Goal: Information Seeking & Learning: Learn about a topic

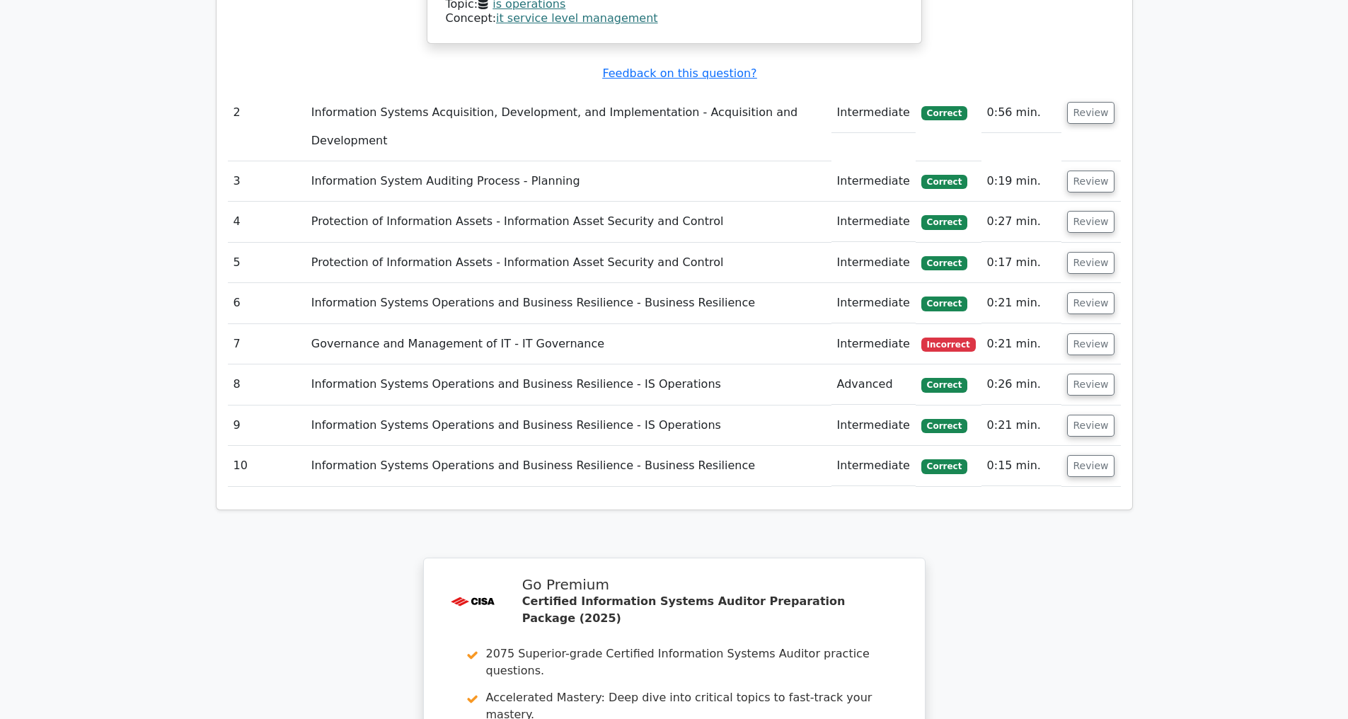
scroll to position [2446, 0]
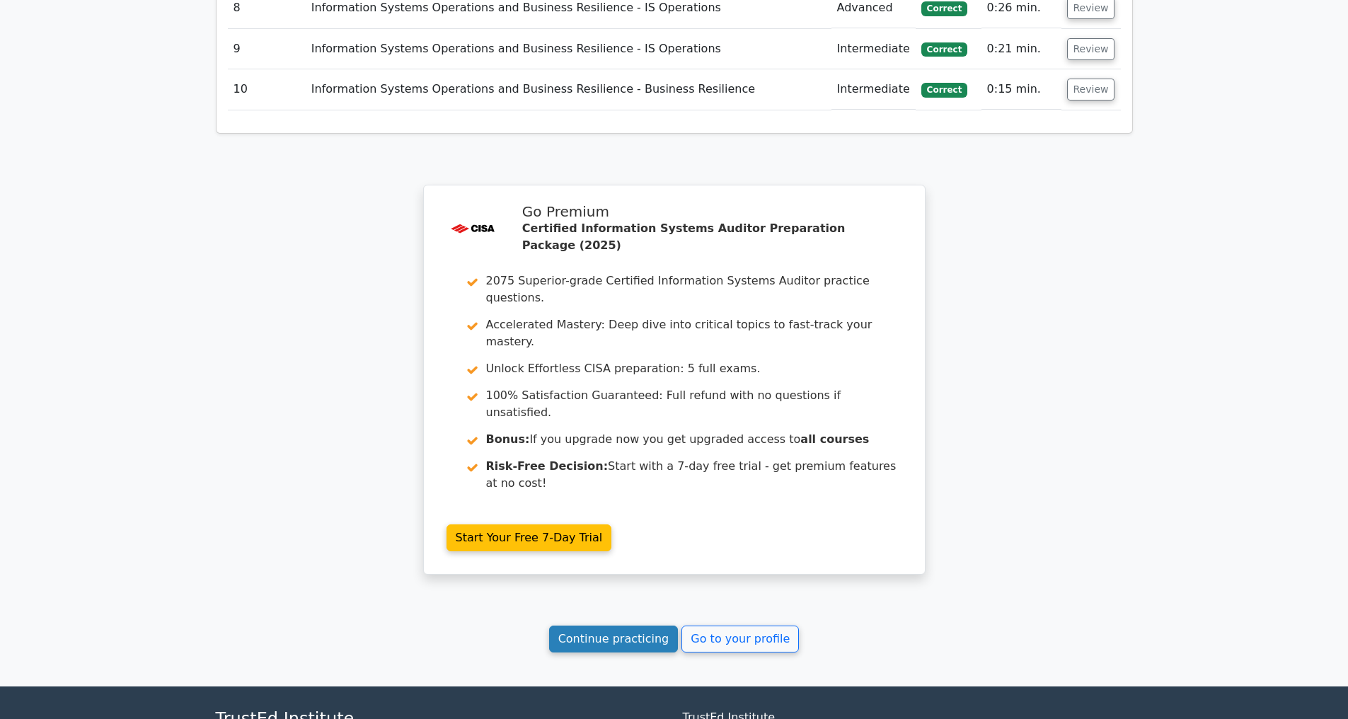
click at [593, 652] on link "Continue practicing" at bounding box center [613, 638] width 129 height 27
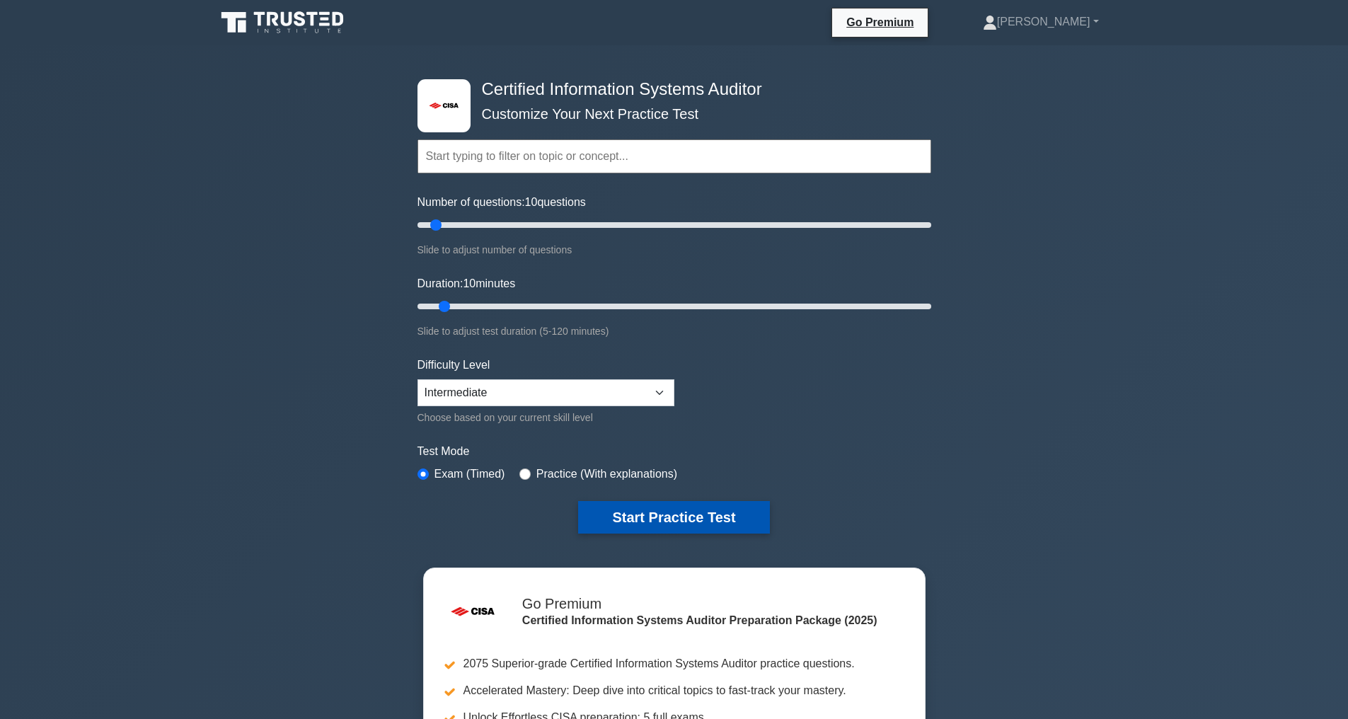
click at [633, 514] on button "Start Practice Test" at bounding box center [673, 517] width 191 height 33
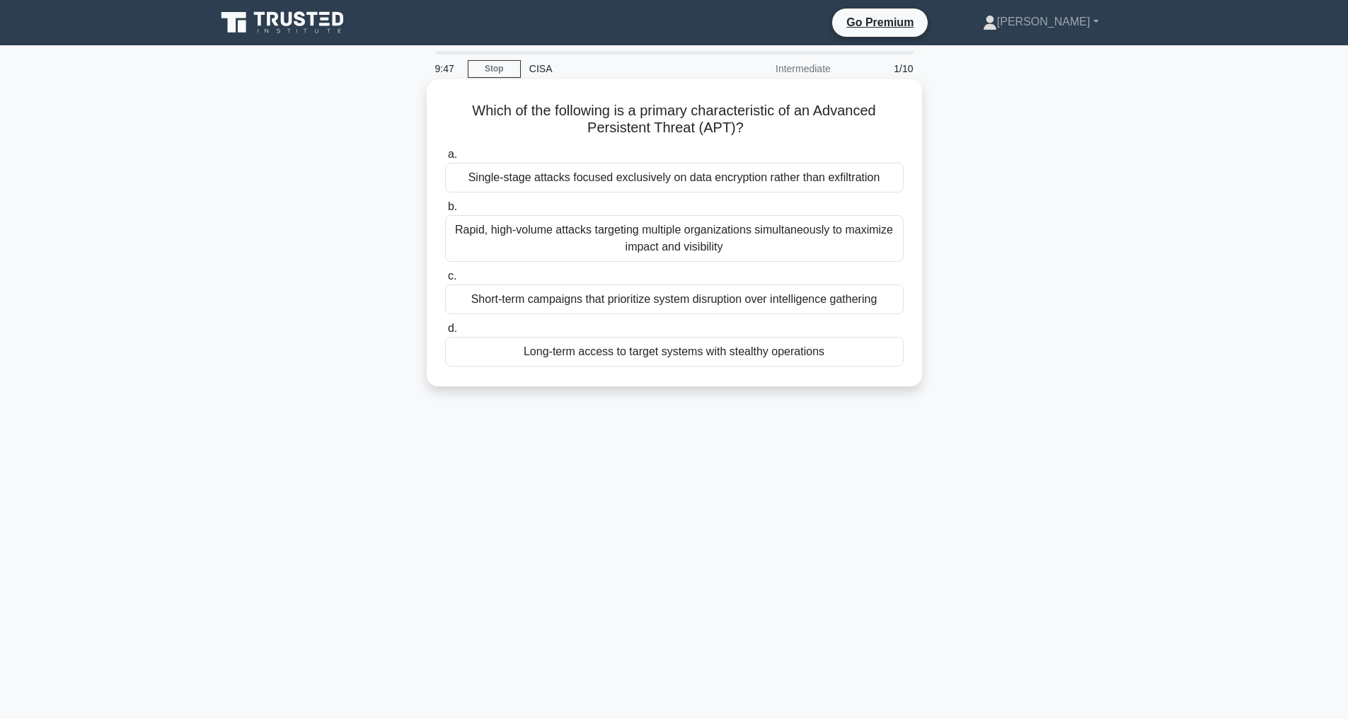
click at [640, 226] on div "Rapid, high-volume attacks targeting multiple organizations simultaneously to m…" at bounding box center [674, 238] width 458 height 47
click at [445, 212] on input "b. Rapid, high-volume attacks targeting multiple organizations simultaneously t…" at bounding box center [445, 206] width 0 height 9
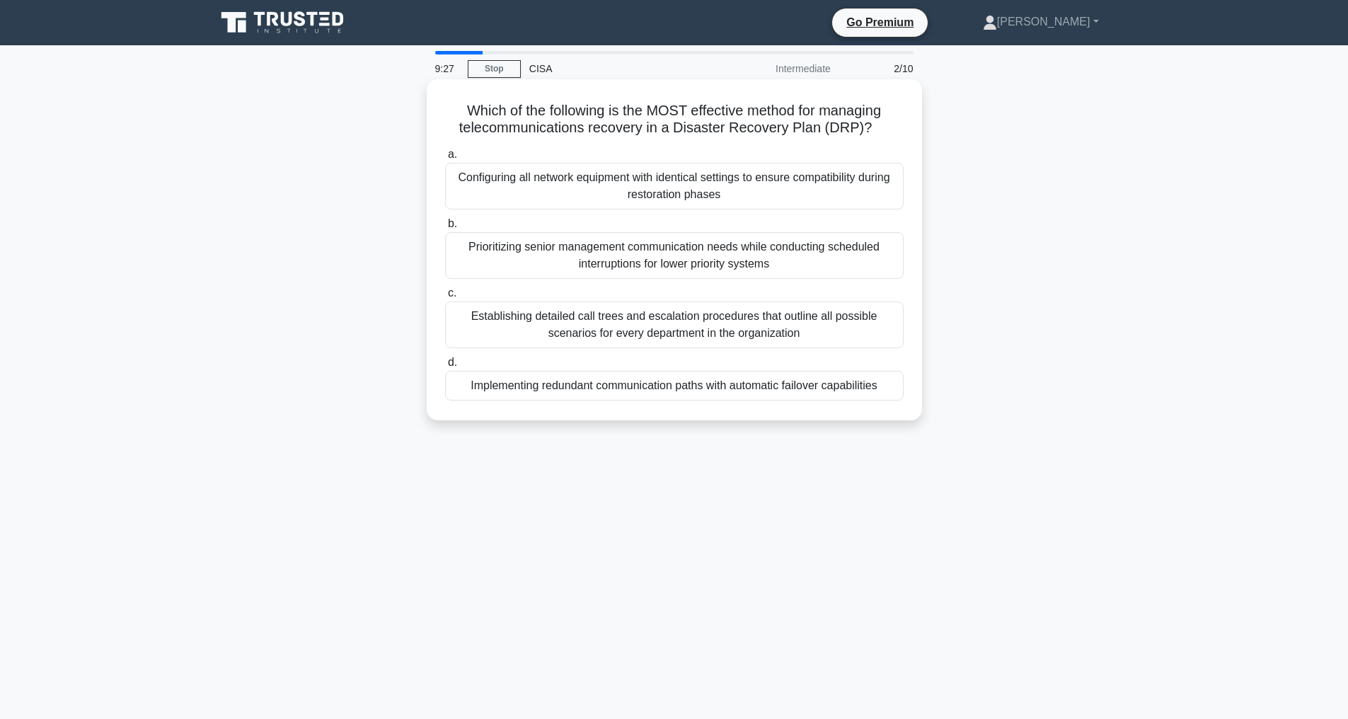
click at [665, 381] on div "Implementing redundant communication paths with automatic failover capabilities" at bounding box center [674, 386] width 458 height 30
click at [445, 367] on input "d. Implementing redundant communication paths with automatic failover capabilit…" at bounding box center [445, 362] width 0 height 9
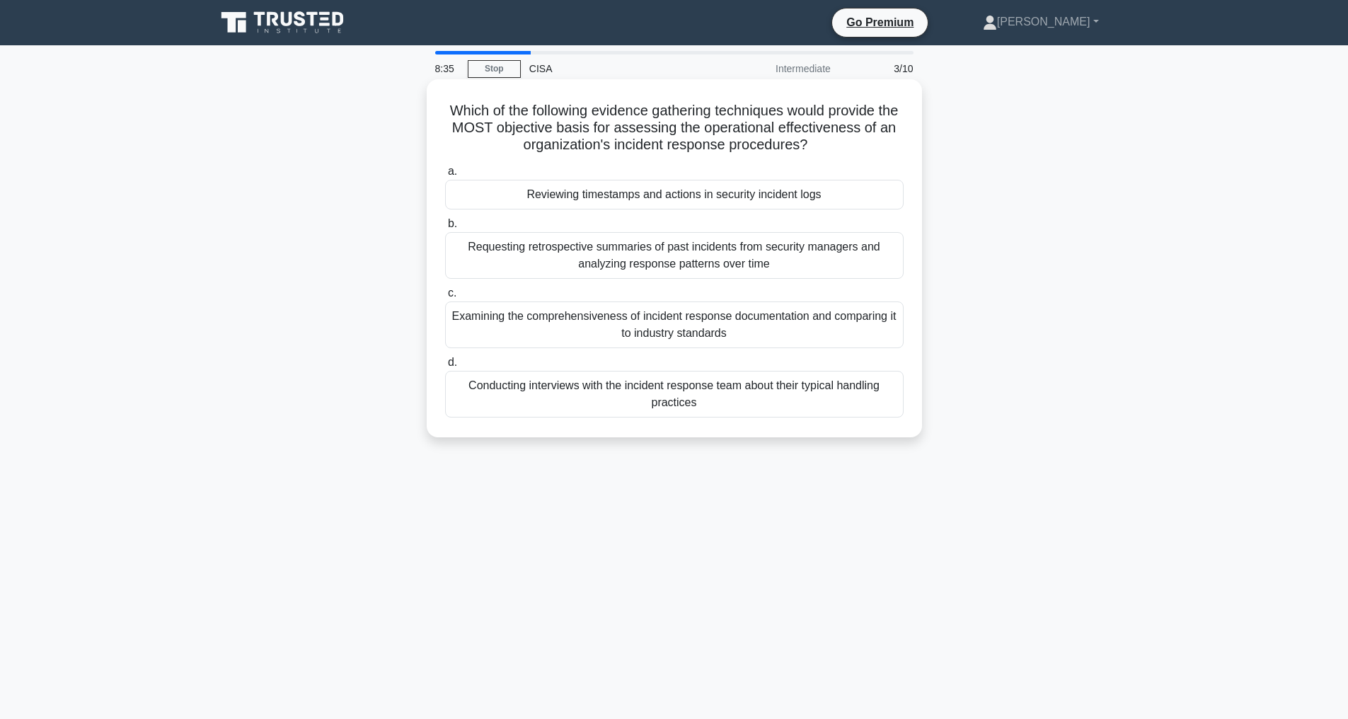
click at [627, 194] on div "Reviewing timestamps and actions in security incident logs" at bounding box center [674, 195] width 458 height 30
click at [445, 176] on input "a. Reviewing timestamps and actions in security incident logs" at bounding box center [445, 171] width 0 height 9
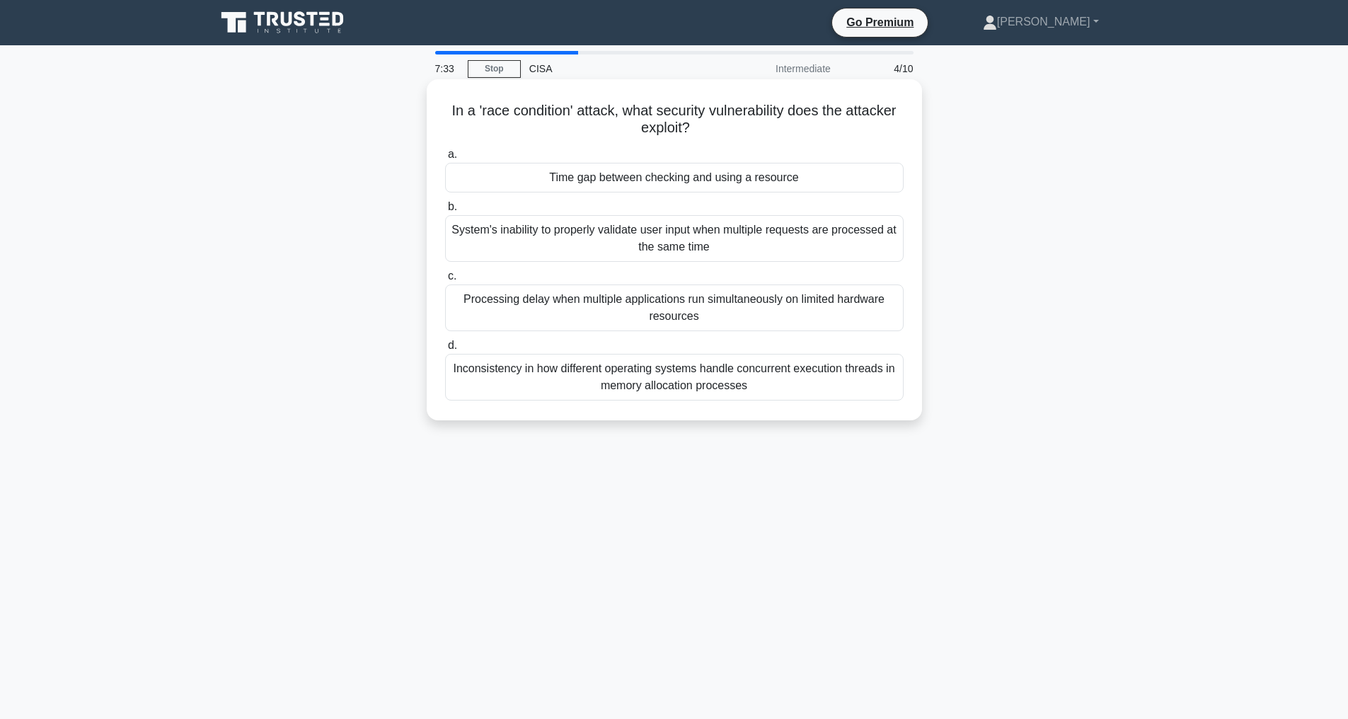
click at [614, 386] on div "Inconsistency in how different operating systems handle concurrent execution th…" at bounding box center [674, 377] width 458 height 47
click at [445, 350] on input "d. Inconsistency in how different operating systems handle concurrent execution…" at bounding box center [445, 345] width 0 height 9
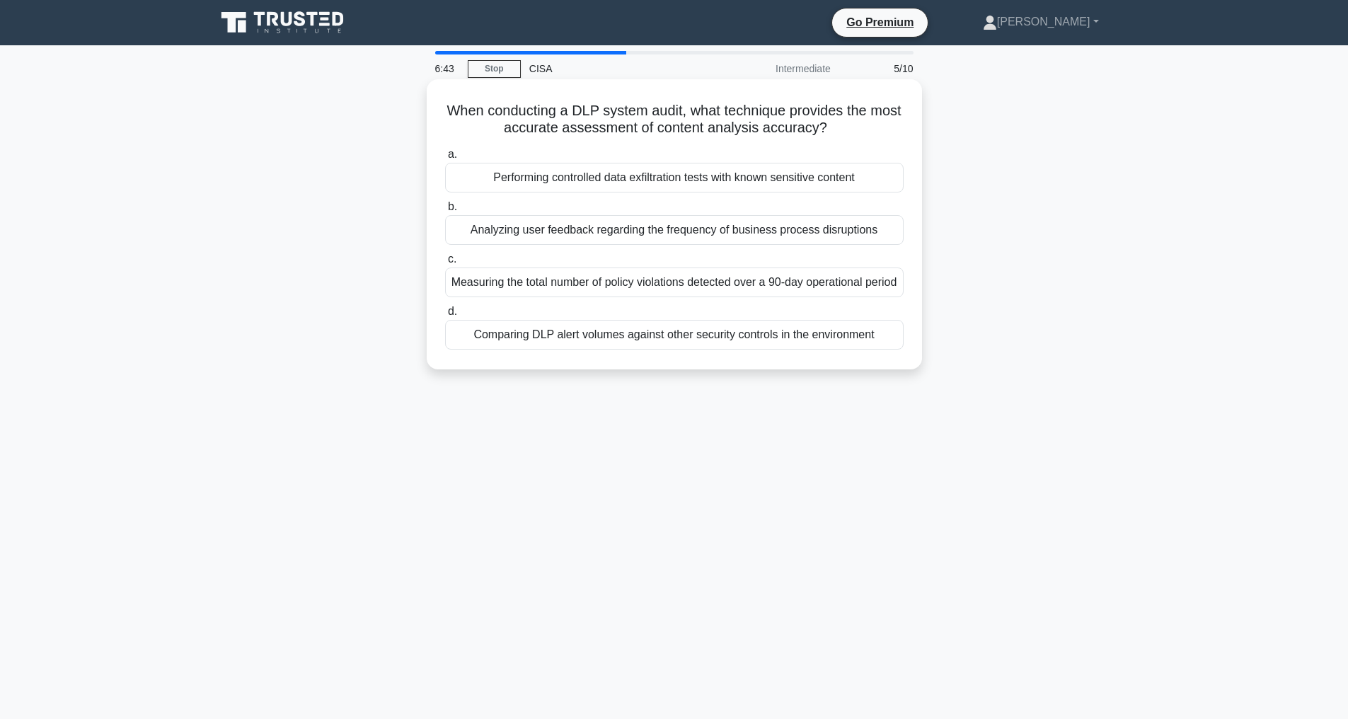
click at [690, 172] on div "Performing controlled data exfiltration tests with known sensitive content" at bounding box center [674, 178] width 458 height 30
click at [445, 159] on input "a. Performing controlled data exfiltration tests with known sensitive content" at bounding box center [445, 154] width 0 height 9
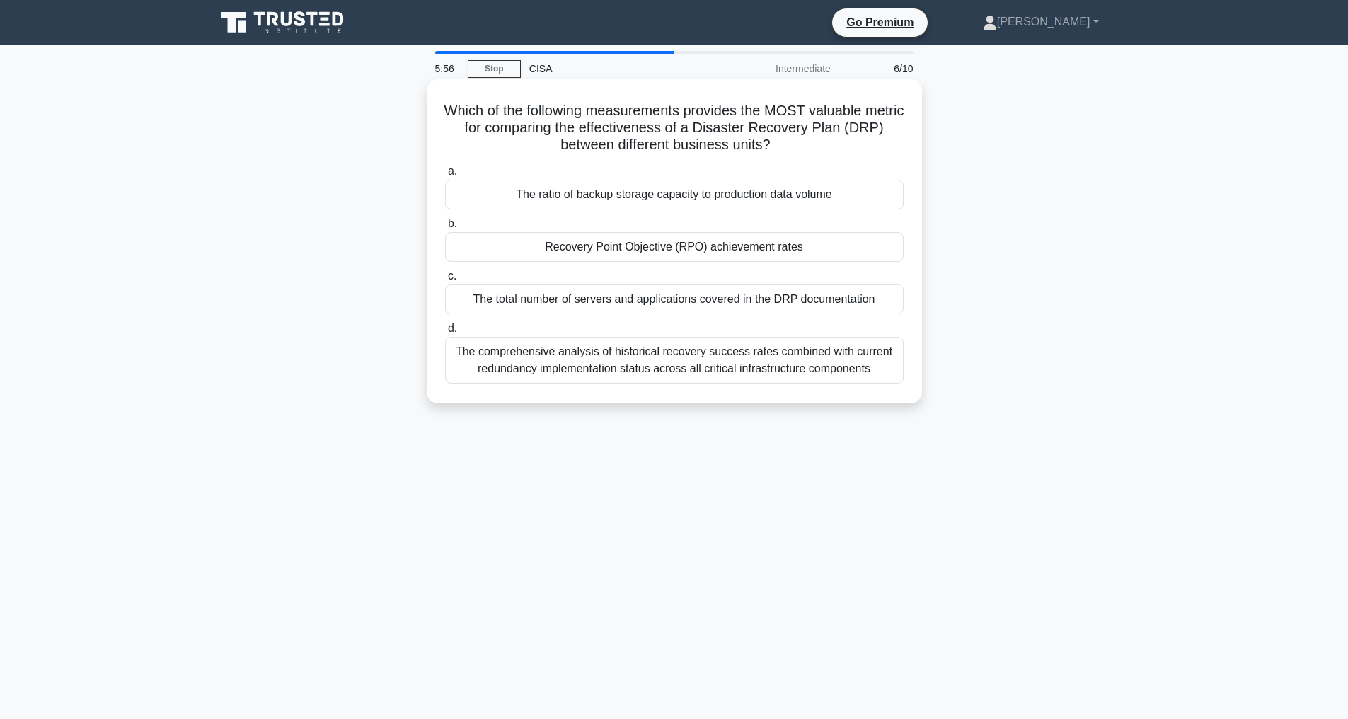
click at [664, 246] on div "Recovery Point Objective (RPO) achievement rates" at bounding box center [674, 247] width 458 height 30
click at [445, 229] on input "b. Recovery Point Objective (RPO) achievement rates" at bounding box center [445, 223] width 0 height 9
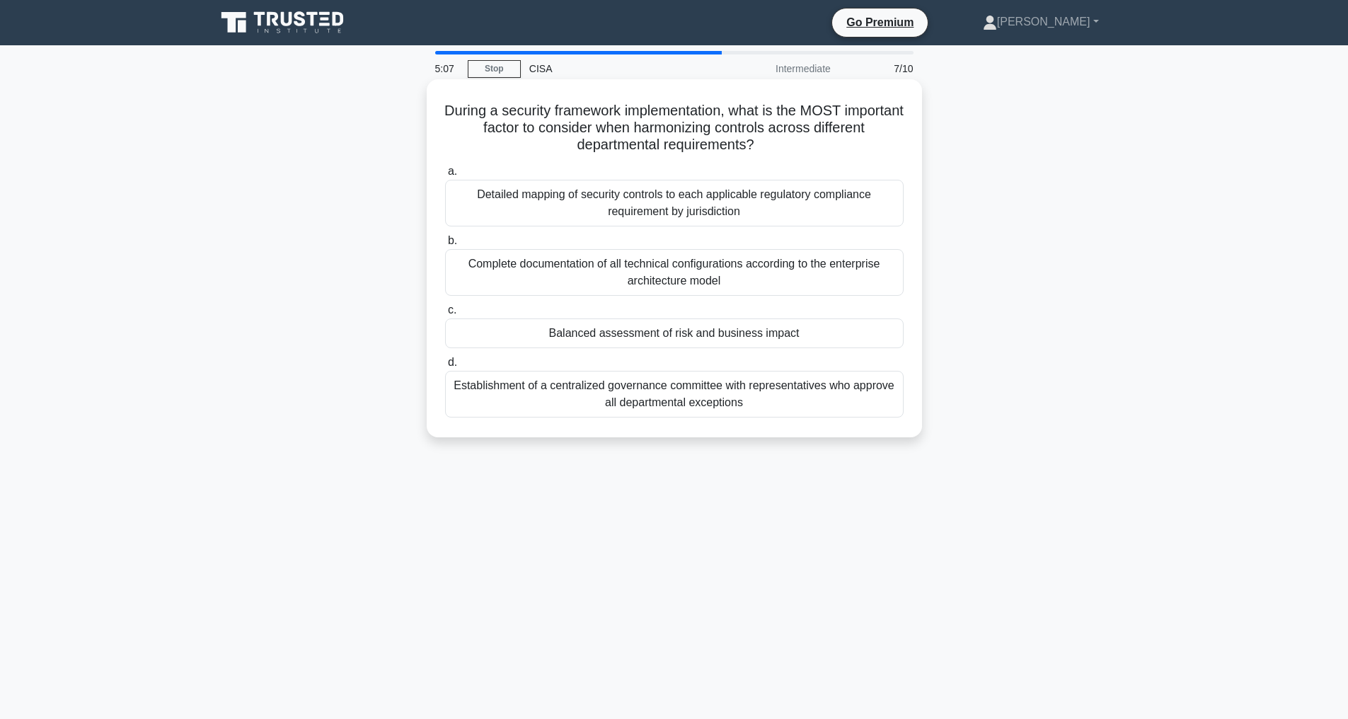
click at [599, 388] on div "Establishment of a centralized governance committee with representatives who ap…" at bounding box center [674, 394] width 458 height 47
click at [445, 367] on input "d. Establishment of a centralized governance committee with representatives who…" at bounding box center [445, 362] width 0 height 9
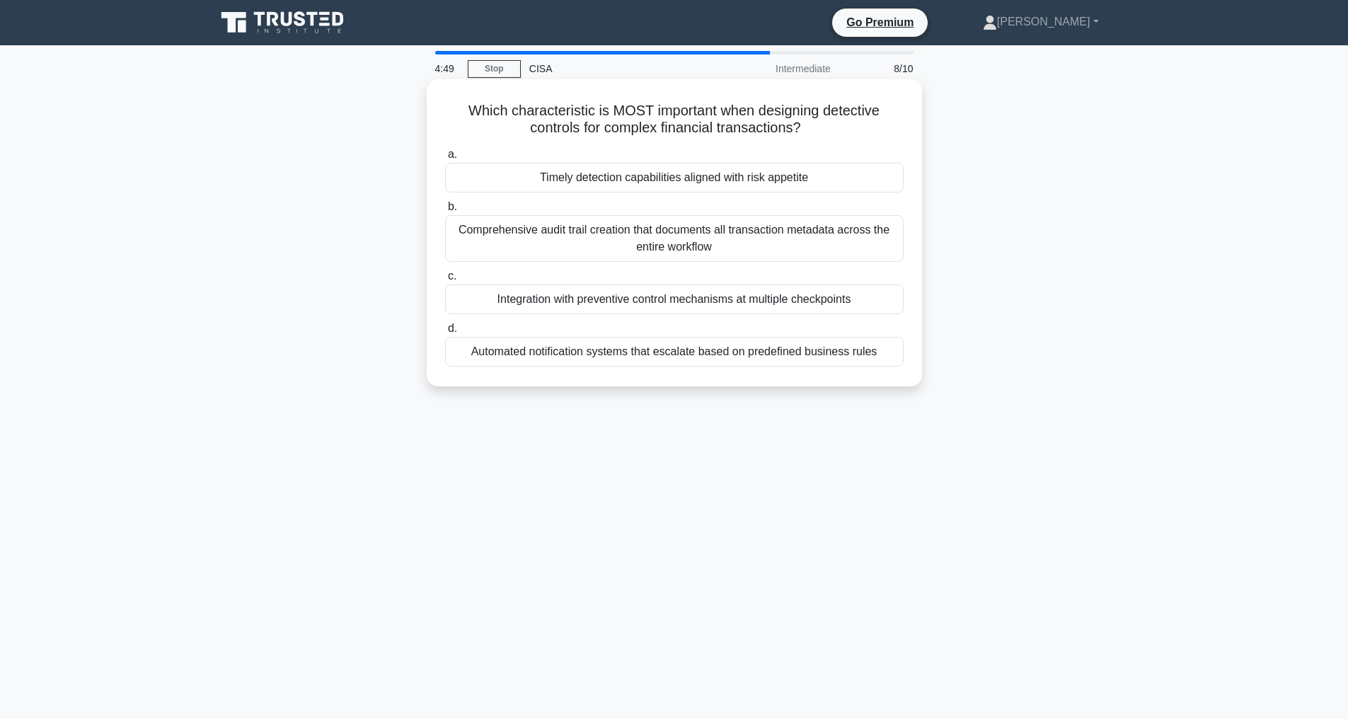
click at [652, 236] on div "Comprehensive audit trail creation that documents all transaction metadata acro…" at bounding box center [674, 238] width 458 height 47
click at [445, 212] on input "b. Comprehensive audit trail creation that documents all transaction metadata a…" at bounding box center [445, 206] width 0 height 9
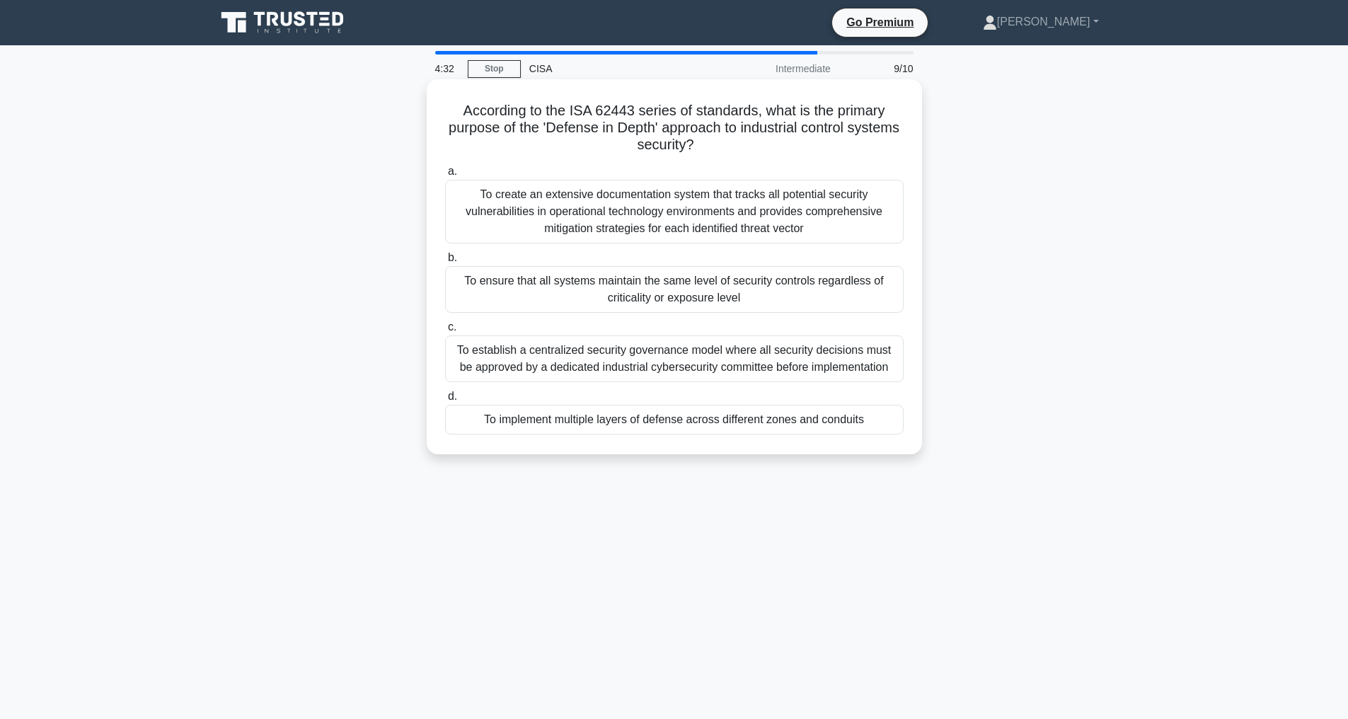
click at [691, 434] on div "To implement multiple layers of defense across different zones and conduits" at bounding box center [674, 420] width 458 height 30
click at [445, 401] on input "d. To implement multiple layers of defense across different zones and conduits" at bounding box center [445, 396] width 0 height 9
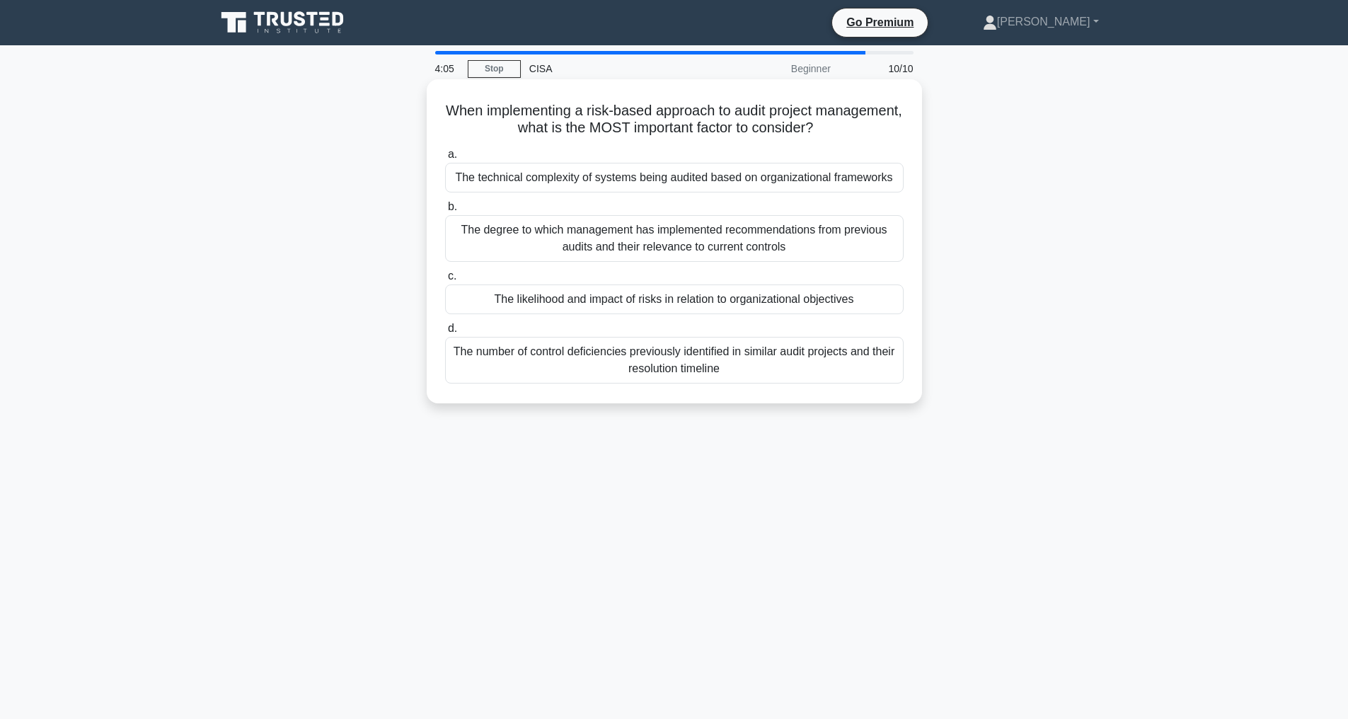
click at [669, 313] on div "The likelihood and impact of risks in relation to organizational objectives" at bounding box center [674, 299] width 458 height 30
click at [533, 314] on div "The likelihood and impact of risks in relation to organizational objectives" at bounding box center [674, 299] width 458 height 30
click at [445, 281] on input "c. The likelihood and impact of risks in relation to organizational objectives" at bounding box center [445, 276] width 0 height 9
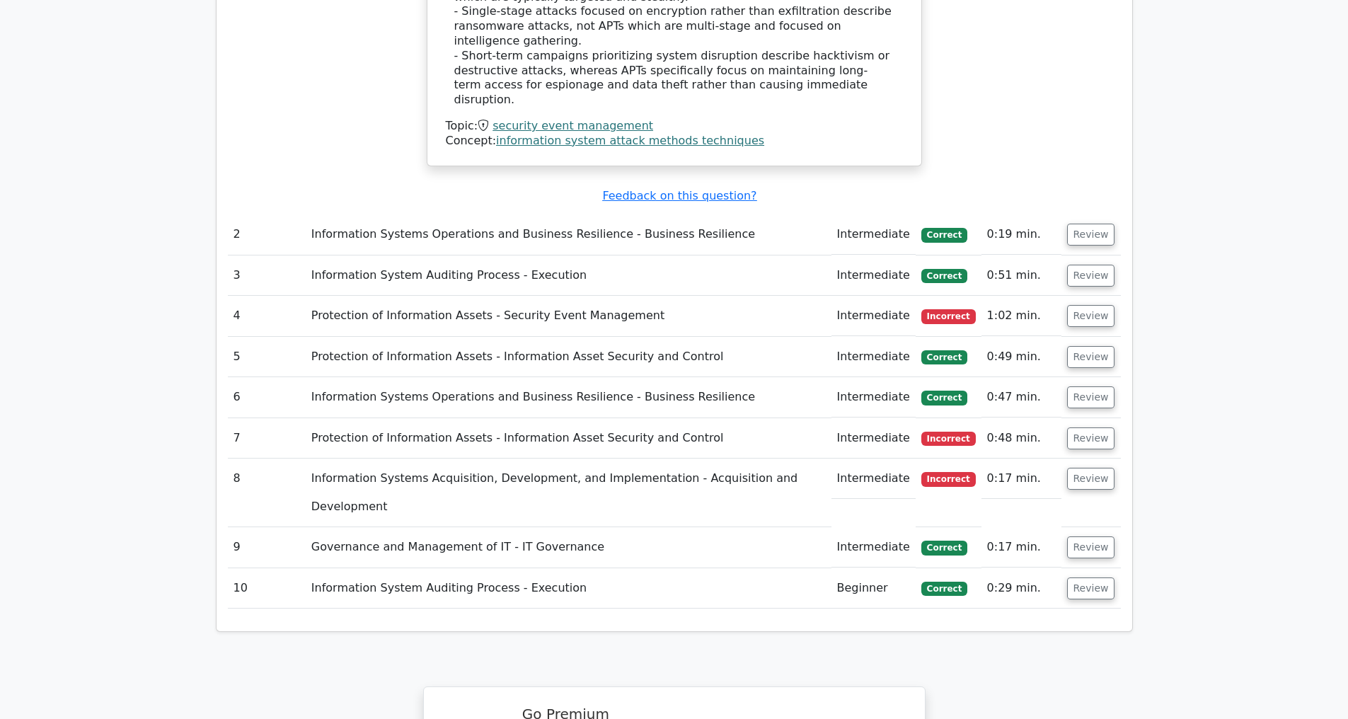
scroll to position [1892, 0]
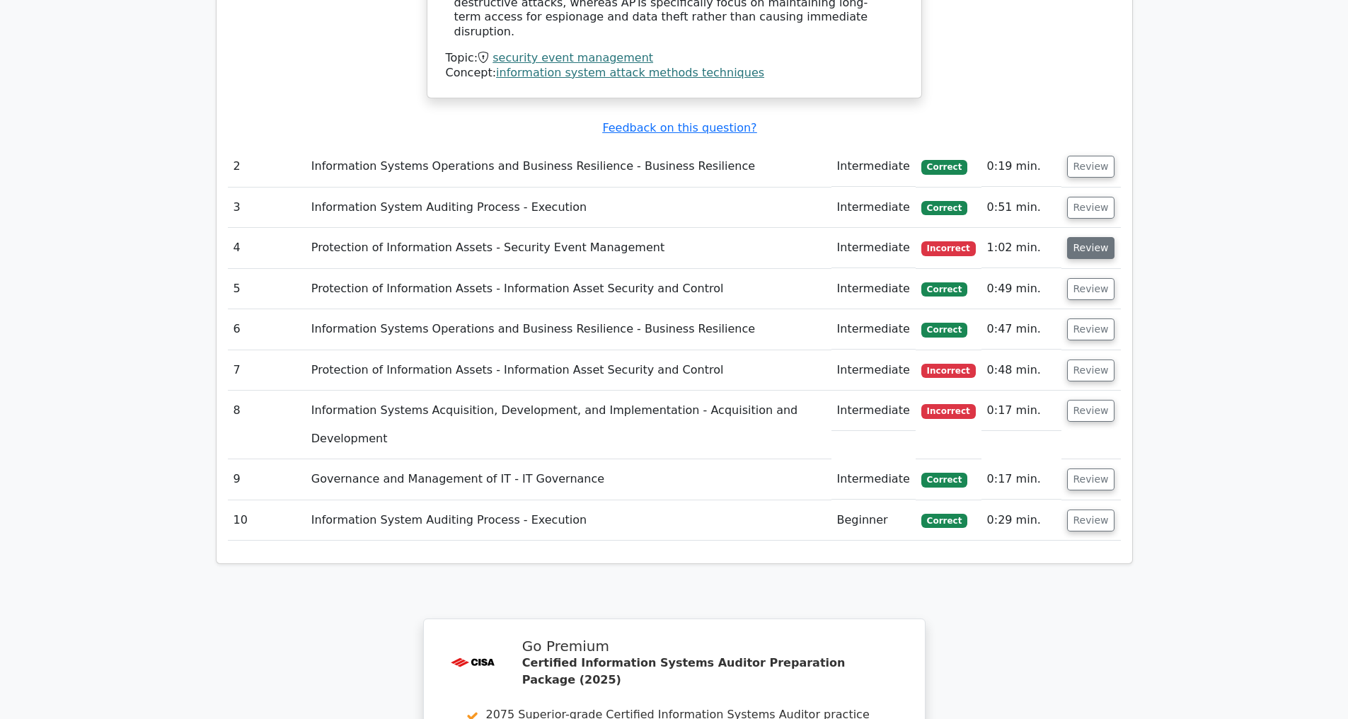
click at [1086, 248] on button "Review" at bounding box center [1091, 248] width 48 height 22
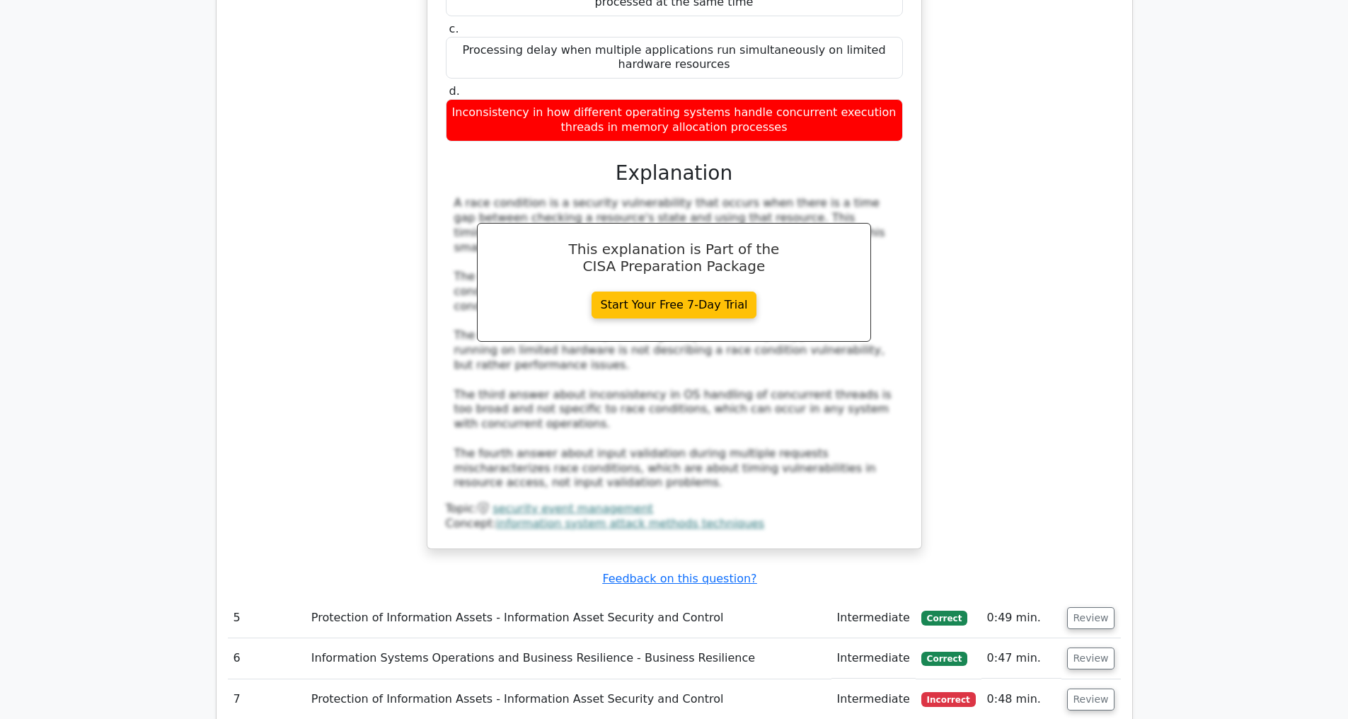
scroll to position [2623, 0]
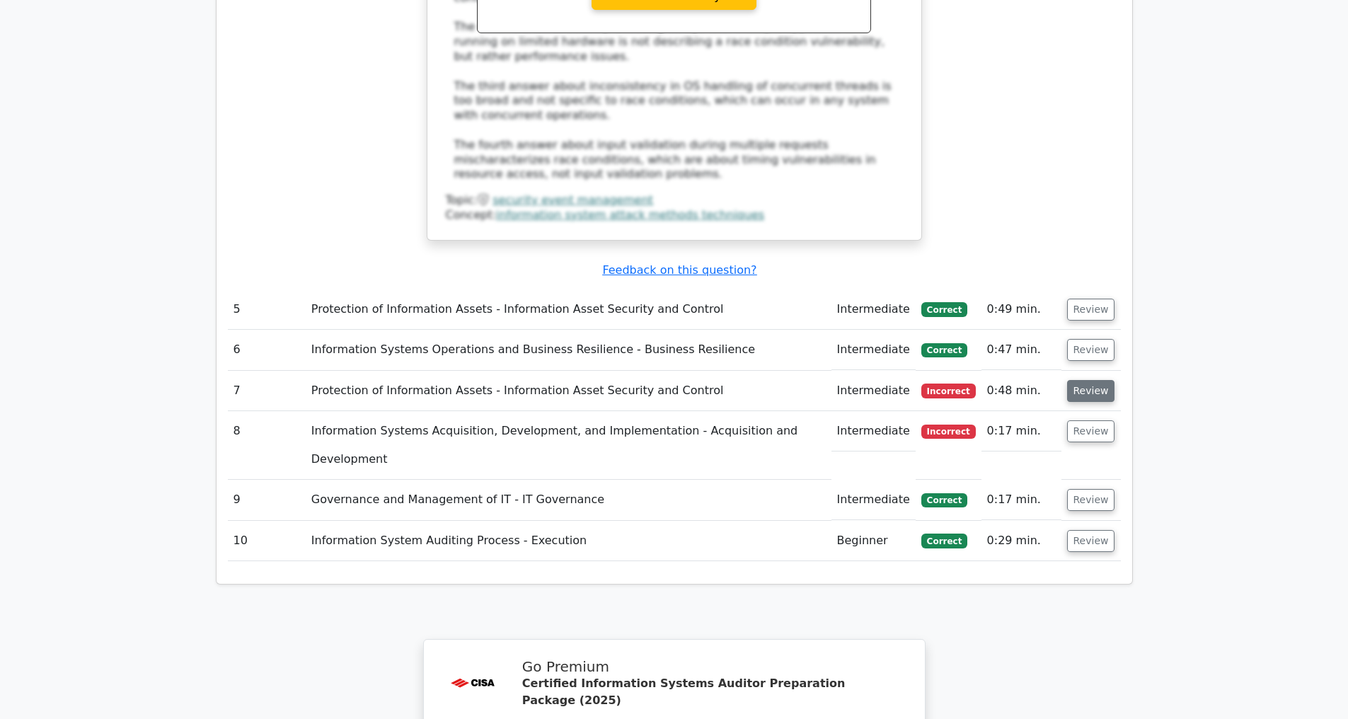
click at [1094, 392] on button "Review" at bounding box center [1091, 391] width 48 height 22
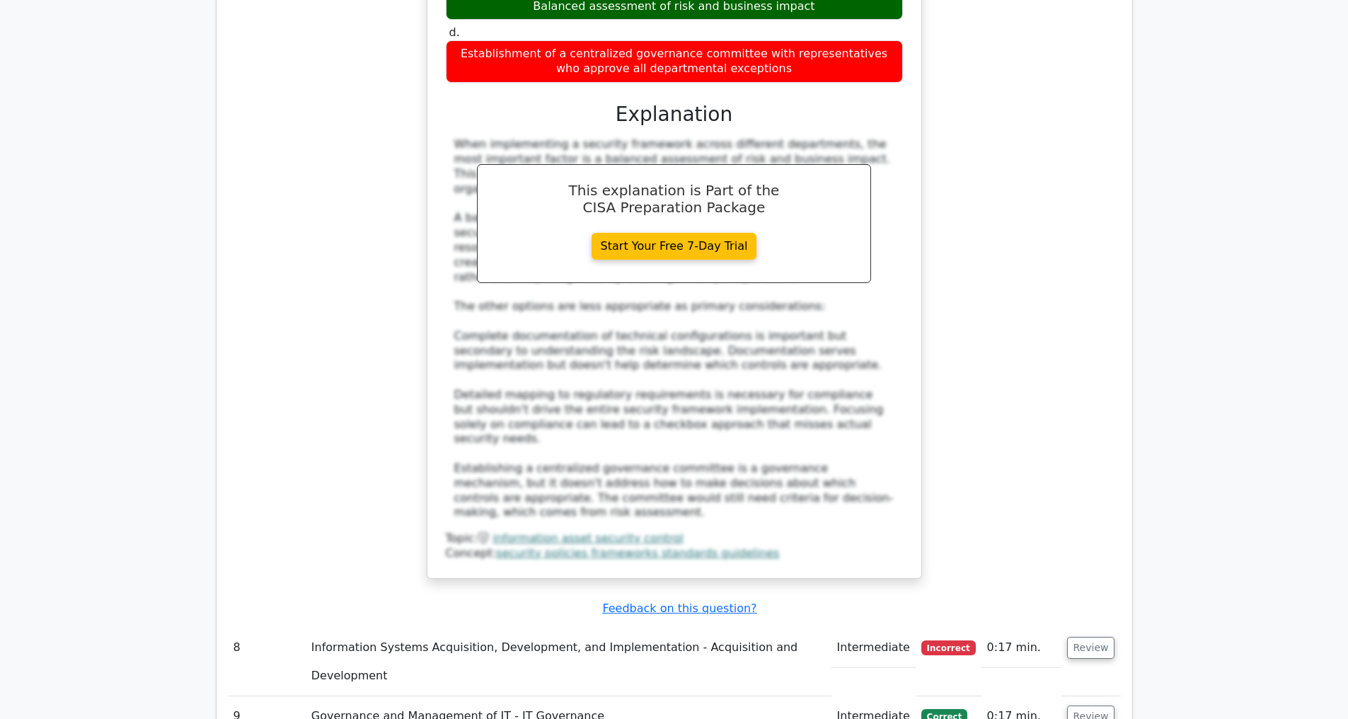
scroll to position [3572, 0]
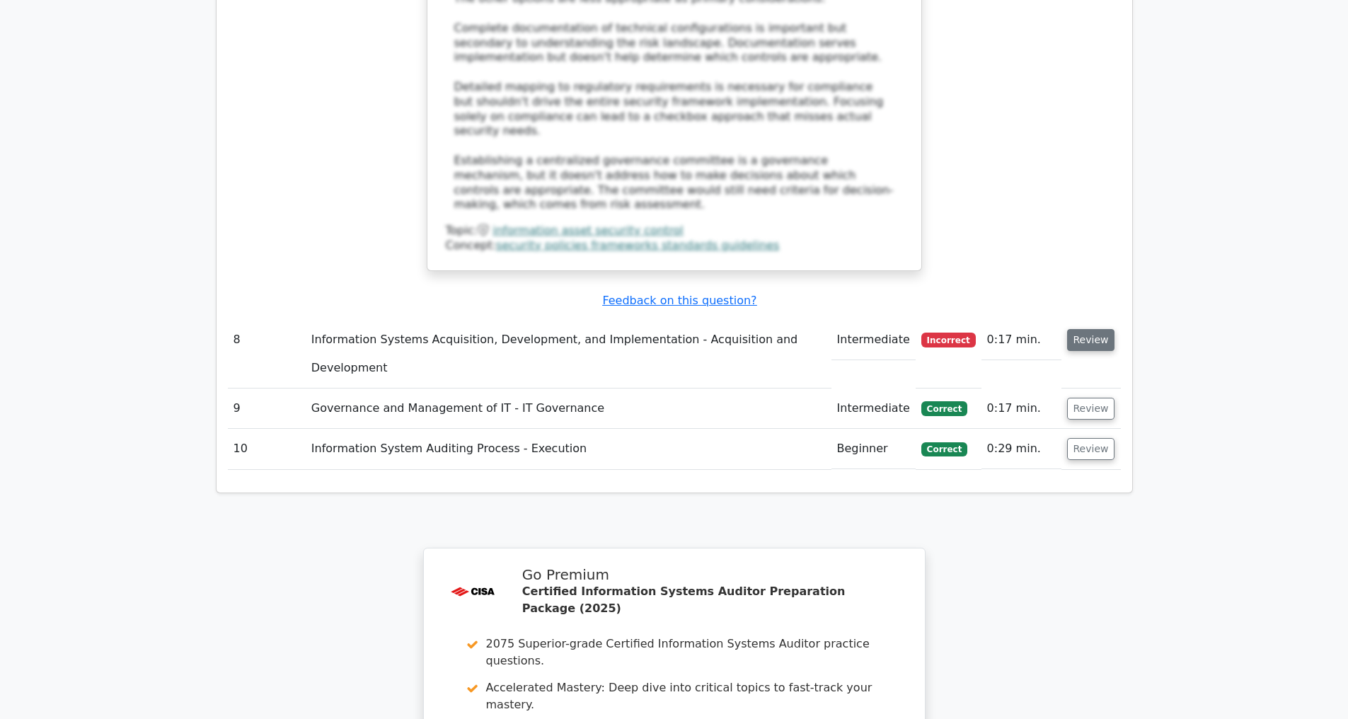
click at [1091, 333] on button "Review" at bounding box center [1091, 340] width 48 height 22
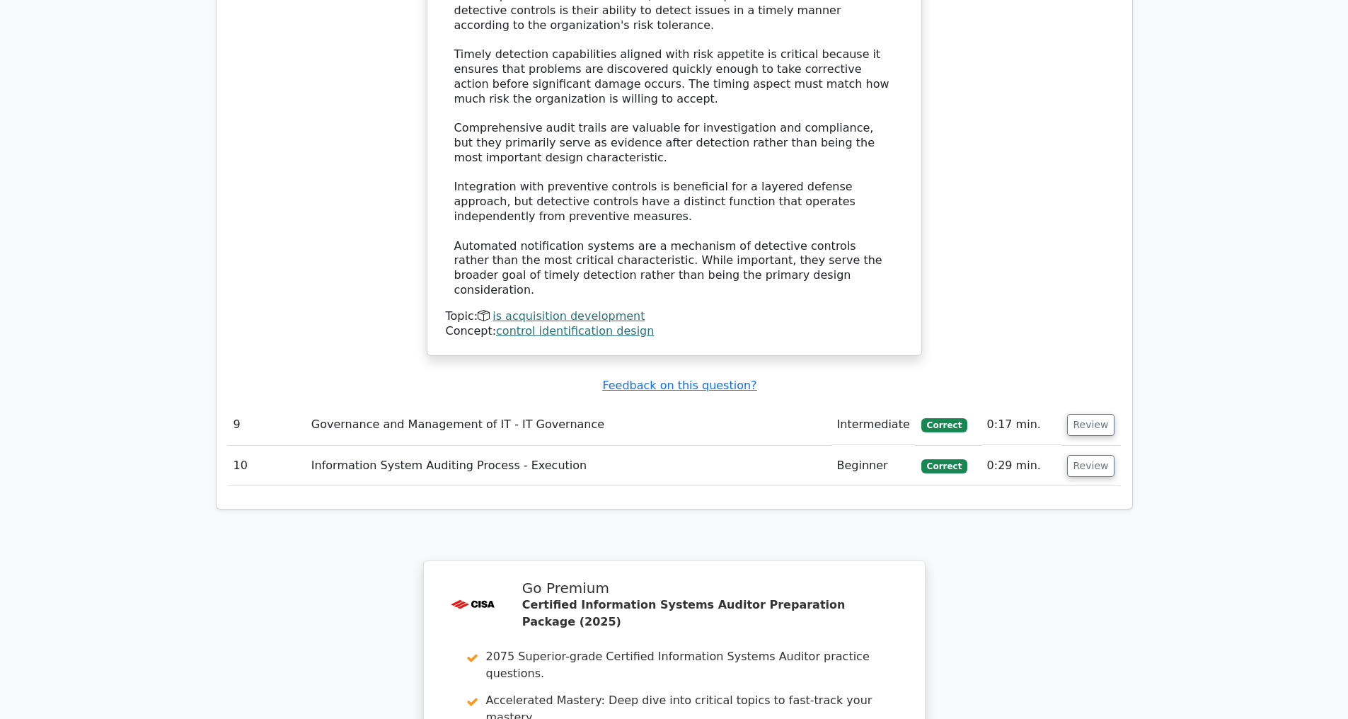
scroll to position [4764, 0]
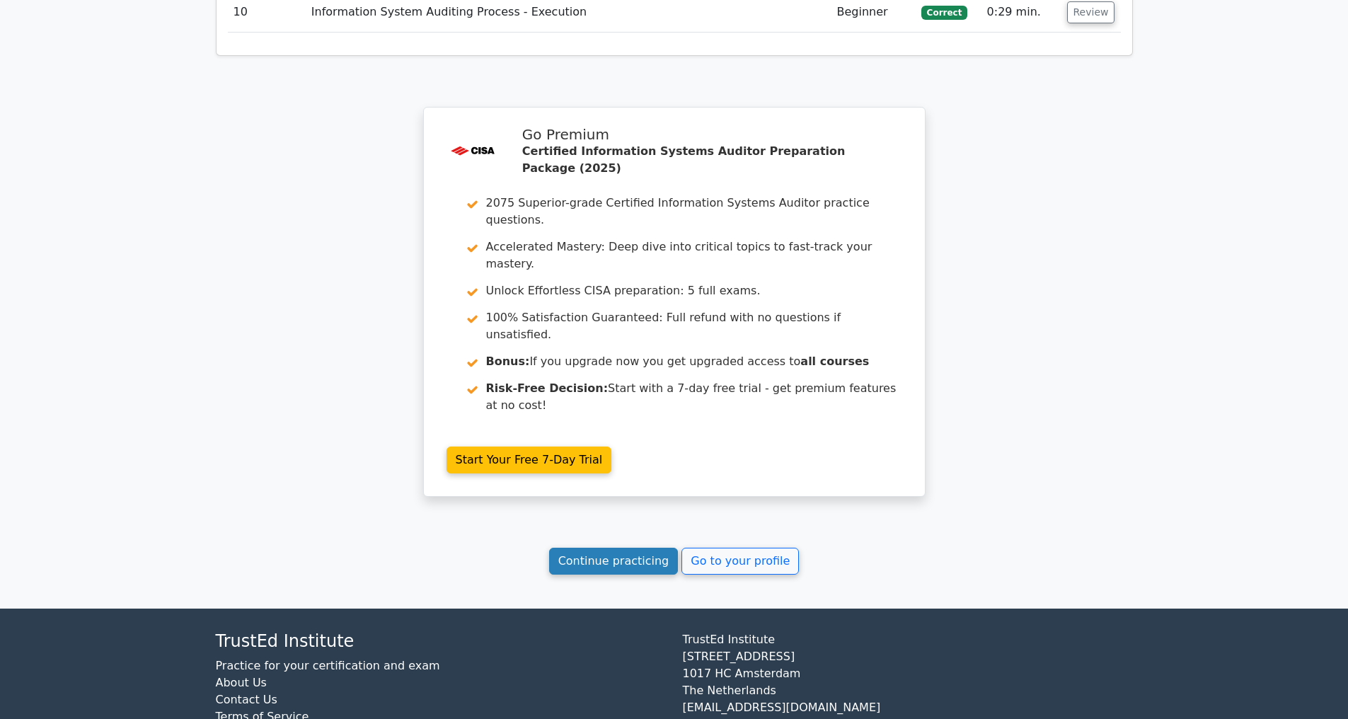
click at [600, 567] on link "Continue practicing" at bounding box center [613, 561] width 129 height 27
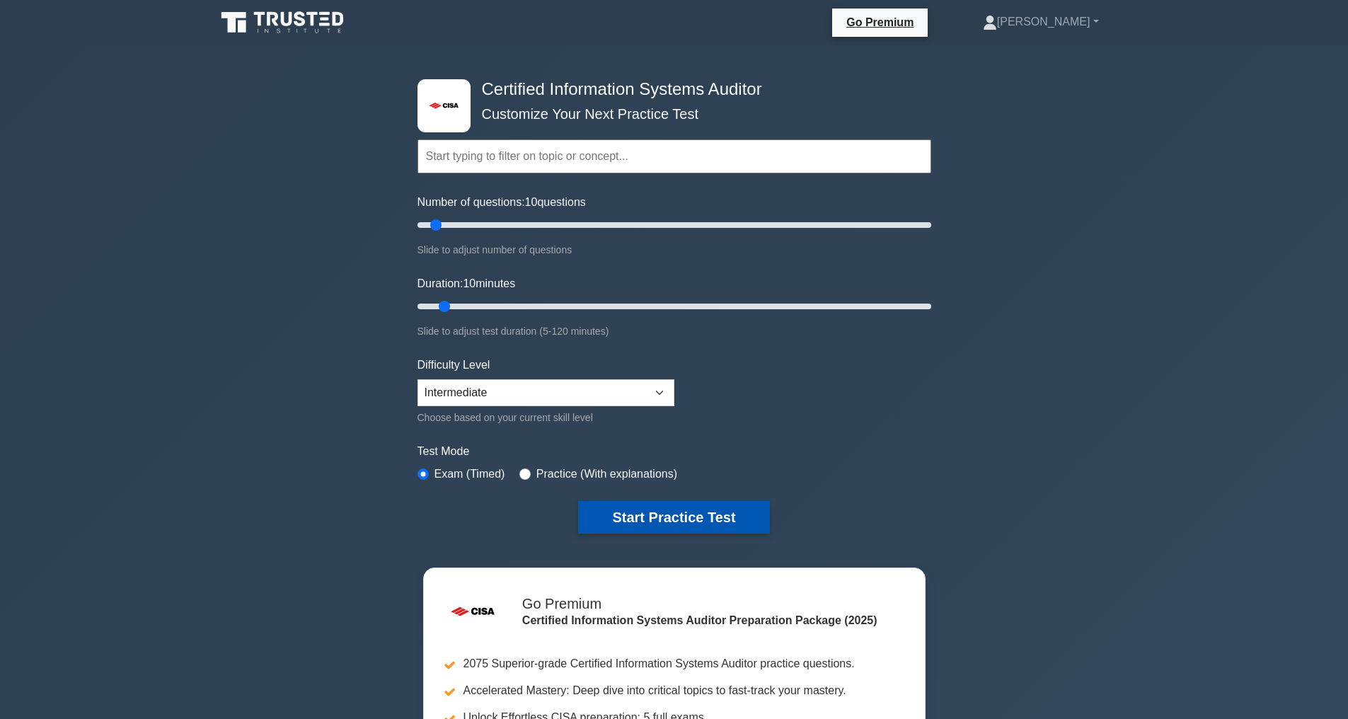
click at [664, 519] on button "Start Practice Test" at bounding box center [673, 517] width 191 height 33
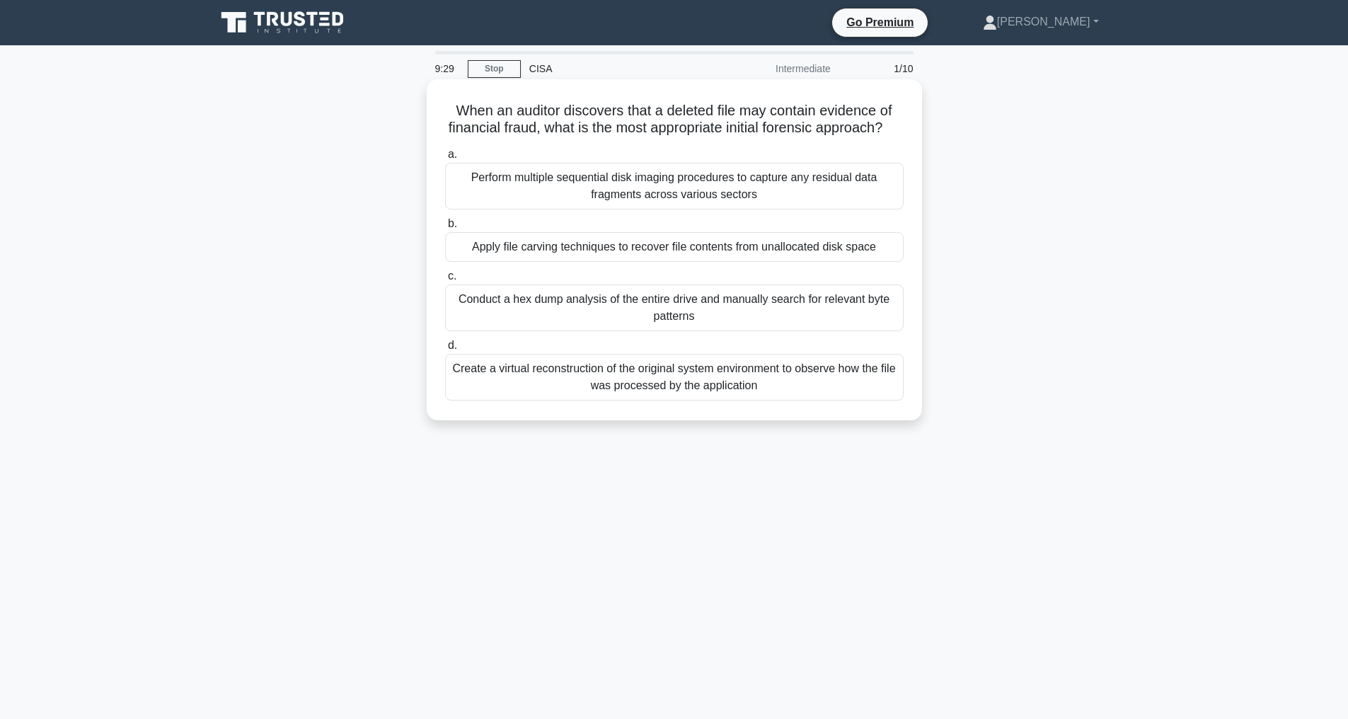
click at [746, 208] on div "Perform multiple sequential disk imaging procedures to capture any residual dat…" at bounding box center [674, 186] width 458 height 47
click at [445, 159] on input "a. Perform multiple sequential disk imaging procedures to capture any residual …" at bounding box center [445, 154] width 0 height 9
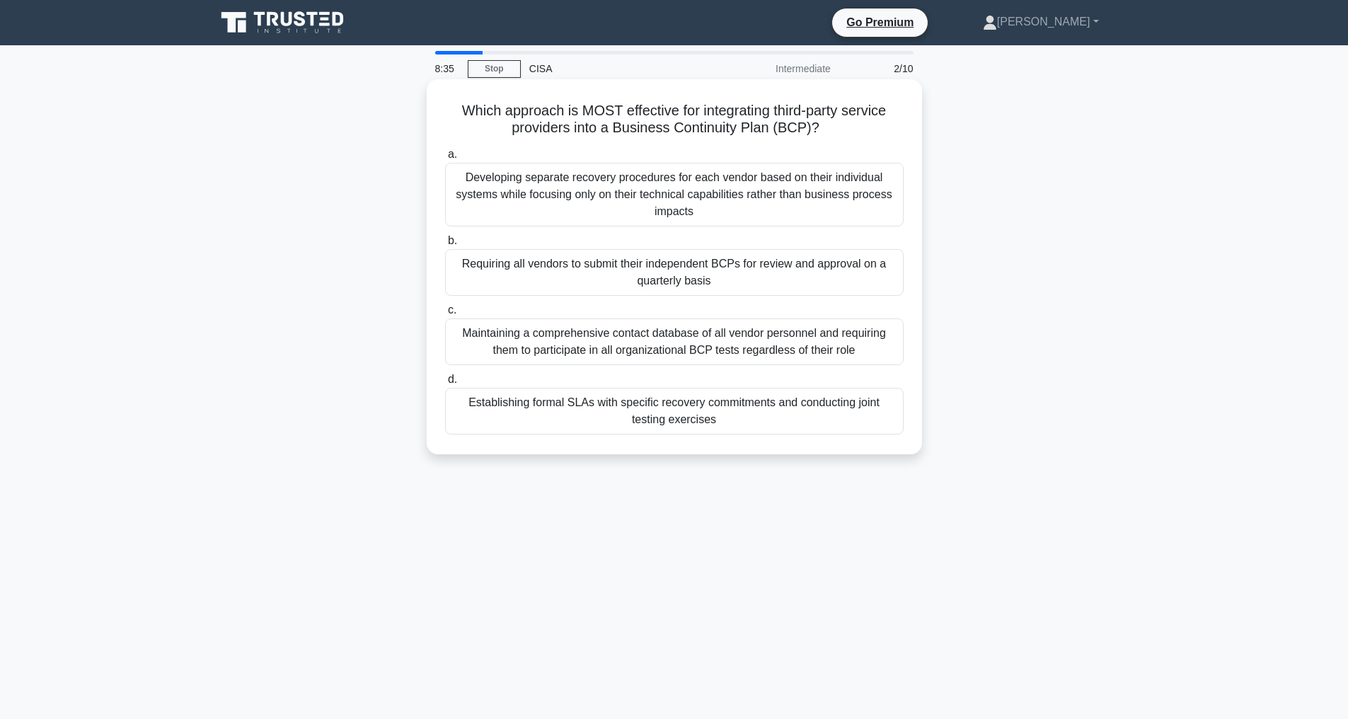
click at [750, 213] on div "Developing separate recovery procedures for each vendor based on their individu…" at bounding box center [674, 195] width 458 height 64
click at [445, 159] on input "a. Developing separate recovery procedures for each vendor based on their indiv…" at bounding box center [445, 154] width 0 height 9
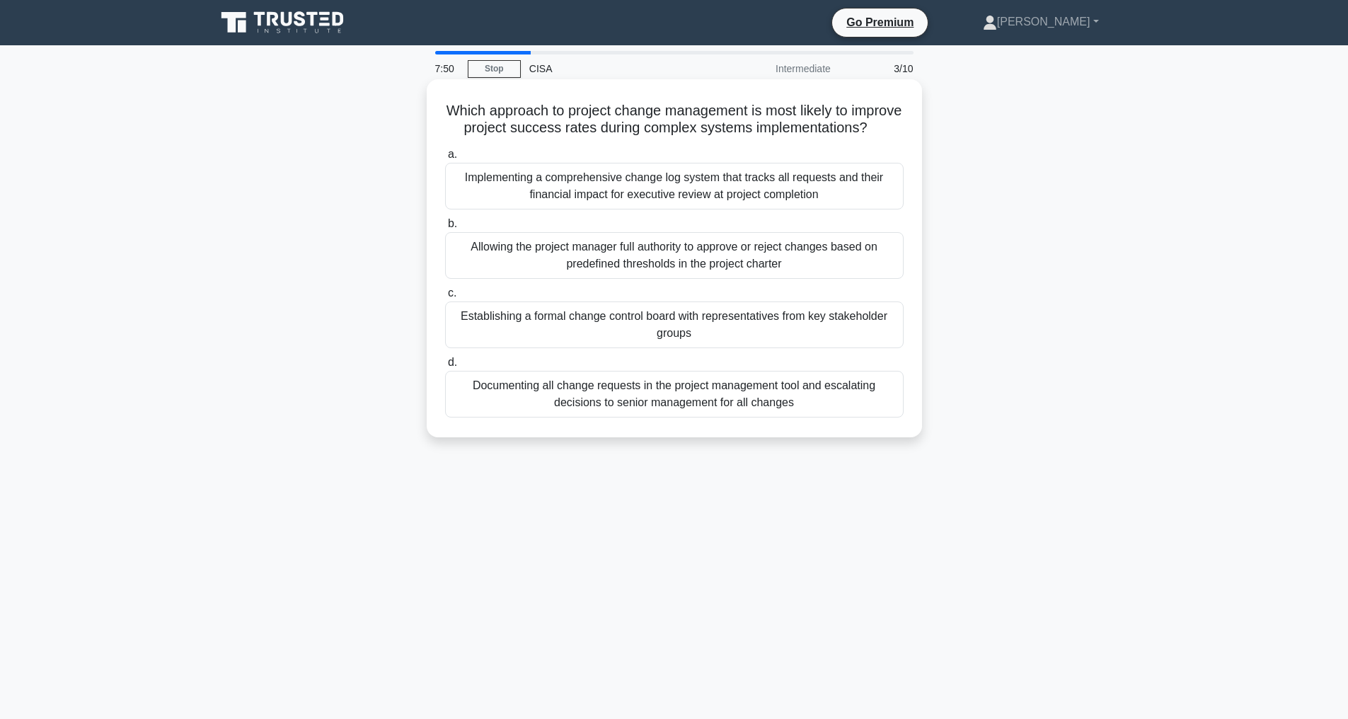
click at [729, 342] on div "Establishing a formal change control board with representatives from key stakeh…" at bounding box center [674, 324] width 458 height 47
click at [445, 298] on input "c. Establishing a formal change control board with representatives from key sta…" at bounding box center [445, 293] width 0 height 9
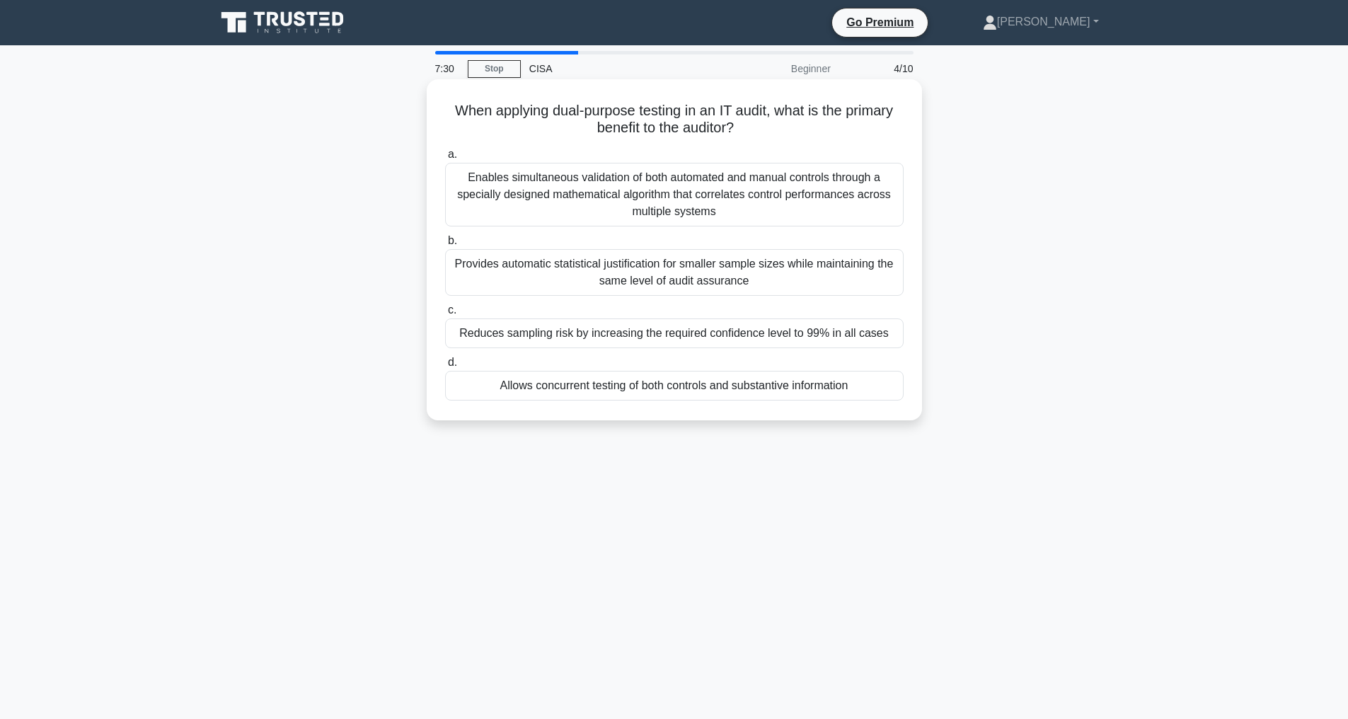
click at [671, 400] on div "Allows concurrent testing of both controls and substantive information" at bounding box center [674, 386] width 458 height 30
click at [445, 367] on input "d. Allows concurrent testing of both controls and substantive information" at bounding box center [445, 362] width 0 height 9
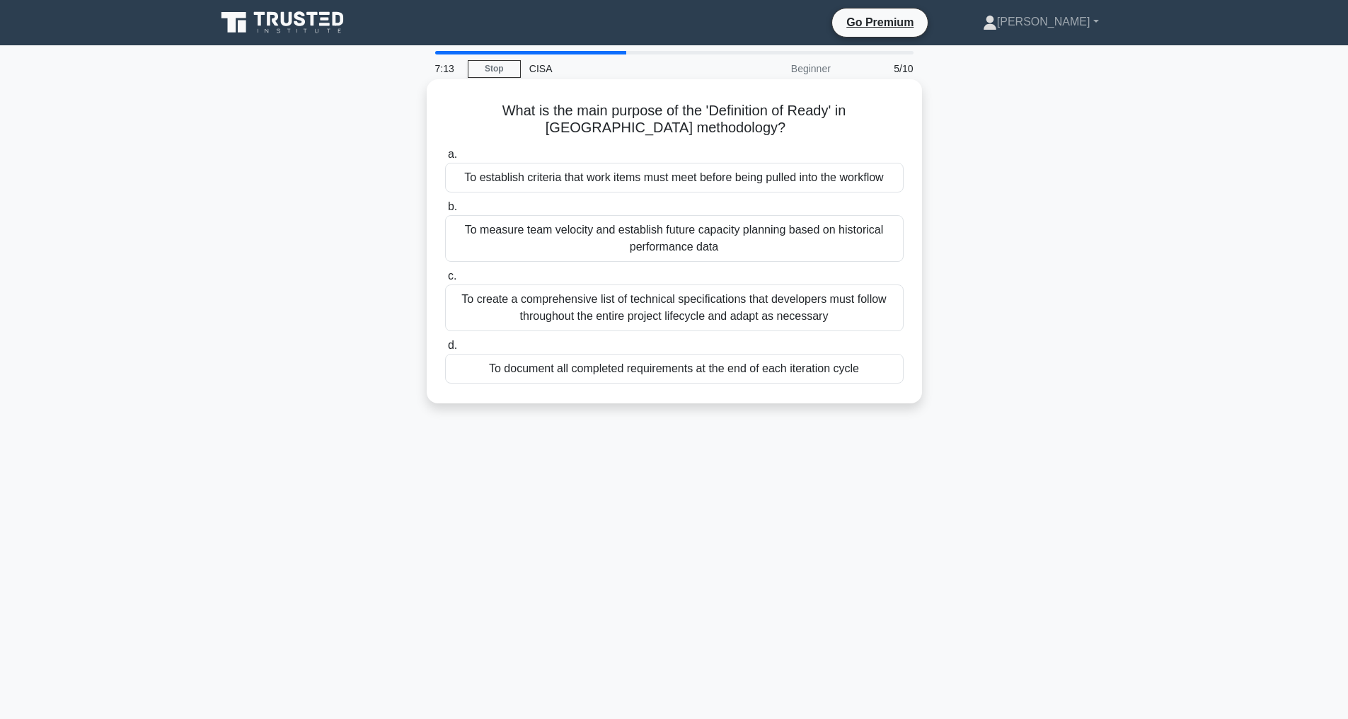
click at [620, 173] on div "To establish criteria that work items must meet before being pulled into the wo…" at bounding box center [674, 178] width 458 height 30
click at [445, 159] on input "a. To establish criteria that work items must meet before being pulled into the…" at bounding box center [445, 154] width 0 height 9
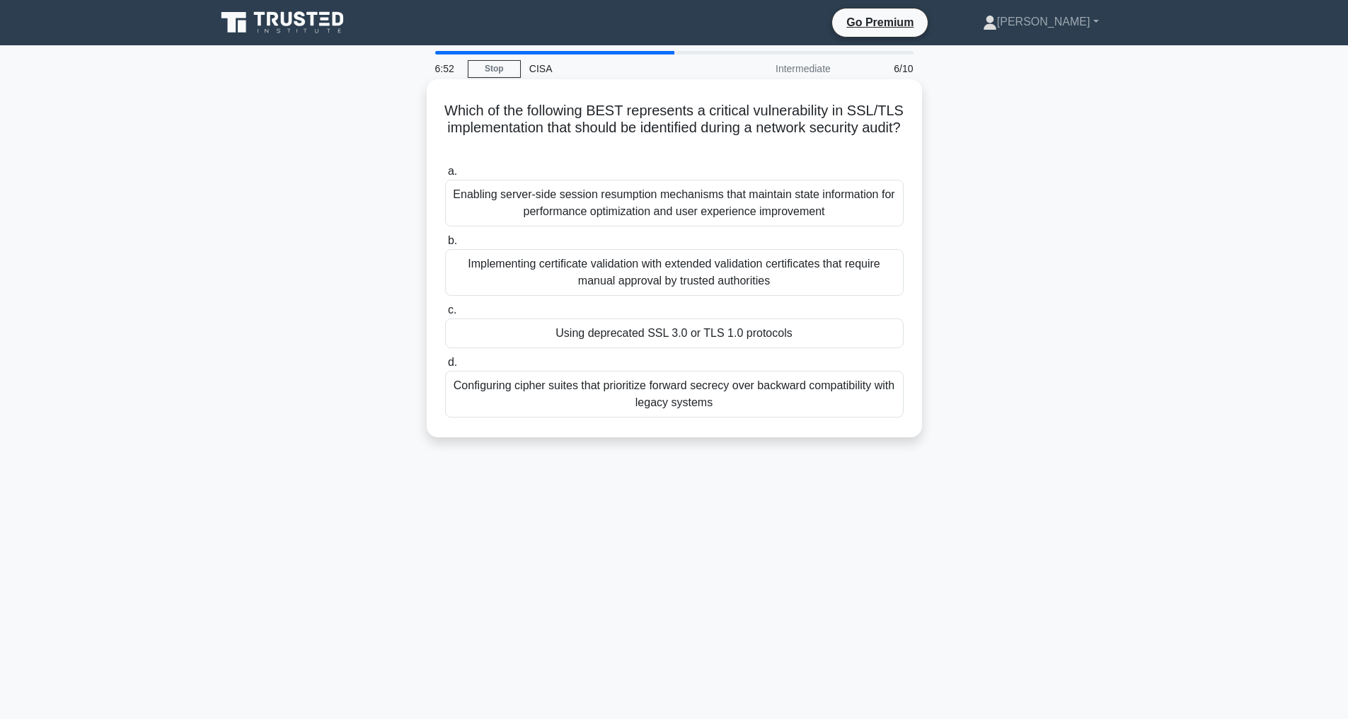
click at [625, 336] on div "Using deprecated SSL 3.0 or TLS 1.0 protocols" at bounding box center [674, 333] width 458 height 30
click at [445, 315] on input "c. Using deprecated SSL 3.0 or TLS 1.0 protocols" at bounding box center [445, 310] width 0 height 9
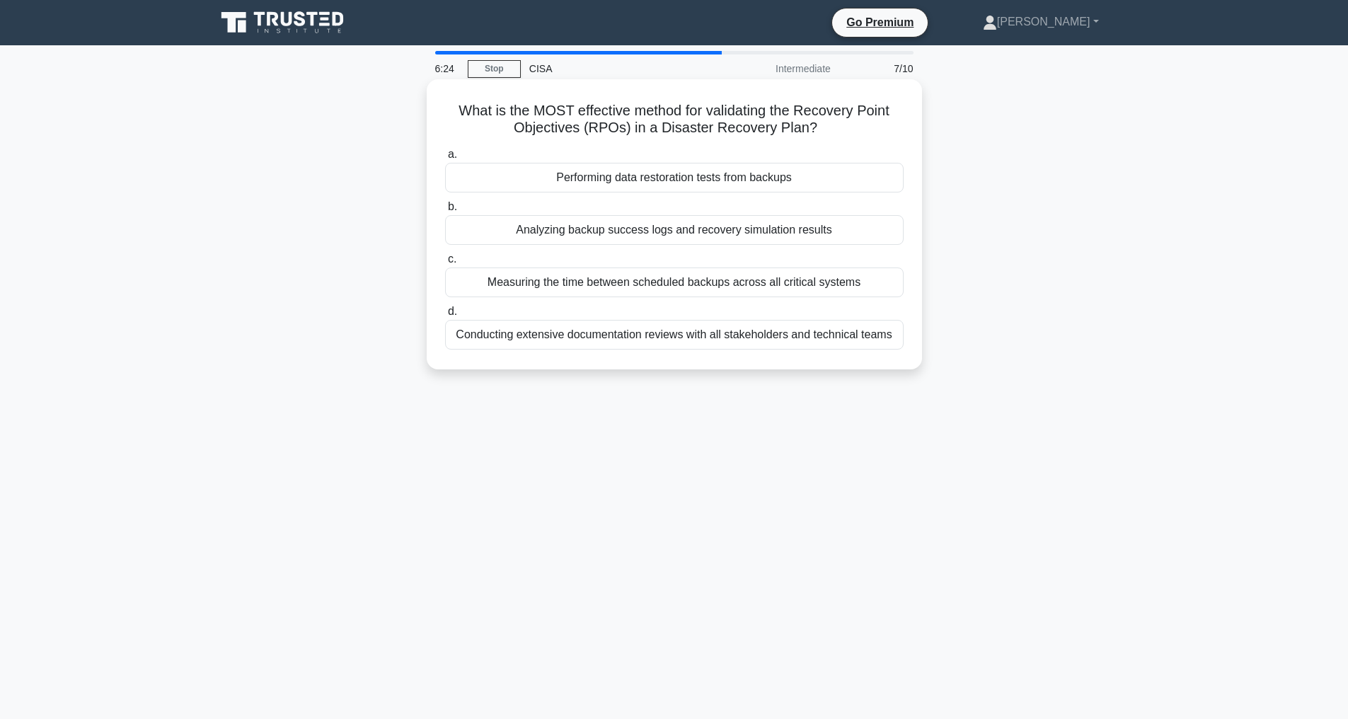
click at [647, 177] on div "Performing data restoration tests from backups" at bounding box center [674, 178] width 458 height 30
click at [445, 159] on input "a. Performing data restoration tests from backups" at bounding box center [445, 154] width 0 height 9
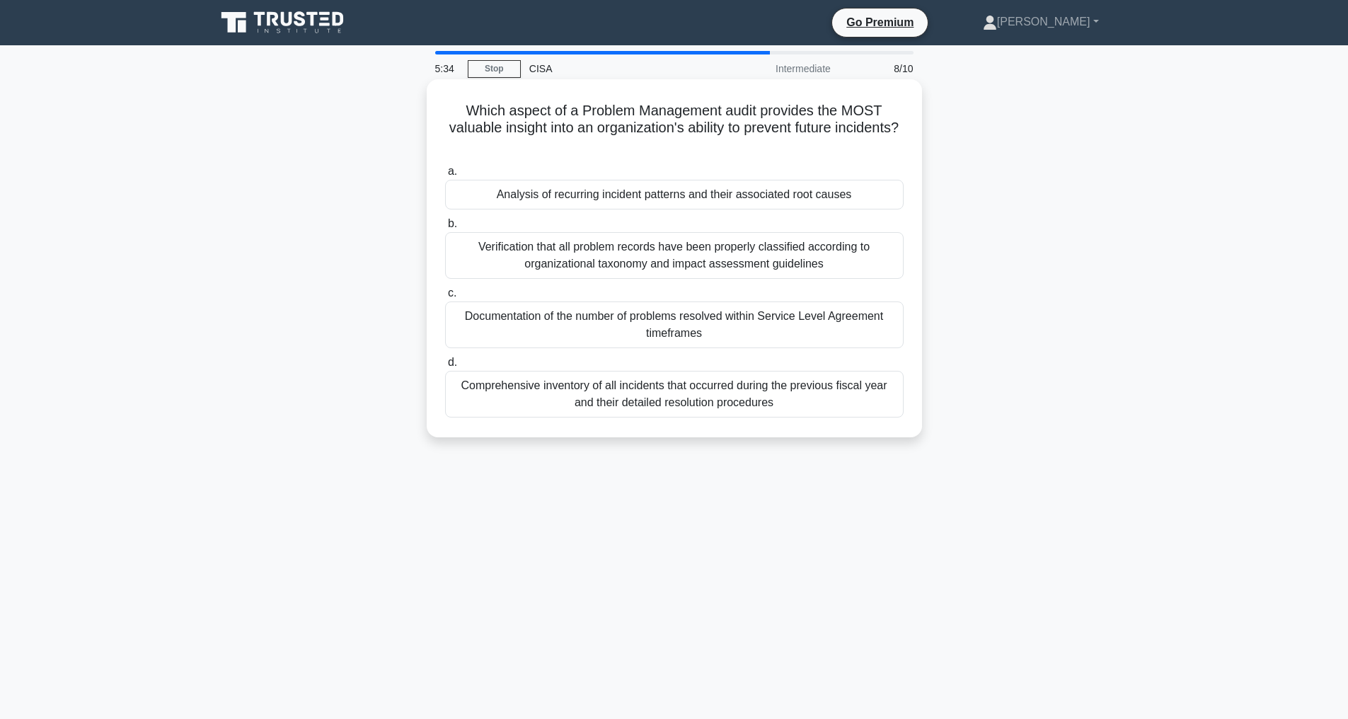
click at [664, 388] on div "Comprehensive inventory of all incidents that occurred during the previous fisc…" at bounding box center [674, 394] width 458 height 47
click at [445, 367] on input "d. Comprehensive inventory of all incidents that occurred during the previous f…" at bounding box center [445, 362] width 0 height 9
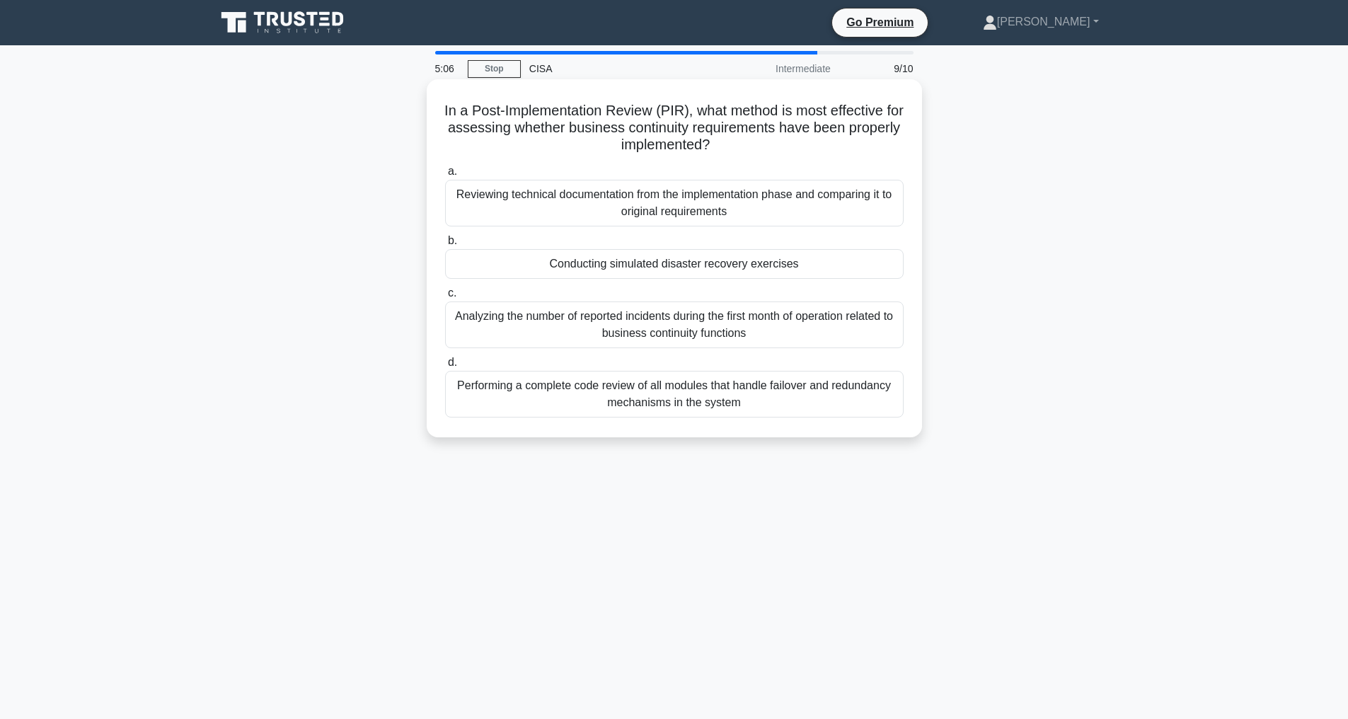
click at [656, 328] on div "Analyzing the number of reported incidents during the first month of operation …" at bounding box center [674, 324] width 458 height 47
click at [445, 298] on input "c. Analyzing the number of reported incidents during the first month of operati…" at bounding box center [445, 293] width 0 height 9
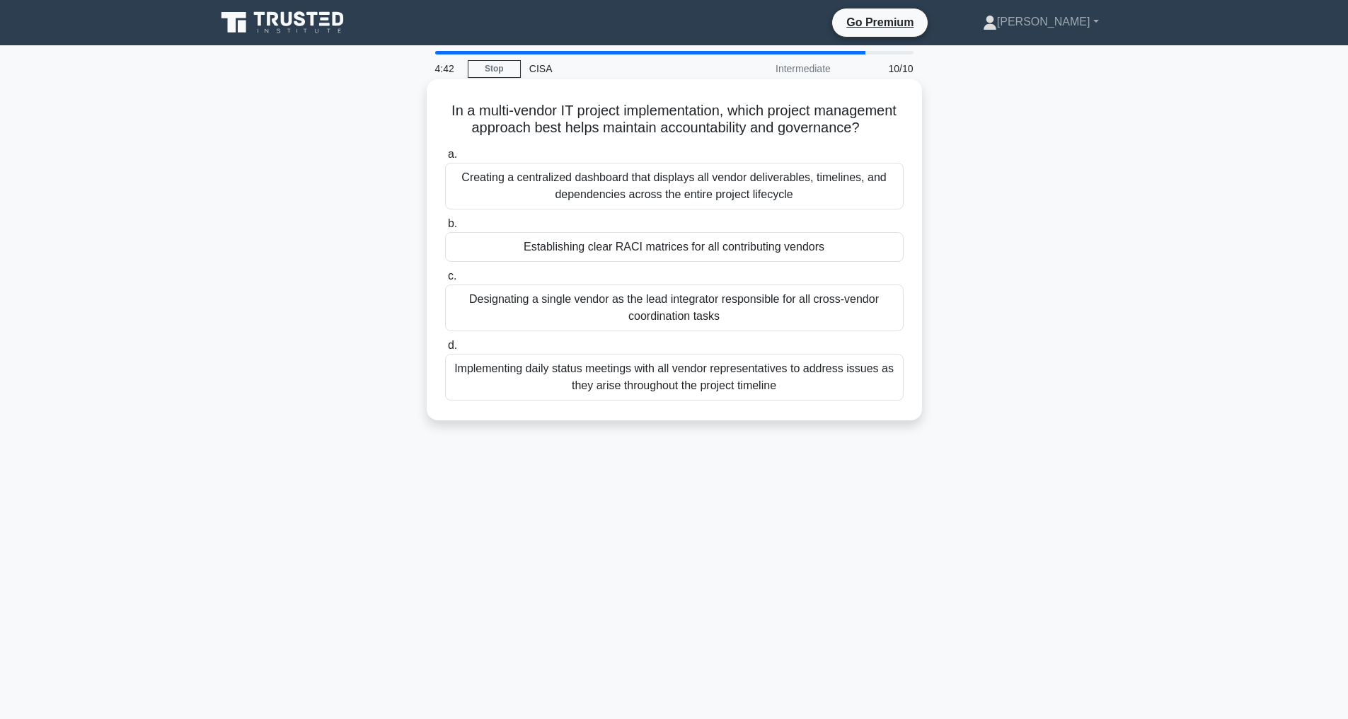
click at [691, 391] on div "Implementing daily status meetings with all vendor representatives to address i…" at bounding box center [674, 377] width 458 height 47
click at [445, 350] on input "d. Implementing daily status meetings with all vendor representatives to addres…" at bounding box center [445, 345] width 0 height 9
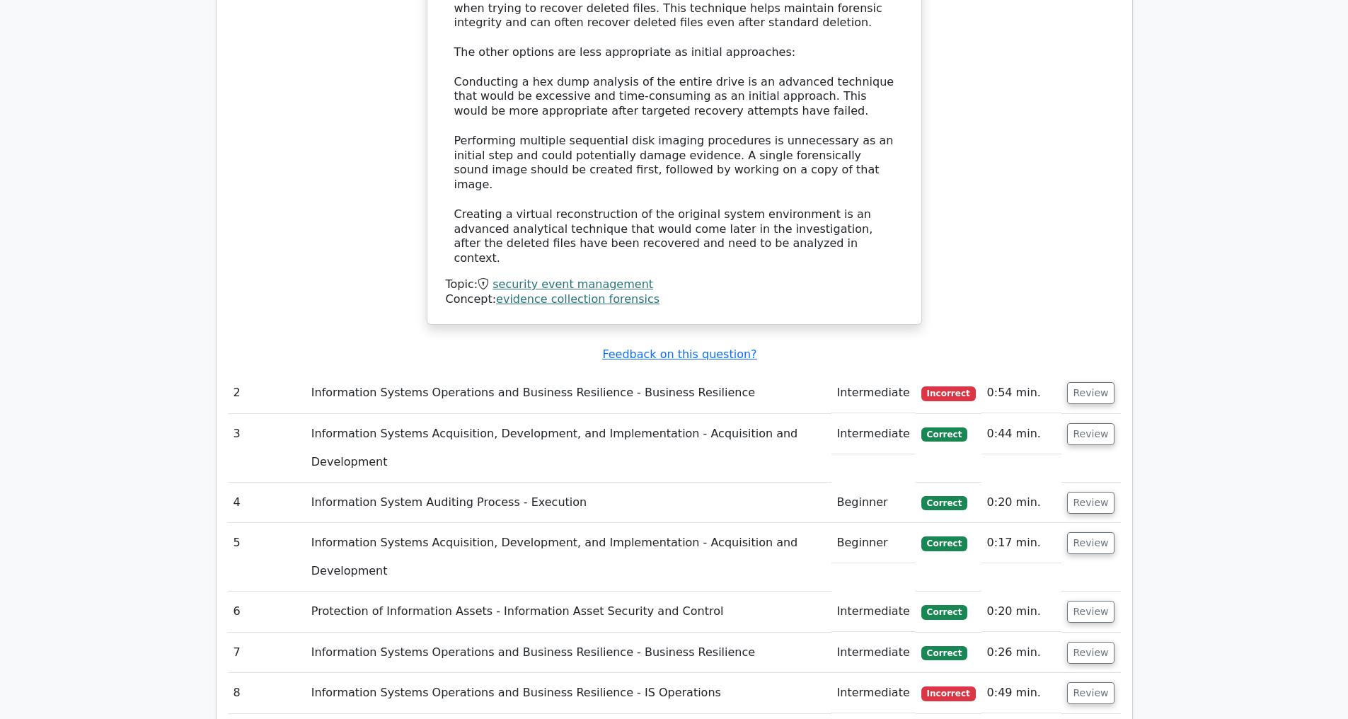
scroll to position [2016, 0]
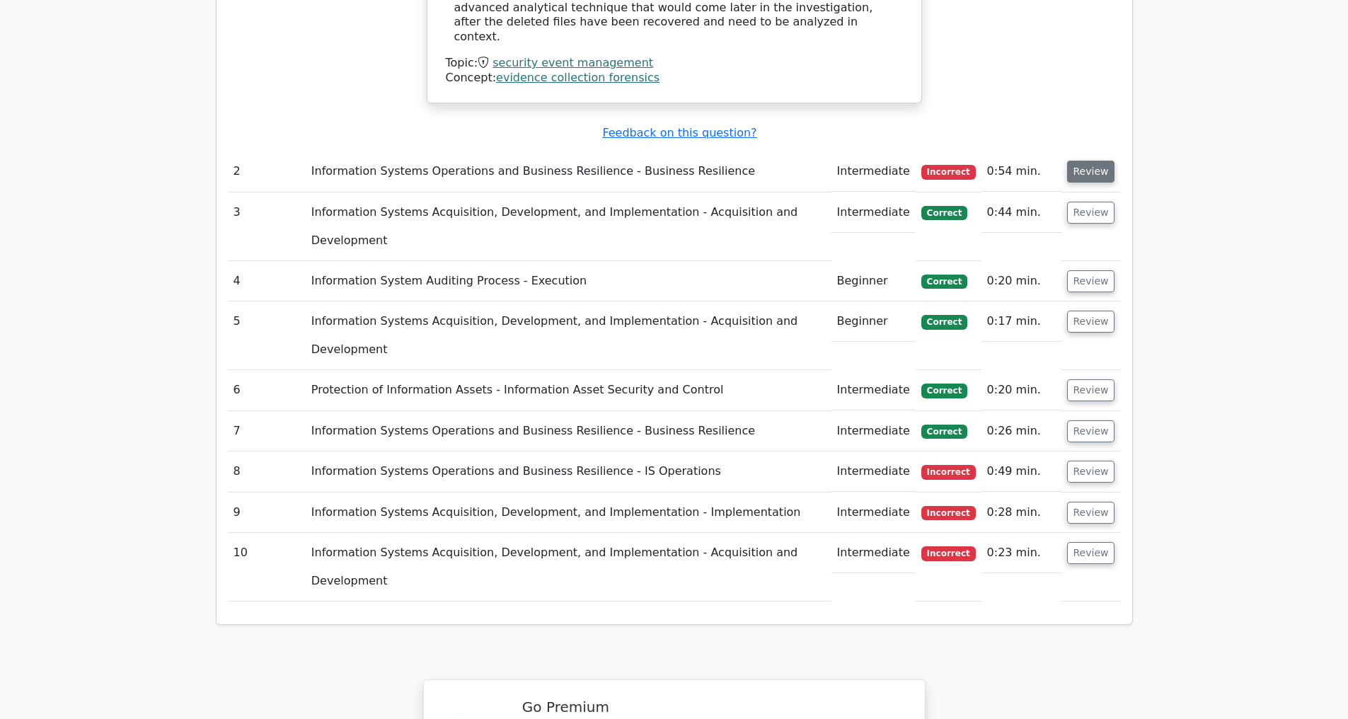
click at [1091, 168] on button "Review" at bounding box center [1091, 172] width 48 height 22
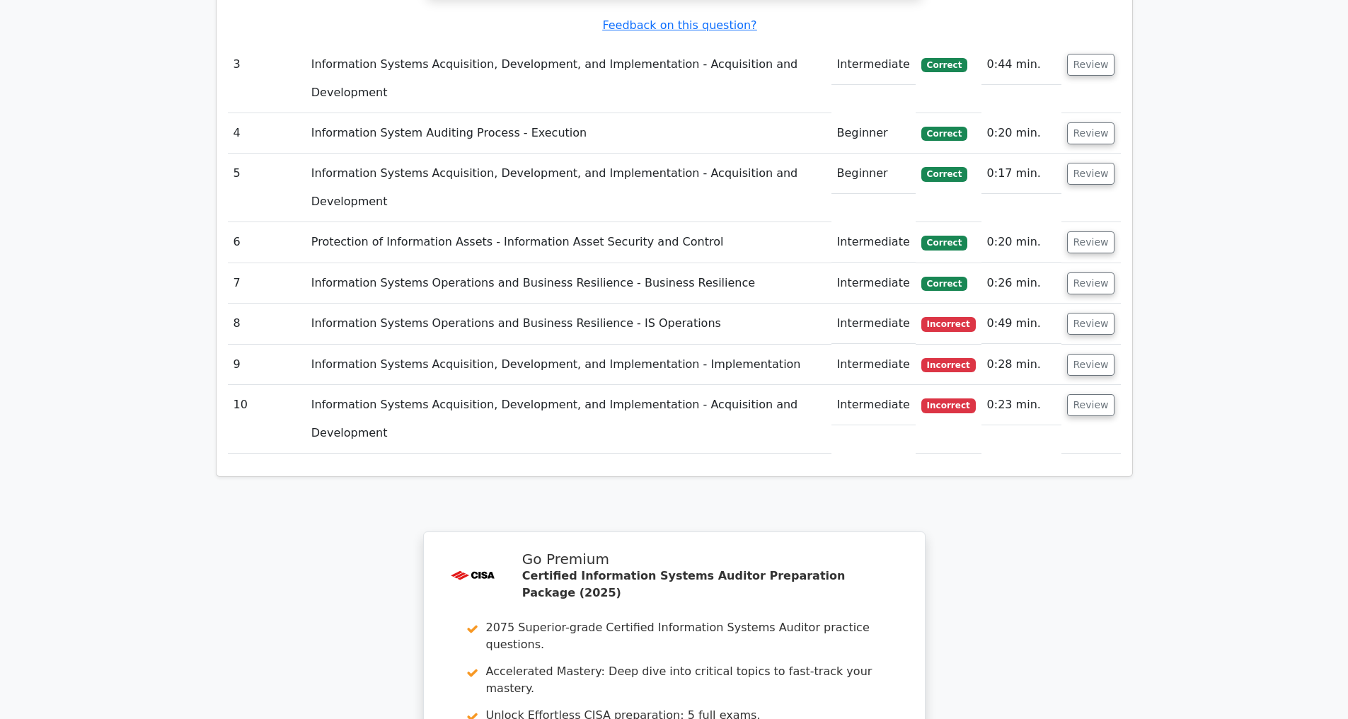
scroll to position [3097, 0]
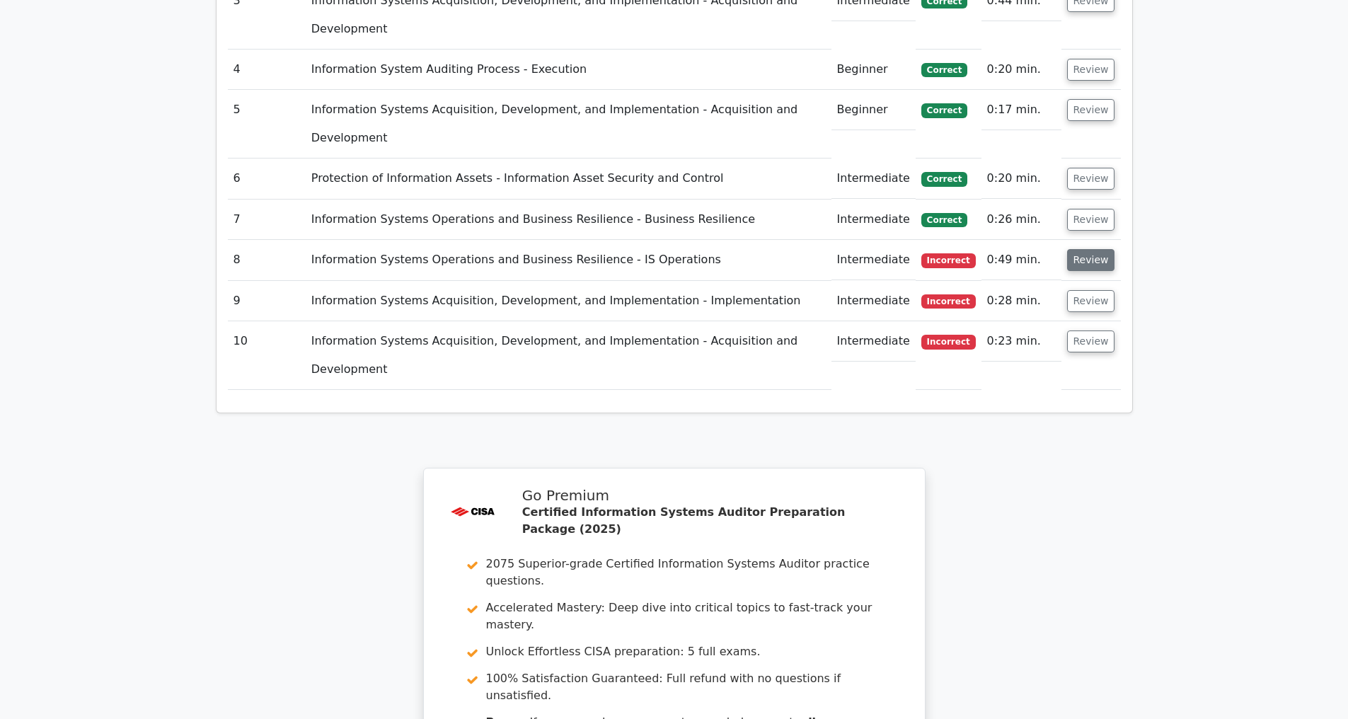
click at [1087, 255] on button "Review" at bounding box center [1091, 260] width 48 height 22
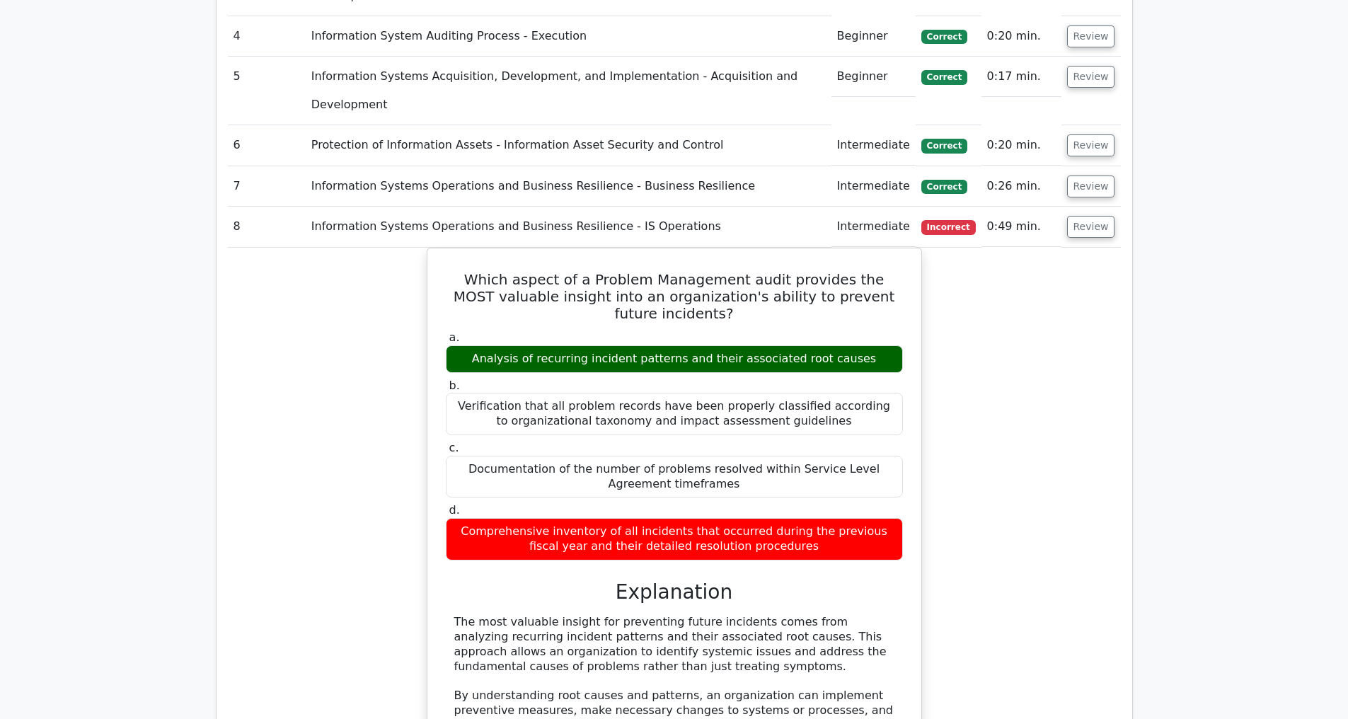
scroll to position [3756, 0]
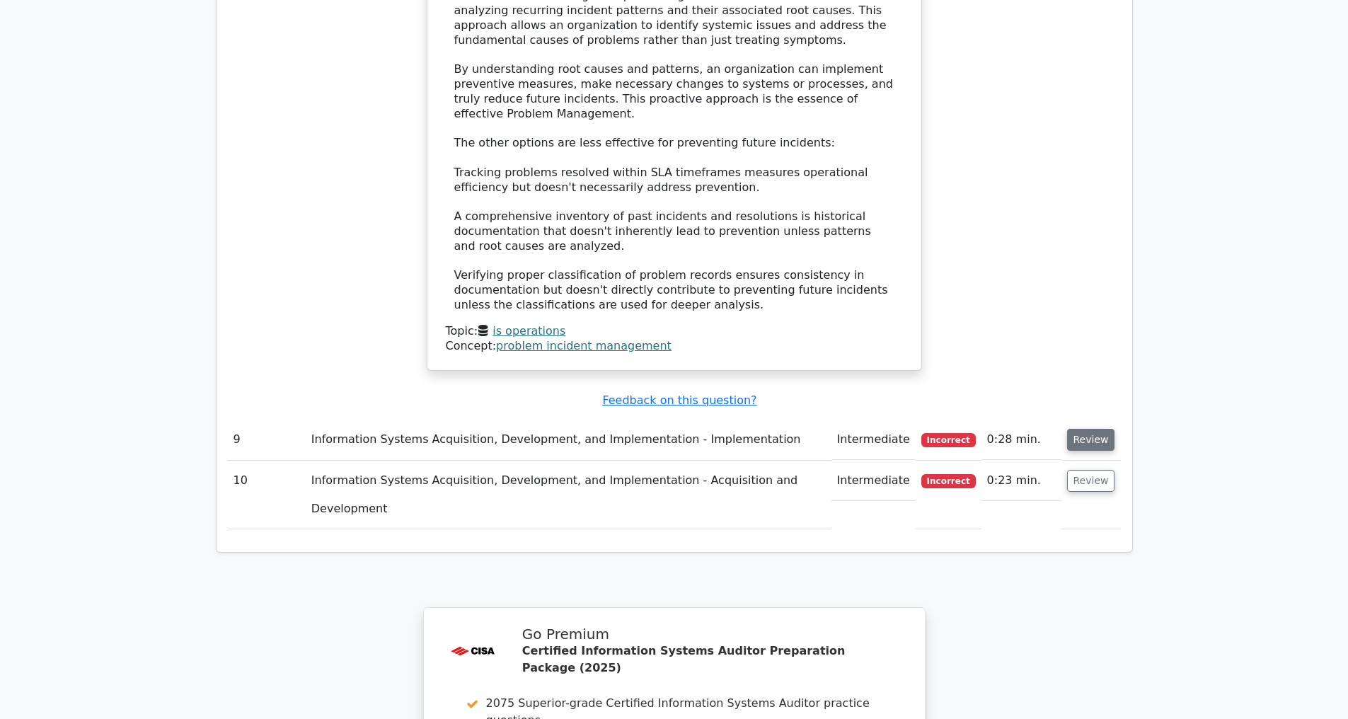
click at [1084, 443] on button "Review" at bounding box center [1091, 440] width 48 height 22
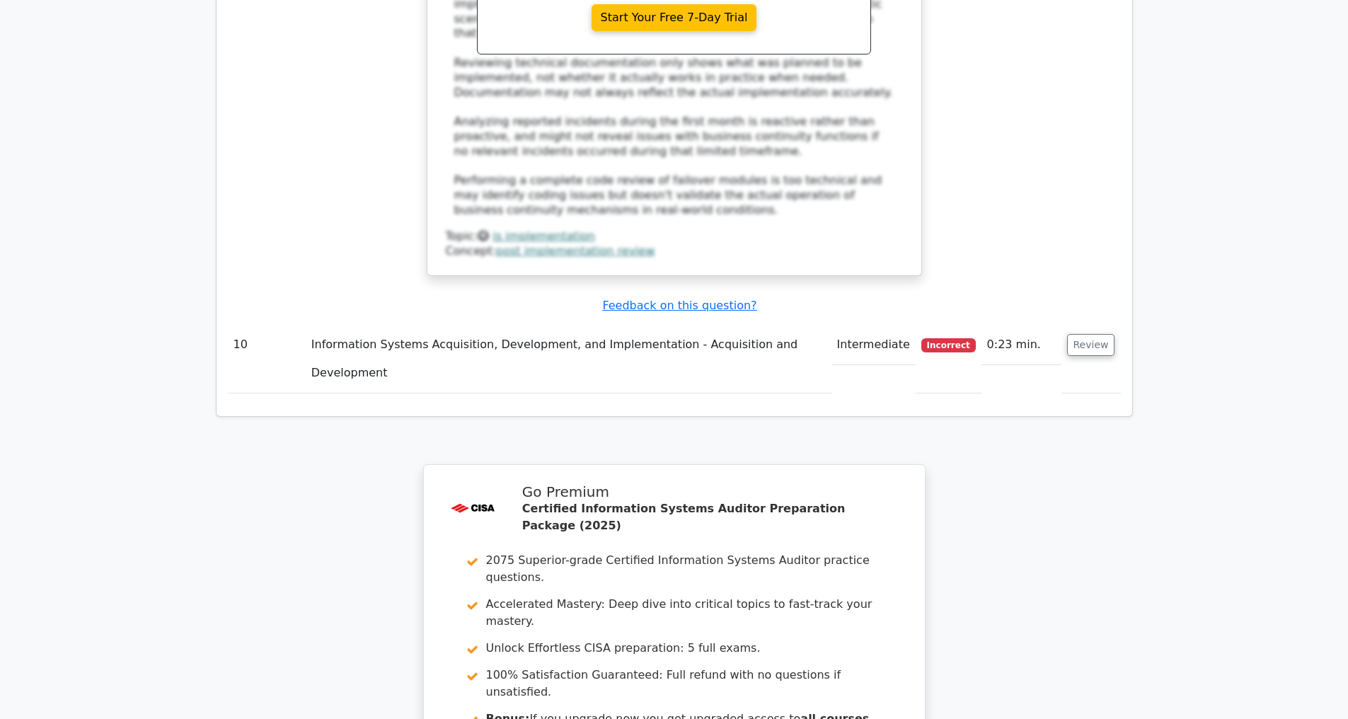
scroll to position [4851, 0]
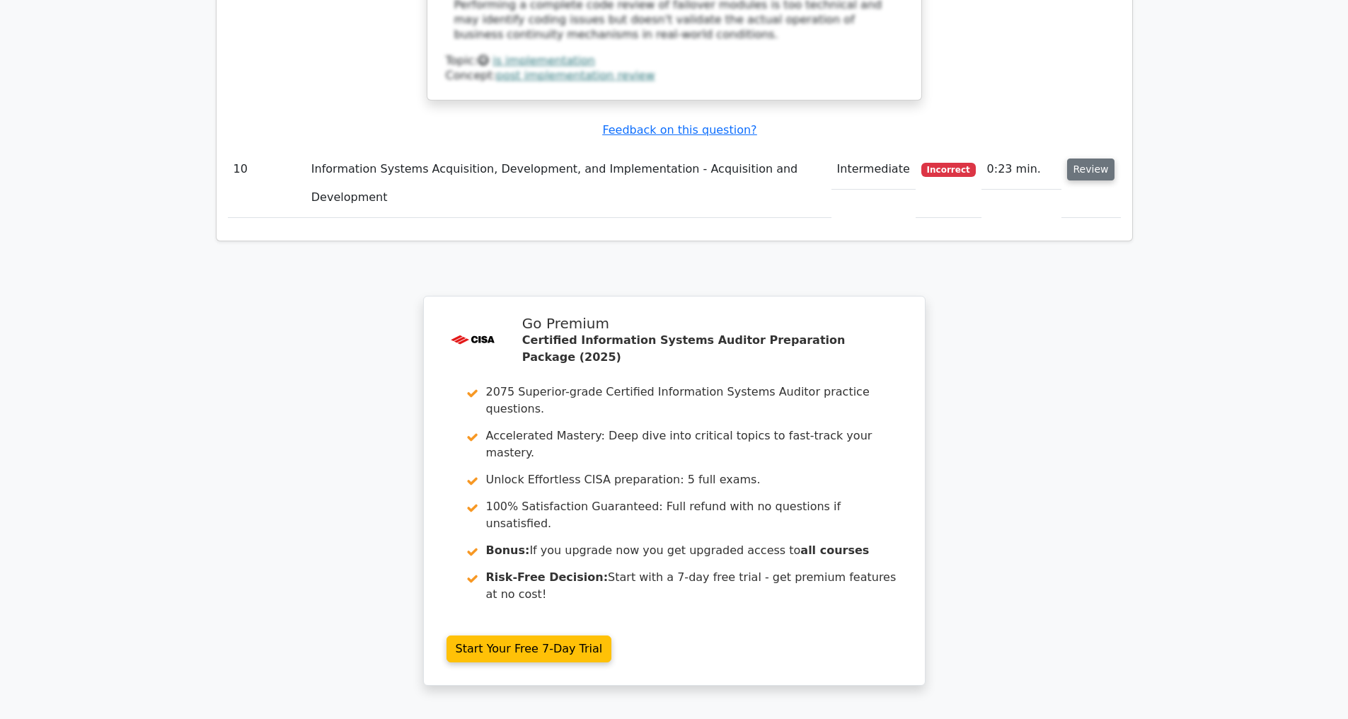
click at [1090, 167] on button "Review" at bounding box center [1091, 169] width 48 height 22
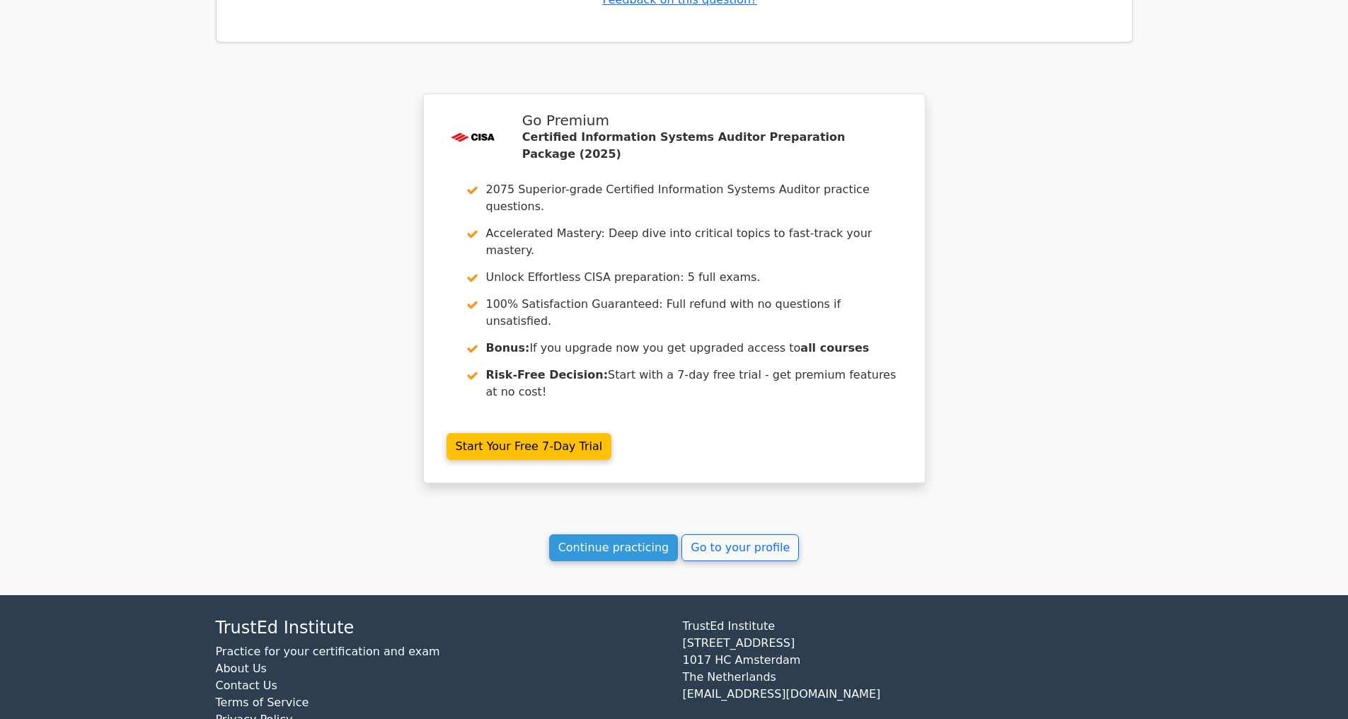
scroll to position [5832, 0]
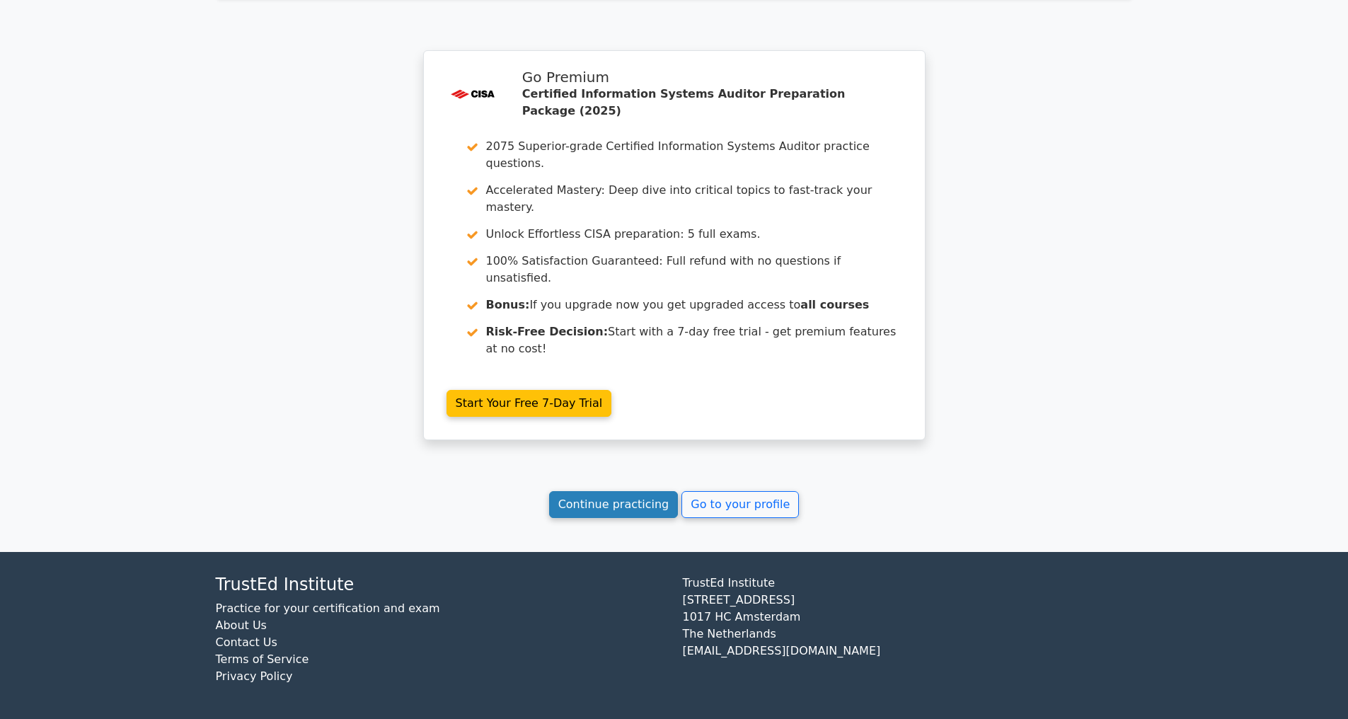
click at [605, 505] on link "Continue practicing" at bounding box center [613, 504] width 129 height 27
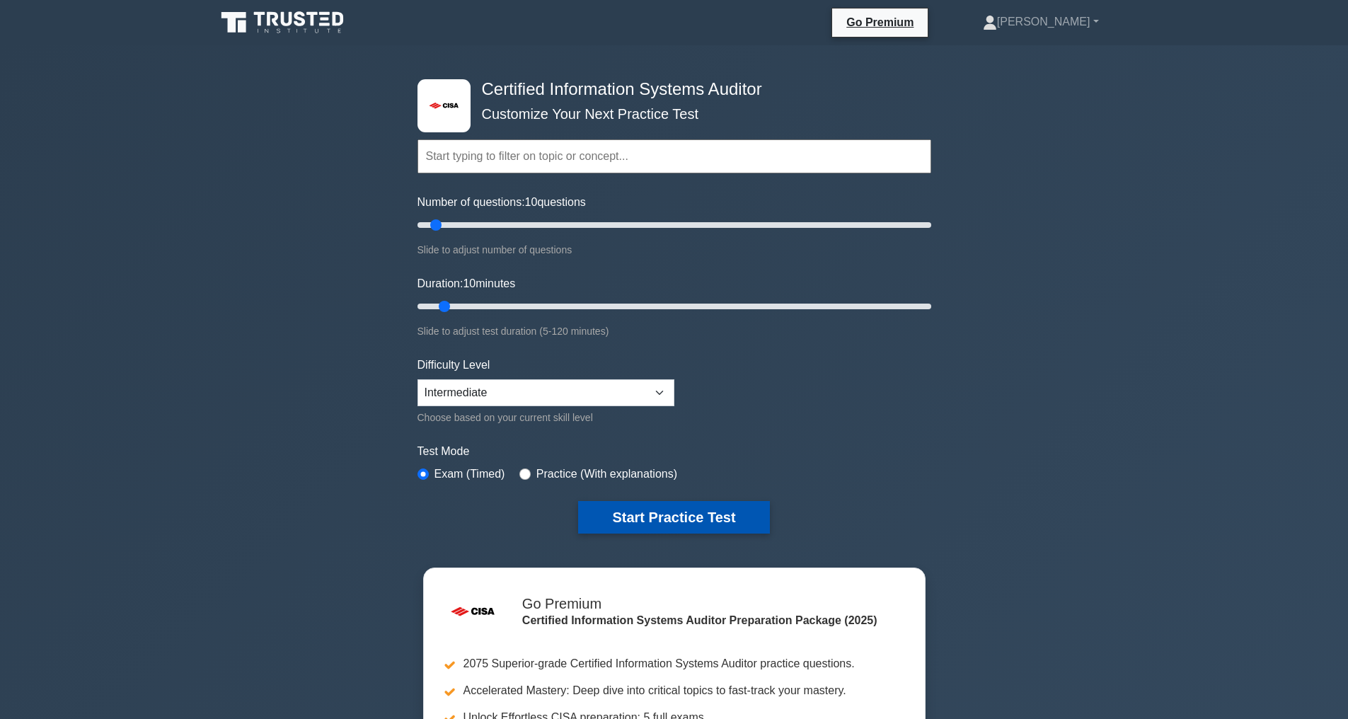
click at [687, 512] on button "Start Practice Test" at bounding box center [673, 517] width 191 height 33
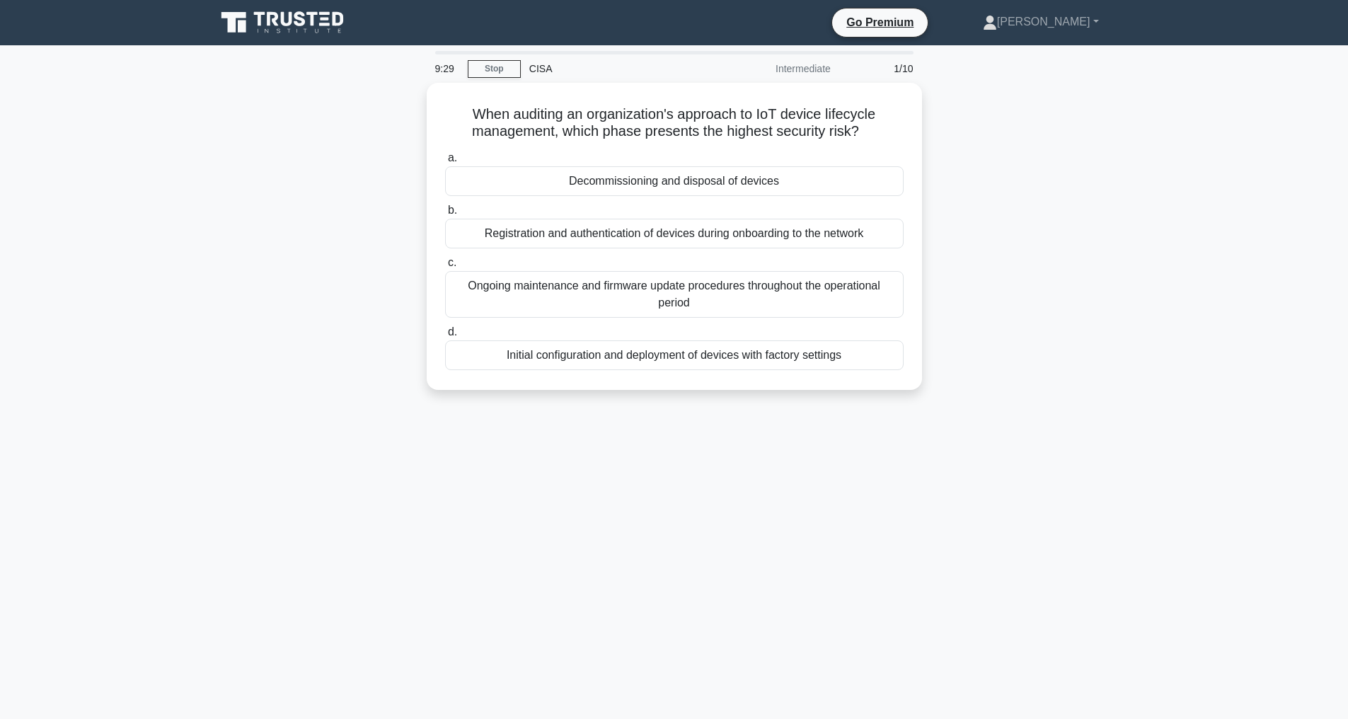
scroll to position [45, 0]
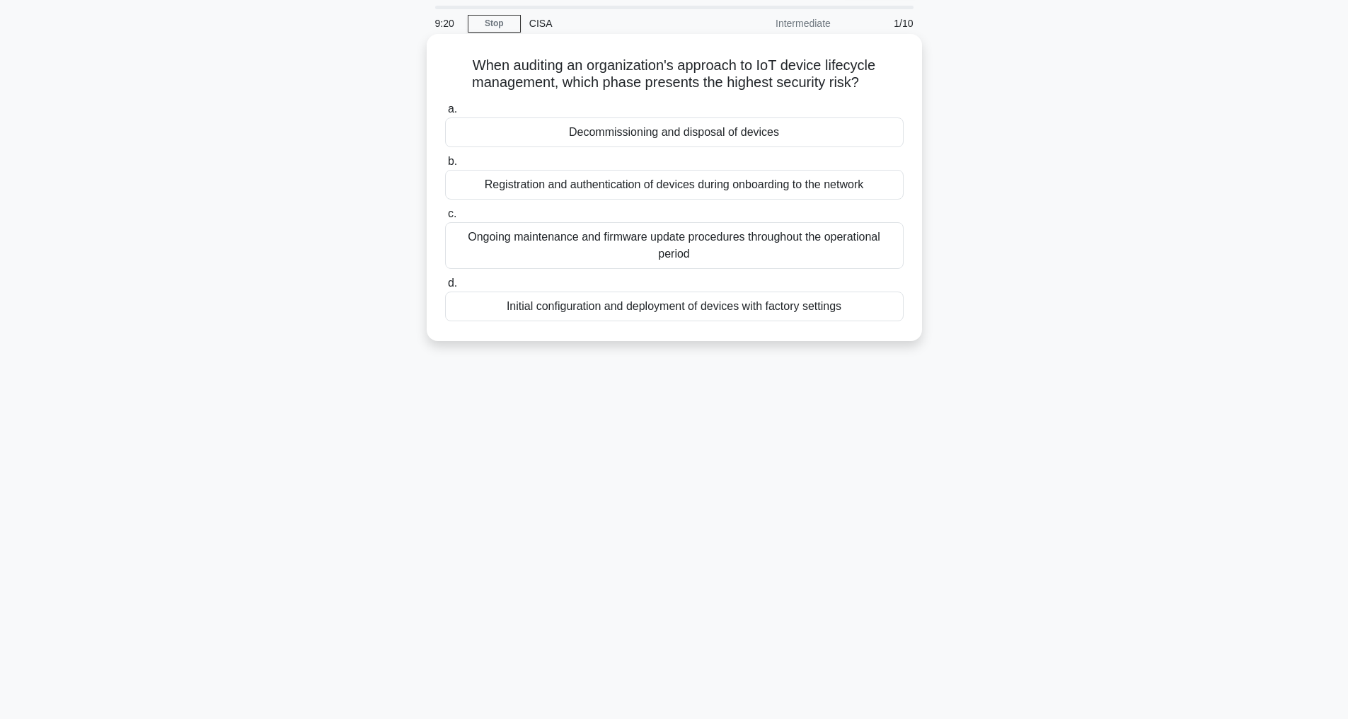
click at [665, 306] on div "Initial configuration and deployment of devices with factory settings" at bounding box center [674, 306] width 458 height 30
click at [445, 288] on input "d. Initial configuration and deployment of devices with factory settings" at bounding box center [445, 283] width 0 height 9
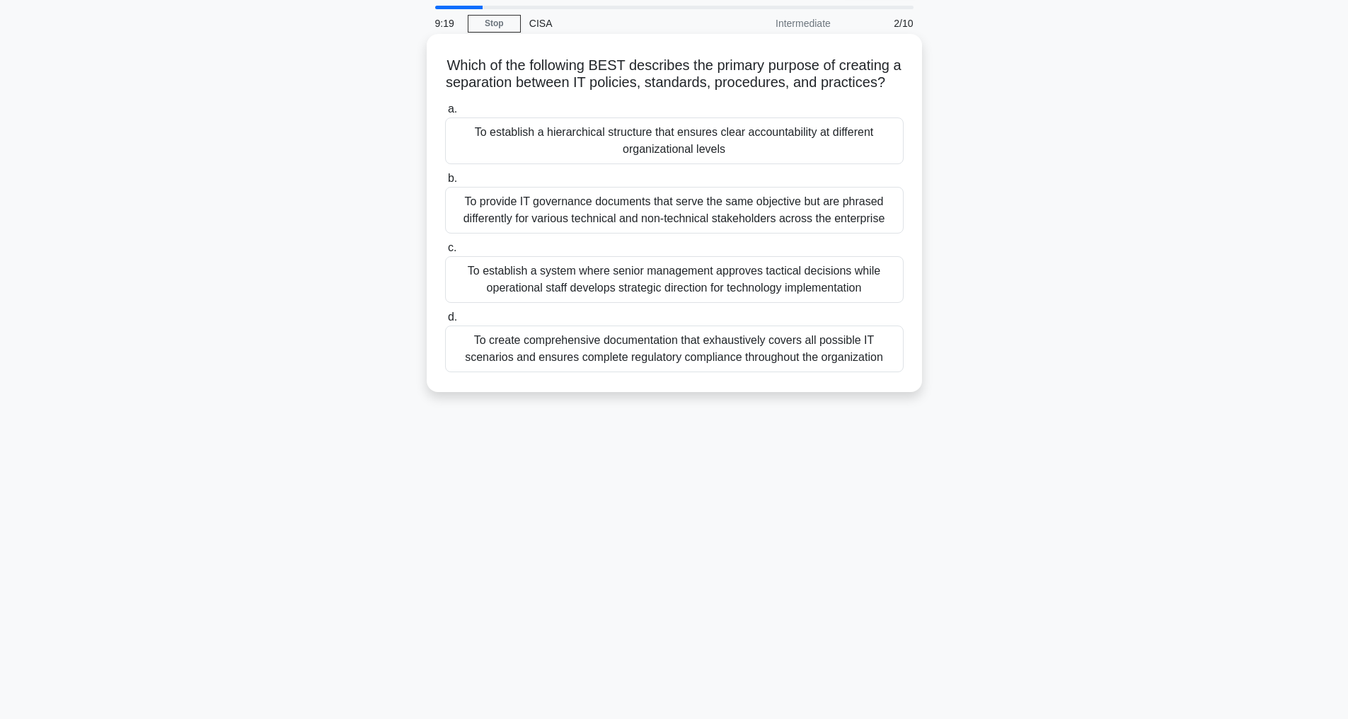
scroll to position [0, 0]
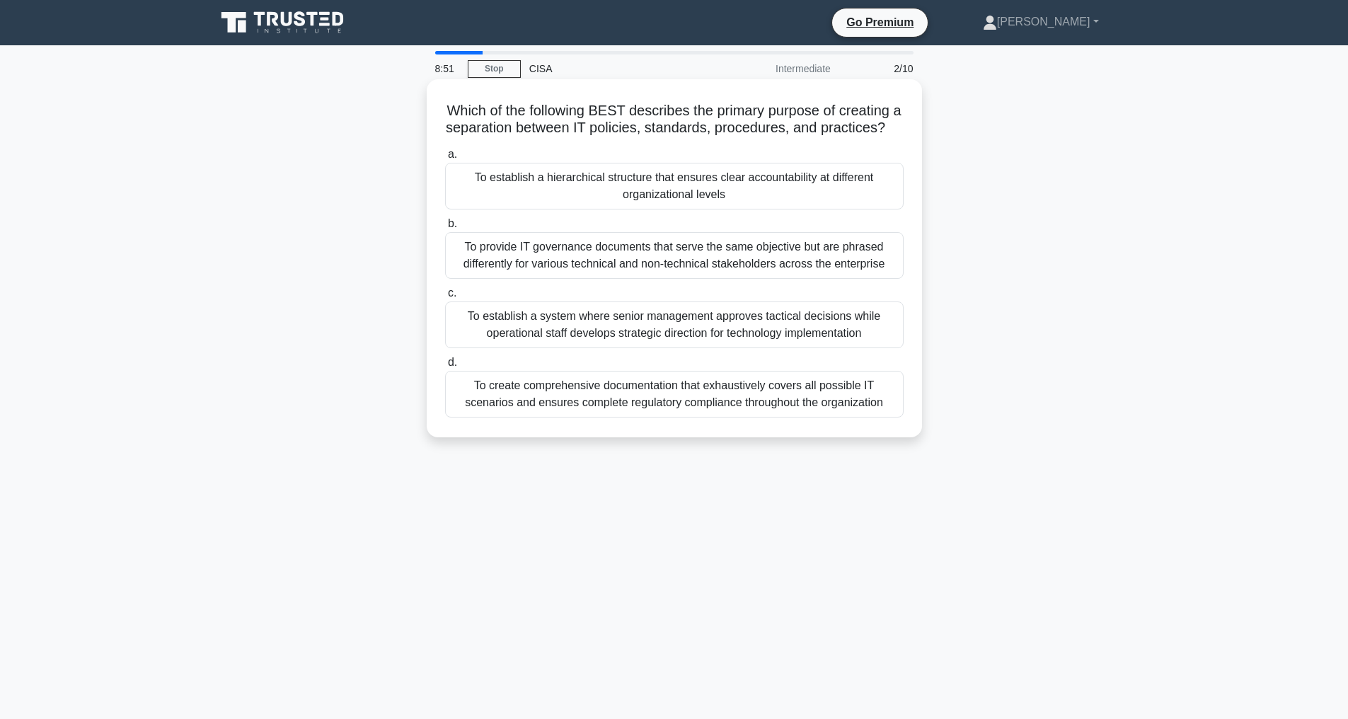
click at [552, 348] on div "To establish a system where senior management approves tactical decisions while…" at bounding box center [674, 324] width 458 height 47
click at [445, 298] on input "c. To establish a system where senior management approves tactical decisions wh…" at bounding box center [445, 293] width 0 height 9
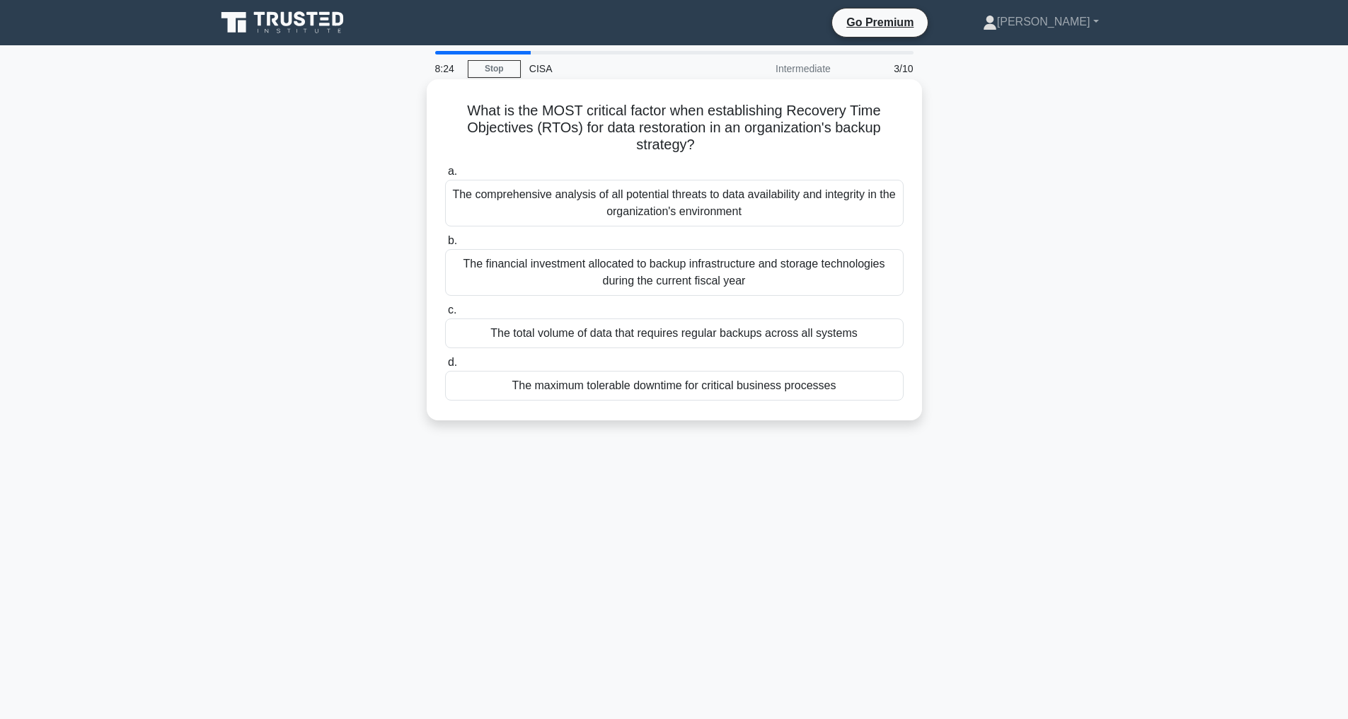
click at [675, 388] on div "The maximum tolerable downtime for critical business processes" at bounding box center [674, 386] width 458 height 30
click at [445, 367] on input "d. The maximum tolerable downtime for critical business processes" at bounding box center [445, 362] width 0 height 9
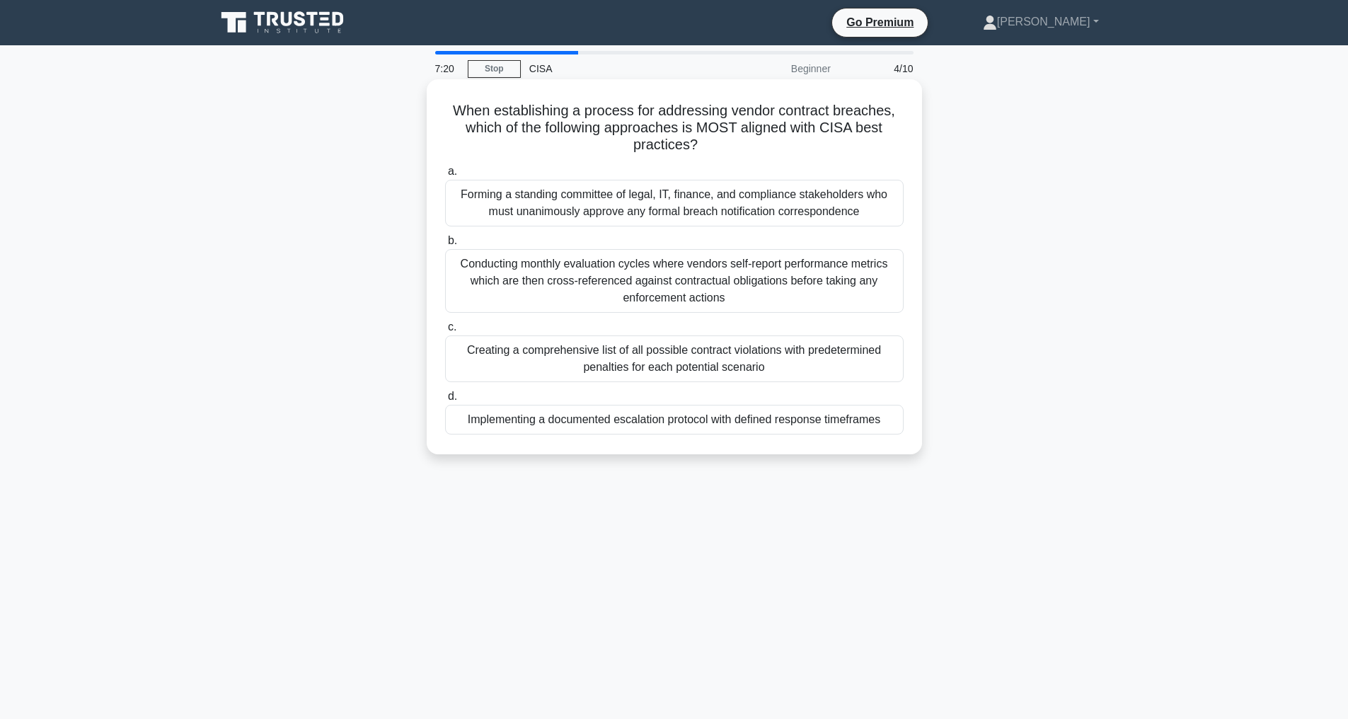
click at [679, 205] on div "Forming a standing committee of legal, IT, finance, and compliance stakeholders…" at bounding box center [674, 203] width 458 height 47
click at [445, 176] on input "a. Forming a standing committee of legal, IT, finance, and compliance stakehold…" at bounding box center [445, 171] width 0 height 9
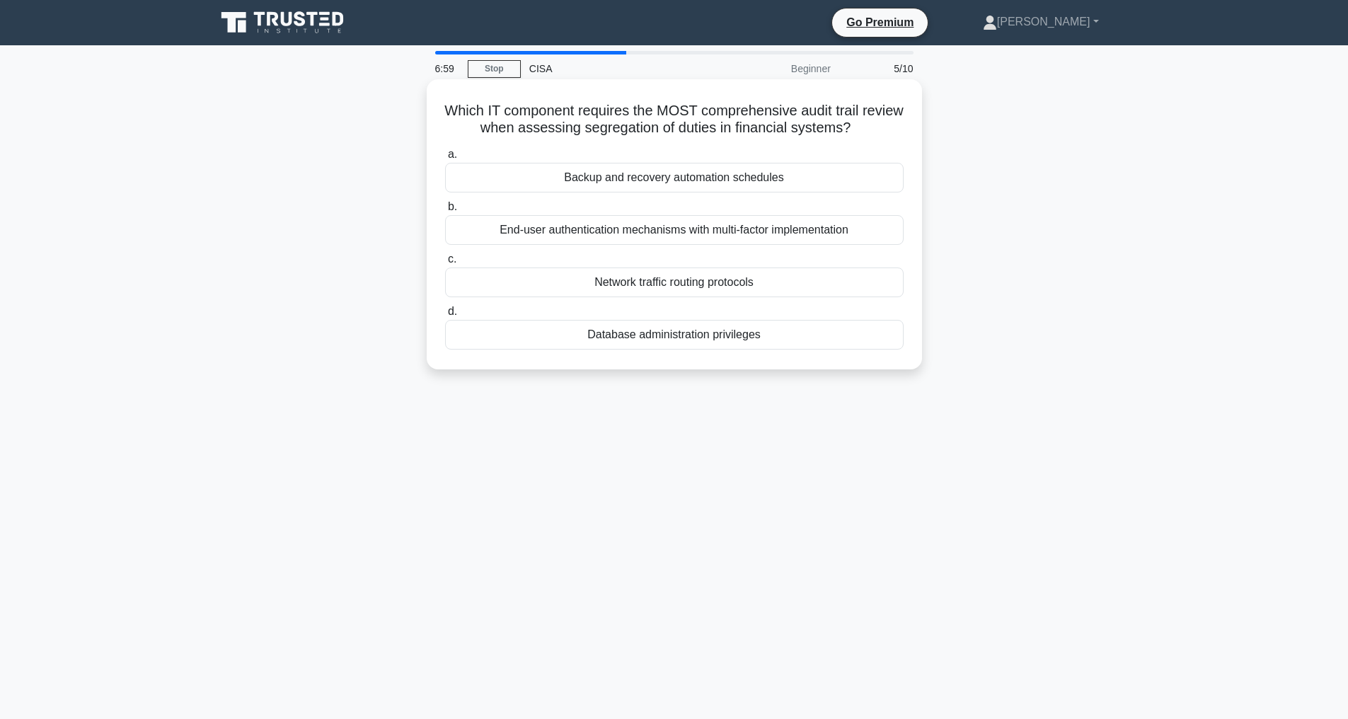
click at [671, 245] on div "End-user authentication mechanisms with multi-factor implementation" at bounding box center [674, 230] width 458 height 30
click at [445, 212] on input "b. End-user authentication mechanisms with multi-factor implementation" at bounding box center [445, 206] width 0 height 9
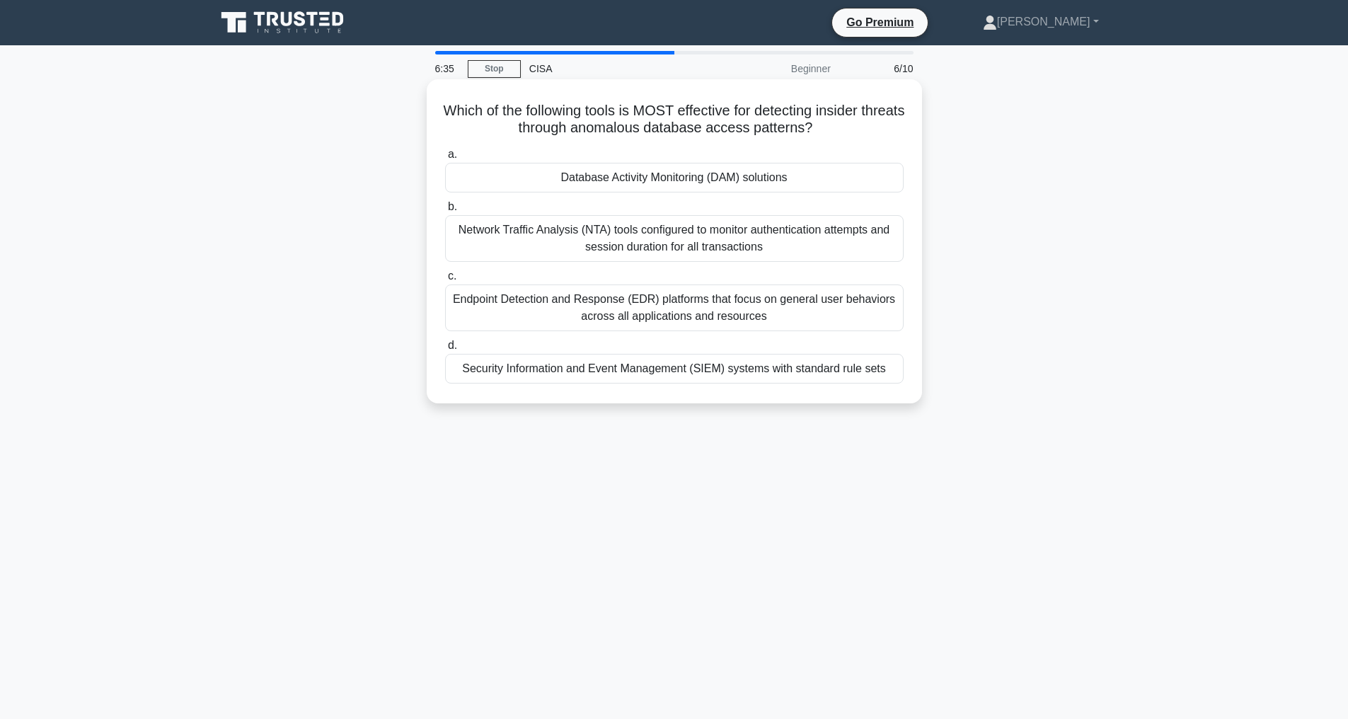
click at [660, 368] on div "Security Information and Event Management (SIEM) systems with standard rule sets" at bounding box center [674, 369] width 458 height 30
click at [445, 350] on input "d. Security Information and Event Management (SIEM) systems with standard rule …" at bounding box center [445, 345] width 0 height 9
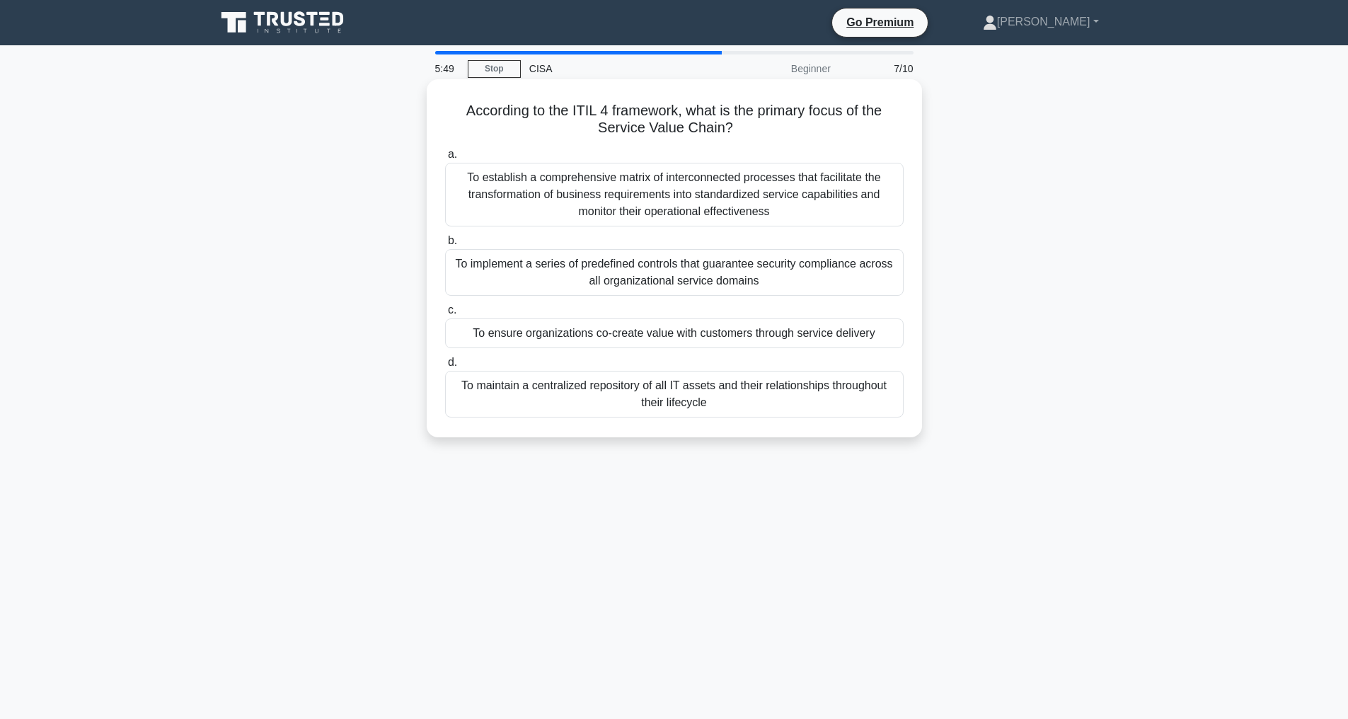
click at [698, 197] on div "To establish a comprehensive matrix of interconnected processes that facilitate…" at bounding box center [674, 195] width 458 height 64
click at [445, 159] on input "a. To establish a comprehensive matrix of interconnected processes that facilit…" at bounding box center [445, 154] width 0 height 9
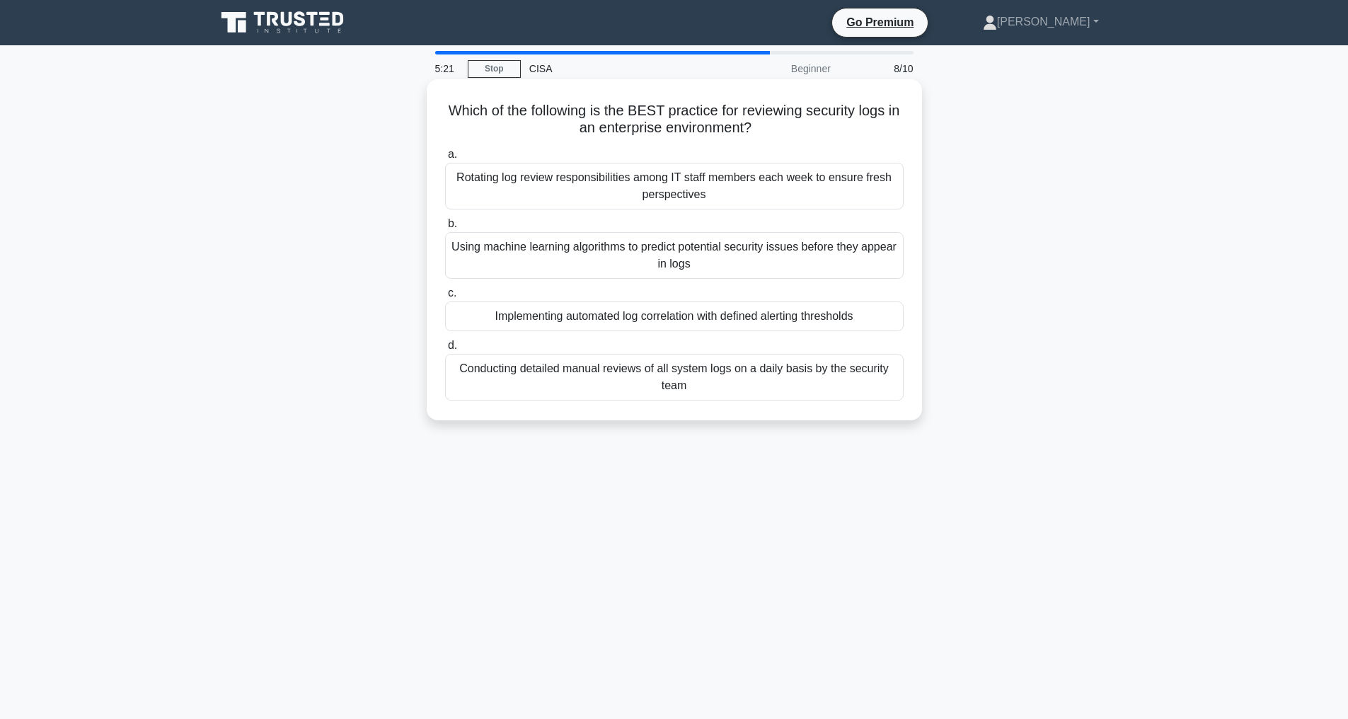
click at [623, 314] on div "Implementing automated log correlation with defined alerting thresholds" at bounding box center [674, 316] width 458 height 30
click at [445, 298] on input "c. Implementing automated log correlation with defined alerting thresholds" at bounding box center [445, 293] width 0 height 9
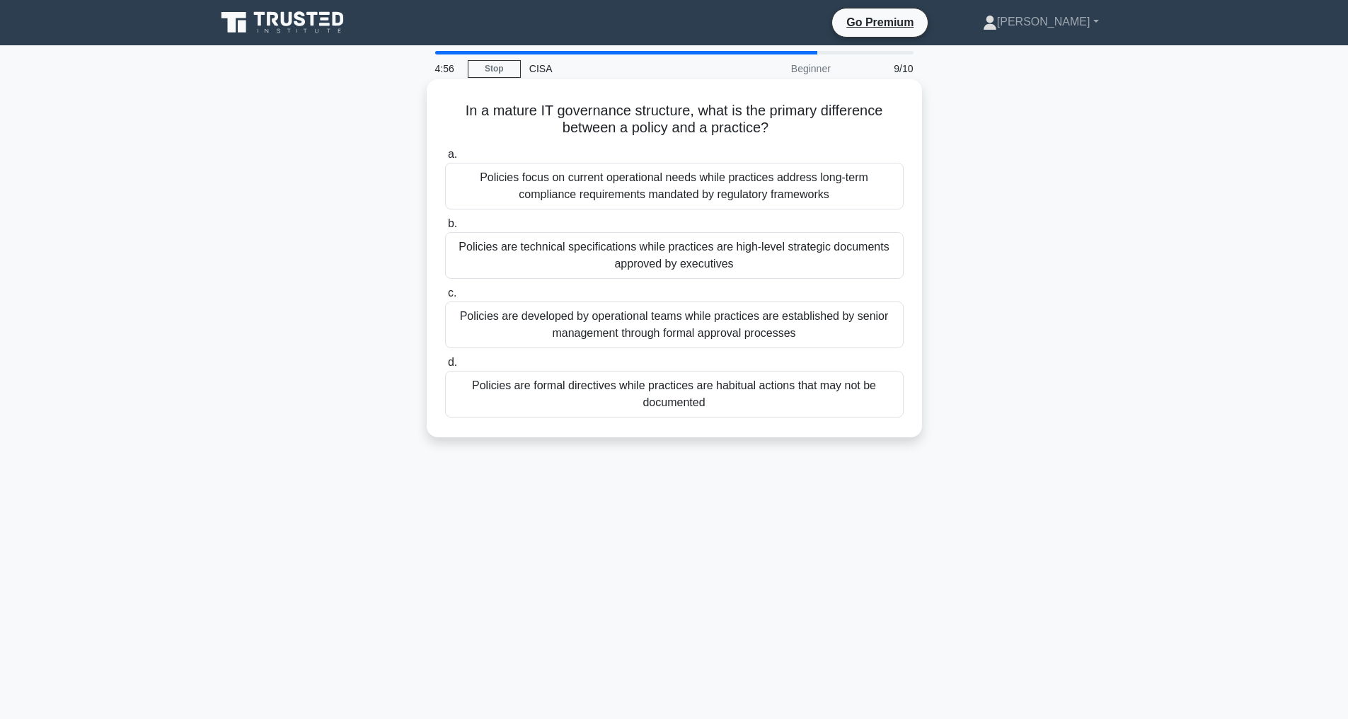
click at [671, 328] on div "Policies are developed by operational teams while practices are established by …" at bounding box center [674, 324] width 458 height 47
click at [445, 298] on input "c. Policies are developed by operational teams while practices are established …" at bounding box center [445, 293] width 0 height 9
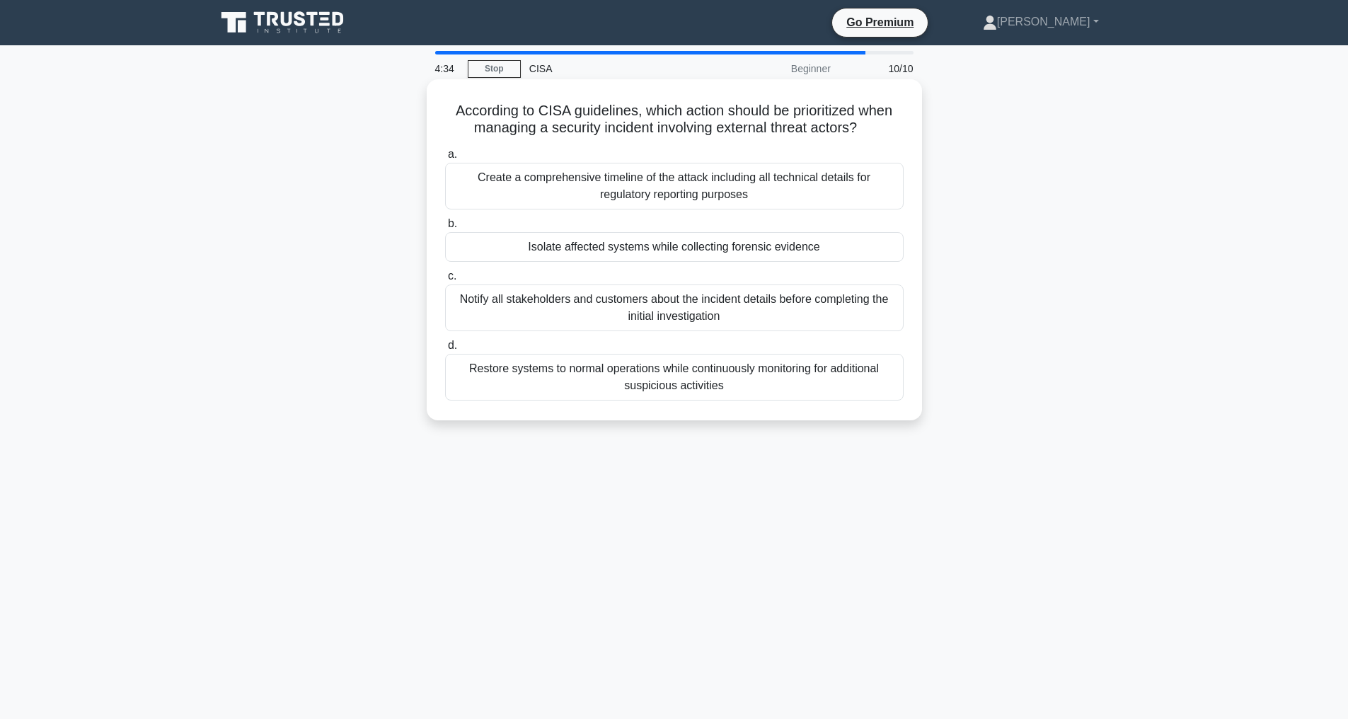
click at [584, 262] on div "Isolate affected systems while collecting forensic evidence" at bounding box center [674, 247] width 458 height 30
click at [445, 229] on input "b. Isolate affected systems while collecting forensic evidence" at bounding box center [445, 223] width 0 height 9
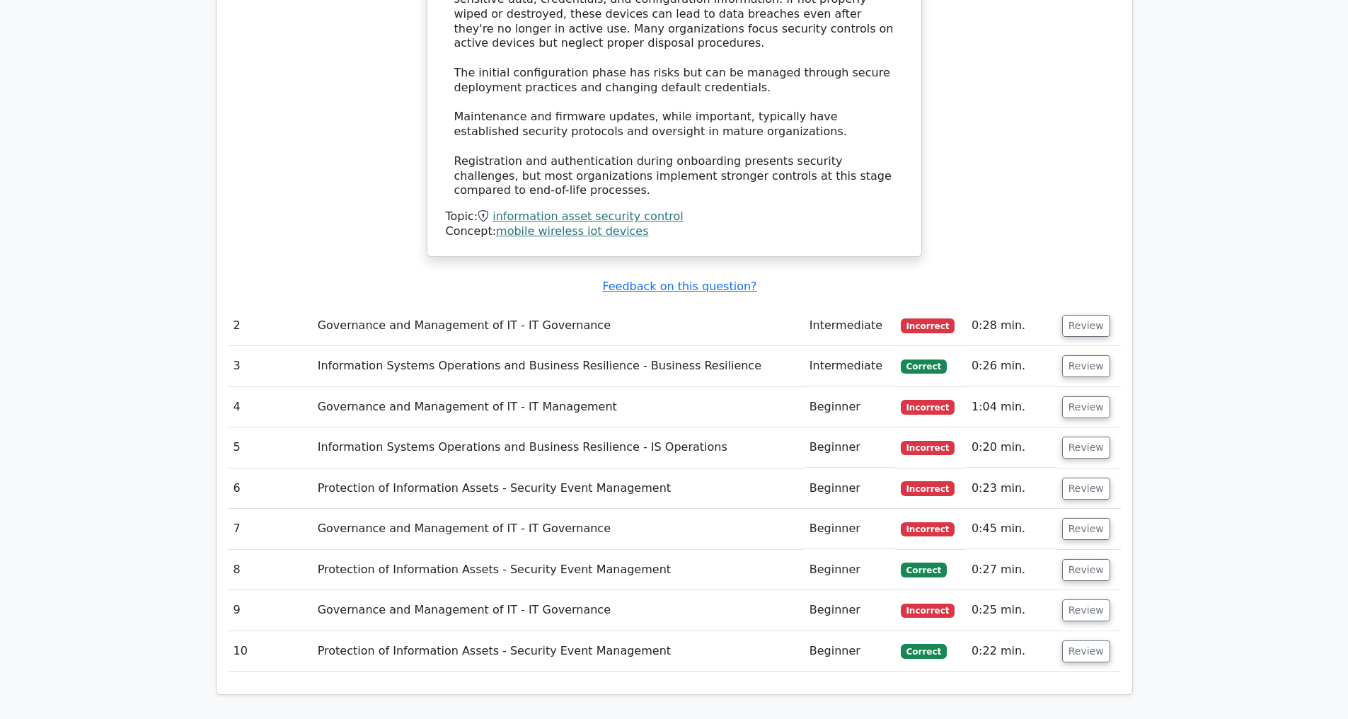
scroll to position [1740, 0]
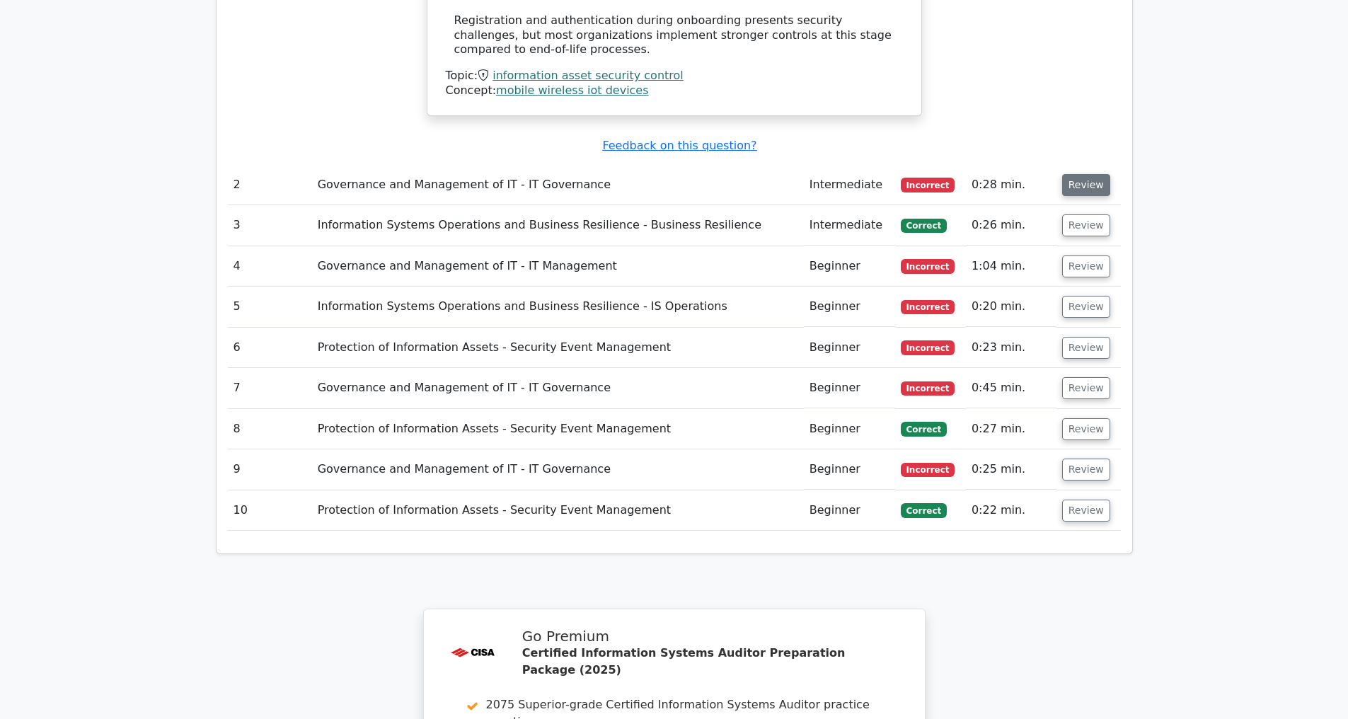
click at [1080, 181] on button "Review" at bounding box center [1086, 185] width 48 height 22
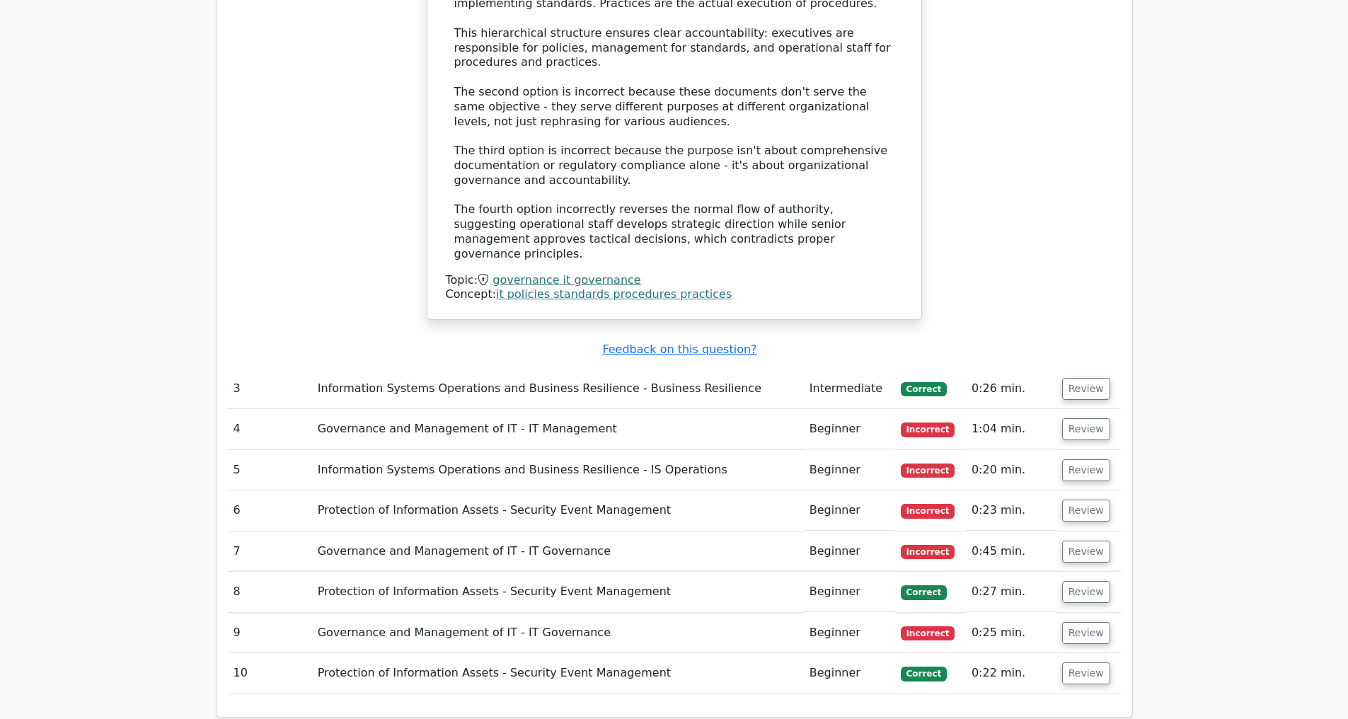
scroll to position [2677, 0]
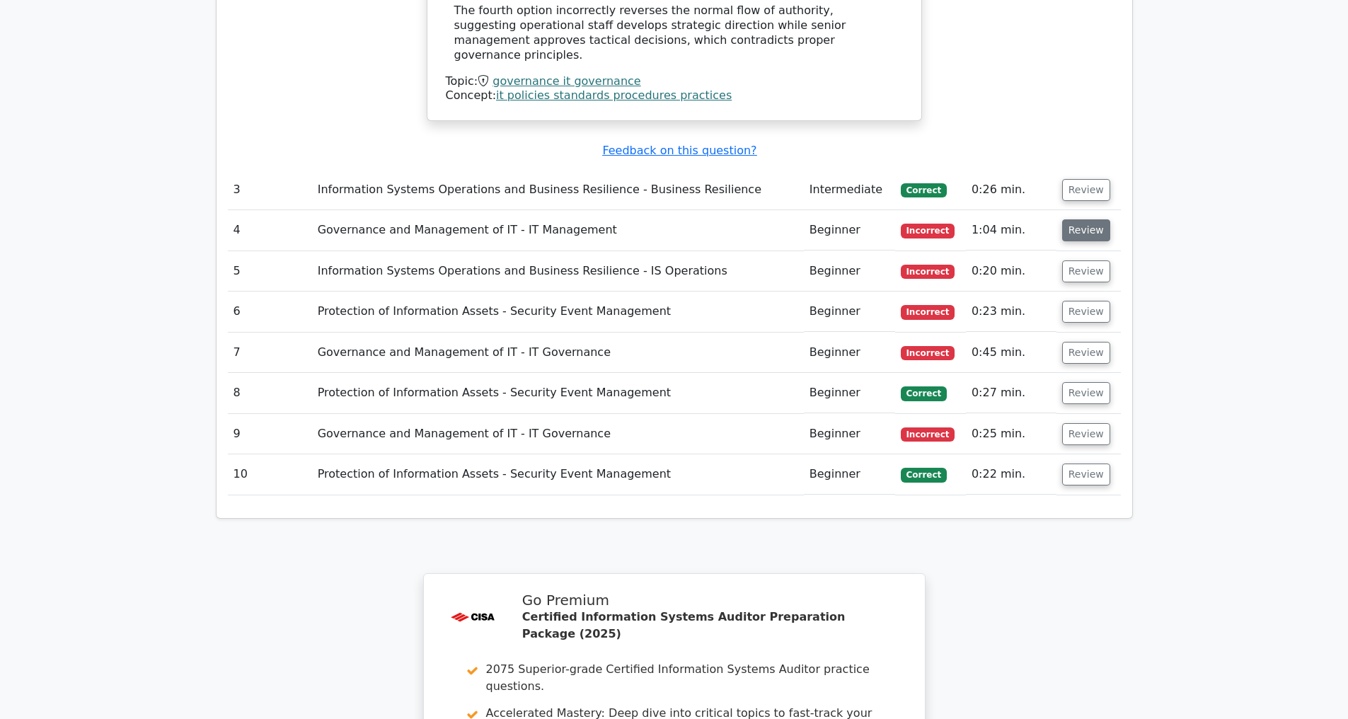
click at [1093, 228] on button "Review" at bounding box center [1086, 230] width 48 height 22
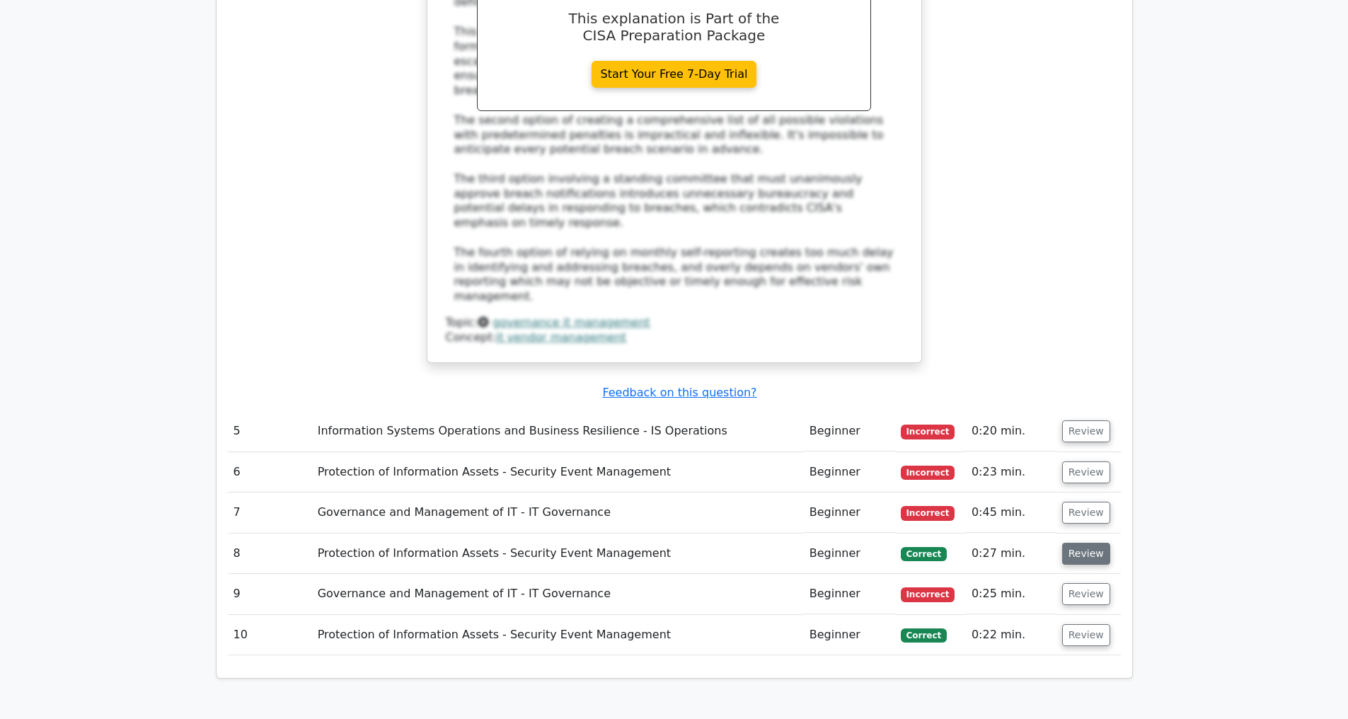
scroll to position [3680, 0]
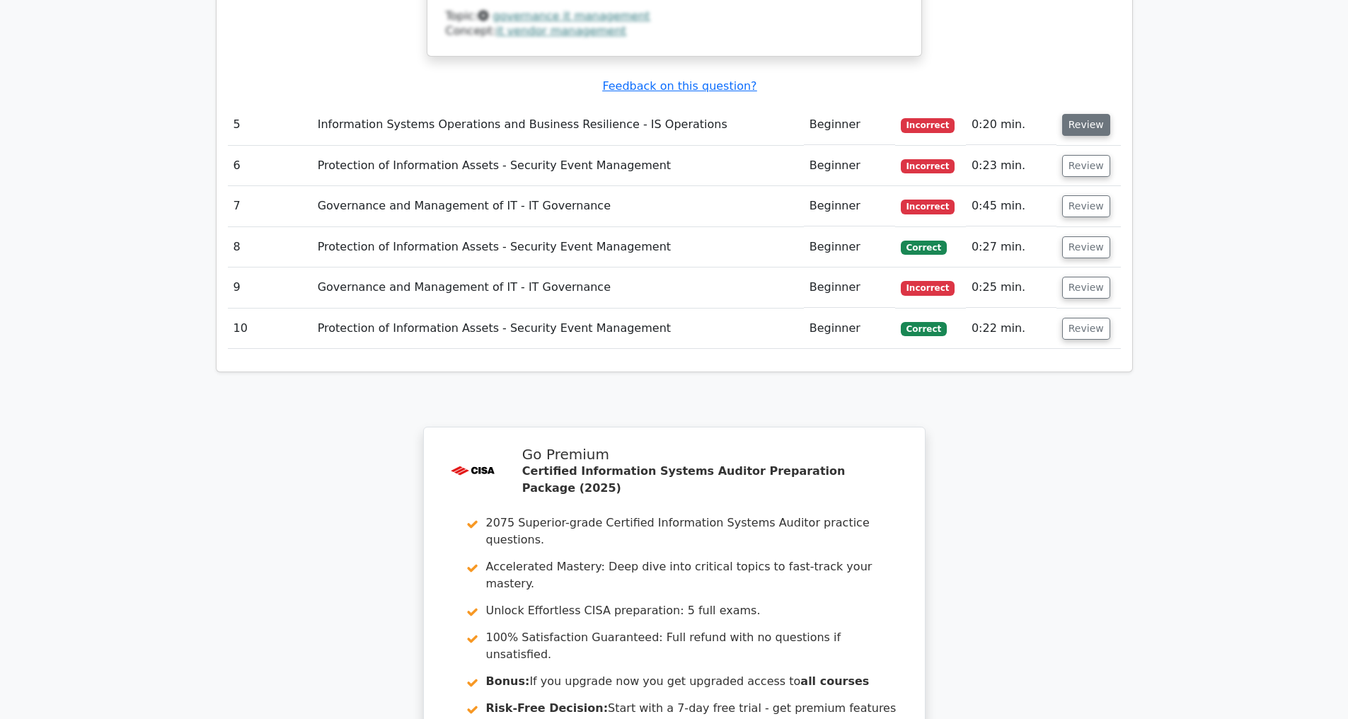
click at [1084, 124] on button "Review" at bounding box center [1086, 125] width 48 height 22
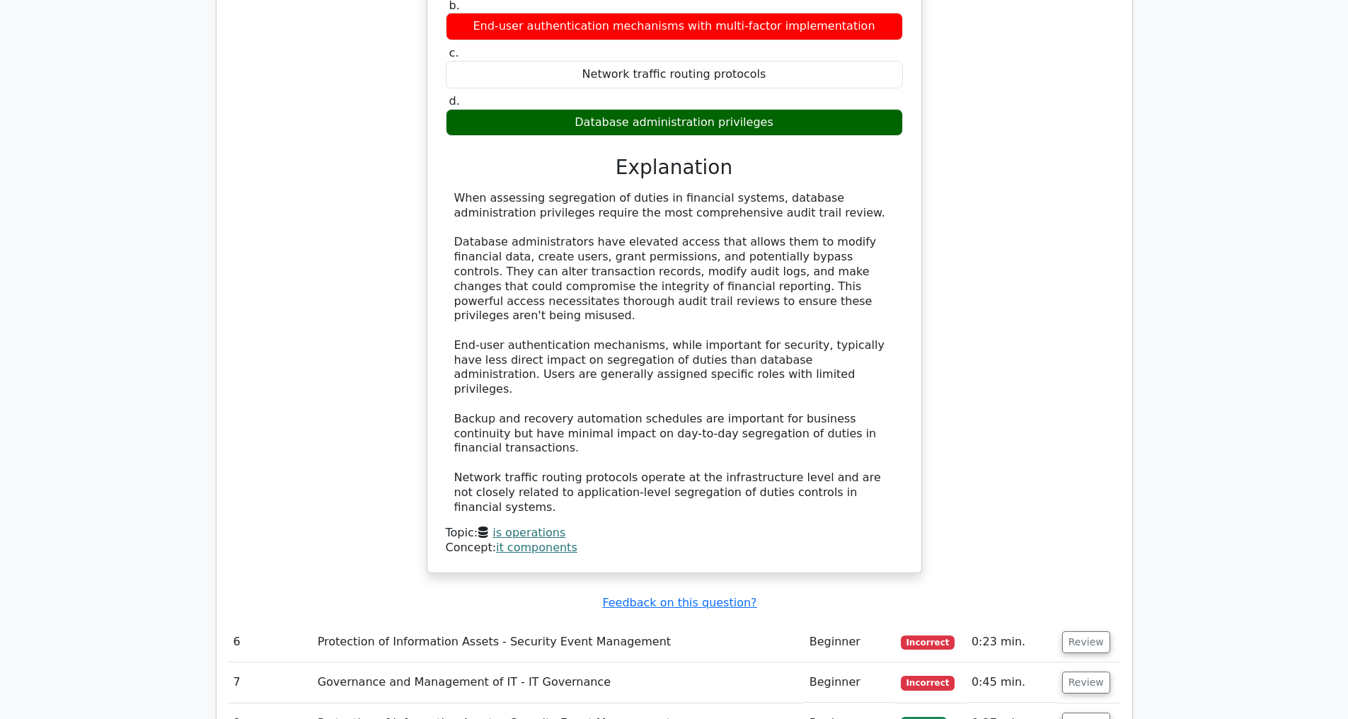
scroll to position [4234, 0]
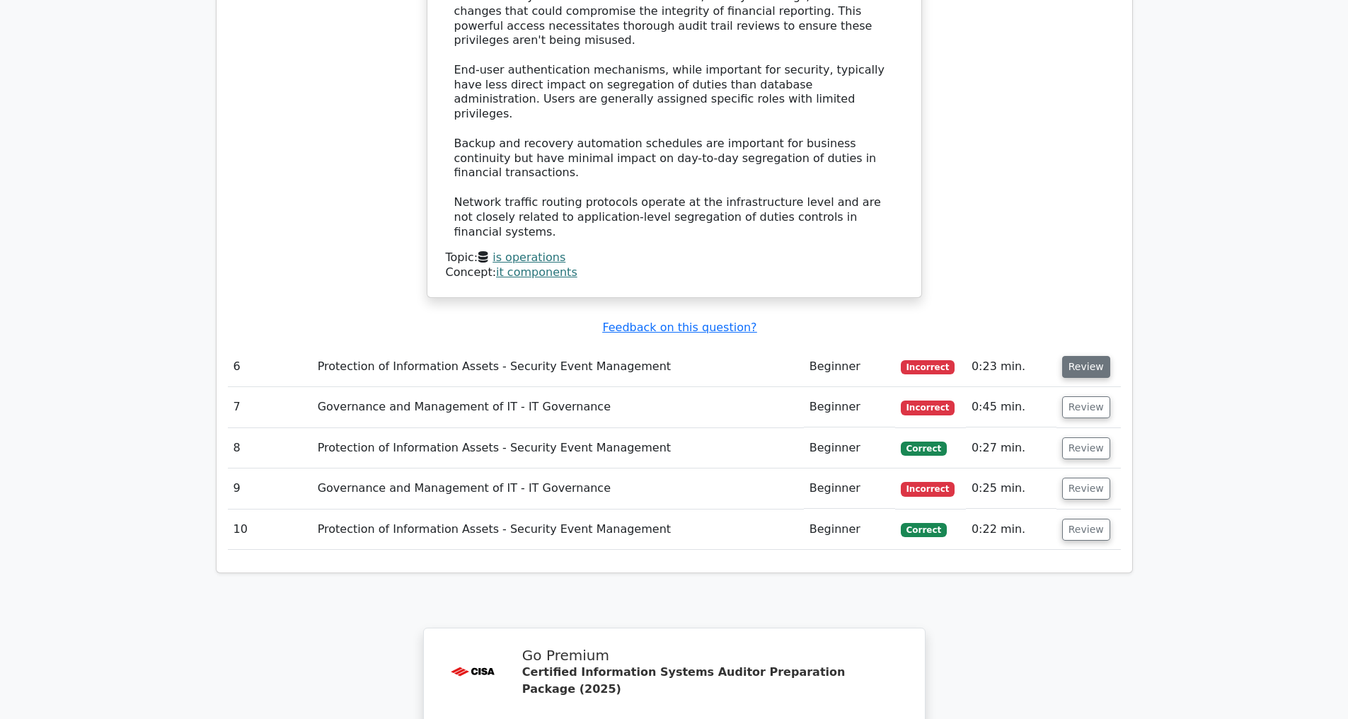
click at [1082, 366] on button "Review" at bounding box center [1086, 367] width 48 height 22
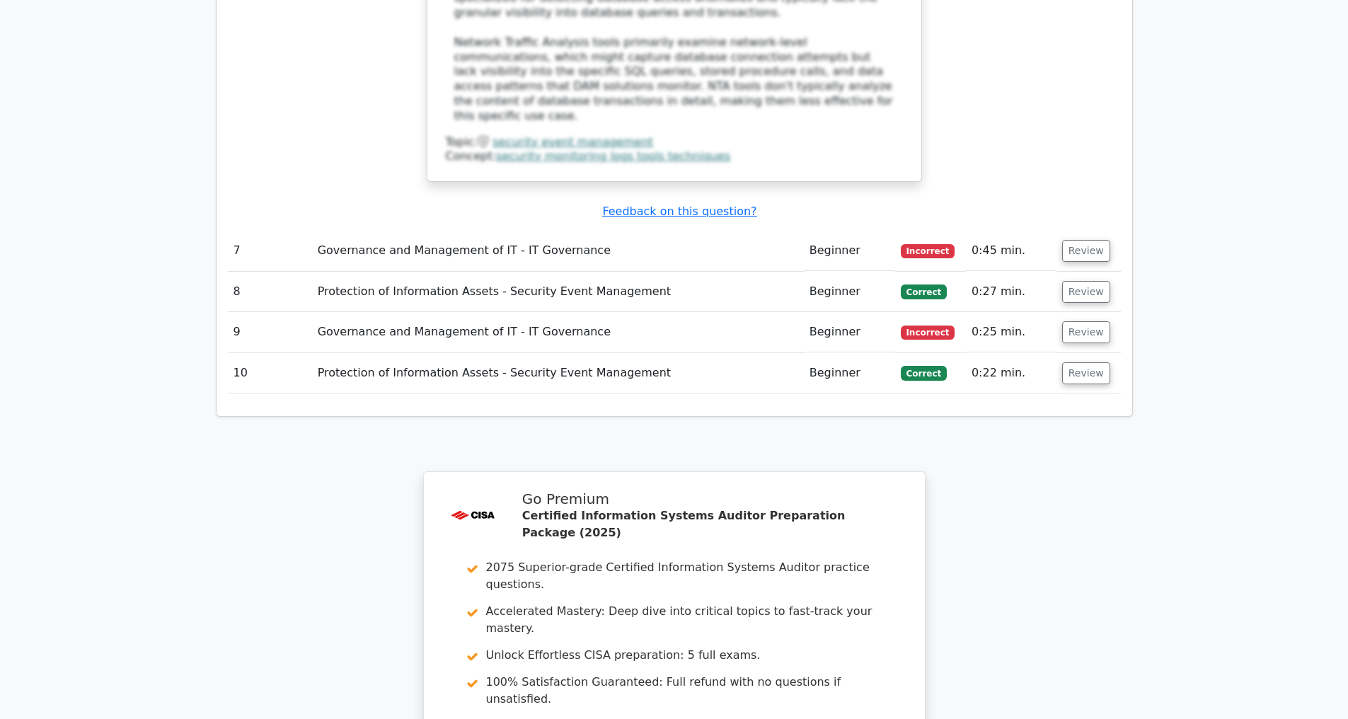
scroll to position [5226, 0]
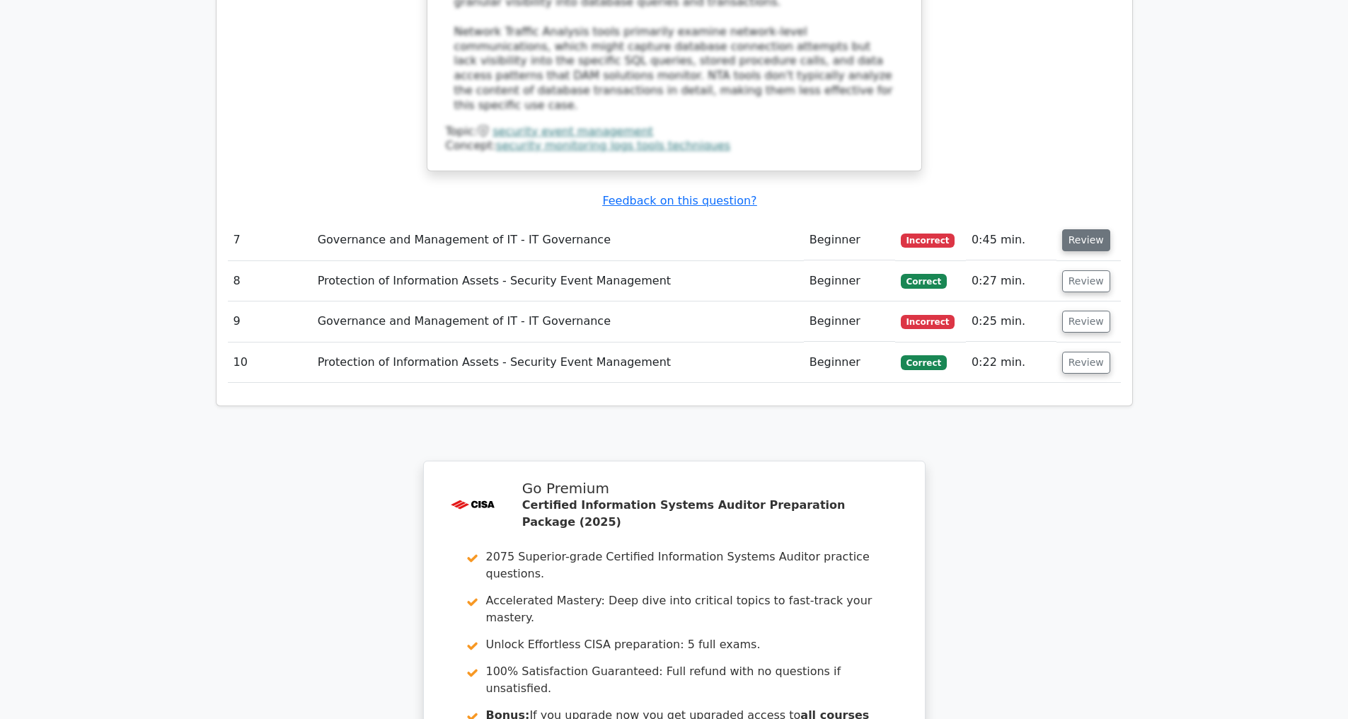
click at [1083, 239] on button "Review" at bounding box center [1086, 240] width 48 height 22
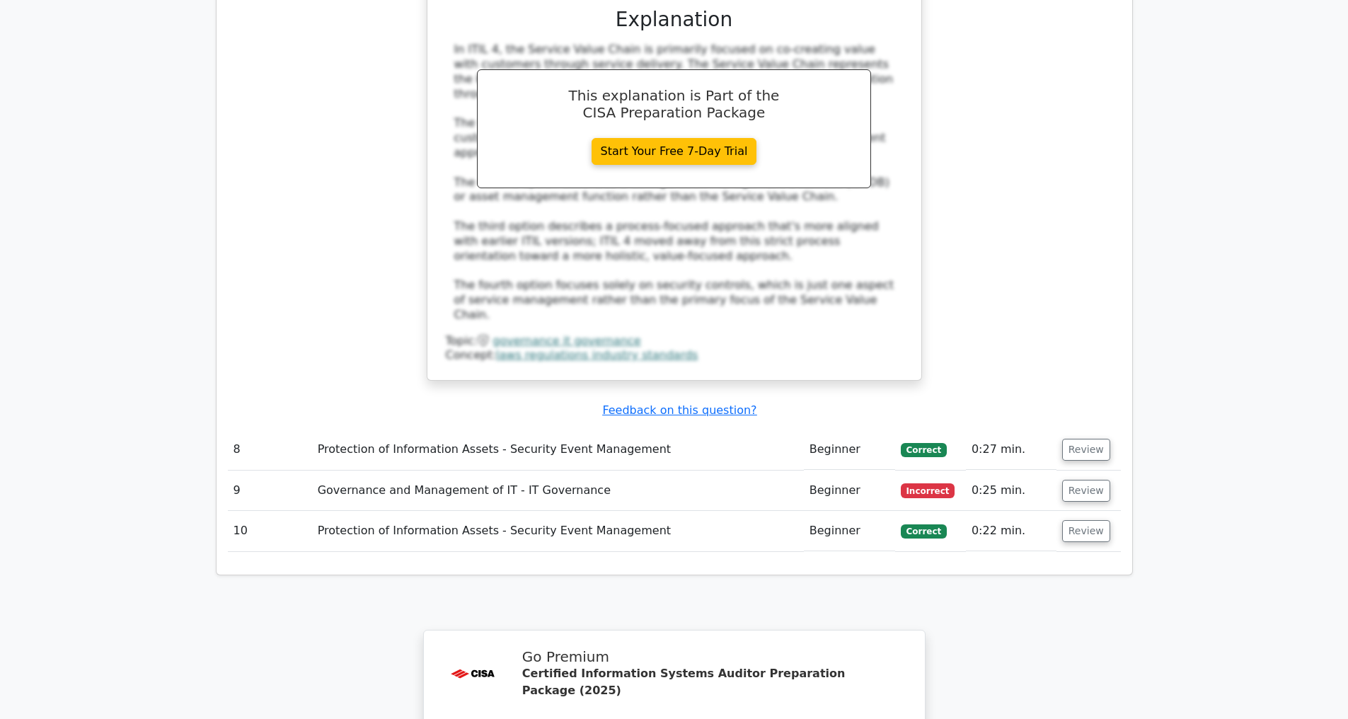
scroll to position [6131, 0]
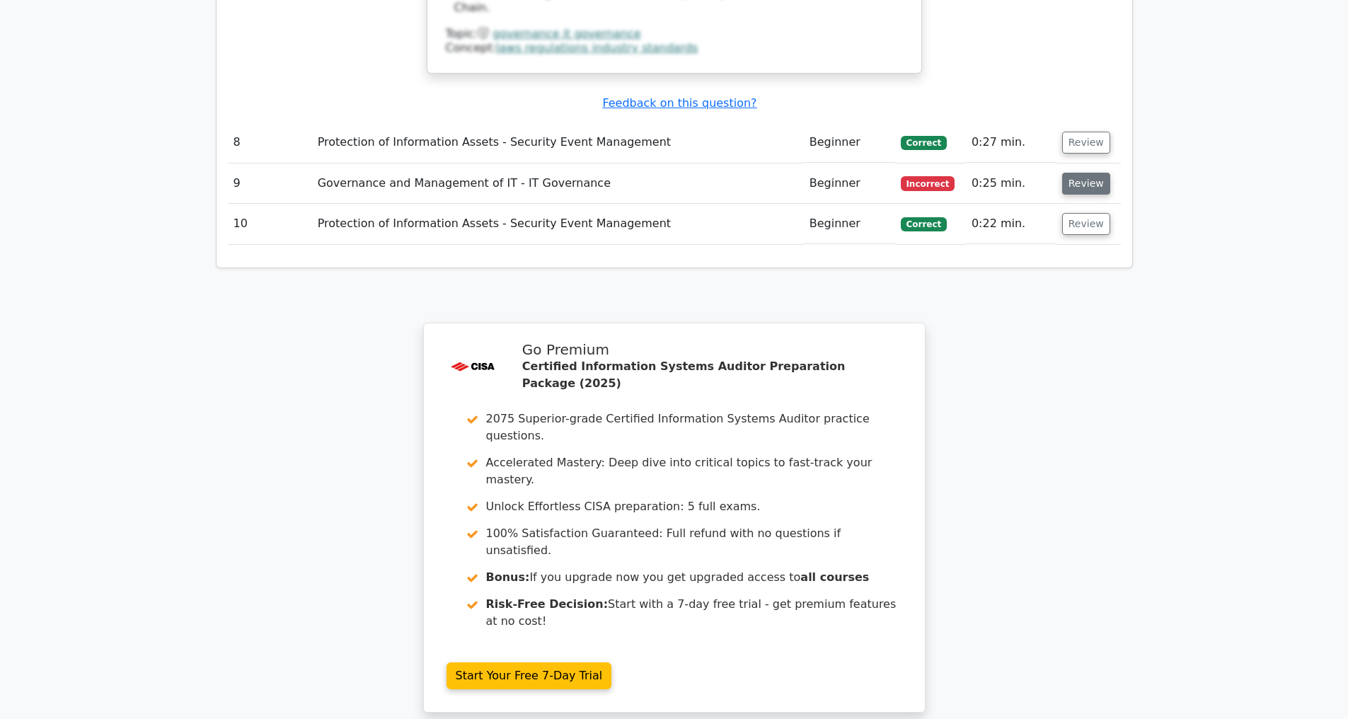
click at [1086, 184] on button "Review" at bounding box center [1086, 184] width 48 height 22
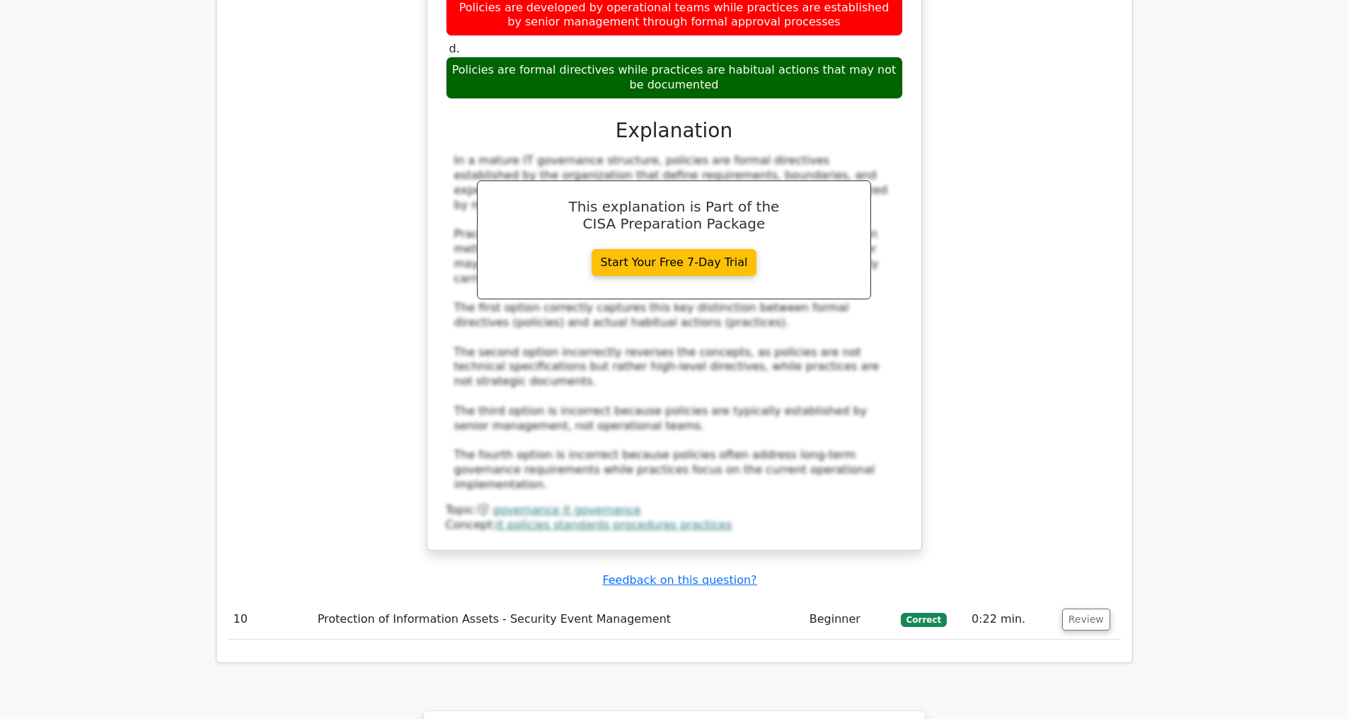
scroll to position [7001, 0]
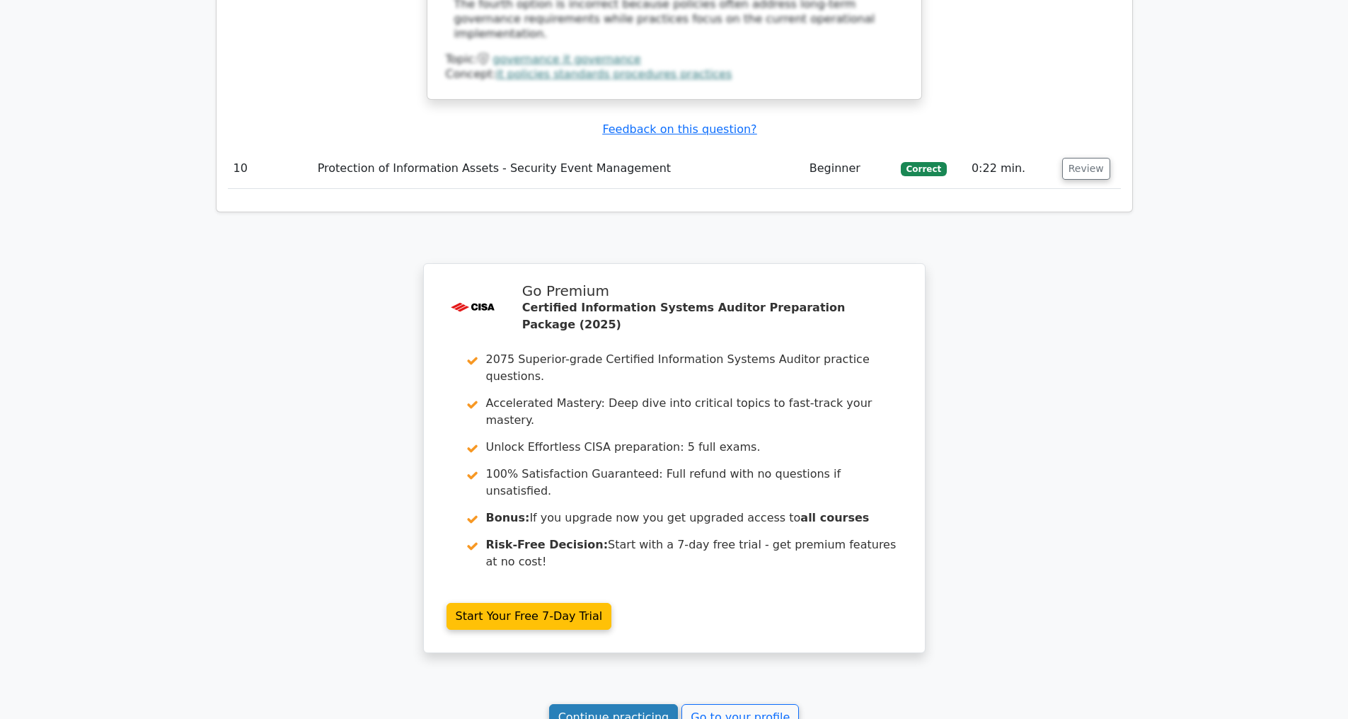
click at [618, 709] on link "Continue practicing" at bounding box center [613, 717] width 129 height 27
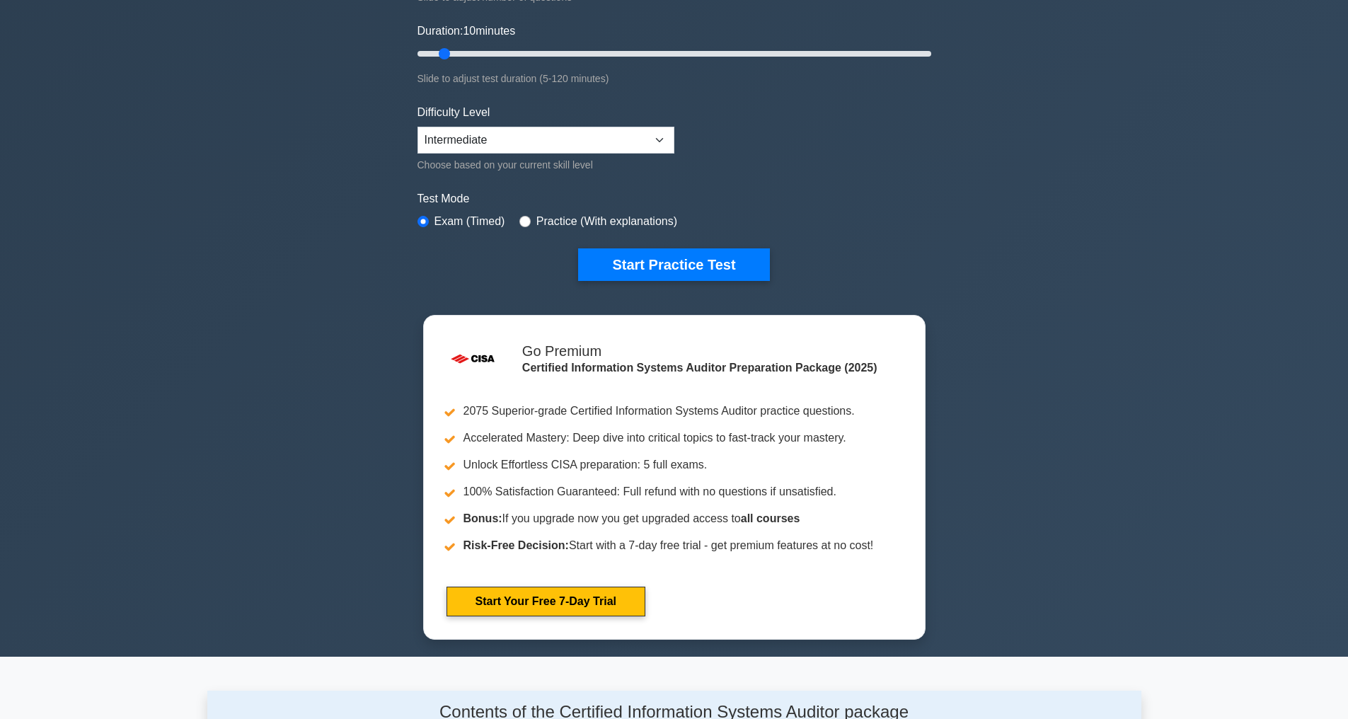
scroll to position [284, 0]
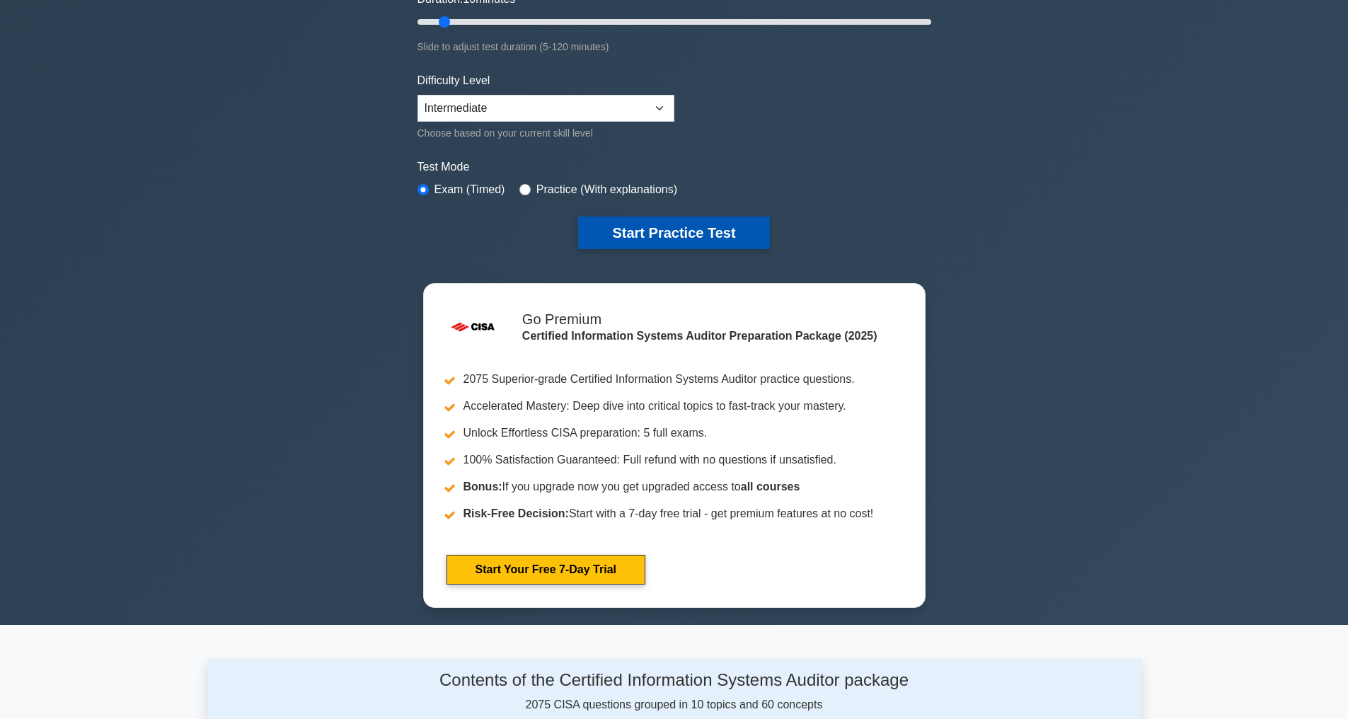
click at [675, 227] on button "Start Practice Test" at bounding box center [673, 232] width 191 height 33
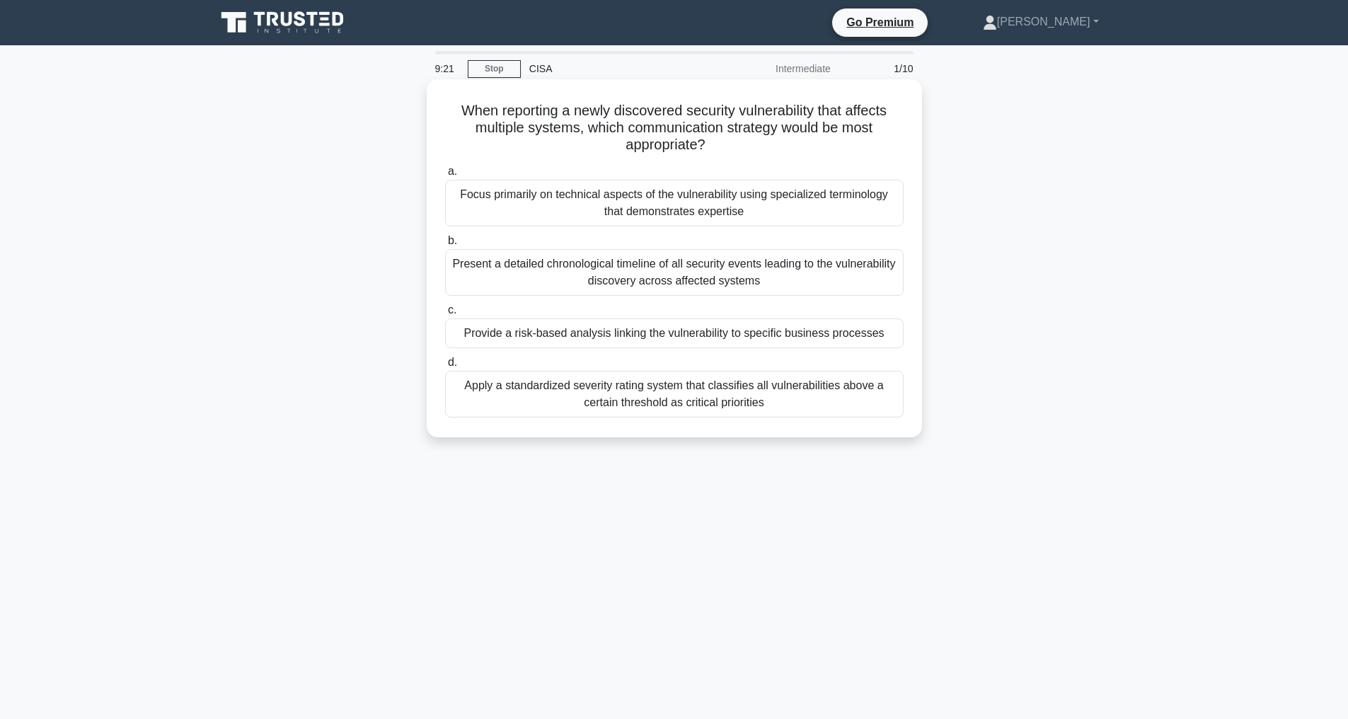
click at [689, 402] on div "Apply a standardized severity rating system that classifies all vulnerabilities…" at bounding box center [674, 394] width 458 height 47
click at [445, 367] on input "d. Apply a standardized severity rating system that classifies all vulnerabilit…" at bounding box center [445, 362] width 0 height 9
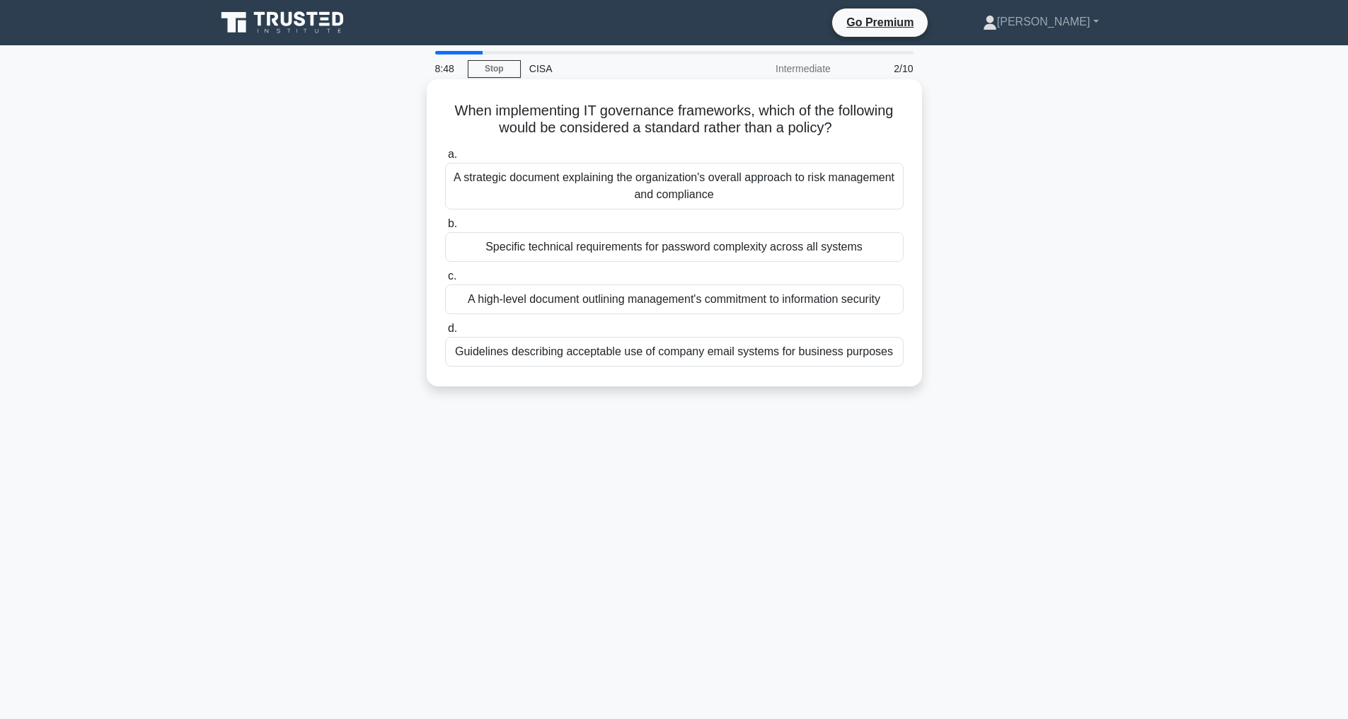
click at [617, 300] on div "A high-level document outlining management's commitment to information security" at bounding box center [674, 299] width 458 height 30
click at [445, 281] on input "c. A high-level document outlining management's commitment to information secur…" at bounding box center [445, 276] width 0 height 9
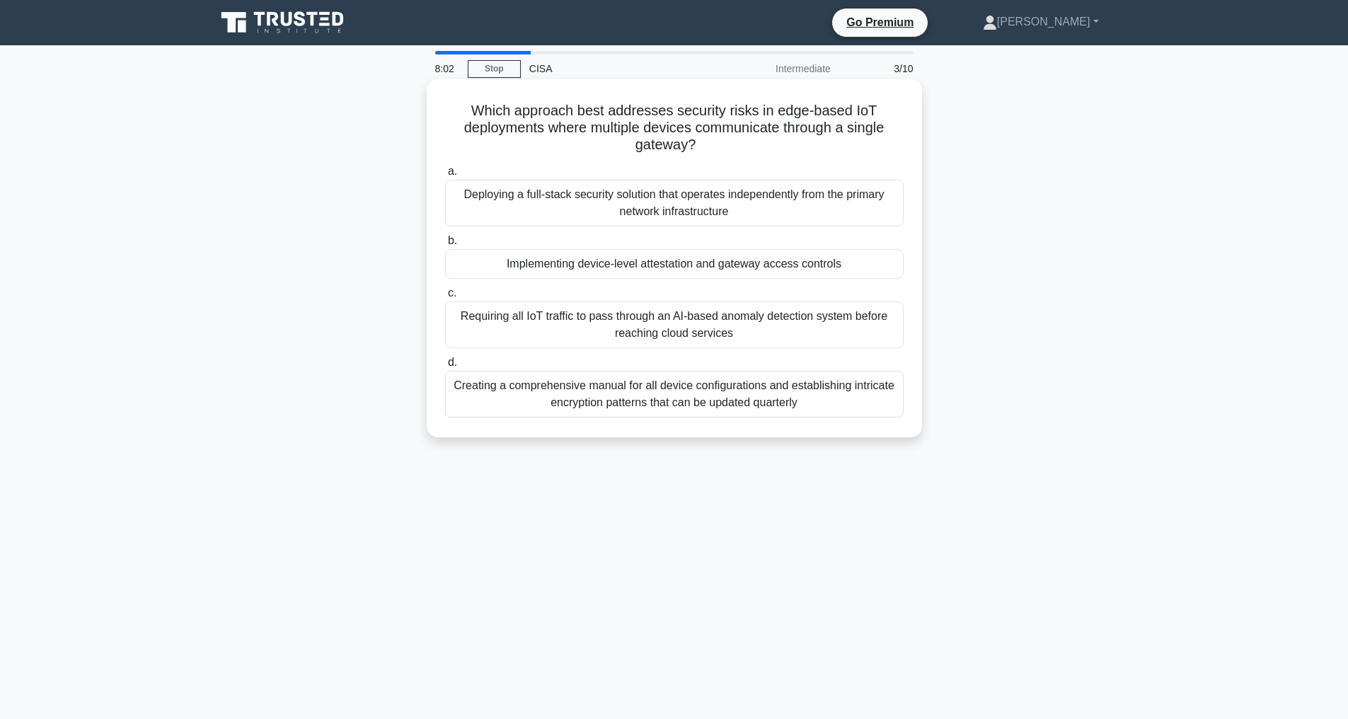
click at [713, 265] on div "Implementing device-level attestation and gateway access controls" at bounding box center [674, 264] width 458 height 30
click at [445, 245] on input "b. Implementing device-level attestation and gateway access controls" at bounding box center [445, 240] width 0 height 9
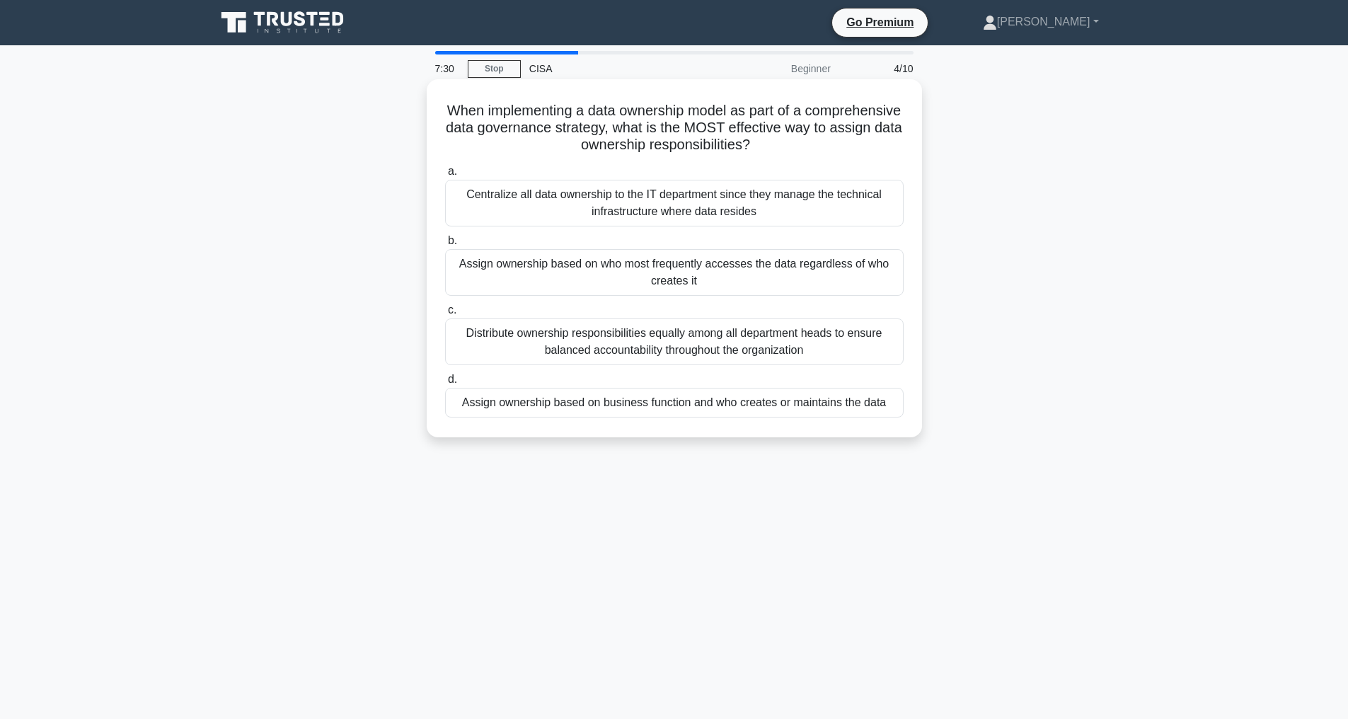
click at [693, 403] on div "Assign ownership based on business function and who creates or maintains the da…" at bounding box center [674, 403] width 458 height 30
click at [445, 384] on input "d. Assign ownership based on business function and who creates or maintains the…" at bounding box center [445, 379] width 0 height 9
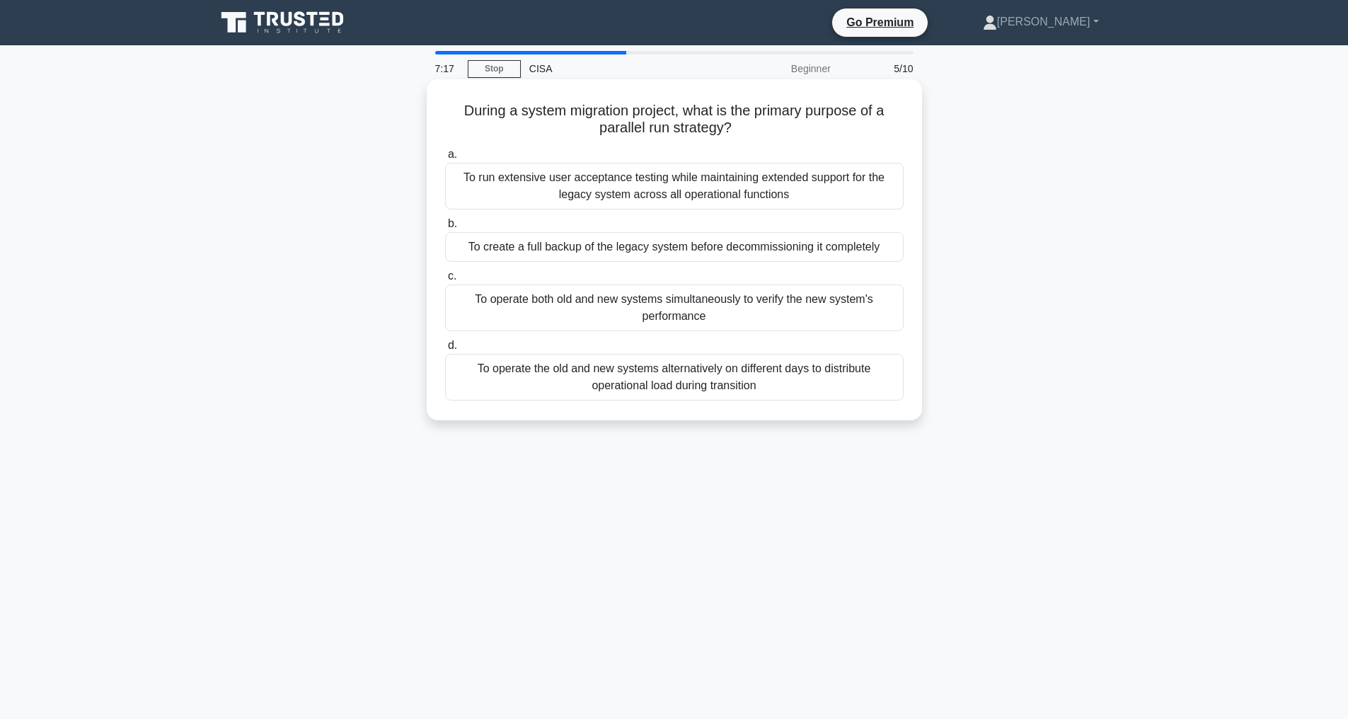
click at [588, 316] on div "To operate both old and new systems simultaneously to verify the new system's p…" at bounding box center [674, 307] width 458 height 47
click at [445, 281] on input "c. To operate both old and new systems simultaneously to verify the new system'…" at bounding box center [445, 276] width 0 height 9
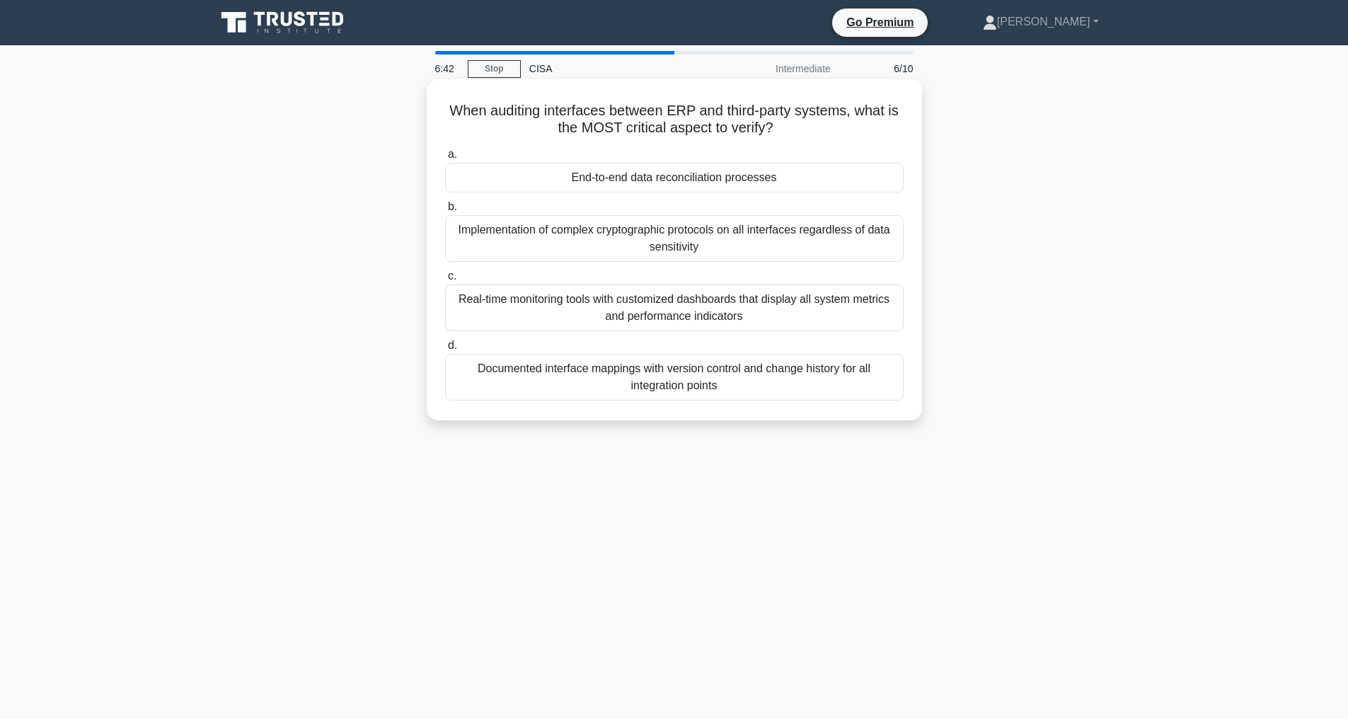
click at [675, 372] on div "Documented interface mappings with version control and change history for all i…" at bounding box center [674, 377] width 458 height 47
click at [665, 393] on div "Documented interface mappings with version control and change history for all i…" at bounding box center [674, 377] width 458 height 47
click at [445, 350] on input "d. Documented interface mappings with version control and change history for al…" at bounding box center [445, 345] width 0 height 9
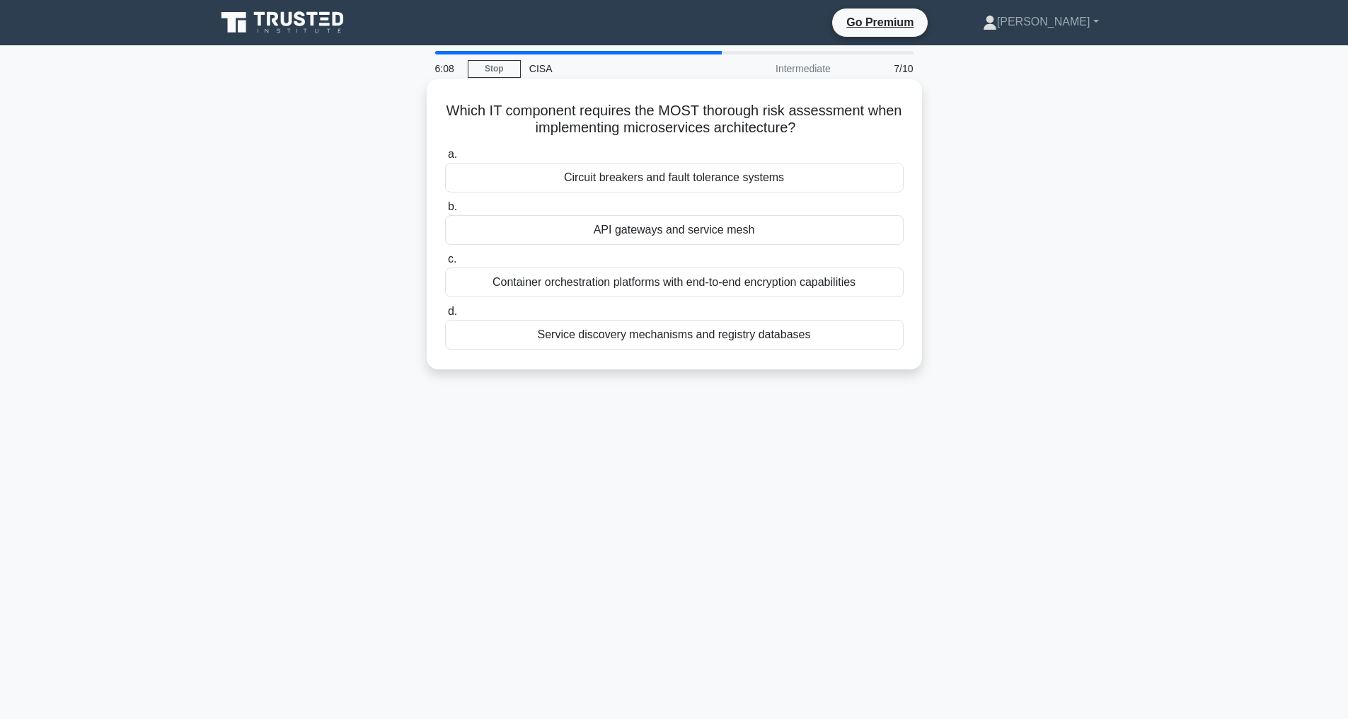
click at [629, 287] on div "Container orchestration platforms with end-to-end encryption capabilities" at bounding box center [674, 282] width 458 height 30
click at [445, 264] on input "c. Container orchestration platforms with end-to-end encryption capabilities" at bounding box center [445, 259] width 0 height 9
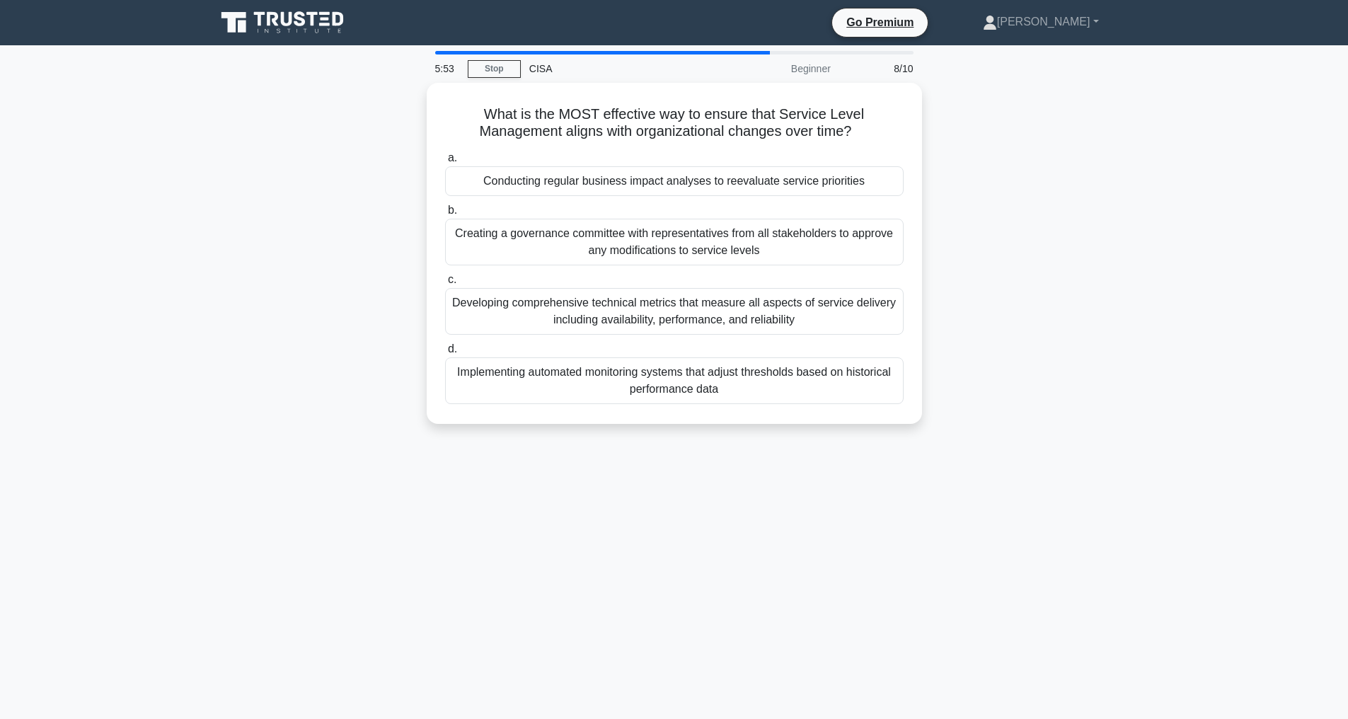
scroll to position [45, 0]
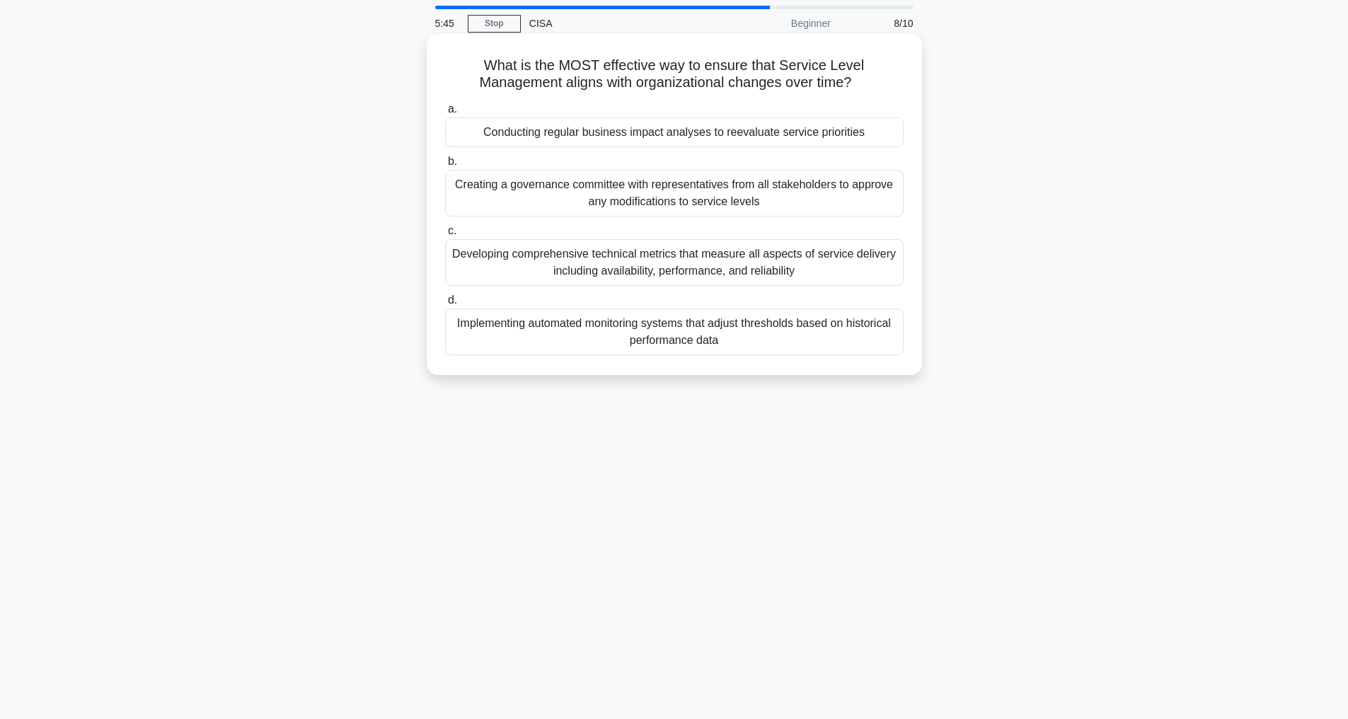
click at [659, 137] on div "Conducting regular business impact analyses to reevaluate service priorities" at bounding box center [674, 132] width 458 height 30
click at [445, 114] on input "a. Conducting regular business impact analyses to reevaluate service priorities" at bounding box center [445, 109] width 0 height 9
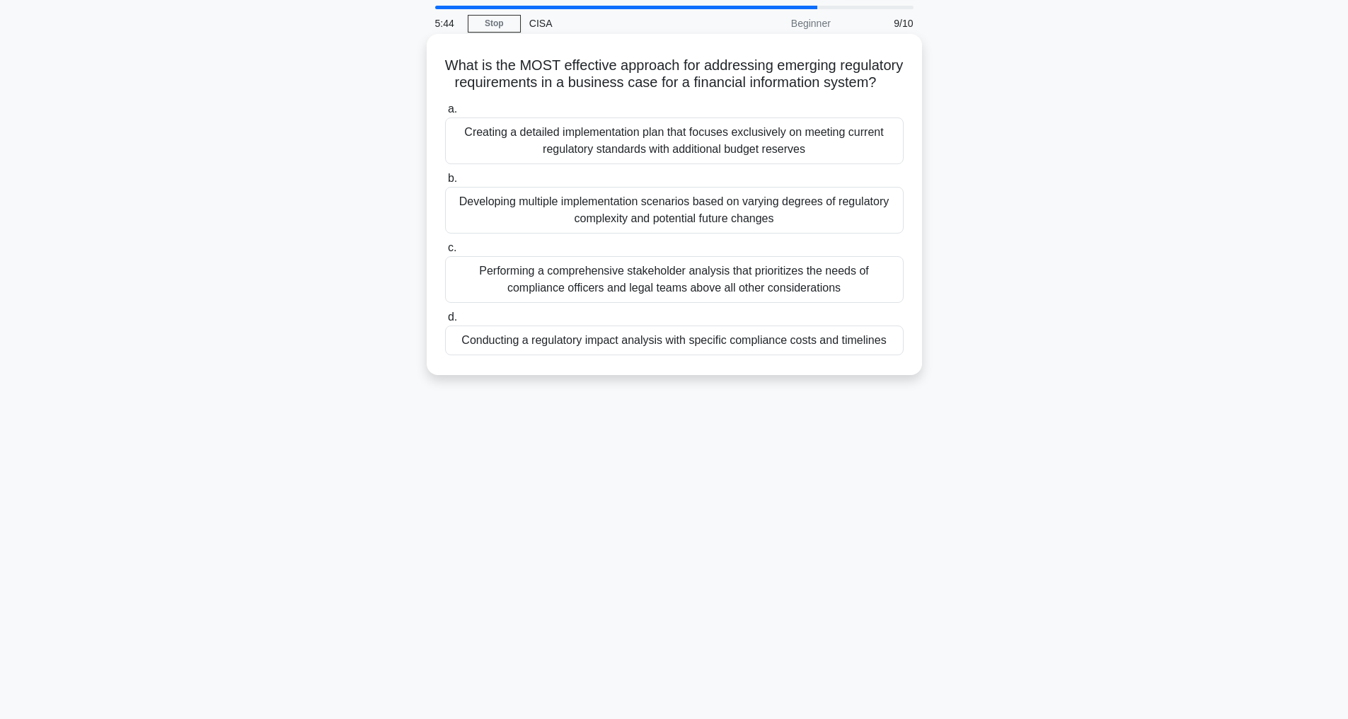
scroll to position [0, 0]
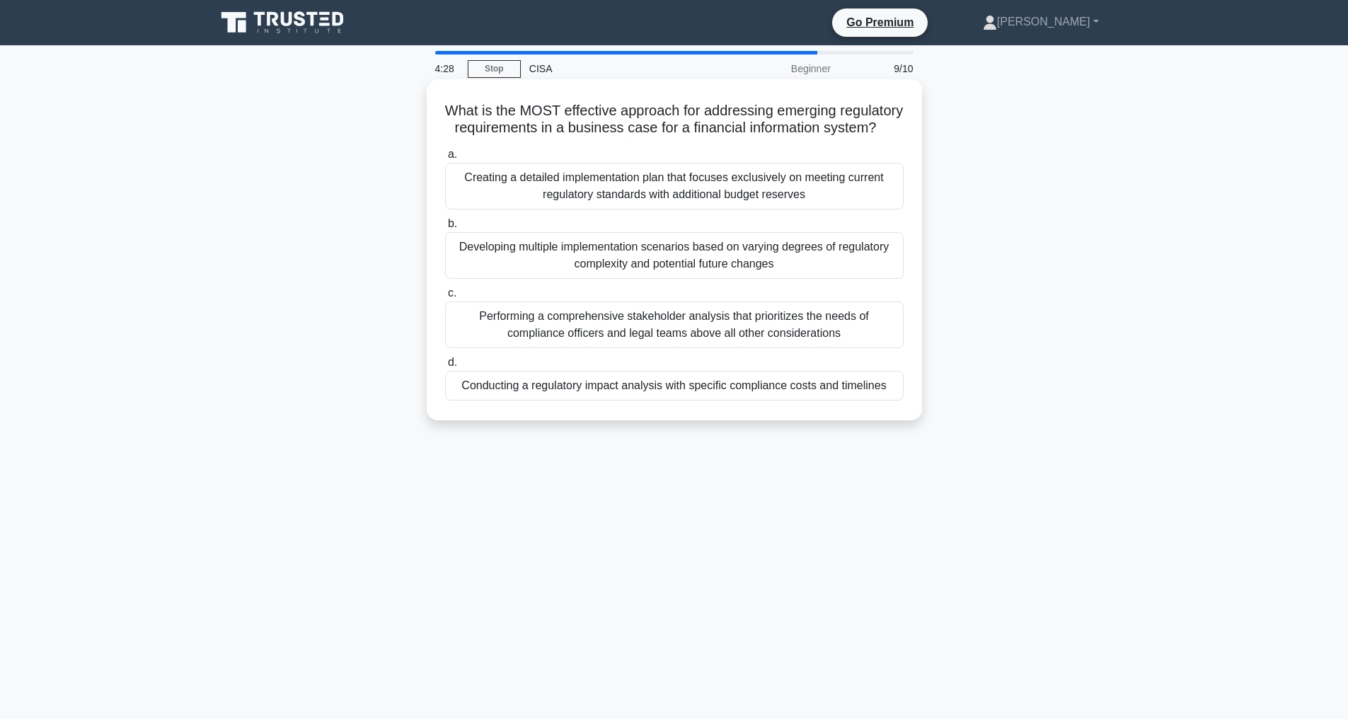
click at [642, 400] on div "Conducting a regulatory impact analysis with specific compliance costs and time…" at bounding box center [674, 386] width 458 height 30
click at [445, 367] on input "d. Conducting a regulatory impact analysis with specific compliance costs and t…" at bounding box center [445, 362] width 0 height 9
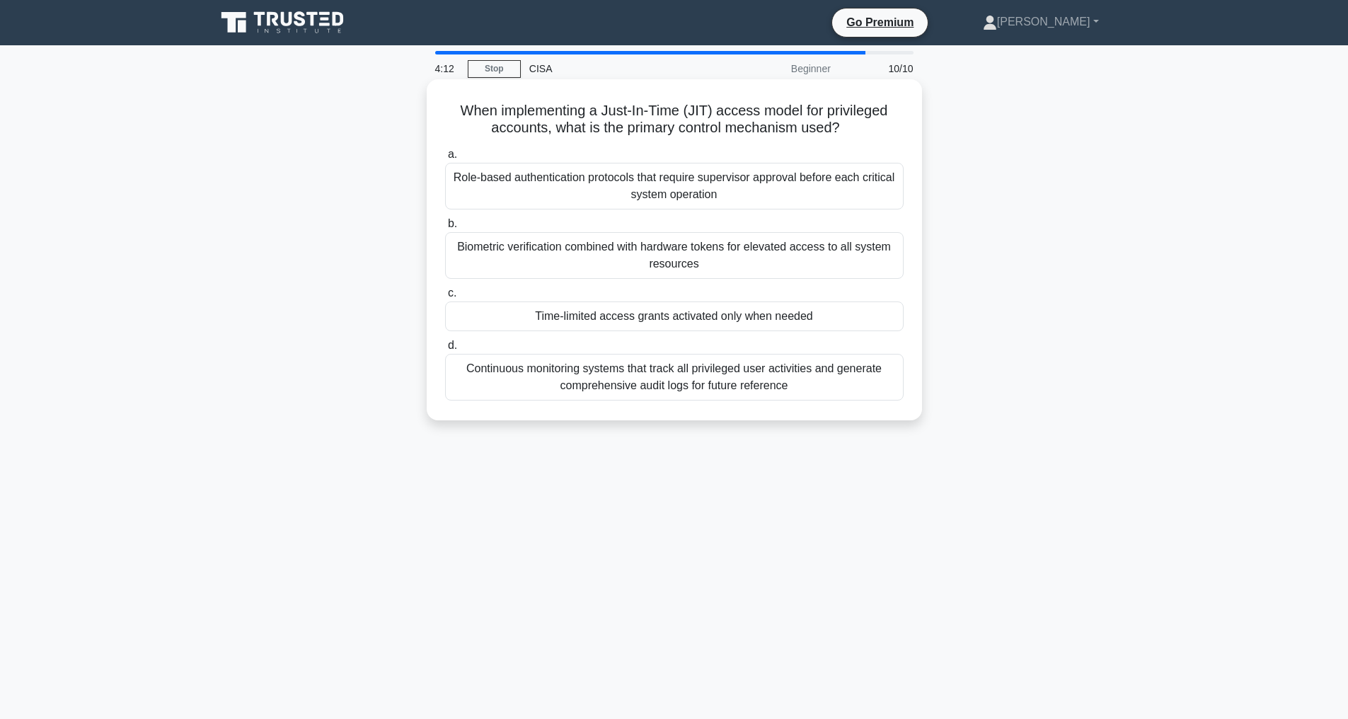
click at [657, 320] on div "Time-limited access grants activated only when needed" at bounding box center [674, 316] width 458 height 30
click at [445, 298] on input "c. Time-limited access grants activated only when needed" at bounding box center [445, 293] width 0 height 9
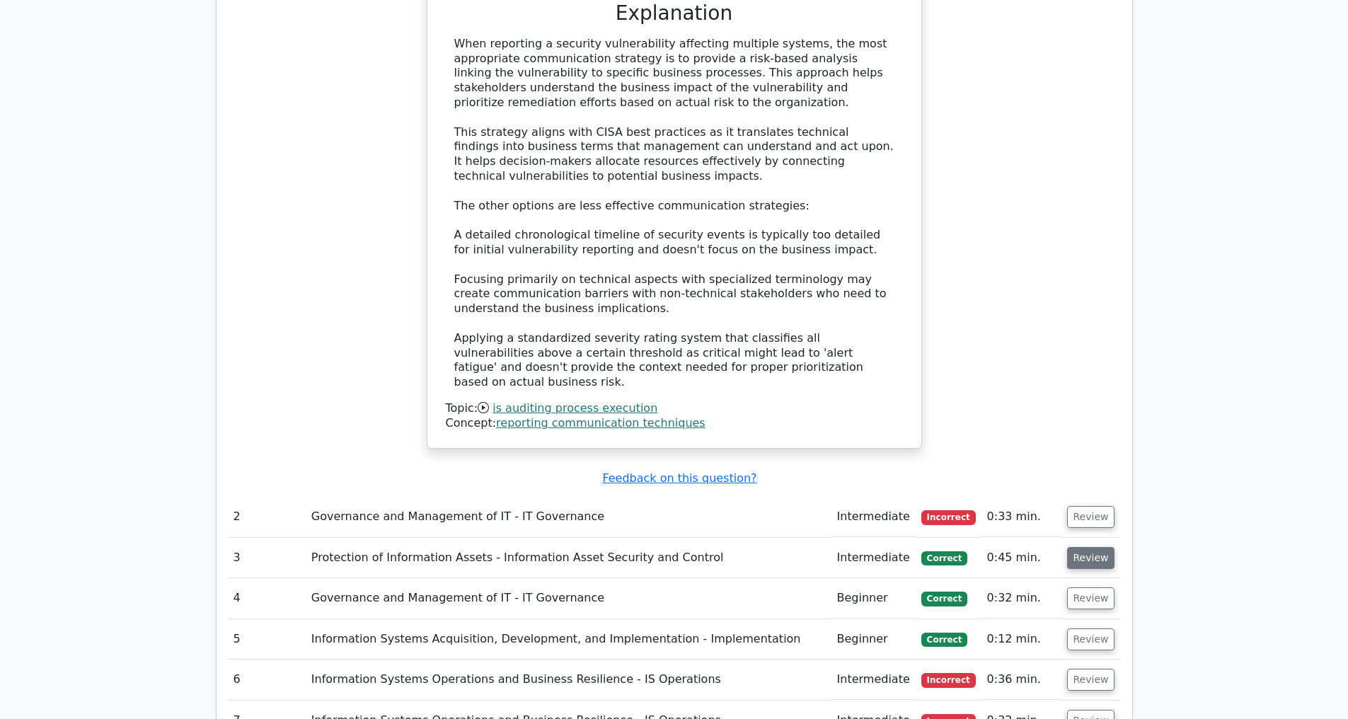
scroll to position [2028, 0]
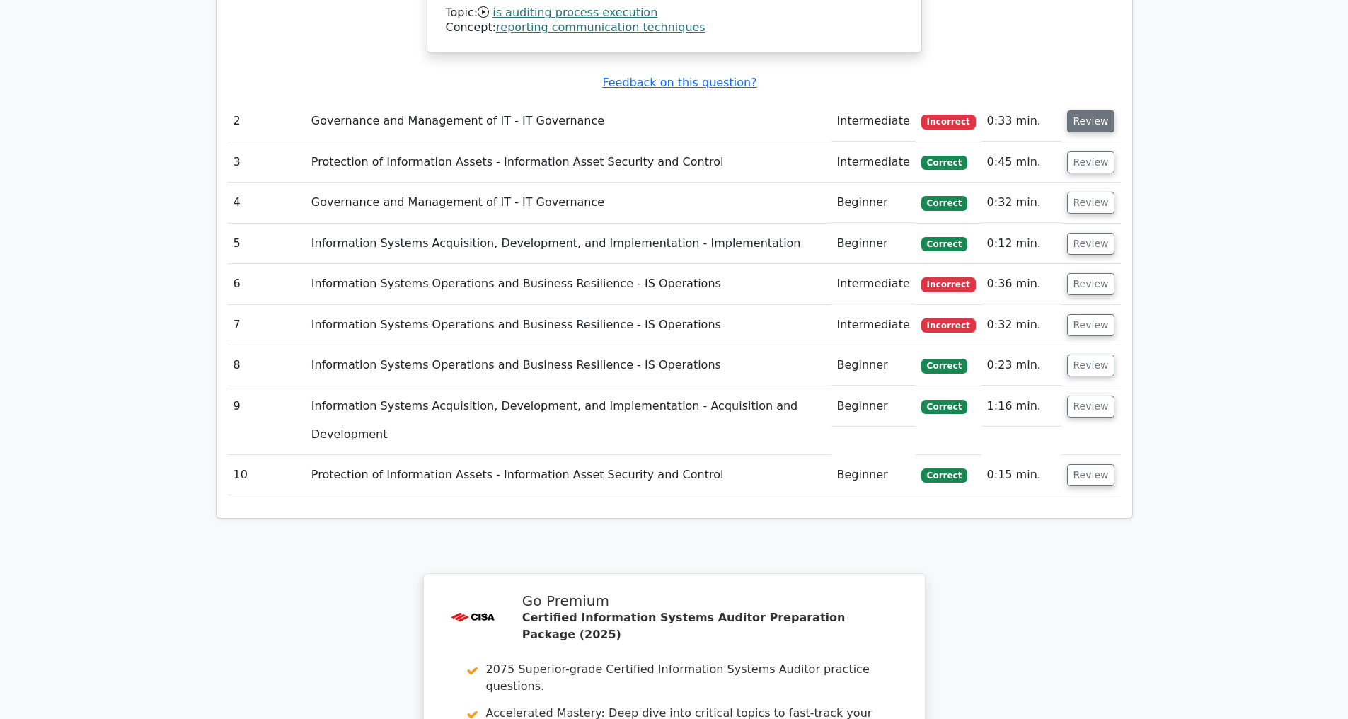
click at [1082, 116] on button "Review" at bounding box center [1091, 121] width 48 height 22
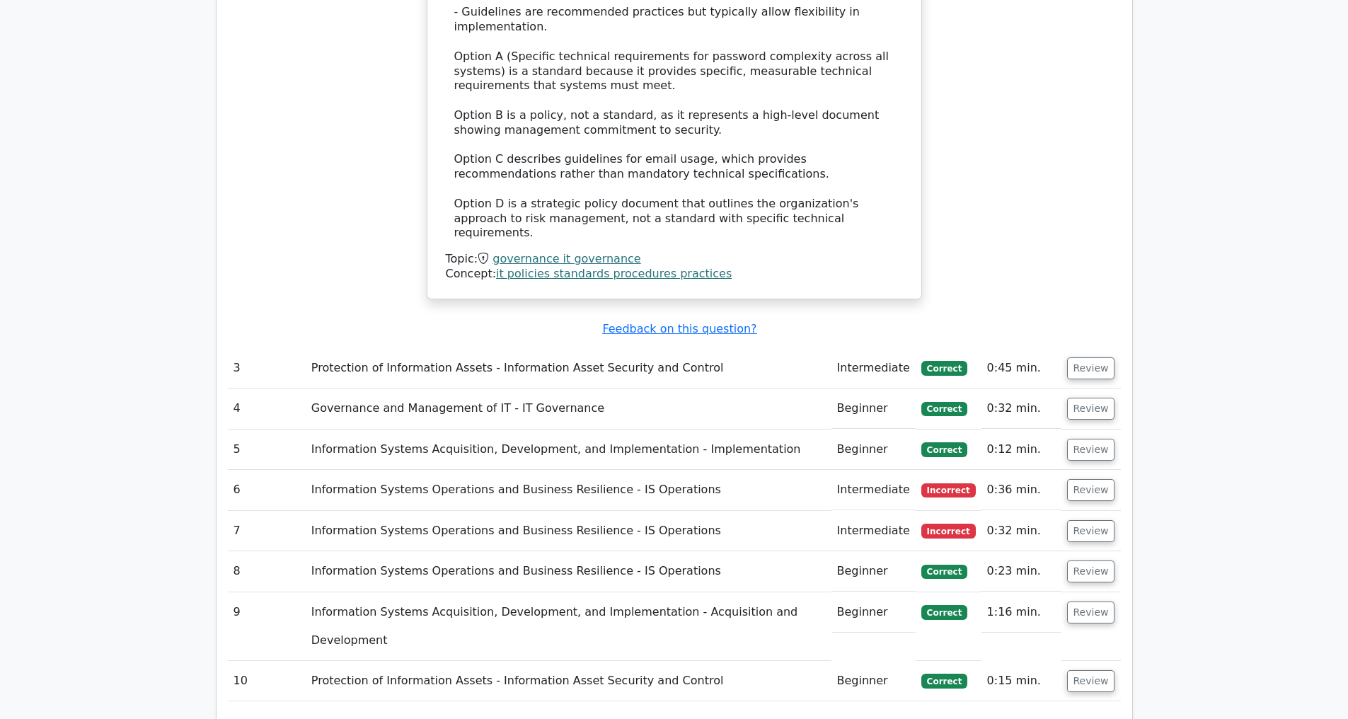
scroll to position [2947, 0]
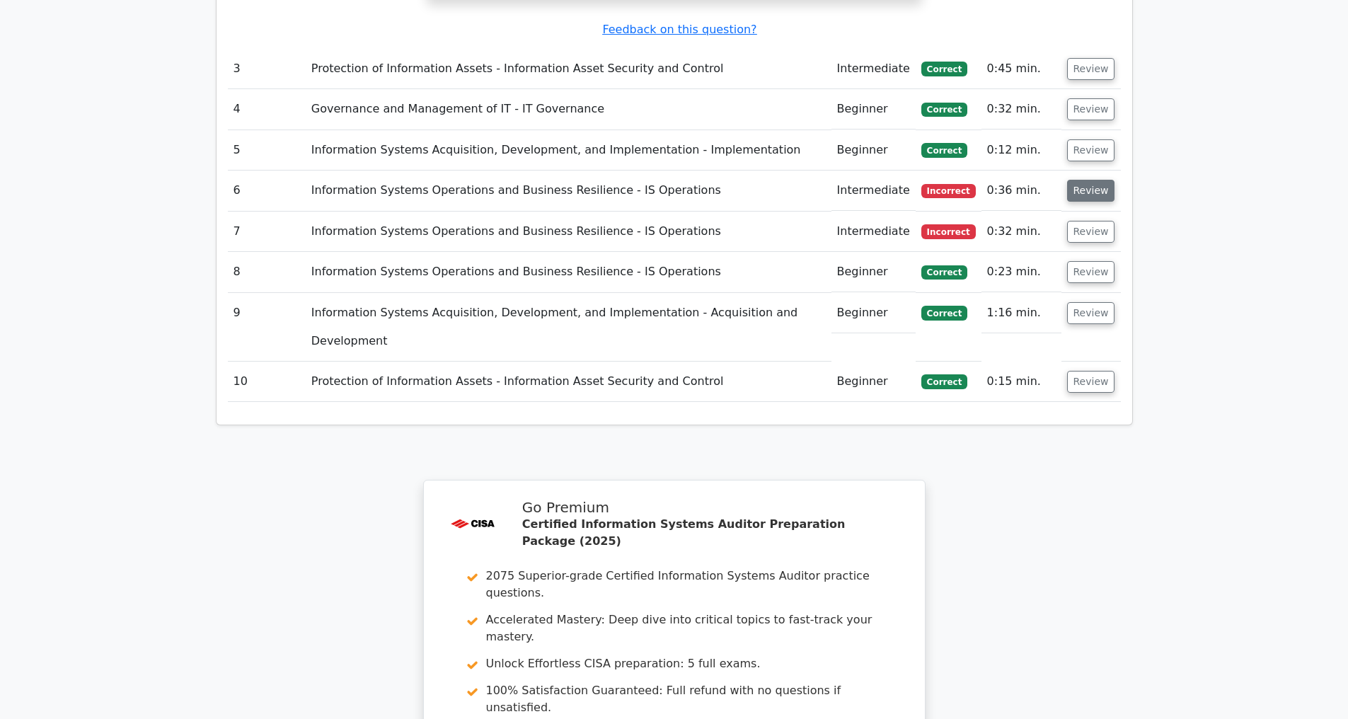
click at [1087, 192] on button "Review" at bounding box center [1091, 191] width 48 height 22
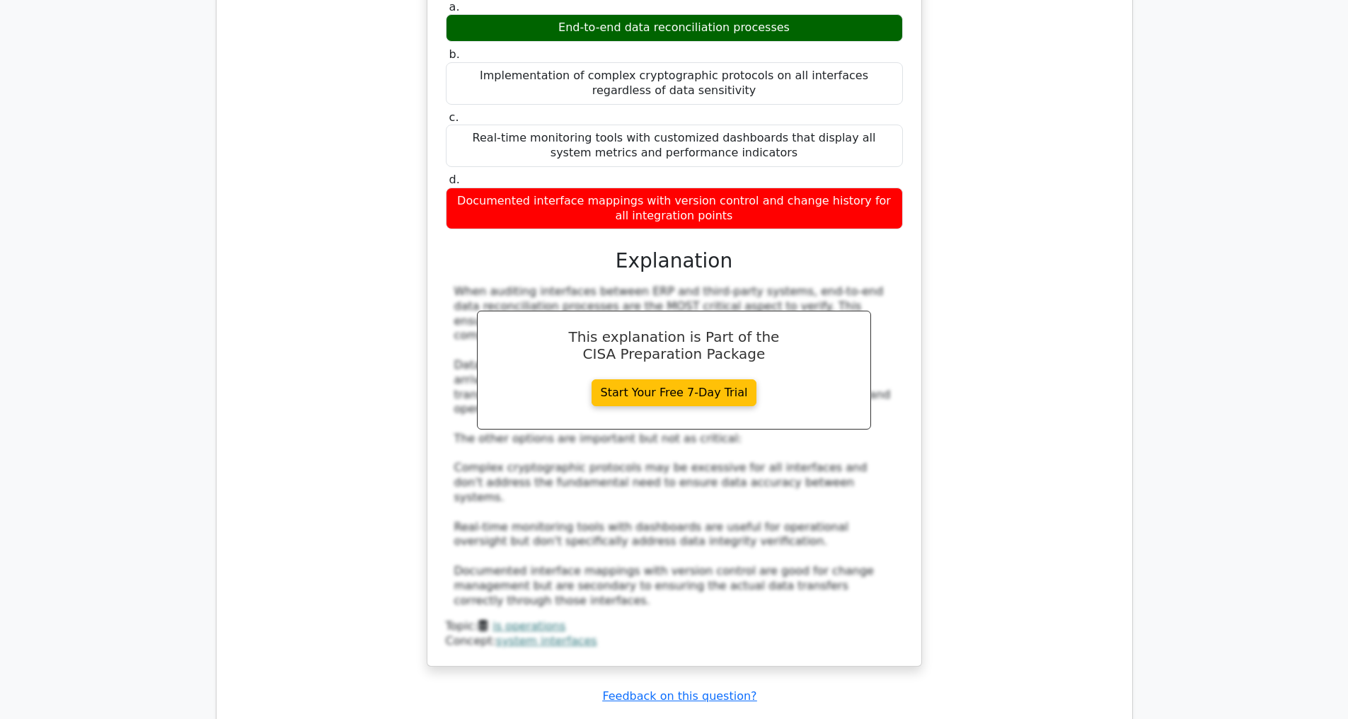
scroll to position [3761, 0]
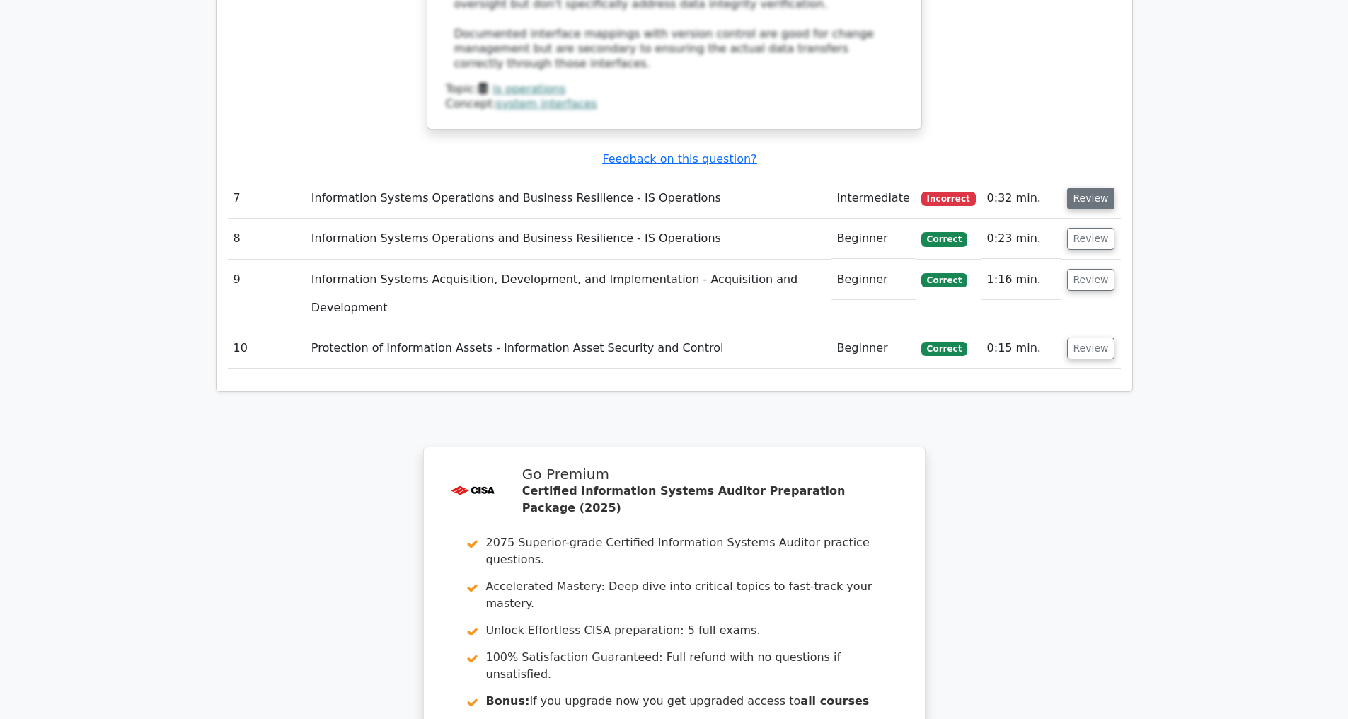
click at [1092, 196] on button "Review" at bounding box center [1091, 198] width 48 height 22
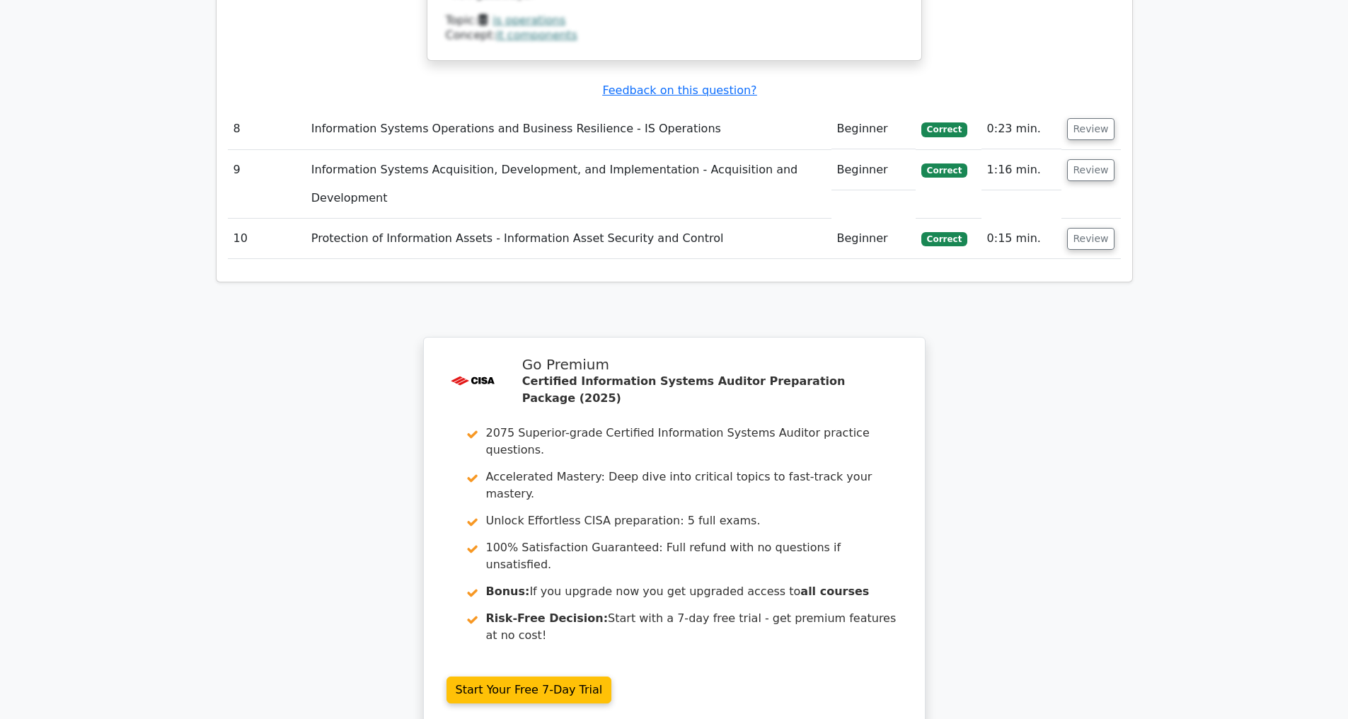
scroll to position [4891, 0]
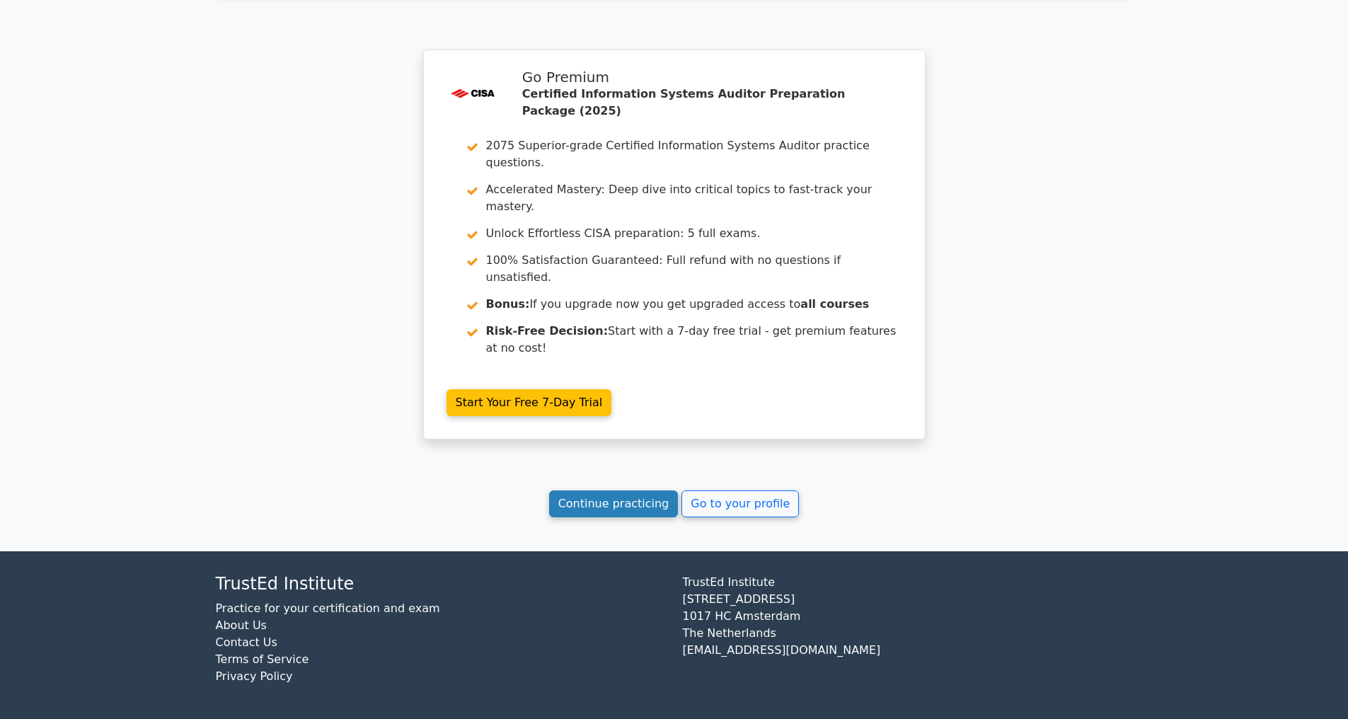
click at [620, 504] on link "Continue practicing" at bounding box center [613, 503] width 129 height 27
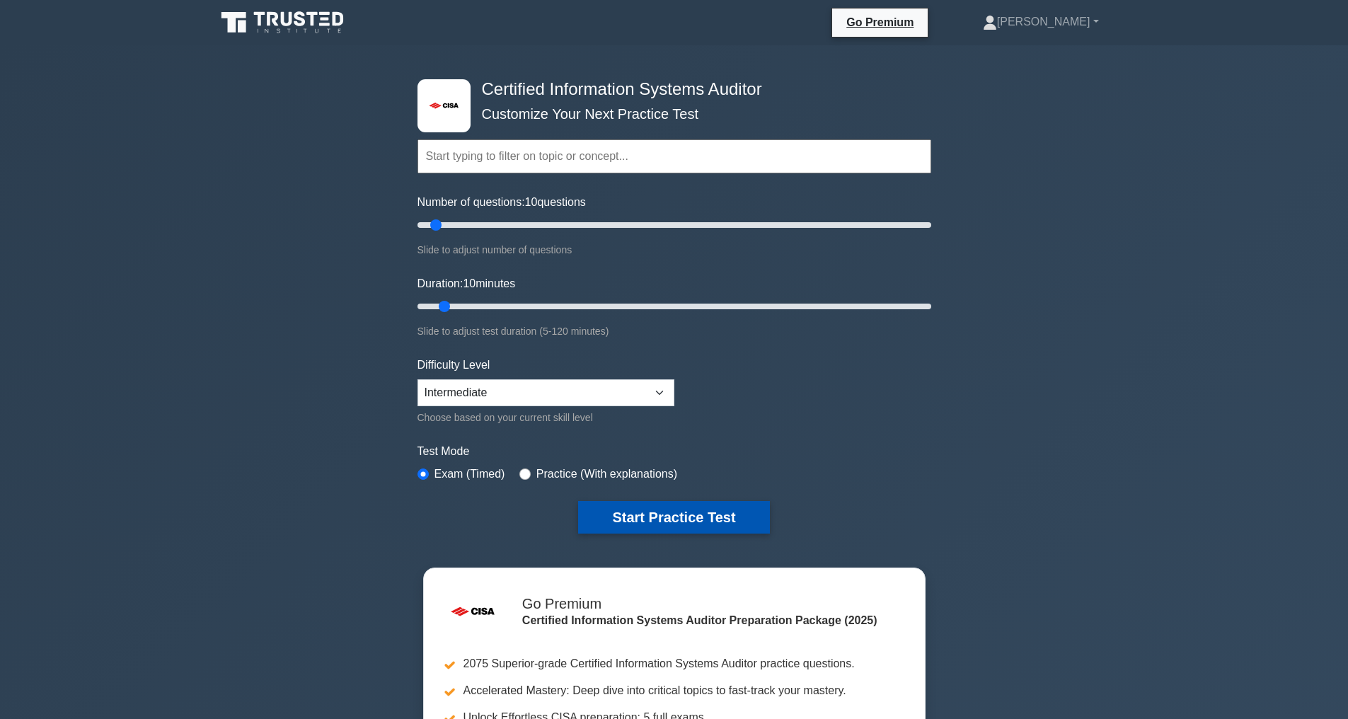
click at [710, 509] on button "Start Practice Test" at bounding box center [673, 517] width 191 height 33
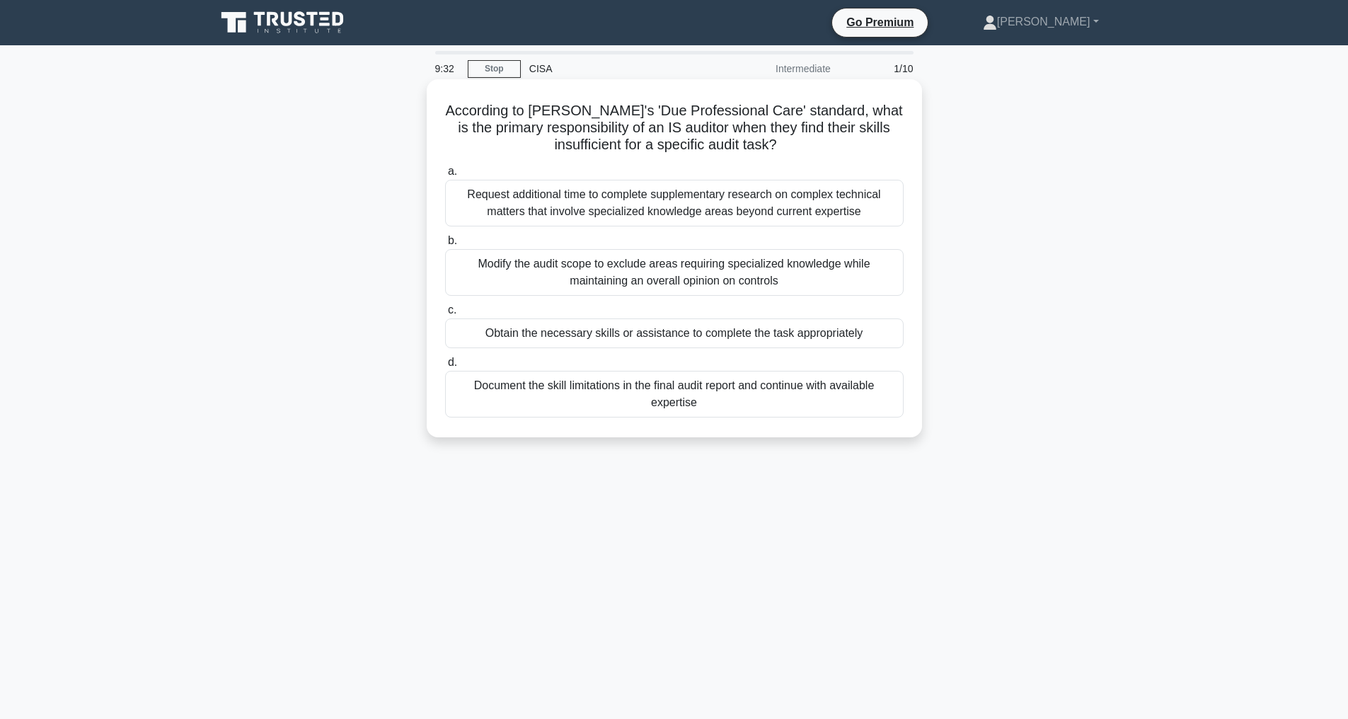
click at [654, 394] on div "Document the skill limitations in the final audit report and continue with avai…" at bounding box center [674, 394] width 458 height 47
click at [445, 367] on input "d. Document the skill limitations in the final audit report and continue with a…" at bounding box center [445, 362] width 0 height 9
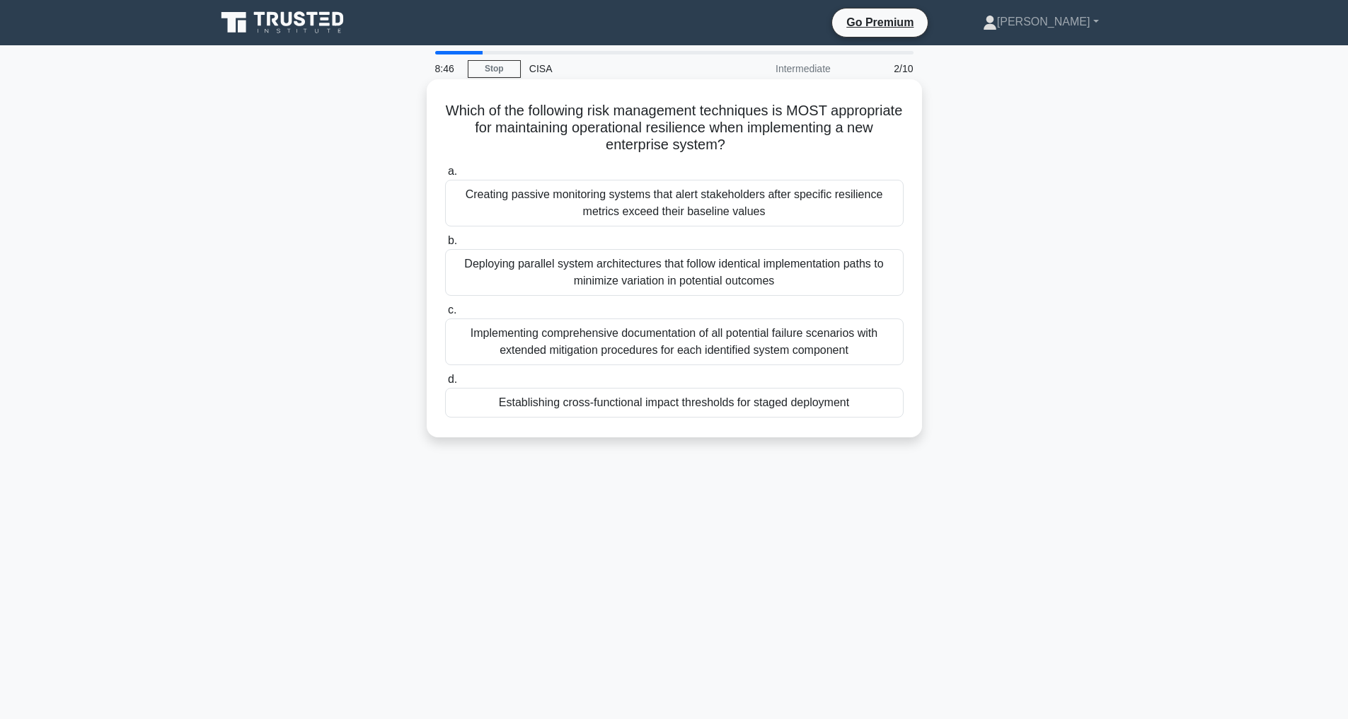
click at [642, 282] on div "Deploying parallel system architectures that follow identical implementation pa…" at bounding box center [674, 272] width 458 height 47
click at [445, 245] on input "b. Deploying parallel system architectures that follow identical implementation…" at bounding box center [445, 240] width 0 height 9
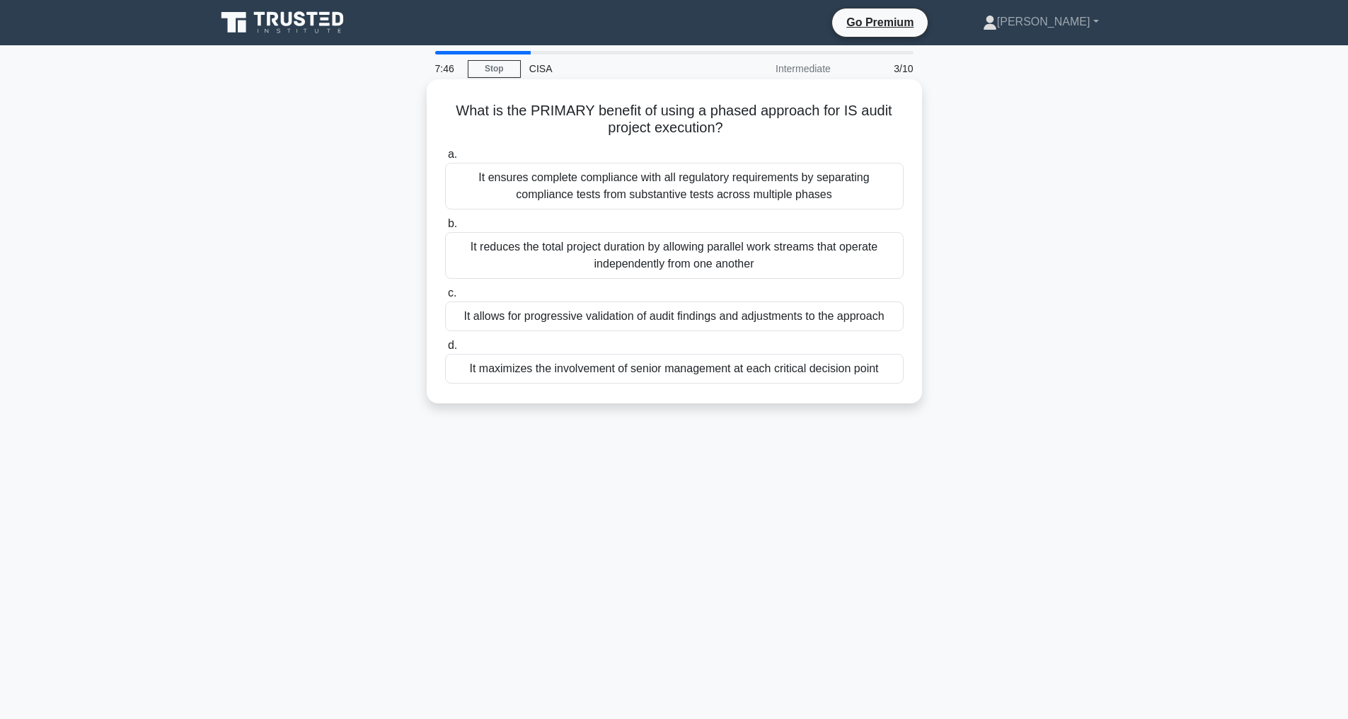
click at [623, 319] on div "It allows for progressive validation of audit findings and adjustments to the a…" at bounding box center [674, 316] width 458 height 30
click at [445, 298] on input "c. It allows for progressive validation of audit findings and adjustments to th…" at bounding box center [445, 293] width 0 height 9
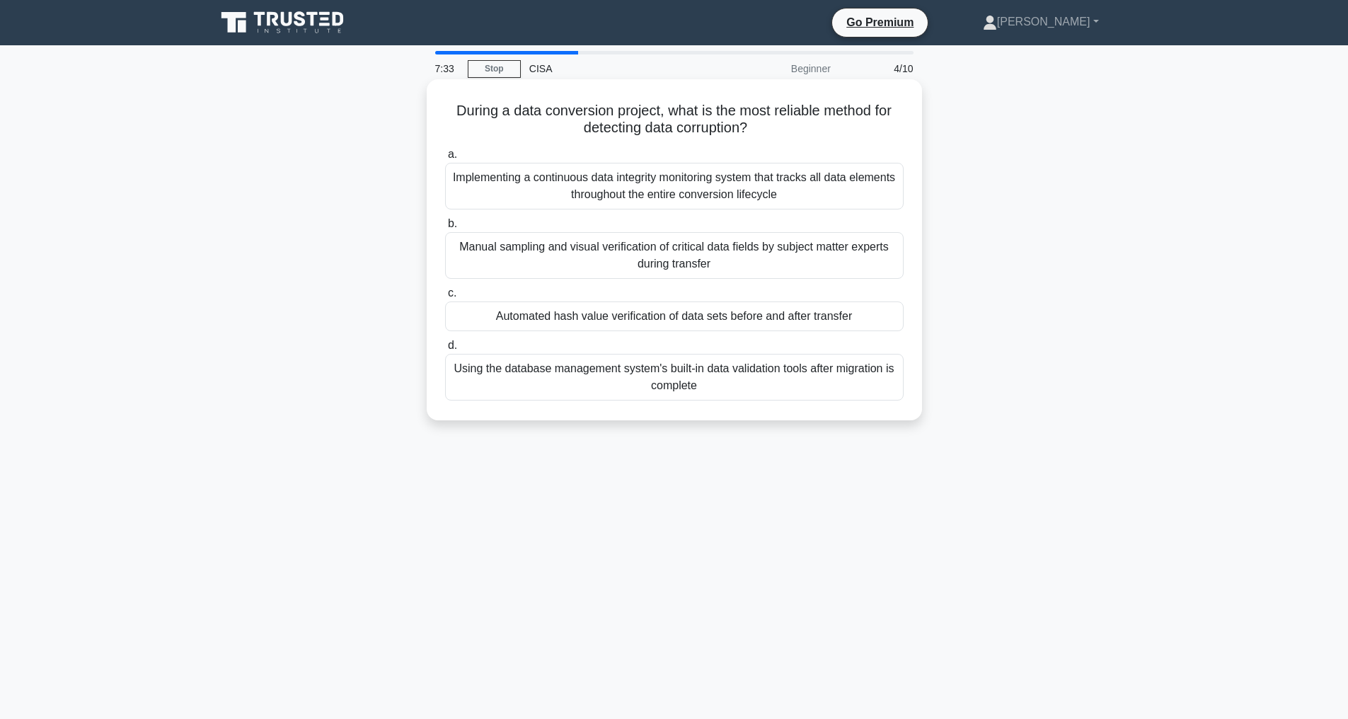
click at [611, 313] on div "Automated hash value verification of data sets before and after transfer" at bounding box center [674, 316] width 458 height 30
click at [445, 298] on input "c. Automated hash value verification of data sets before and after transfer" at bounding box center [445, 293] width 0 height 9
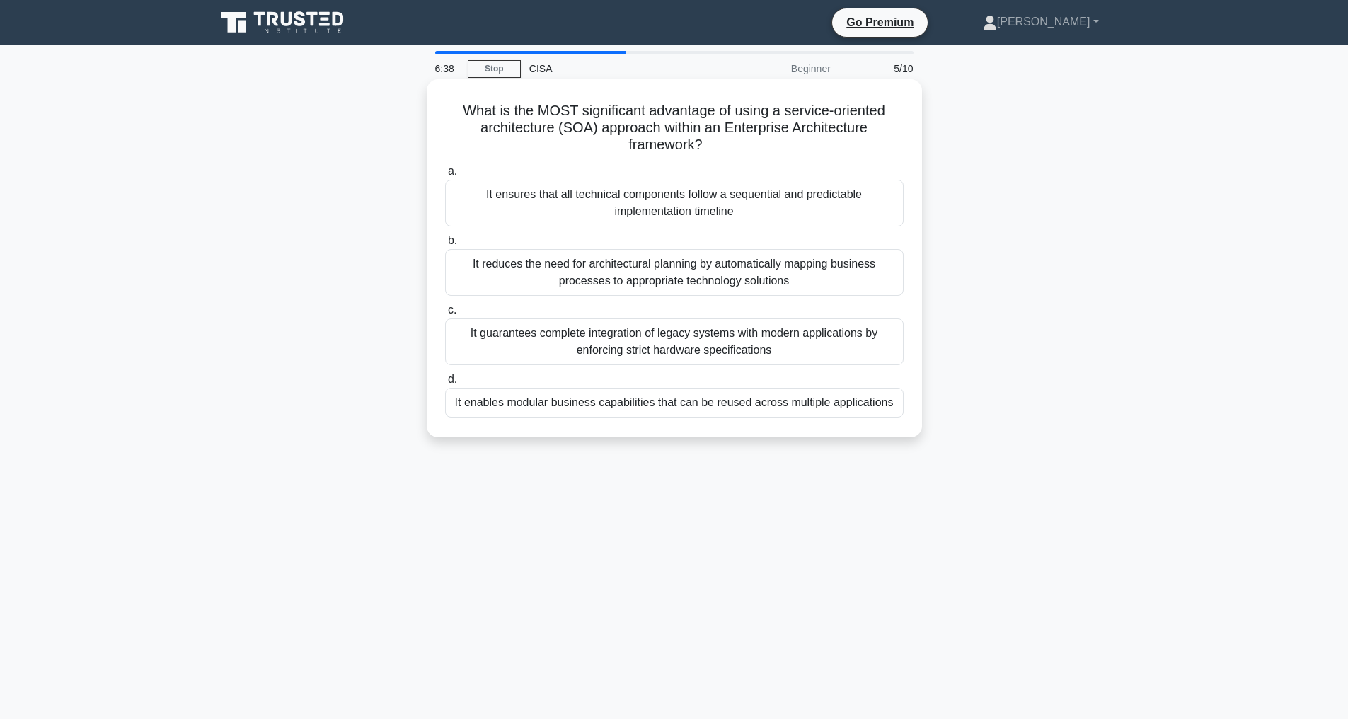
click at [686, 395] on div "It enables modular business capabilities that can be reused across multiple app…" at bounding box center [674, 403] width 458 height 30
click at [445, 384] on input "d. It enables modular business capabilities that can be reused across multiple …" at bounding box center [445, 379] width 0 height 9
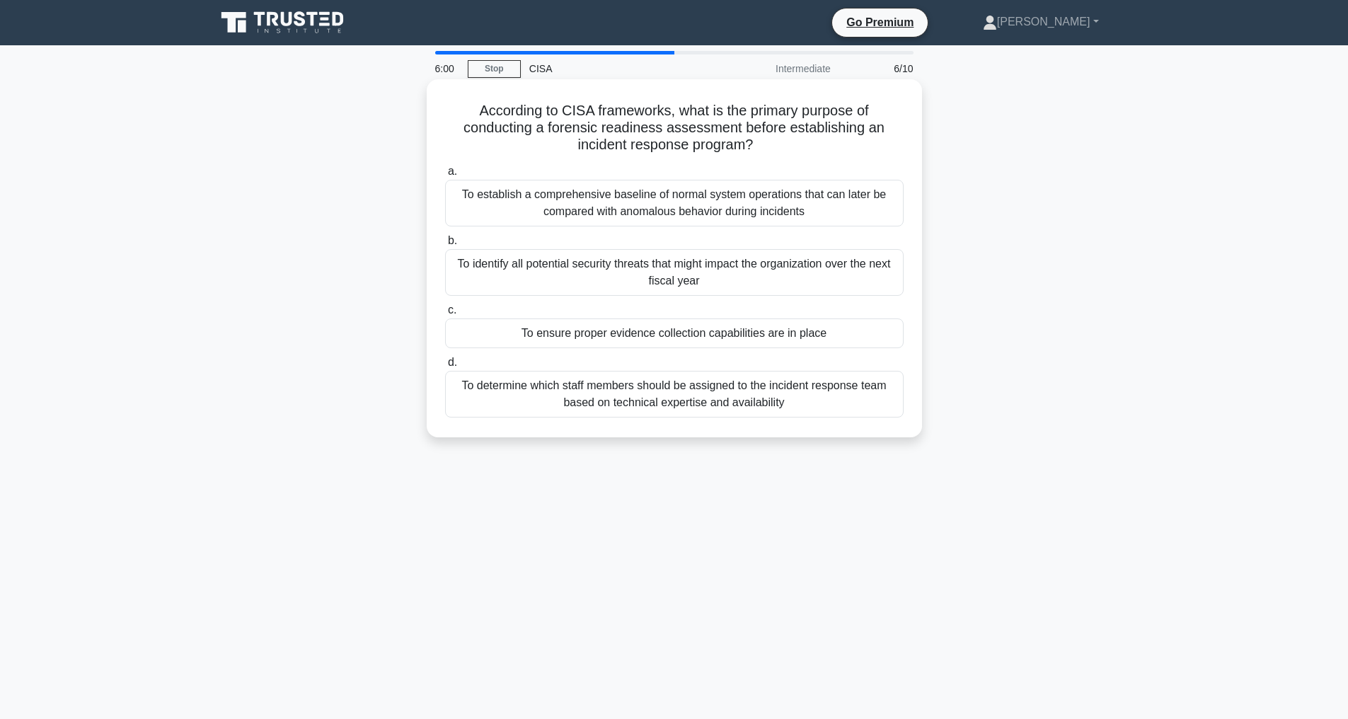
click at [710, 204] on div "To establish a comprehensive baseline of normal system operations that can late…" at bounding box center [674, 203] width 458 height 47
click at [445, 176] on input "a. To establish a comprehensive baseline of normal system operations that can l…" at bounding box center [445, 171] width 0 height 9
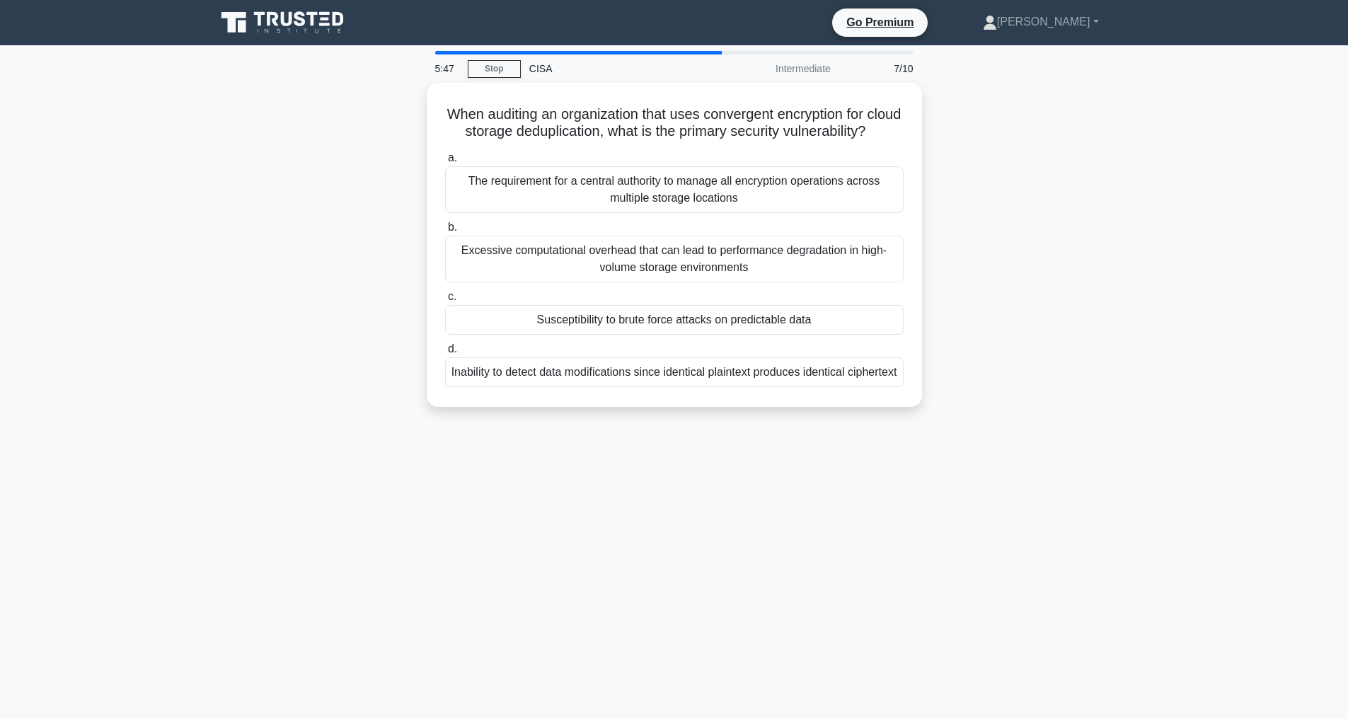
scroll to position [45, 0]
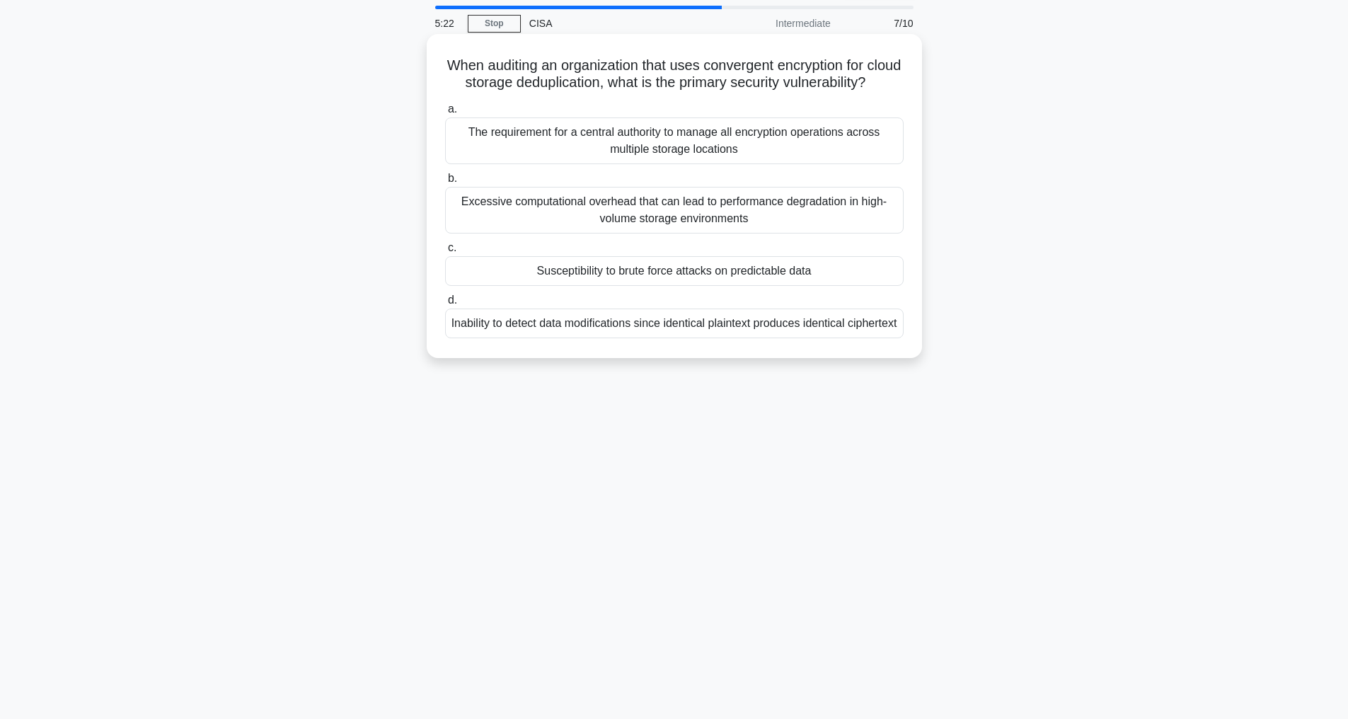
click at [764, 282] on div "Susceptibility to brute force attacks on predictable data" at bounding box center [674, 271] width 458 height 30
click at [445, 253] on input "c. Susceptibility to brute force attacks on predictable data" at bounding box center [445, 247] width 0 height 9
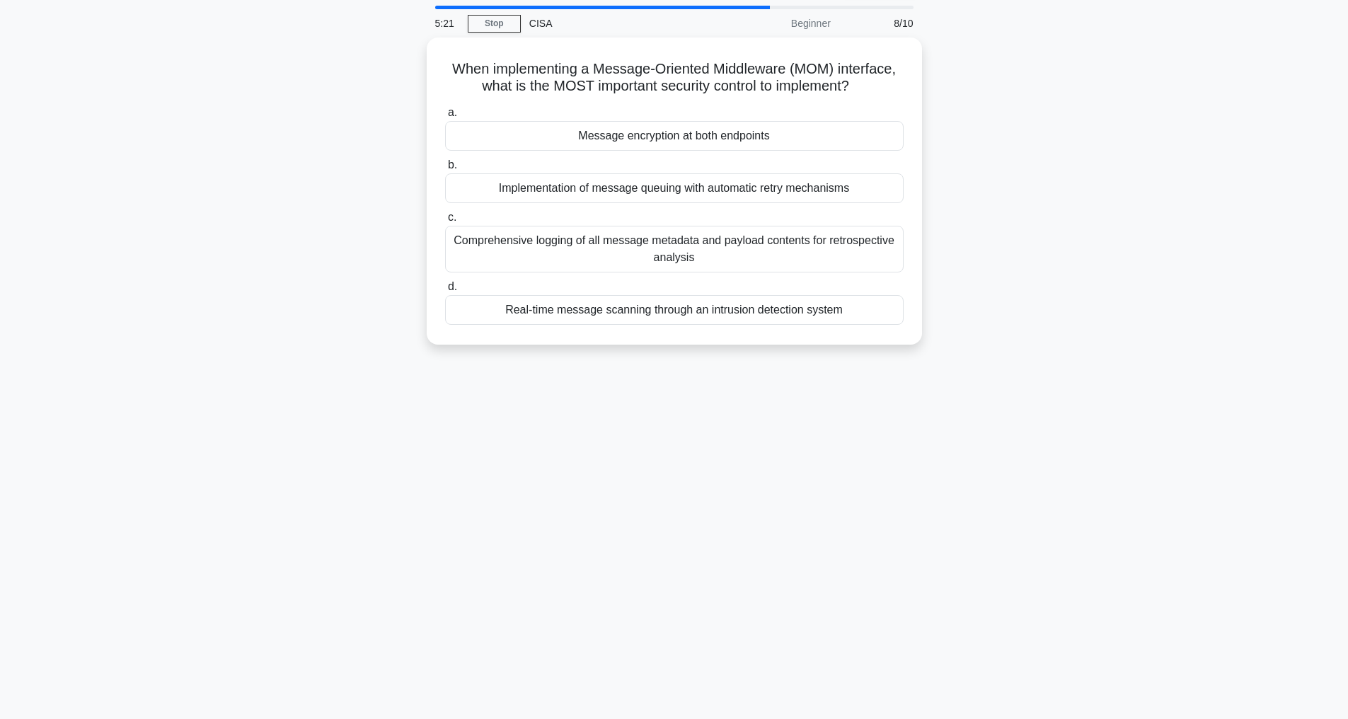
scroll to position [0, 0]
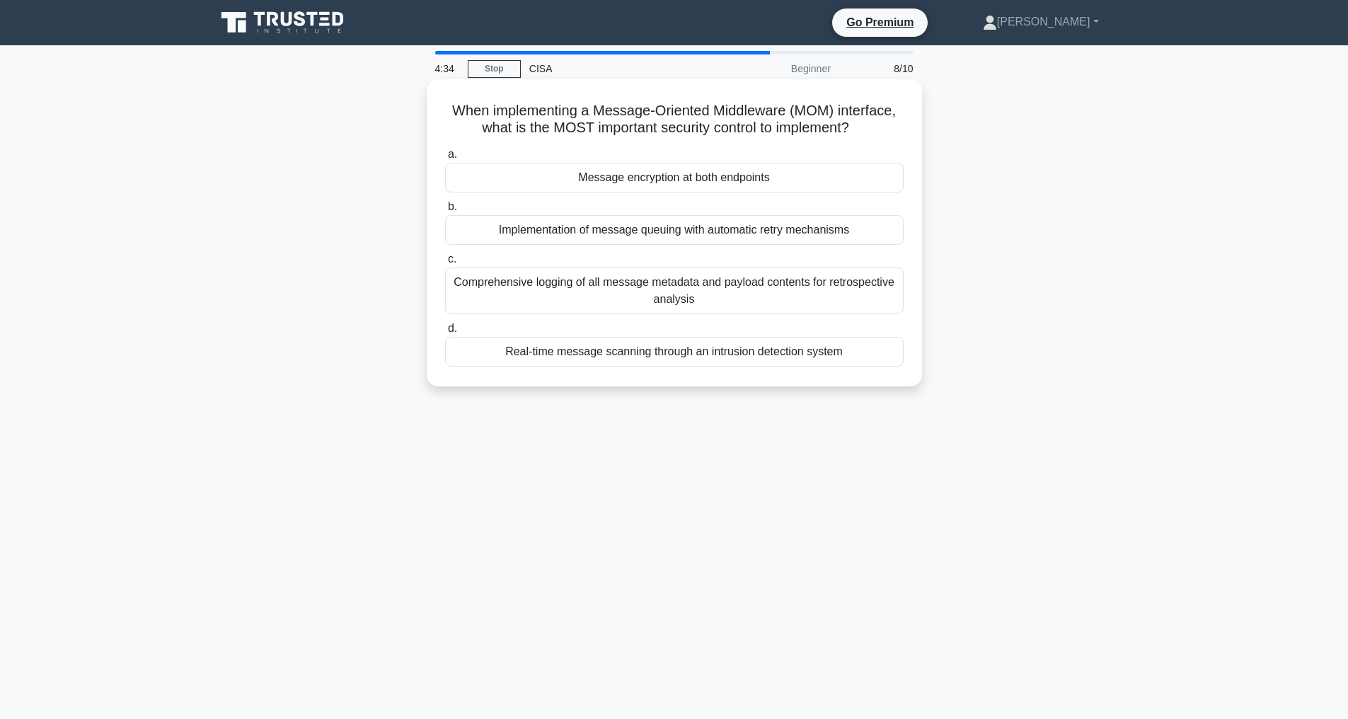
click at [703, 192] on div "Message encryption at both endpoints" at bounding box center [674, 178] width 458 height 30
click at [445, 159] on input "a. Message encryption at both endpoints" at bounding box center [445, 154] width 0 height 9
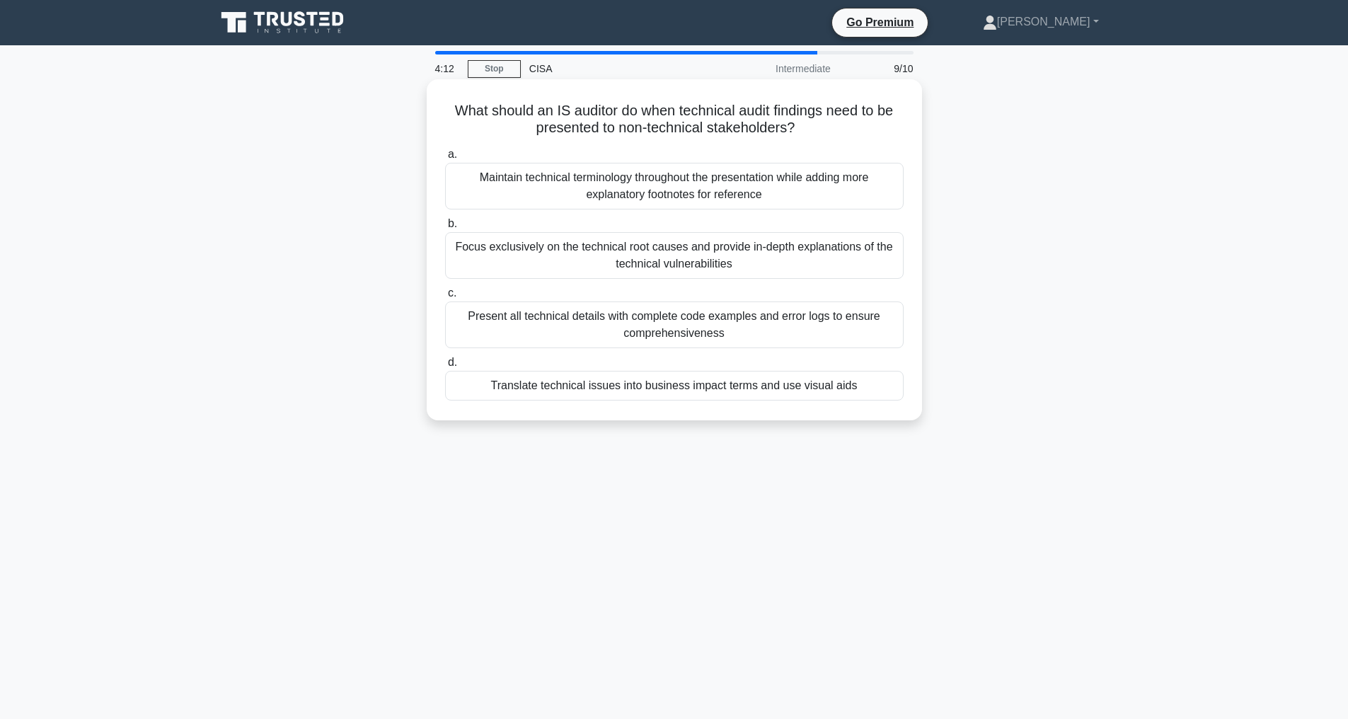
click at [777, 381] on div "Translate technical issues into business impact terms and use visual aids" at bounding box center [674, 386] width 458 height 30
click at [445, 367] on input "d. Translate technical issues into business impact terms and use visual aids" at bounding box center [445, 362] width 0 height 9
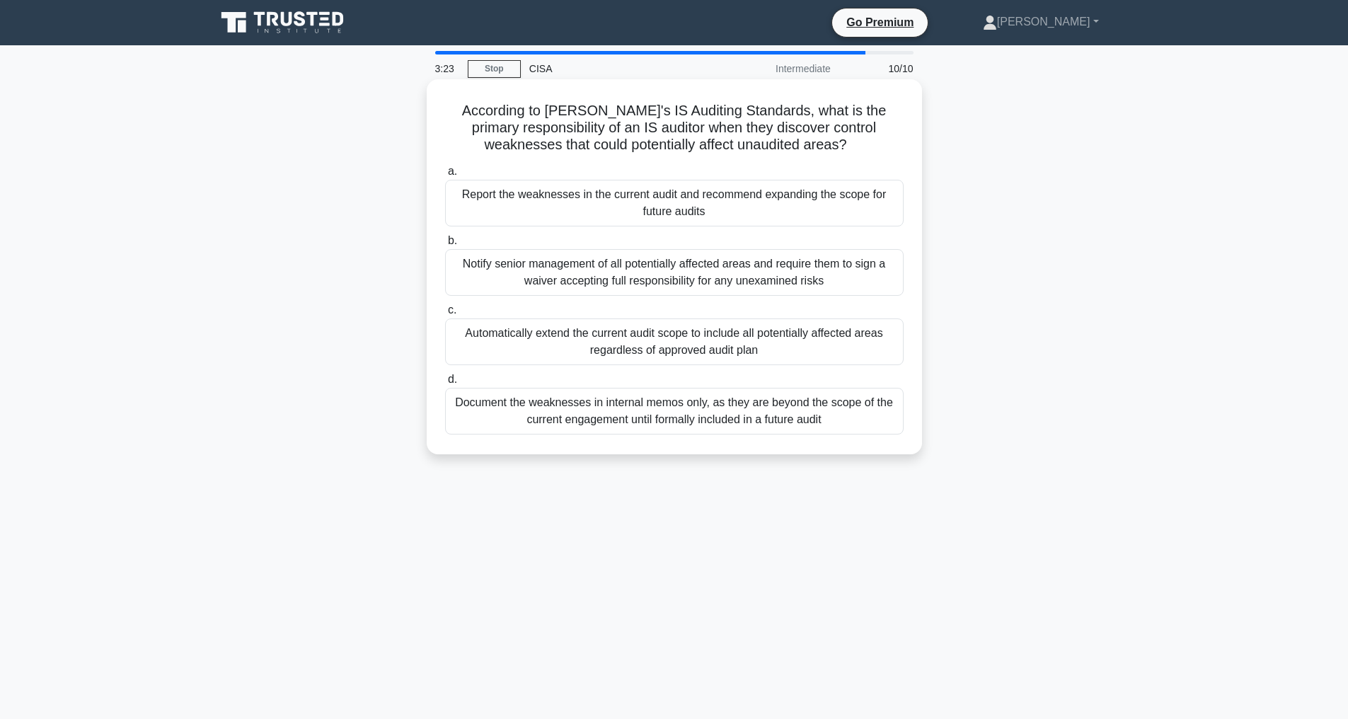
click at [734, 196] on div "Report the weaknesses in the current audit and recommend expanding the scope fo…" at bounding box center [674, 203] width 458 height 47
click at [445, 176] on input "a. Report the weaknesses in the current audit and recommend expanding the scope…" at bounding box center [445, 171] width 0 height 9
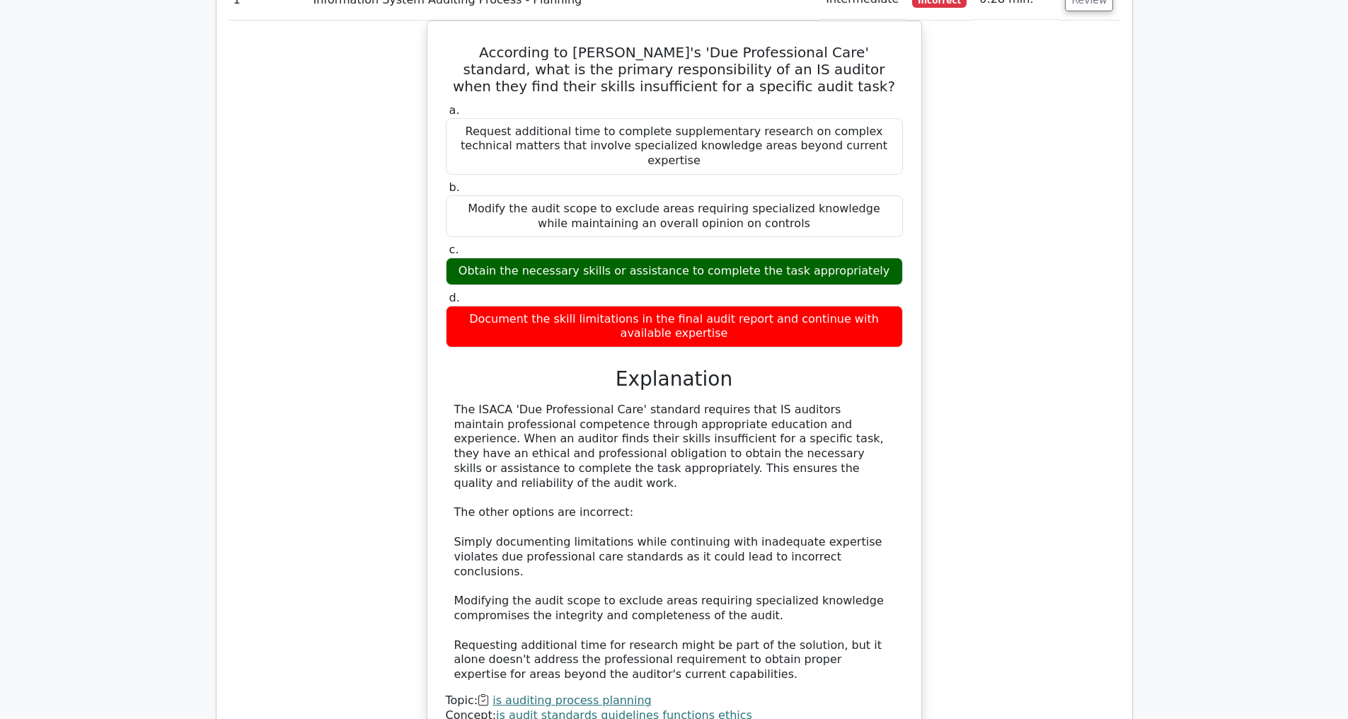
scroll to position [1754, 0]
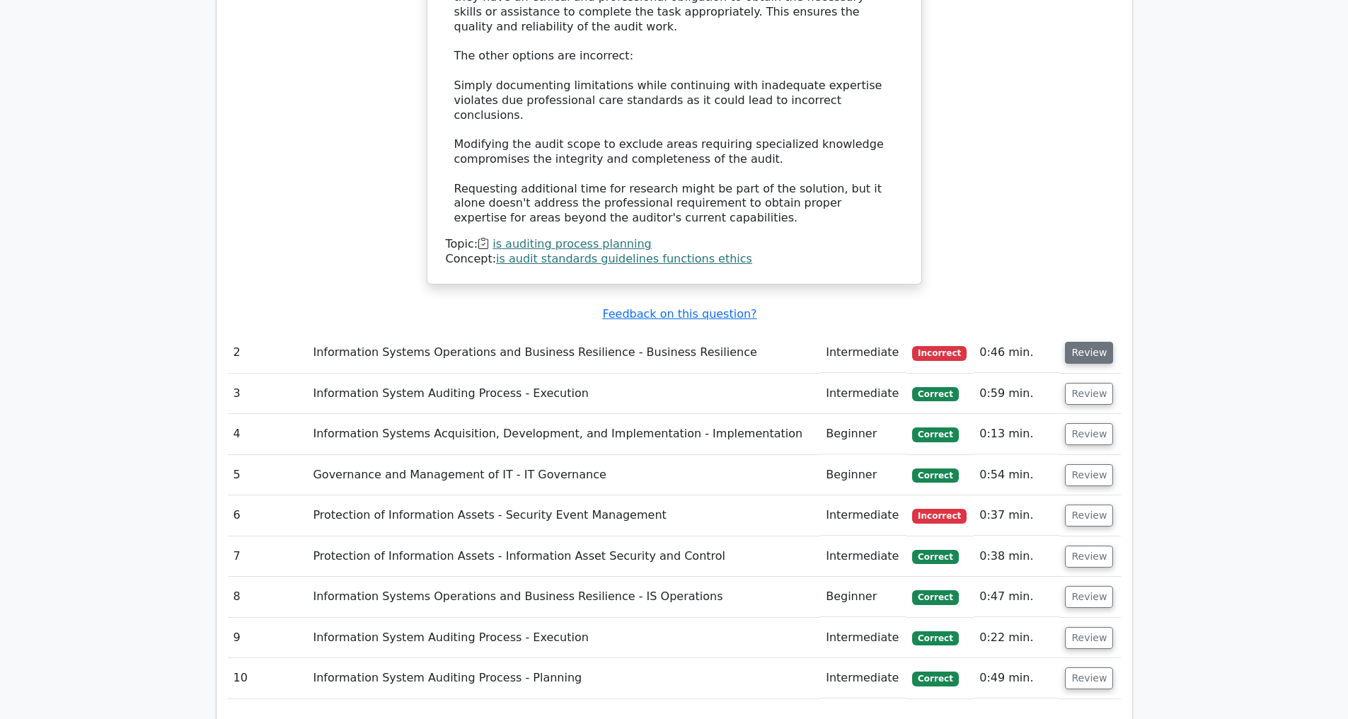
click at [1074, 346] on button "Review" at bounding box center [1089, 353] width 48 height 22
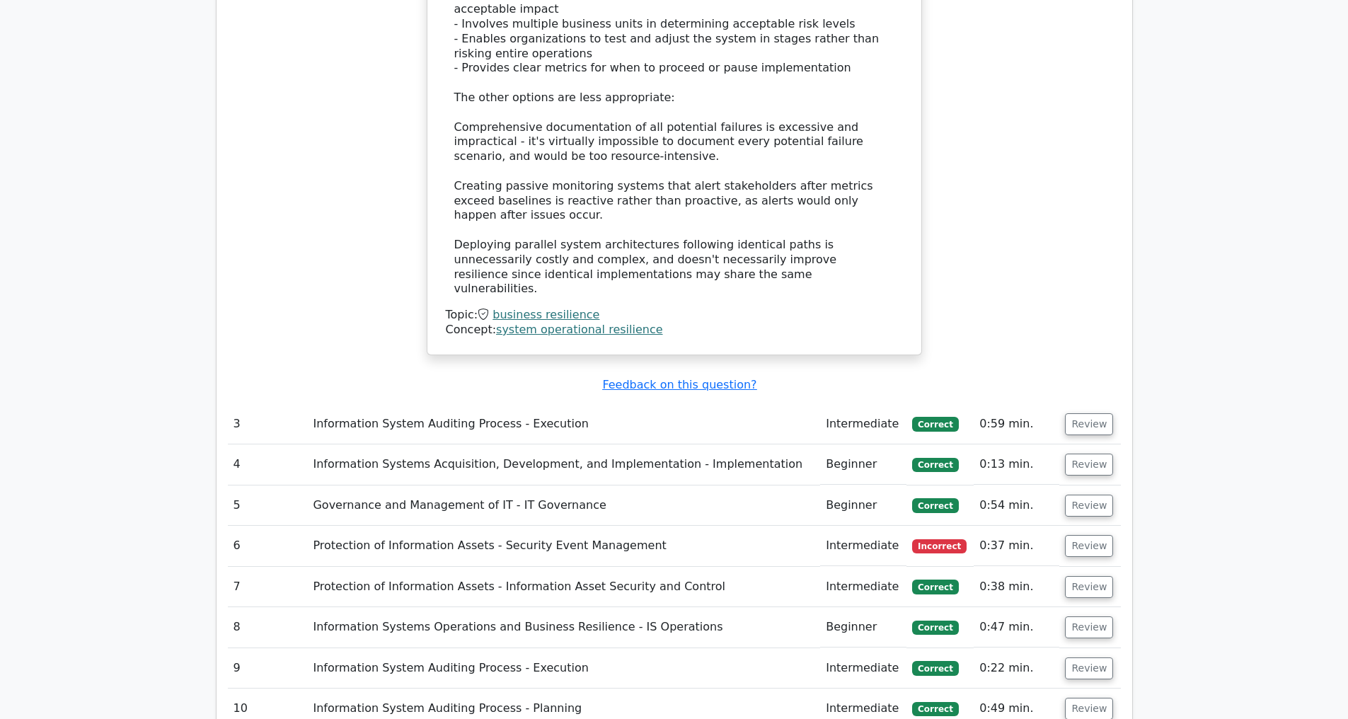
scroll to position [2717, 0]
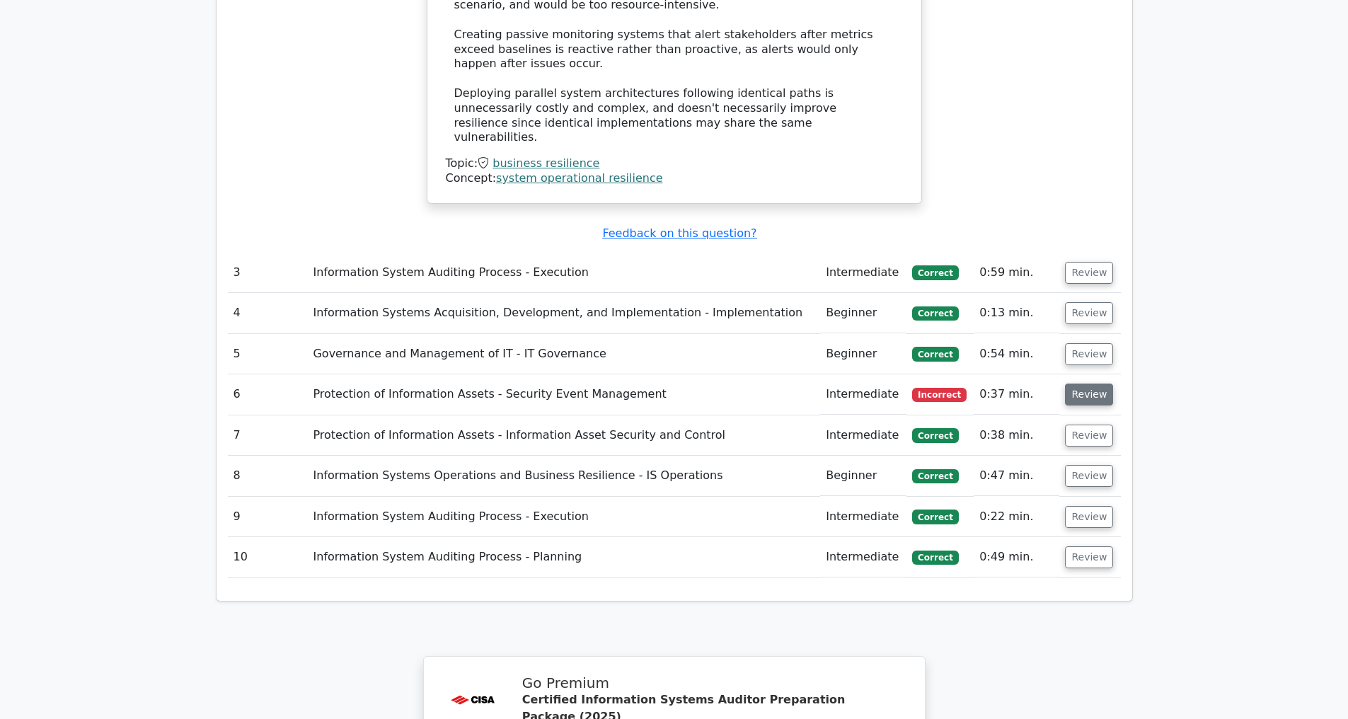
click at [1087, 397] on button "Review" at bounding box center [1089, 394] width 48 height 22
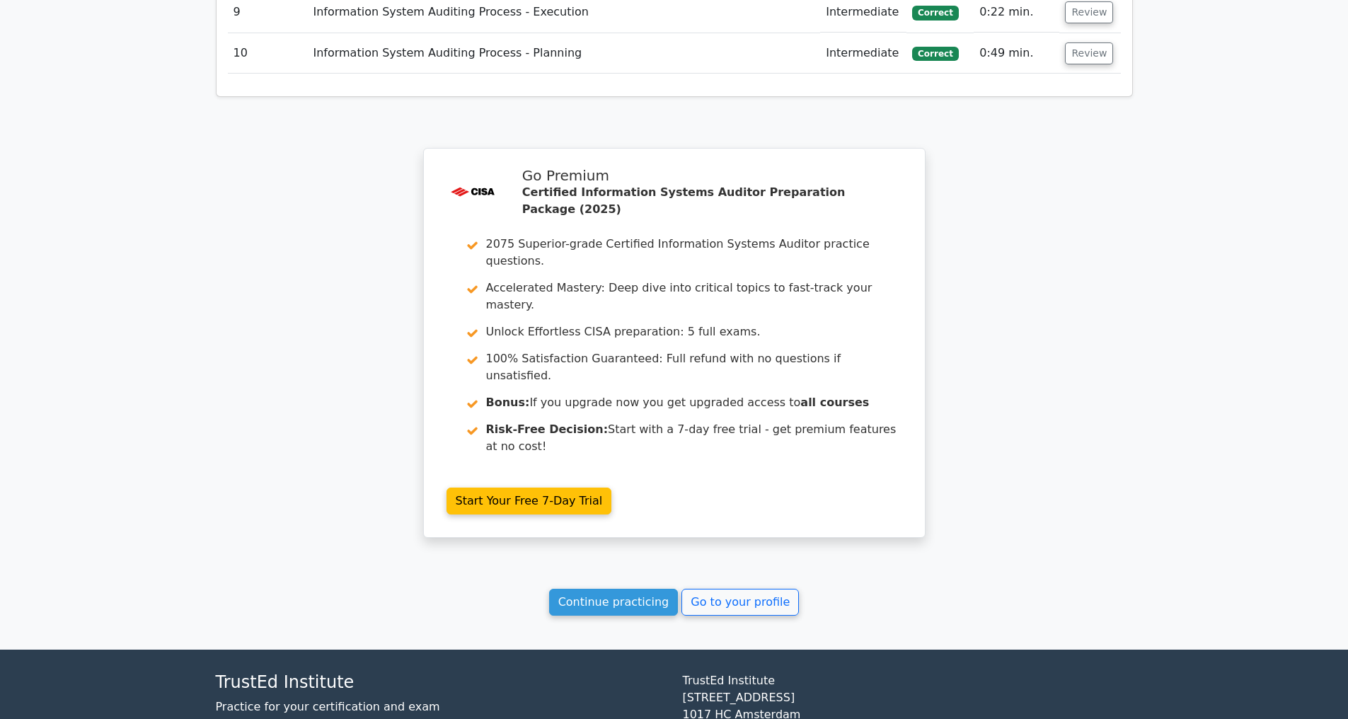
scroll to position [4161, 0]
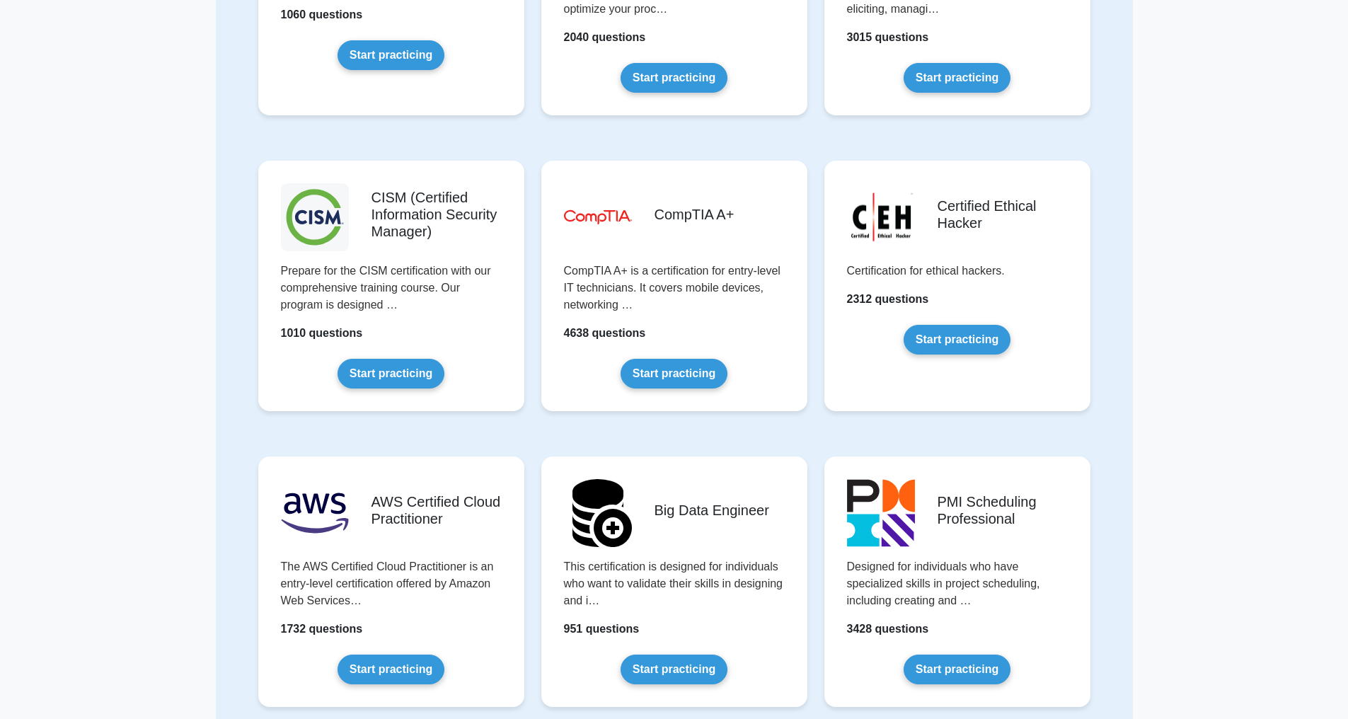
scroll to position [1573, 0]
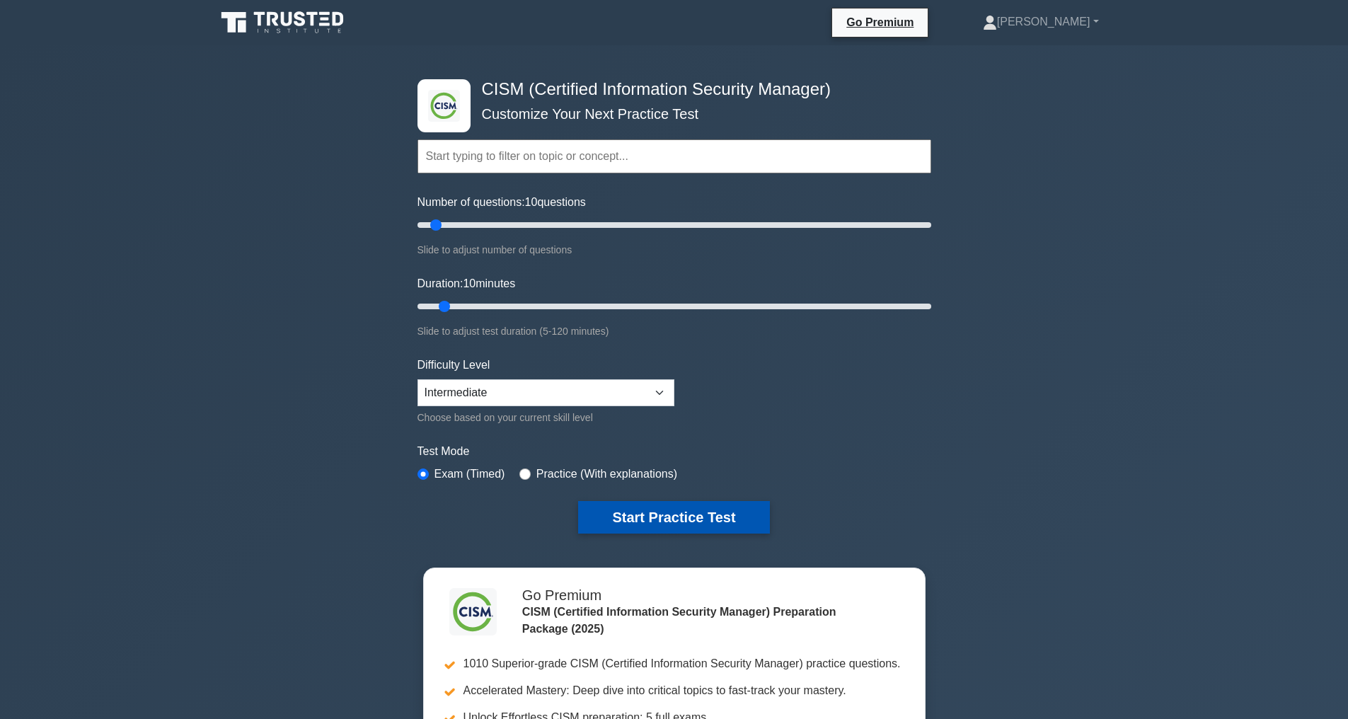
click at [683, 509] on button "Start Practice Test" at bounding box center [673, 517] width 191 height 33
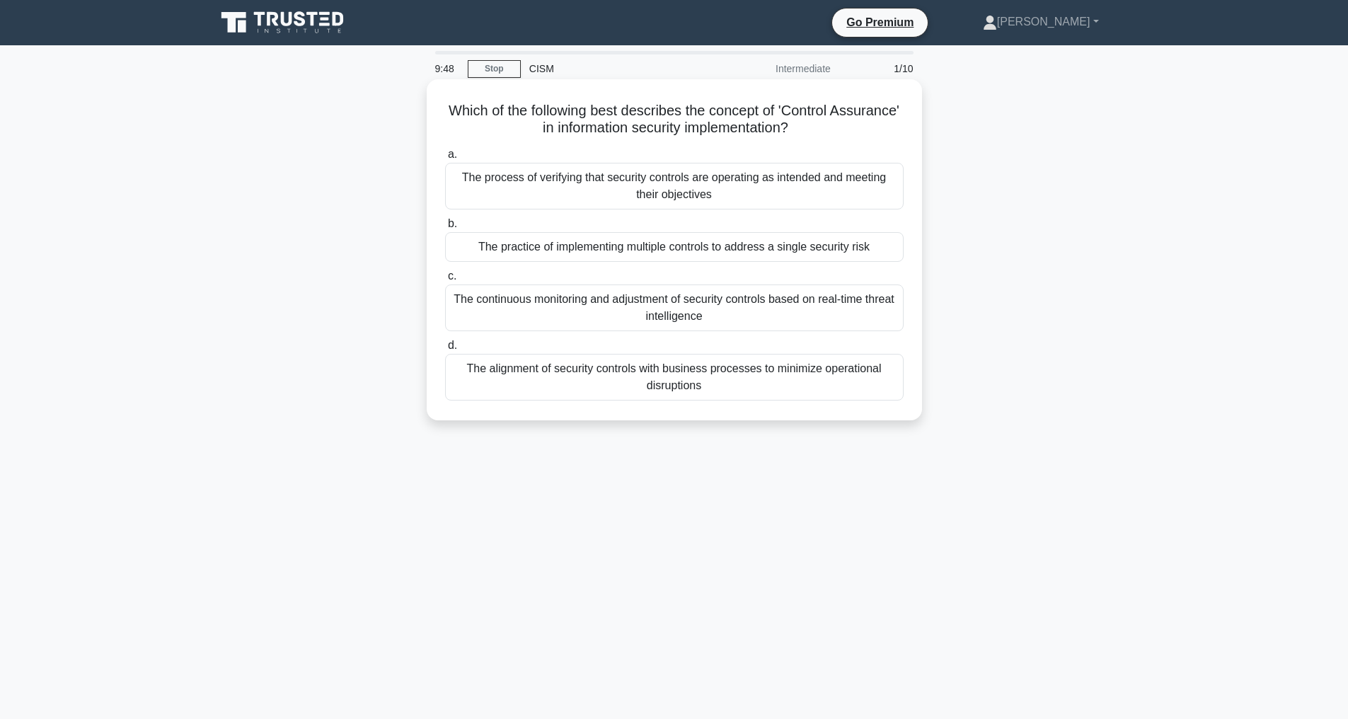
click at [641, 192] on div "The process of verifying that security controls are operating as intended and m…" at bounding box center [674, 186] width 458 height 47
click at [445, 159] on input "a. The process of verifying that security controls are operating as intended an…" at bounding box center [445, 154] width 0 height 9
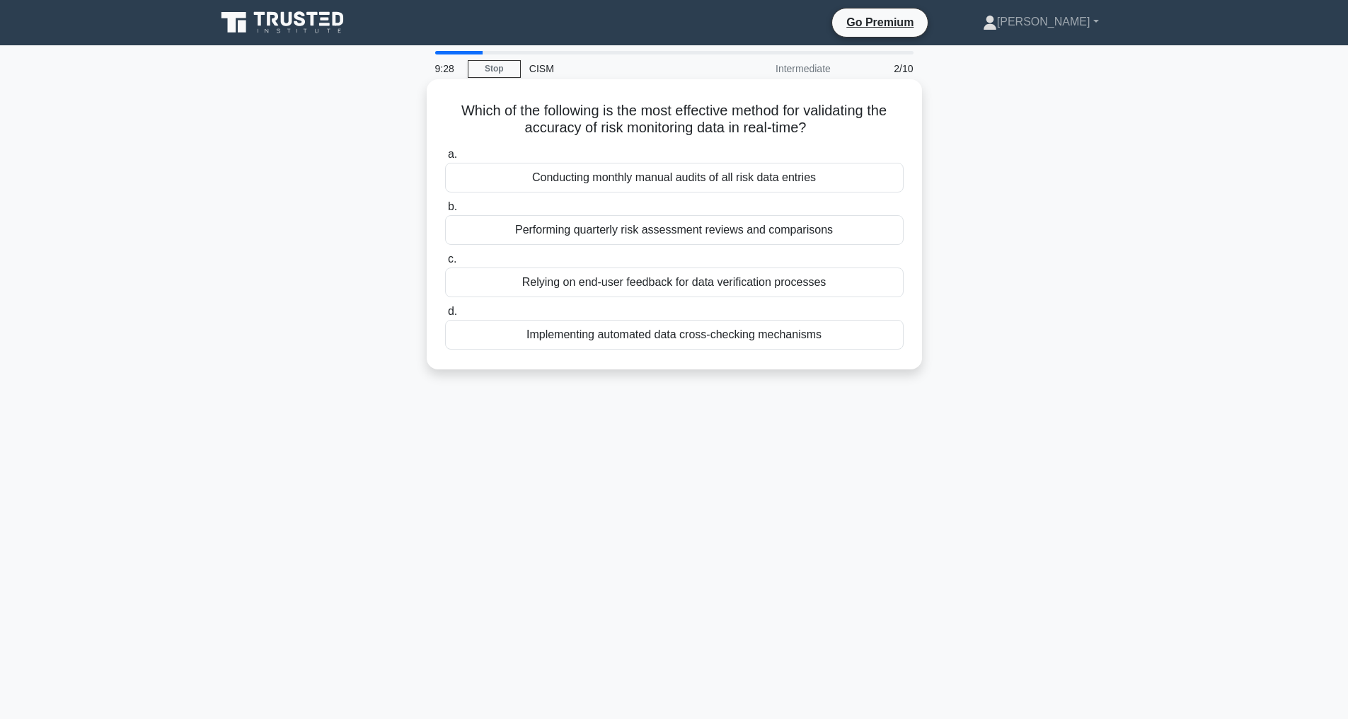
click at [669, 335] on div "Implementing automated data cross-checking mechanisms" at bounding box center [674, 335] width 458 height 30
click at [445, 316] on input "d. Implementing automated data cross-checking mechanisms" at bounding box center [445, 311] width 0 height 9
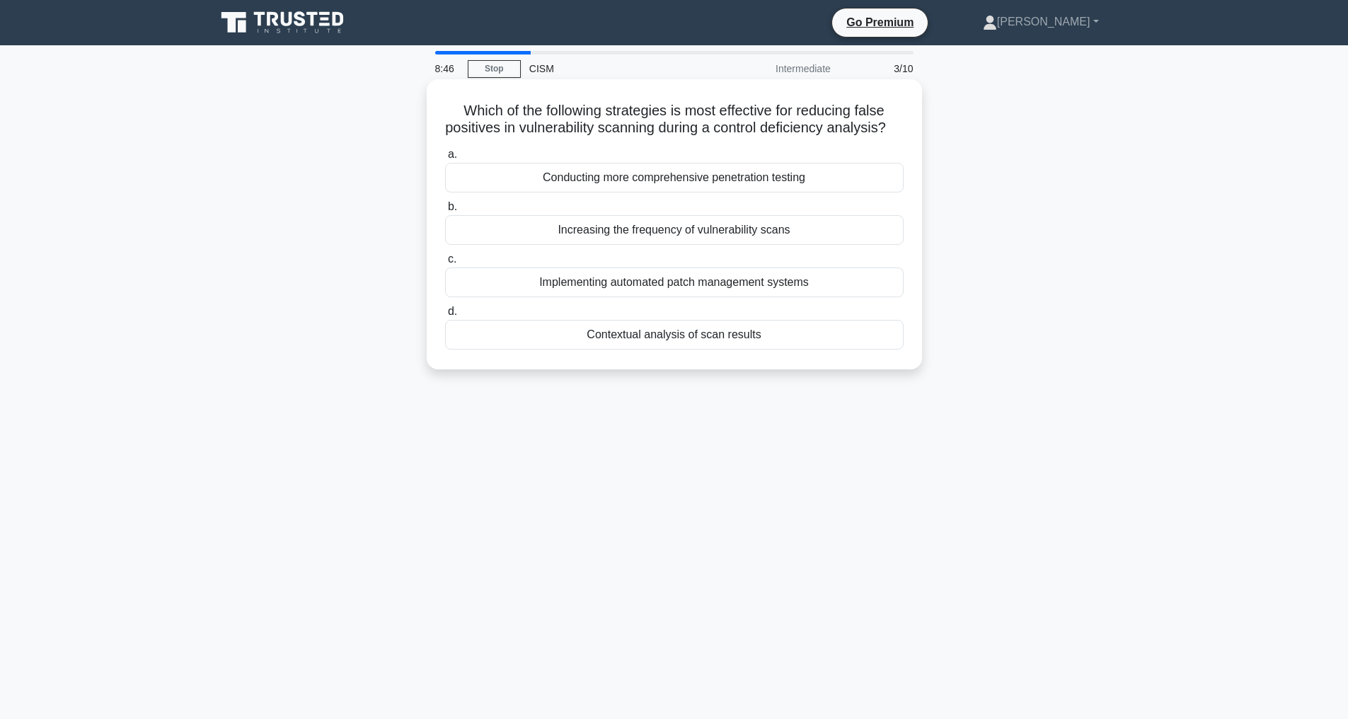
click at [666, 297] on div "Implementing automated patch management systems" at bounding box center [674, 282] width 458 height 30
click at [445, 264] on input "c. Implementing automated patch management systems" at bounding box center [445, 259] width 0 height 9
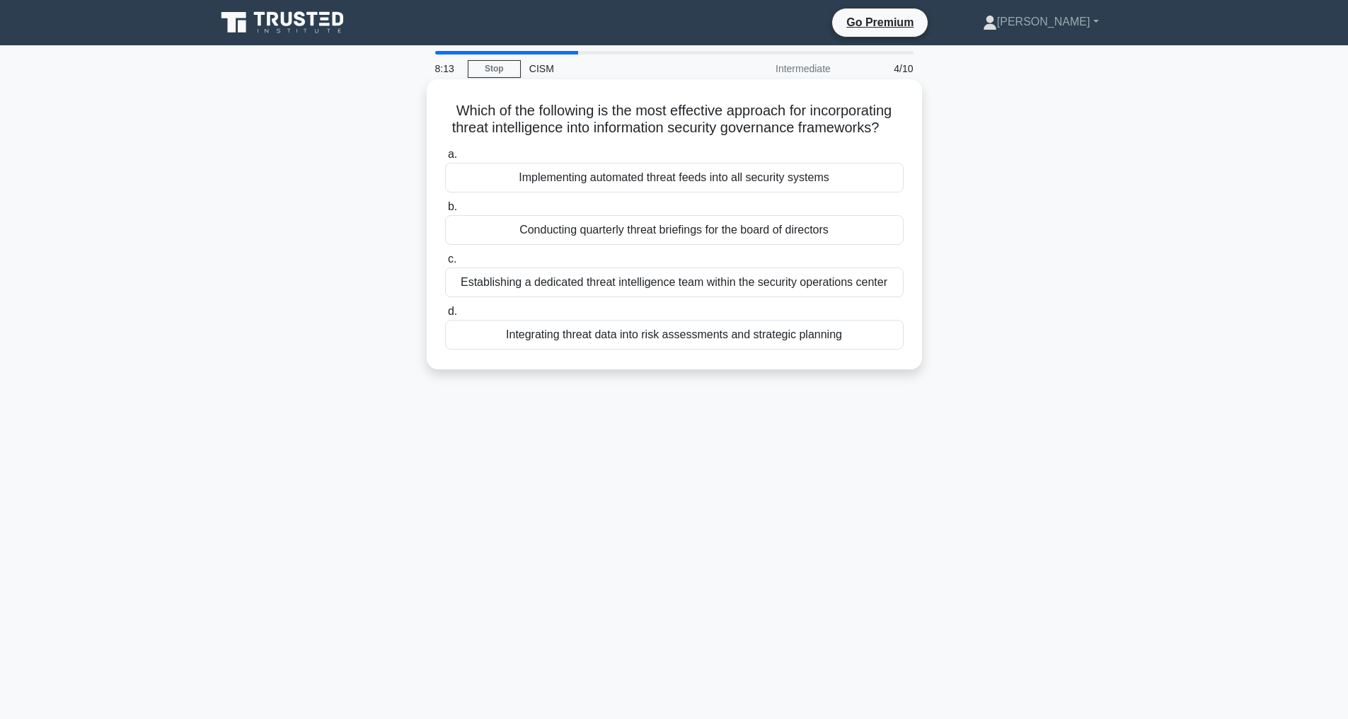
click at [649, 349] on div "Integrating threat data into risk assessments and strategic planning" at bounding box center [674, 335] width 458 height 30
click at [445, 316] on input "d. Integrating threat data into risk assessments and strategic planning" at bounding box center [445, 311] width 0 height 9
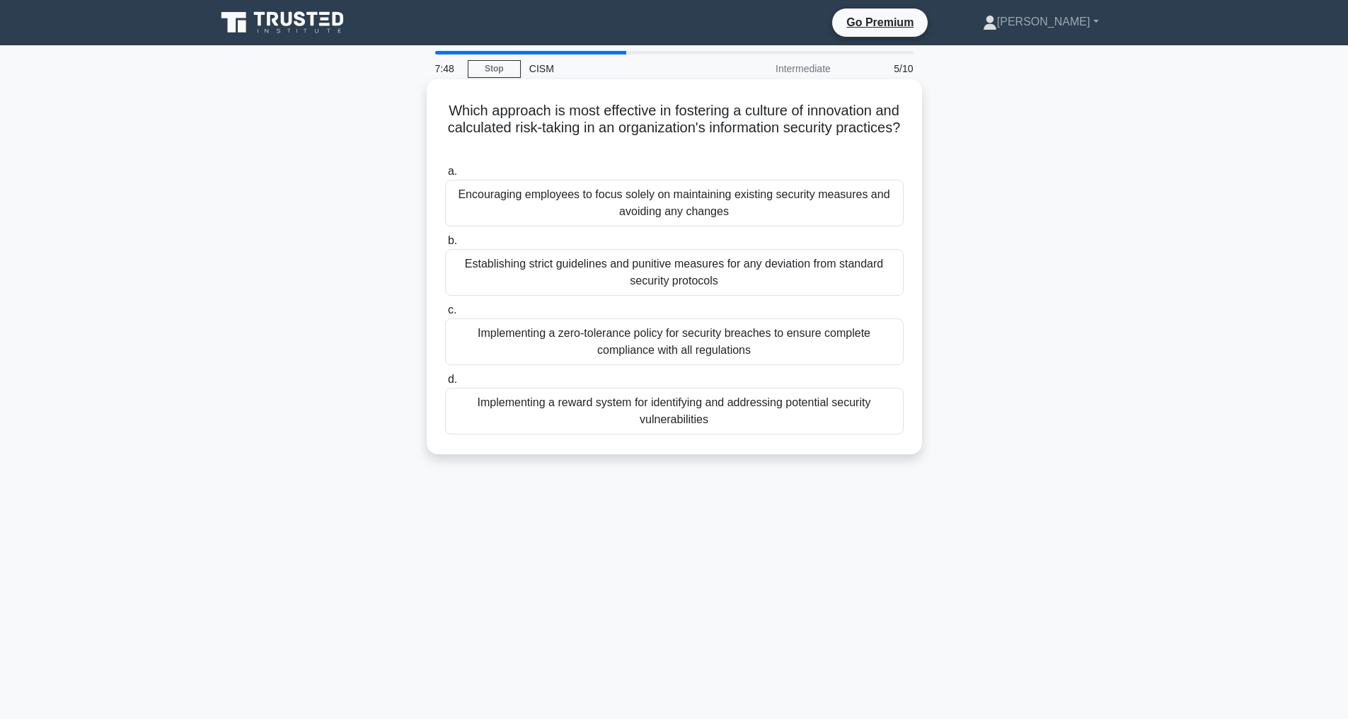
click at [665, 403] on div "Implementing a reward system for identifying and addressing potential security …" at bounding box center [674, 411] width 458 height 47
click at [445, 384] on input "d. Implementing a reward system for identifying and addressing potential securi…" at bounding box center [445, 379] width 0 height 9
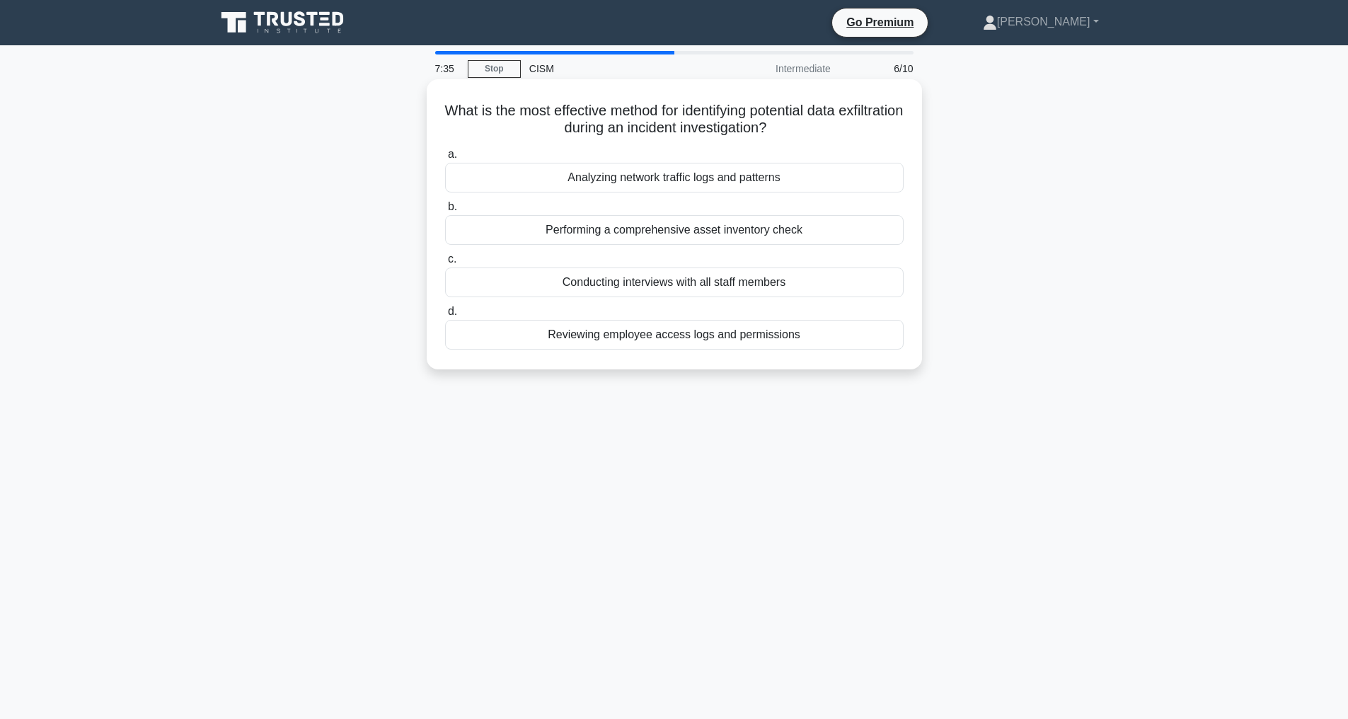
click at [666, 175] on div "Analyzing network traffic logs and patterns" at bounding box center [674, 178] width 458 height 30
click at [445, 159] on input "a. Analyzing network traffic logs and patterns" at bounding box center [445, 154] width 0 height 9
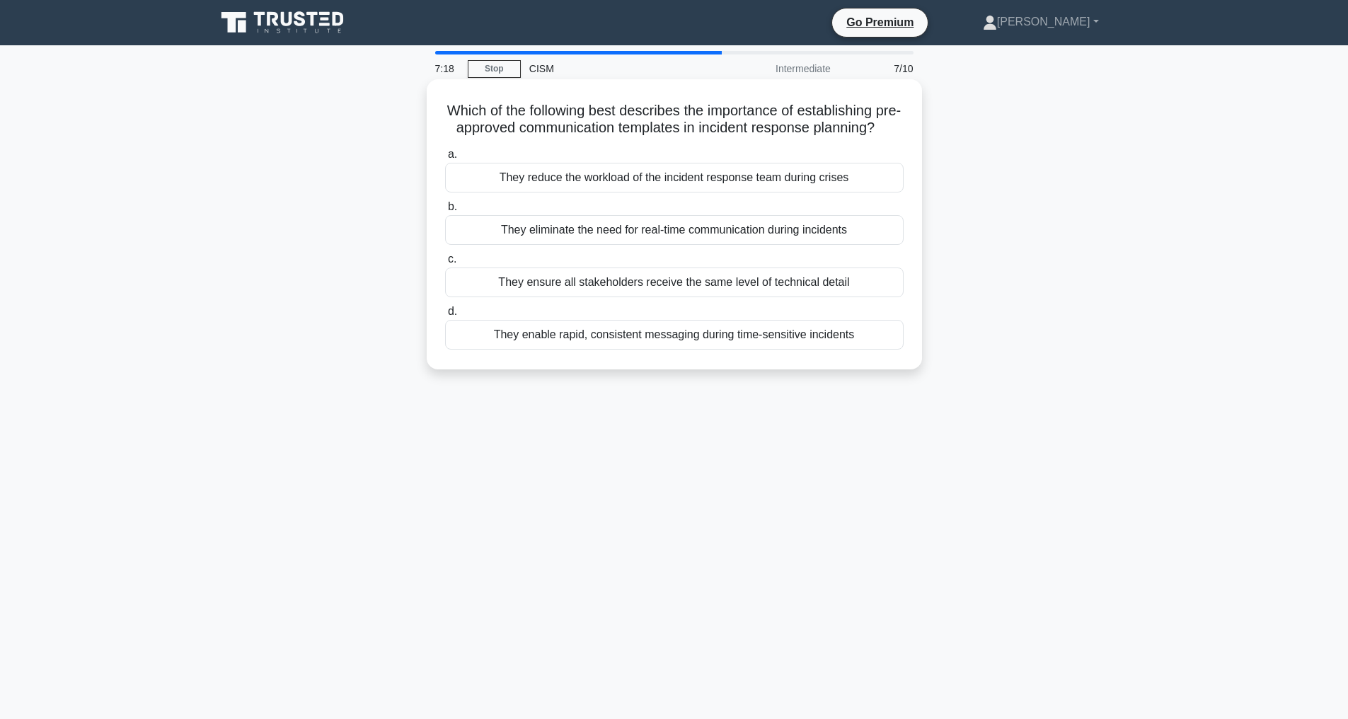
click at [656, 349] on div "They enable rapid, consistent messaging during time-sensitive incidents" at bounding box center [674, 335] width 458 height 30
click at [445, 316] on input "d. They enable rapid, consistent messaging during time-sensitive incidents" at bounding box center [445, 311] width 0 height 9
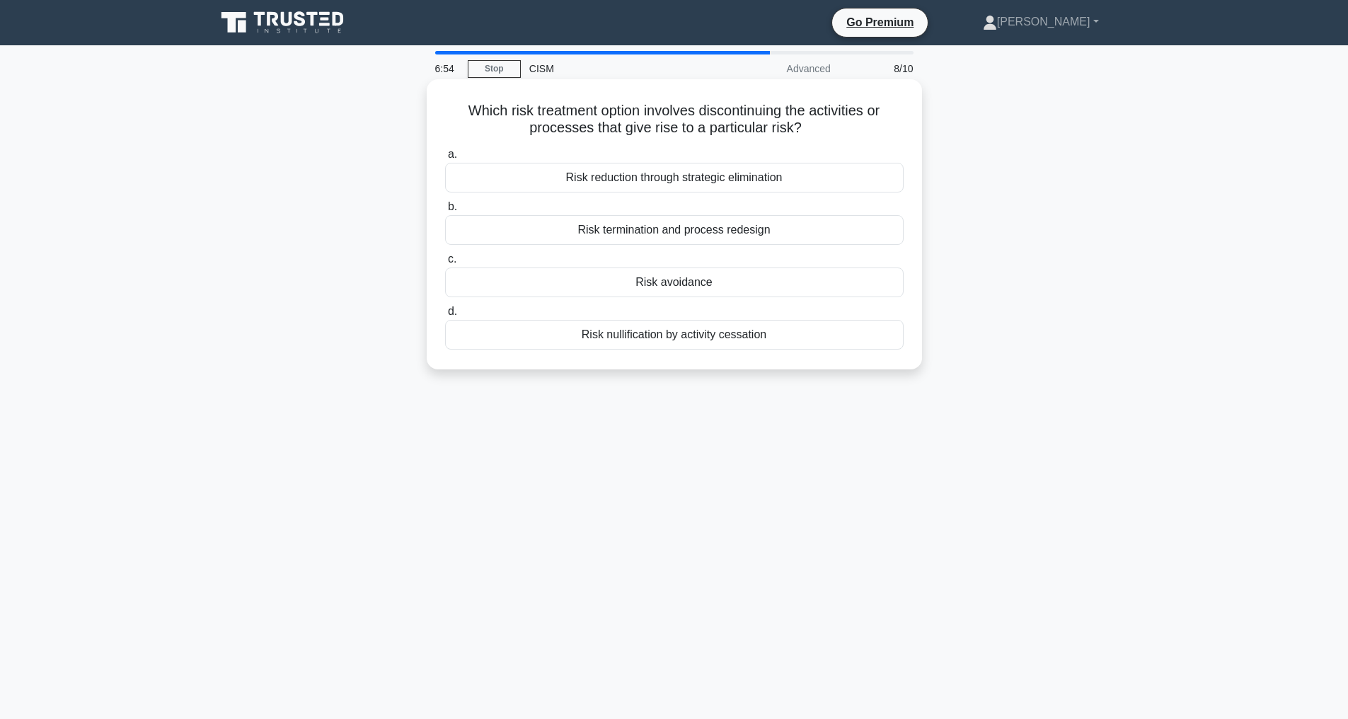
click at [663, 168] on div "Risk reduction through strategic elimination" at bounding box center [674, 178] width 458 height 30
click at [445, 159] on input "a. Risk reduction through strategic elimination" at bounding box center [445, 154] width 0 height 9
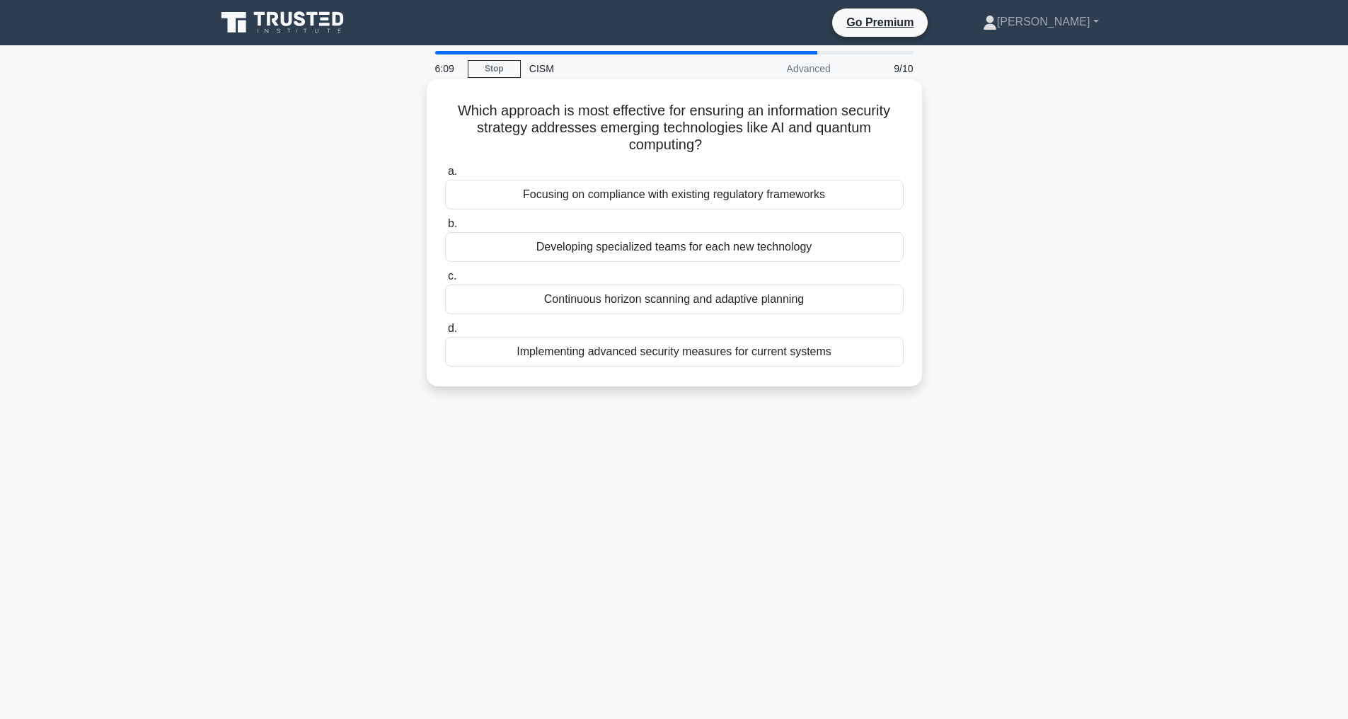
click at [619, 245] on div "Developing specialized teams for each new technology" at bounding box center [674, 247] width 458 height 30
click at [445, 229] on input "b. Developing specialized teams for each new technology" at bounding box center [445, 223] width 0 height 9
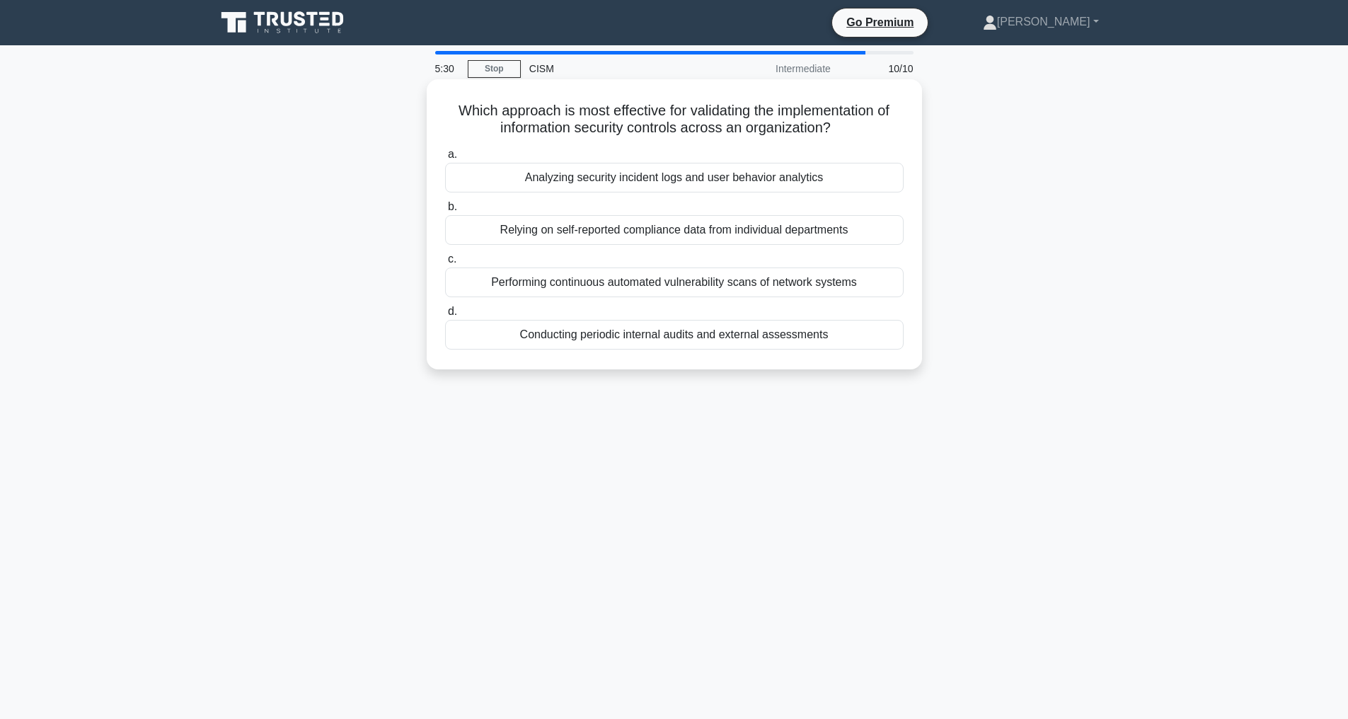
click at [635, 287] on div "Performing continuous automated vulnerability scans of network systems" at bounding box center [674, 282] width 458 height 30
click at [445, 264] on input "c. Performing continuous automated vulnerability scans of network systems" at bounding box center [445, 259] width 0 height 9
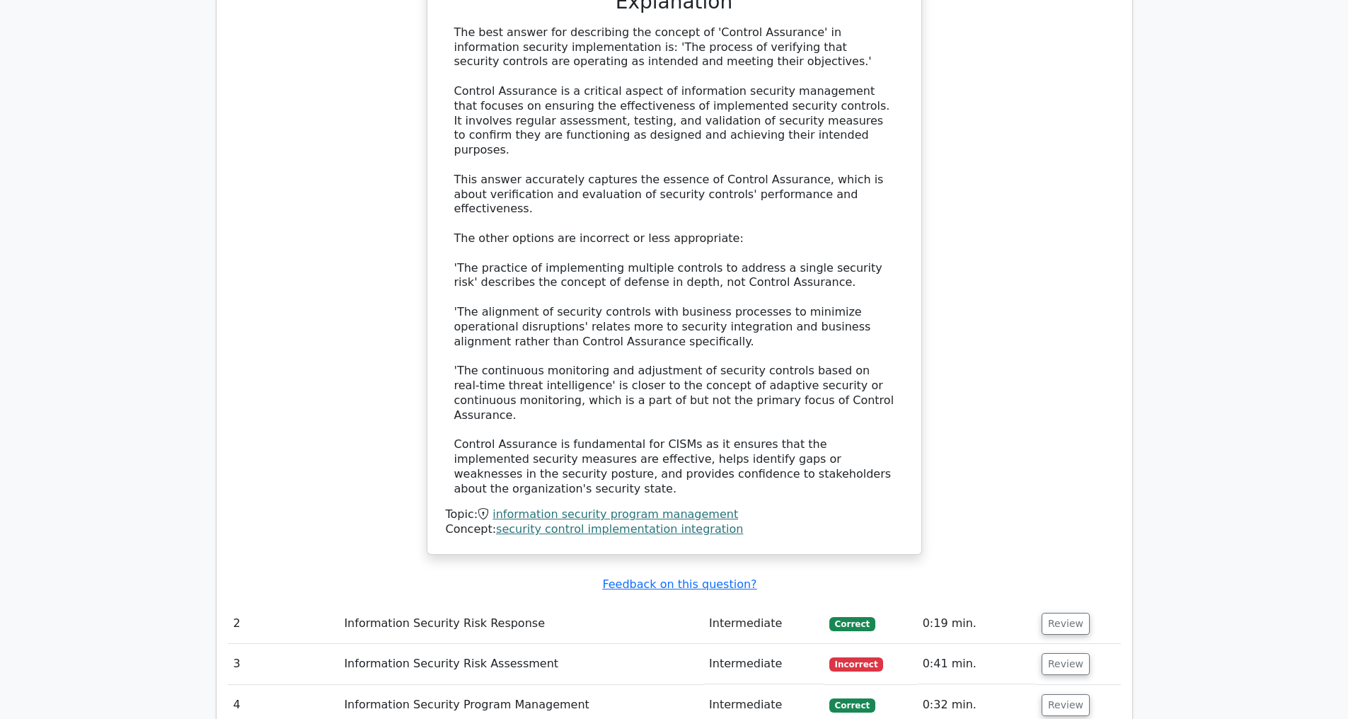
scroll to position [1972, 0]
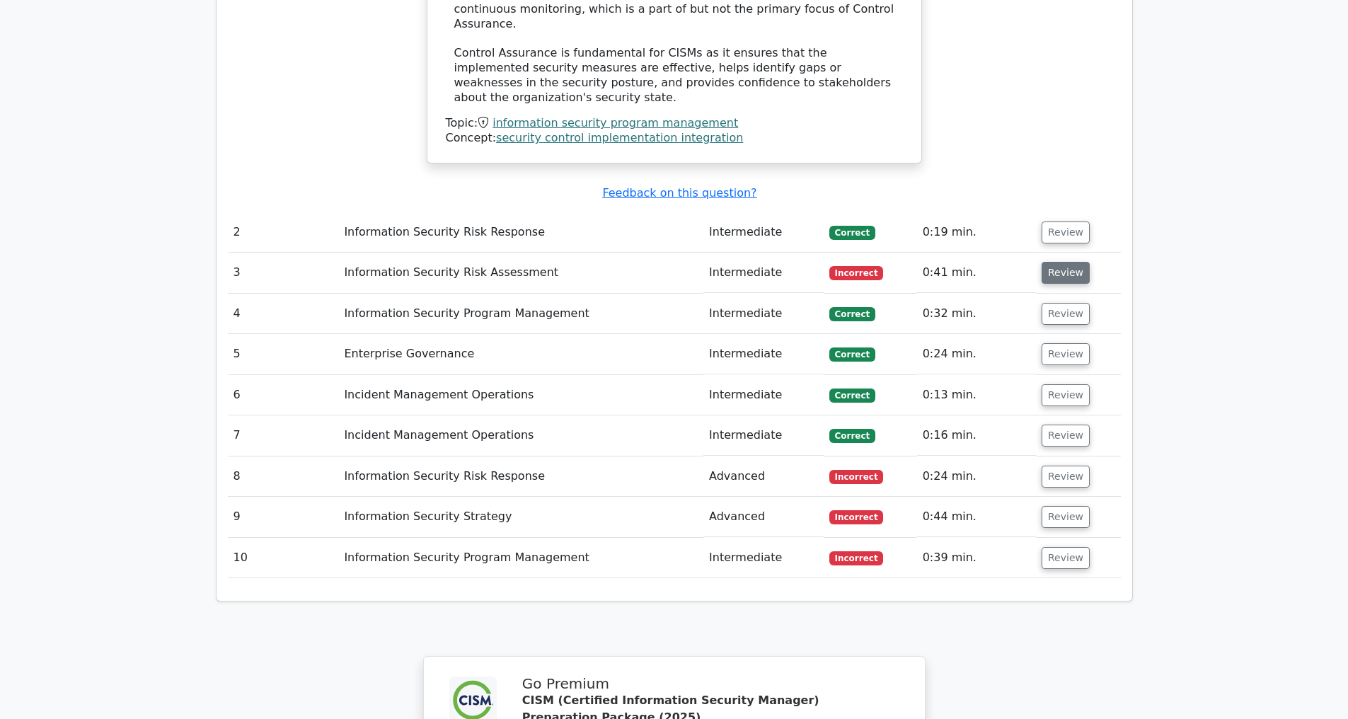
click at [1063, 277] on button "Review" at bounding box center [1065, 273] width 48 height 22
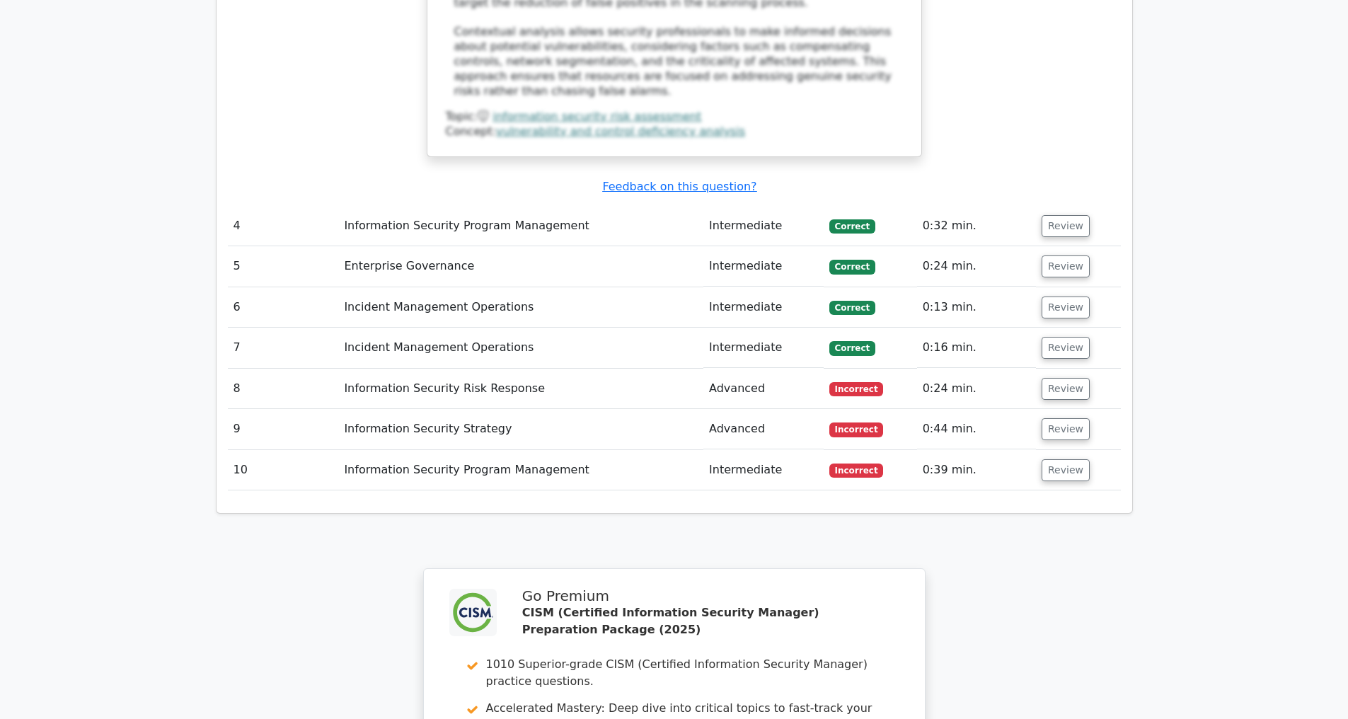
scroll to position [3097, 0]
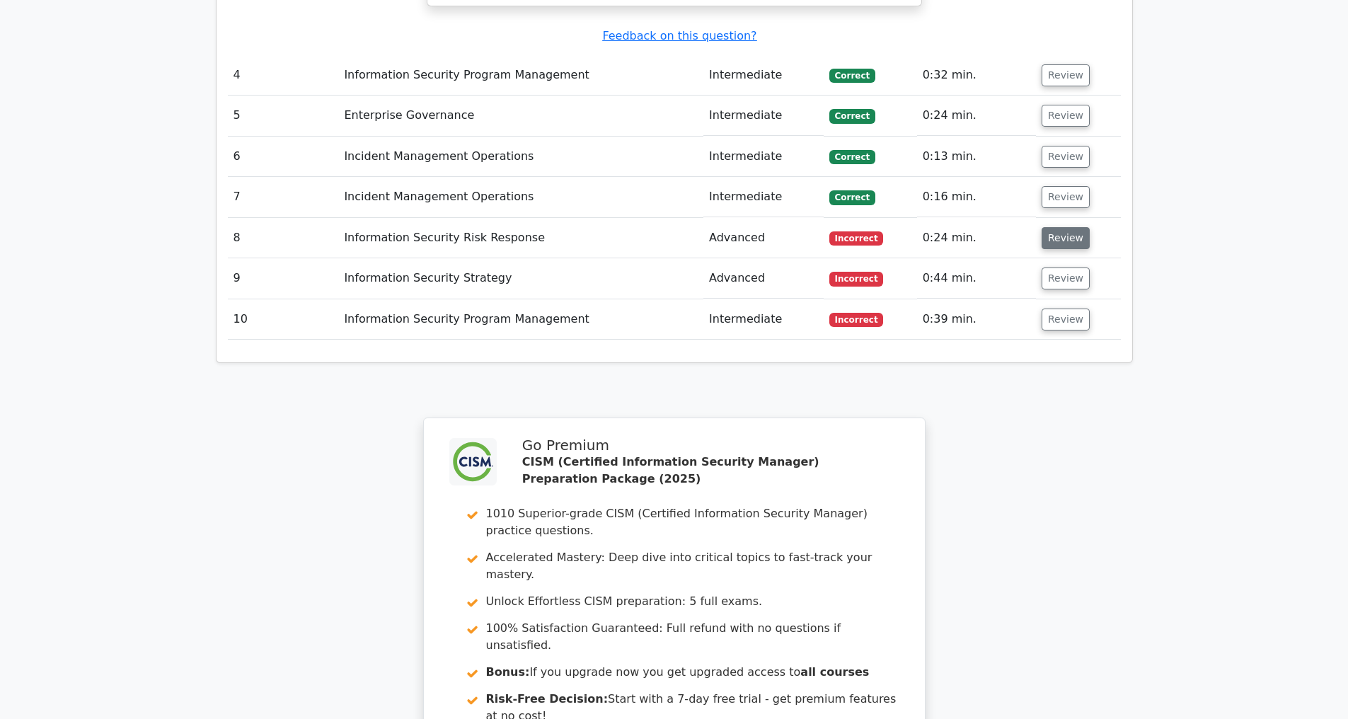
click at [1063, 240] on button "Review" at bounding box center [1065, 238] width 48 height 22
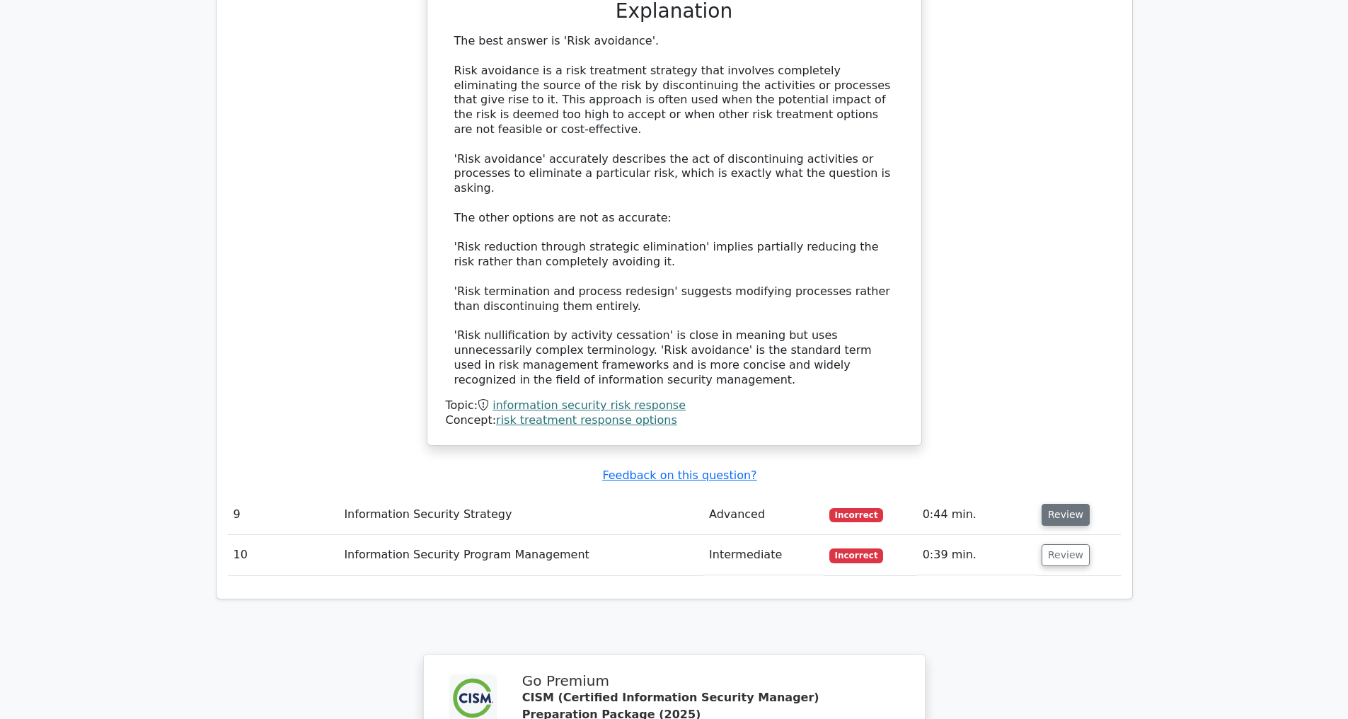
scroll to position [3835, 0]
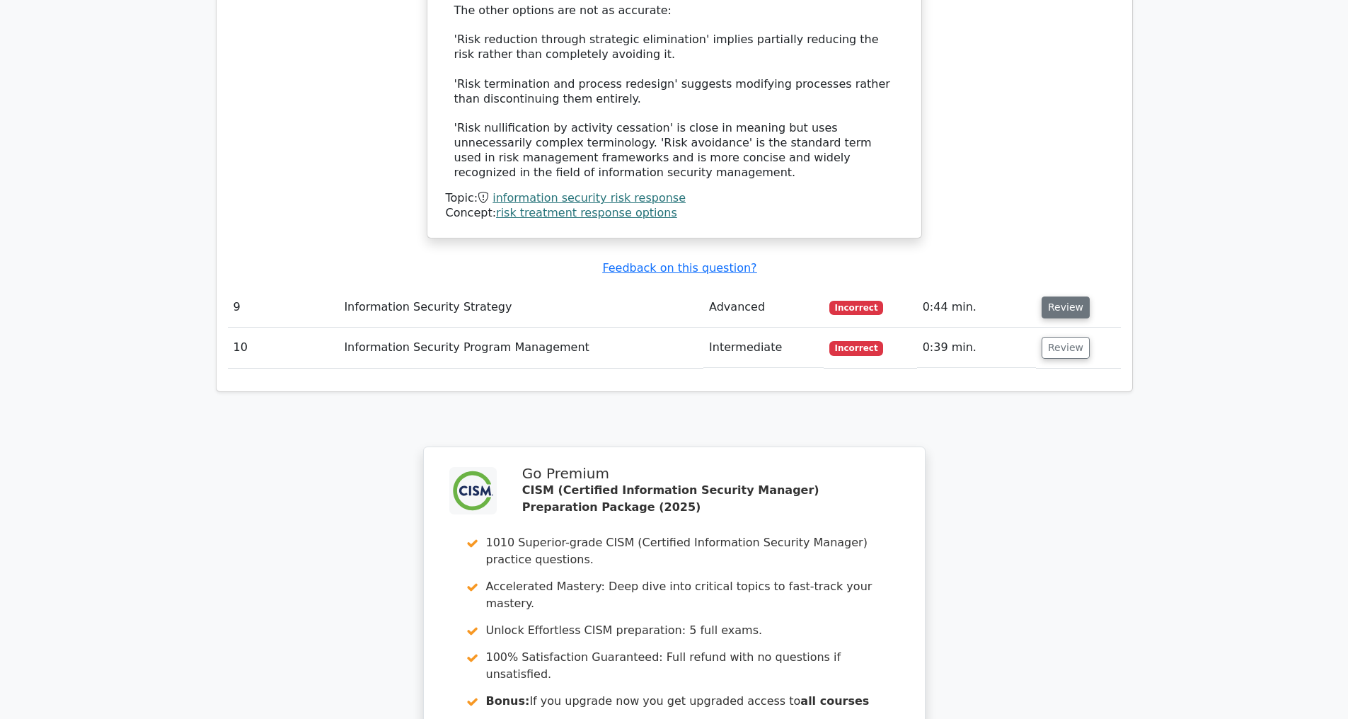
click at [1049, 305] on button "Review" at bounding box center [1065, 307] width 48 height 22
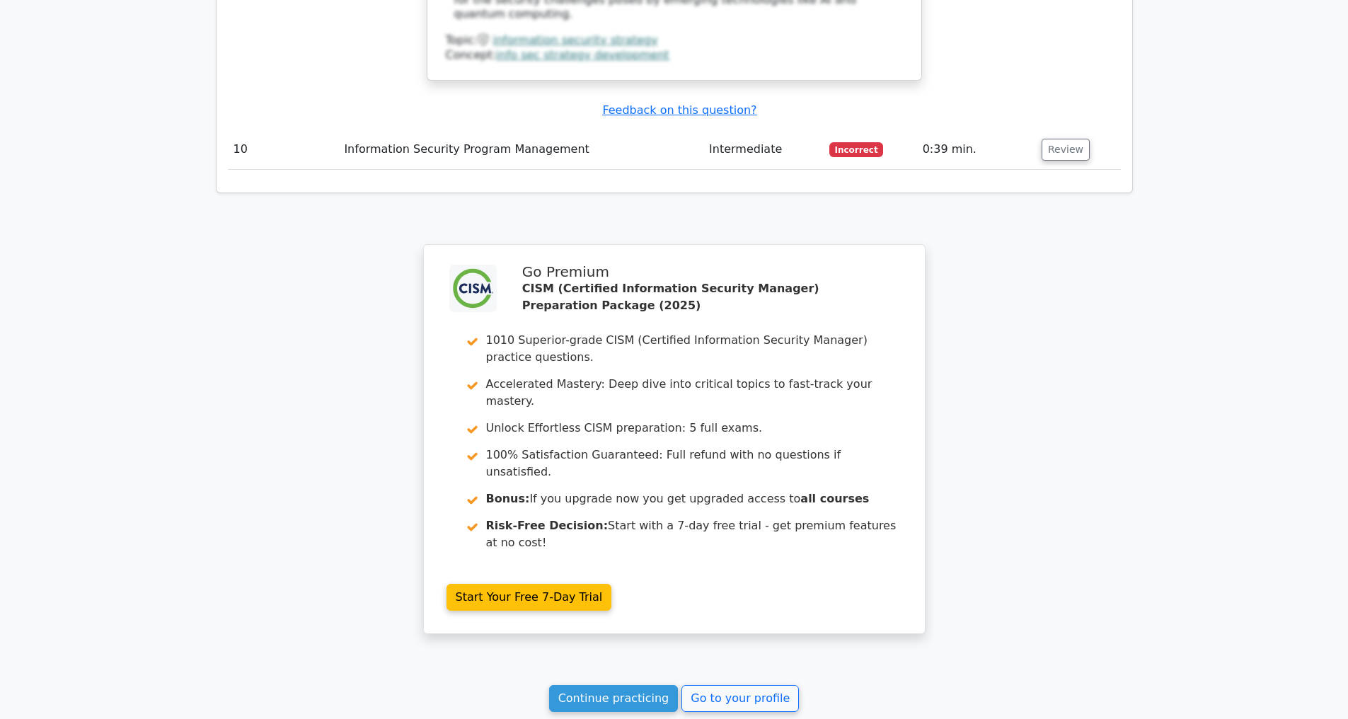
scroll to position [4910, 0]
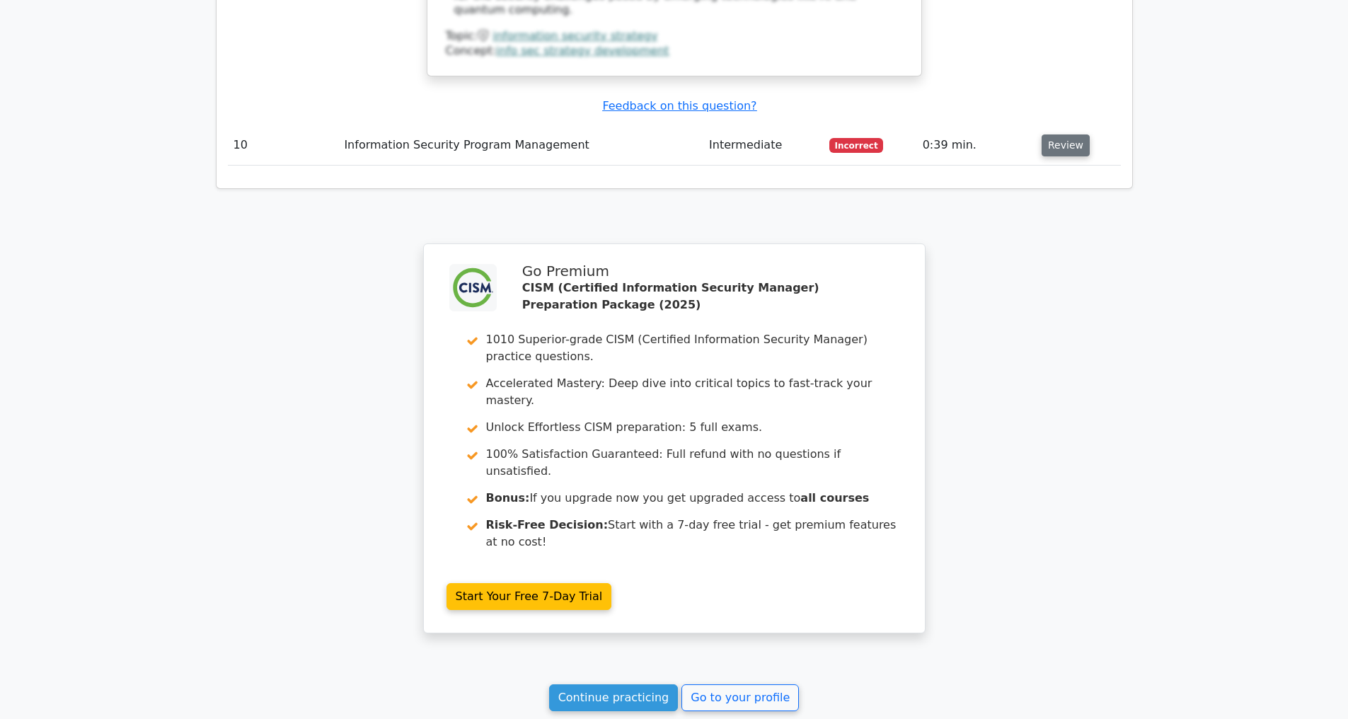
click at [1057, 141] on button "Review" at bounding box center [1065, 145] width 48 height 22
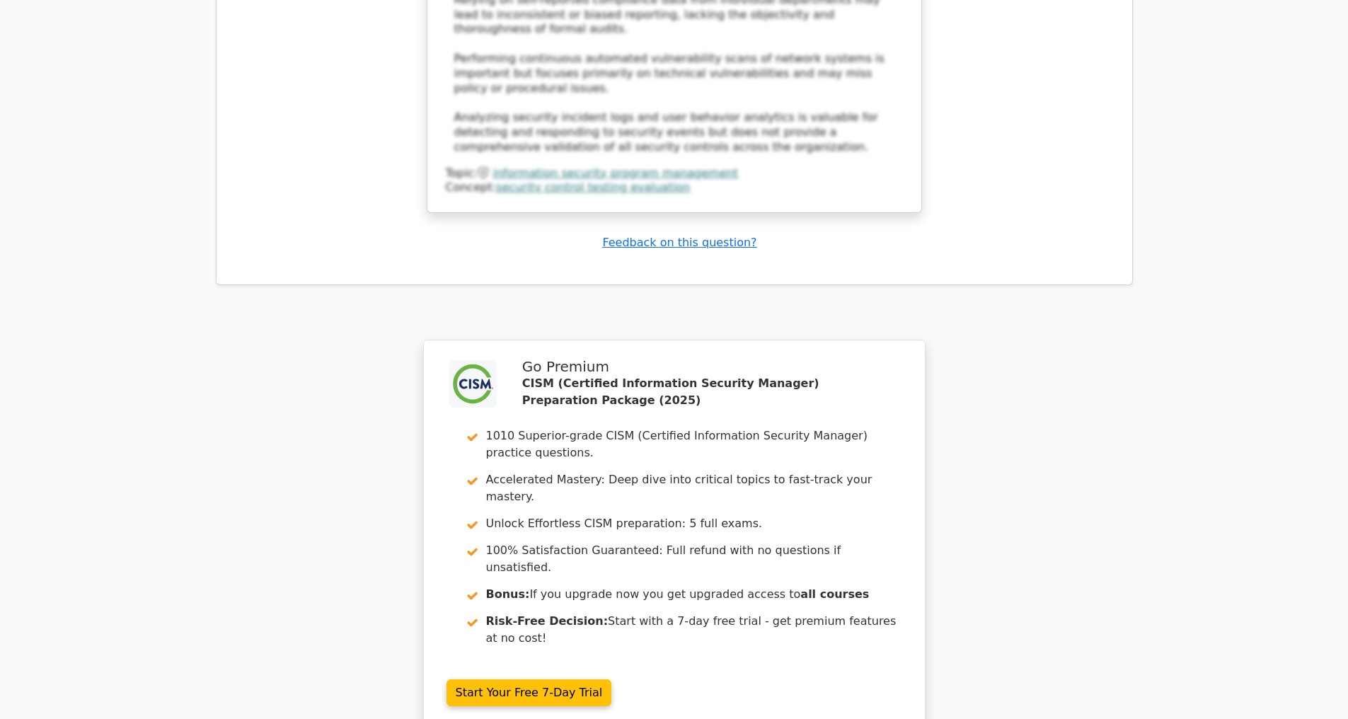
scroll to position [6016, 0]
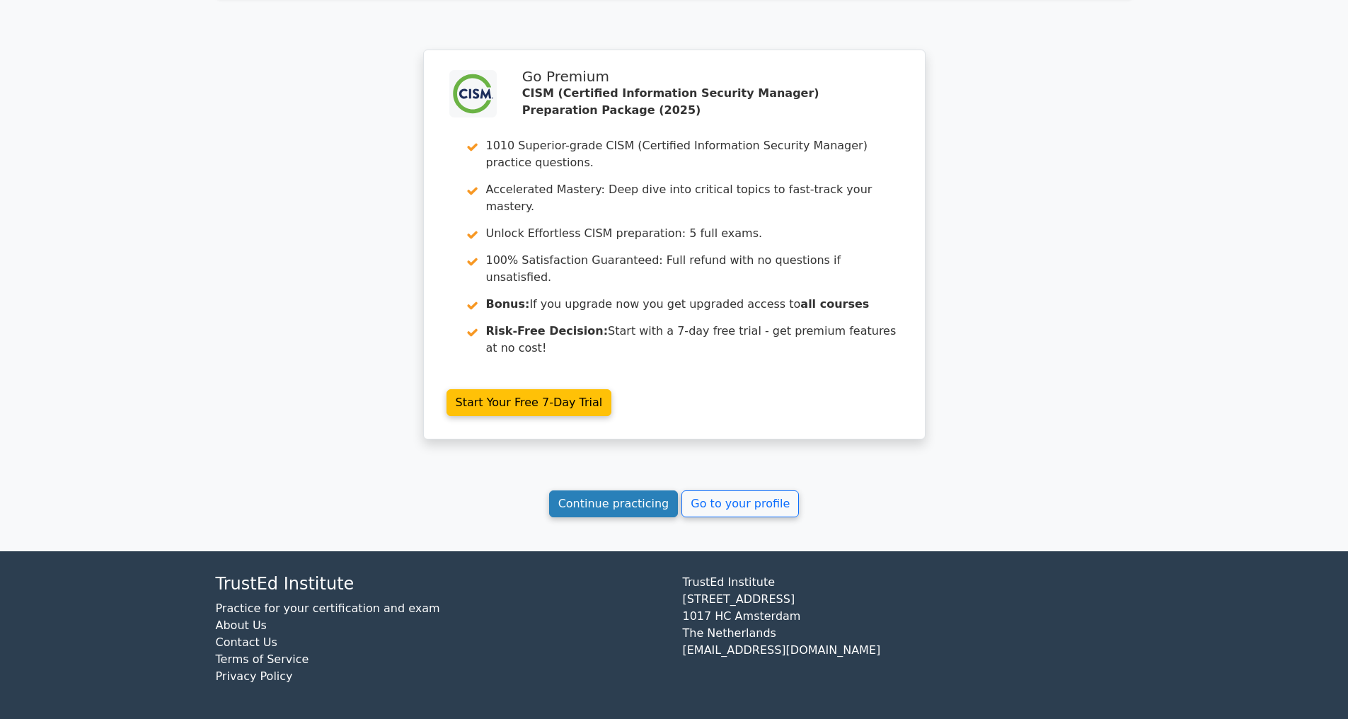
click at [620, 509] on link "Continue practicing" at bounding box center [613, 503] width 129 height 27
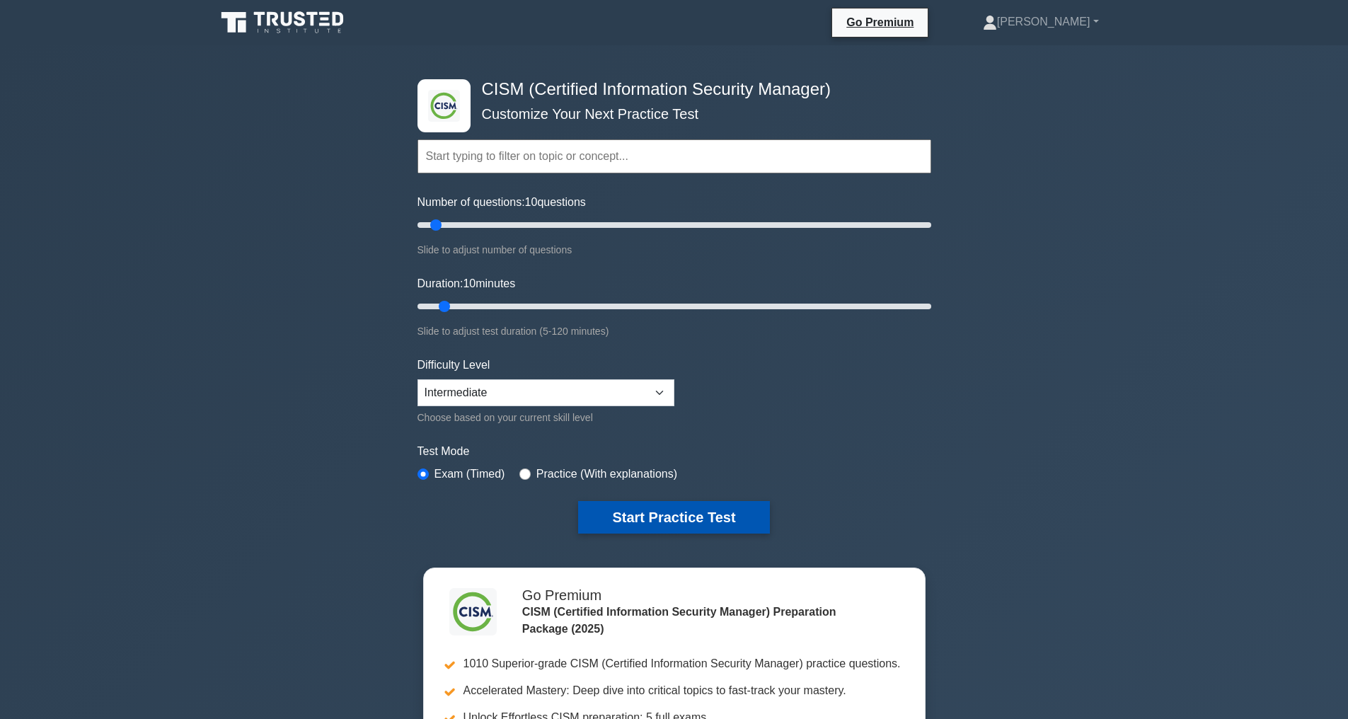
click at [649, 516] on button "Start Practice Test" at bounding box center [673, 517] width 191 height 33
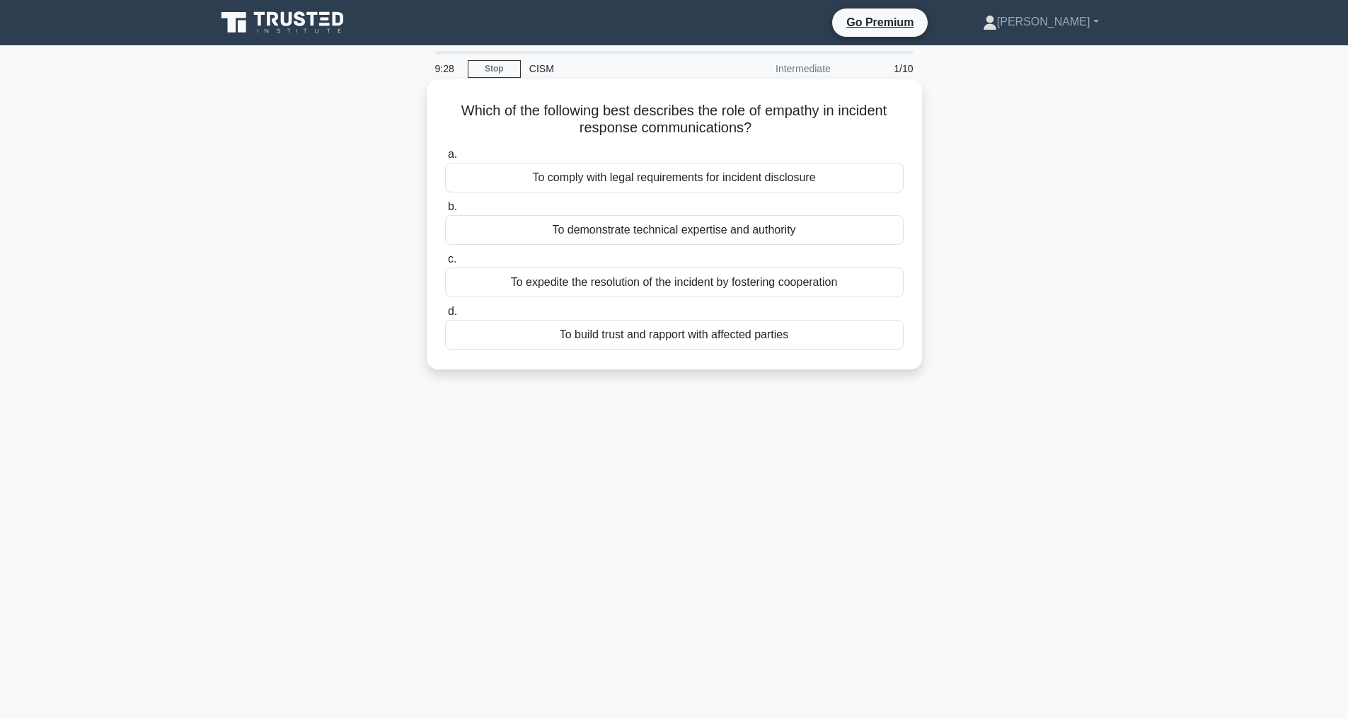
click at [598, 331] on div "To build trust and rapport with affected parties" at bounding box center [674, 335] width 458 height 30
click at [445, 316] on input "d. To build trust and rapport with affected parties" at bounding box center [445, 311] width 0 height 9
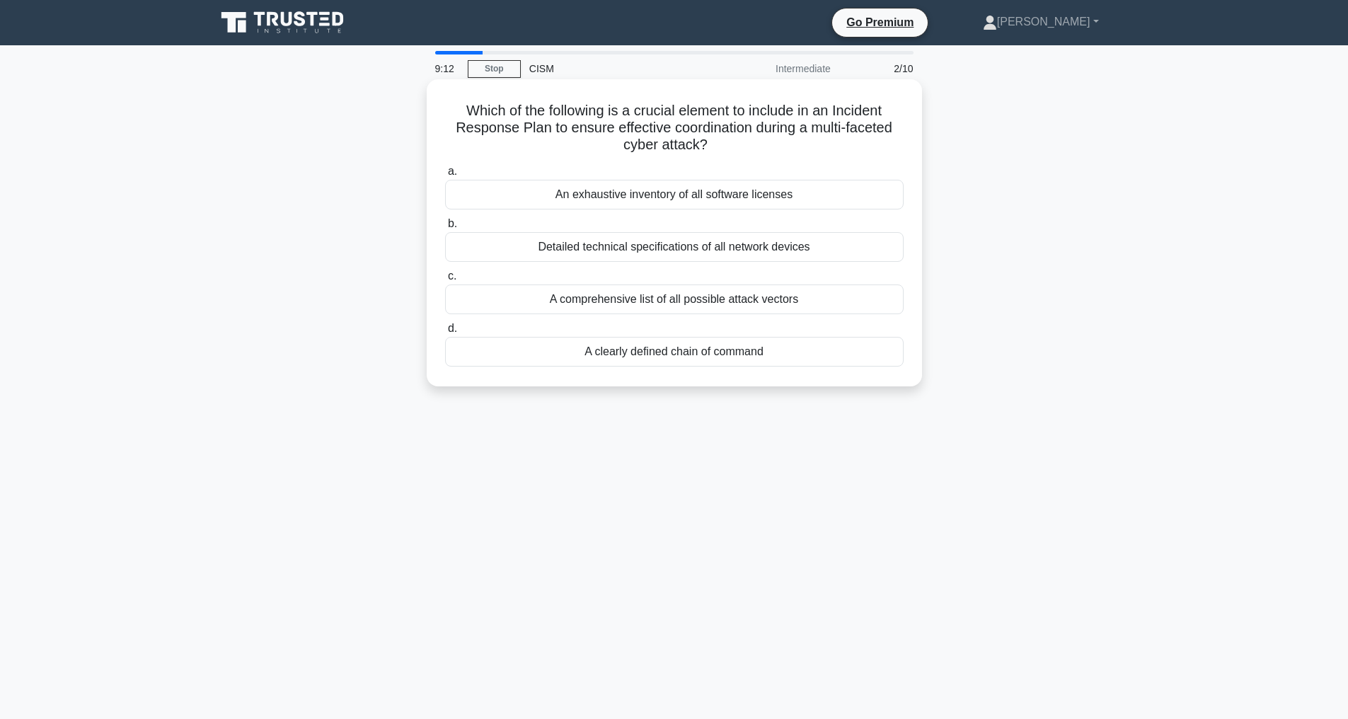
click at [643, 351] on div "A clearly defined chain of command" at bounding box center [674, 352] width 458 height 30
click at [445, 333] on input "d. A clearly defined chain of command" at bounding box center [445, 328] width 0 height 9
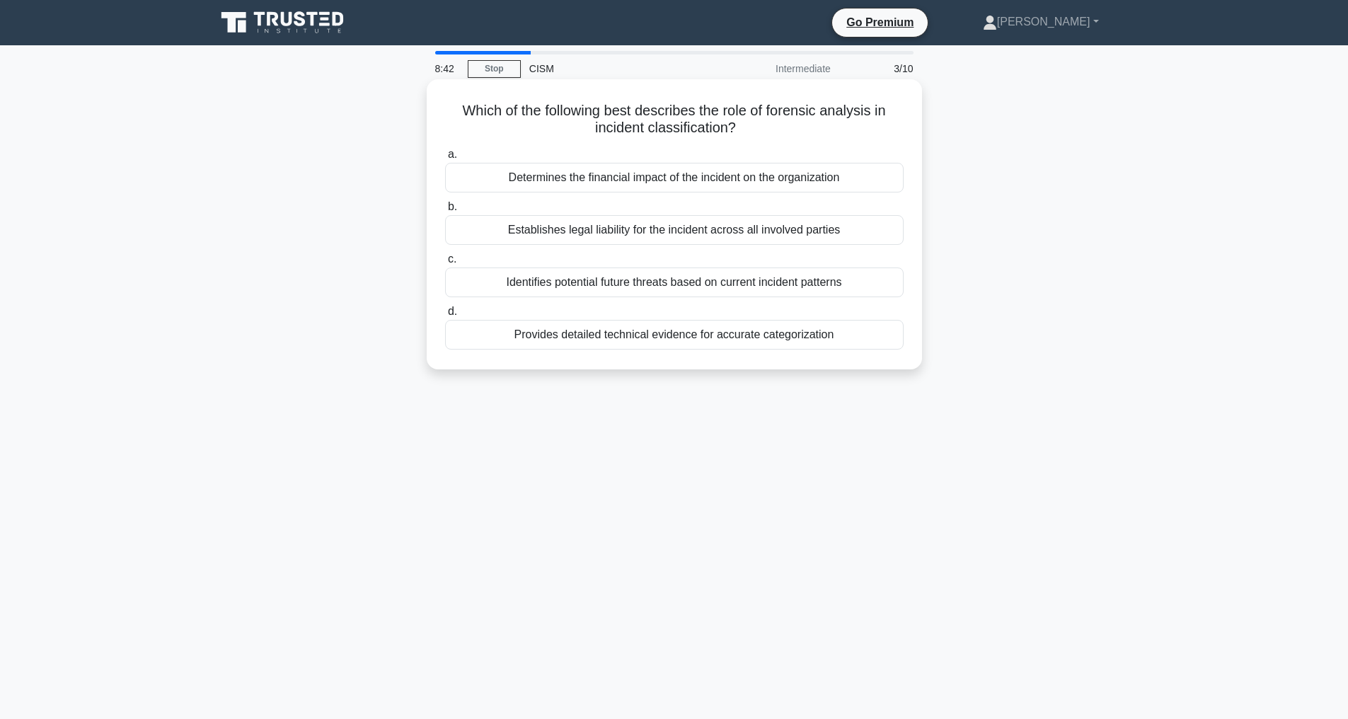
click at [545, 335] on div "Provides detailed technical evidence for accurate categorization" at bounding box center [674, 335] width 458 height 30
click at [445, 316] on input "d. Provides detailed technical evidence for accurate categorization" at bounding box center [445, 311] width 0 height 9
click at [576, 233] on div "Mean time to remediate (MTTR) critical vulnerabilities" at bounding box center [674, 230] width 458 height 30
click at [445, 212] on input "b. Mean time to remediate (MTTR) critical vulnerabilities" at bounding box center [445, 206] width 0 height 9
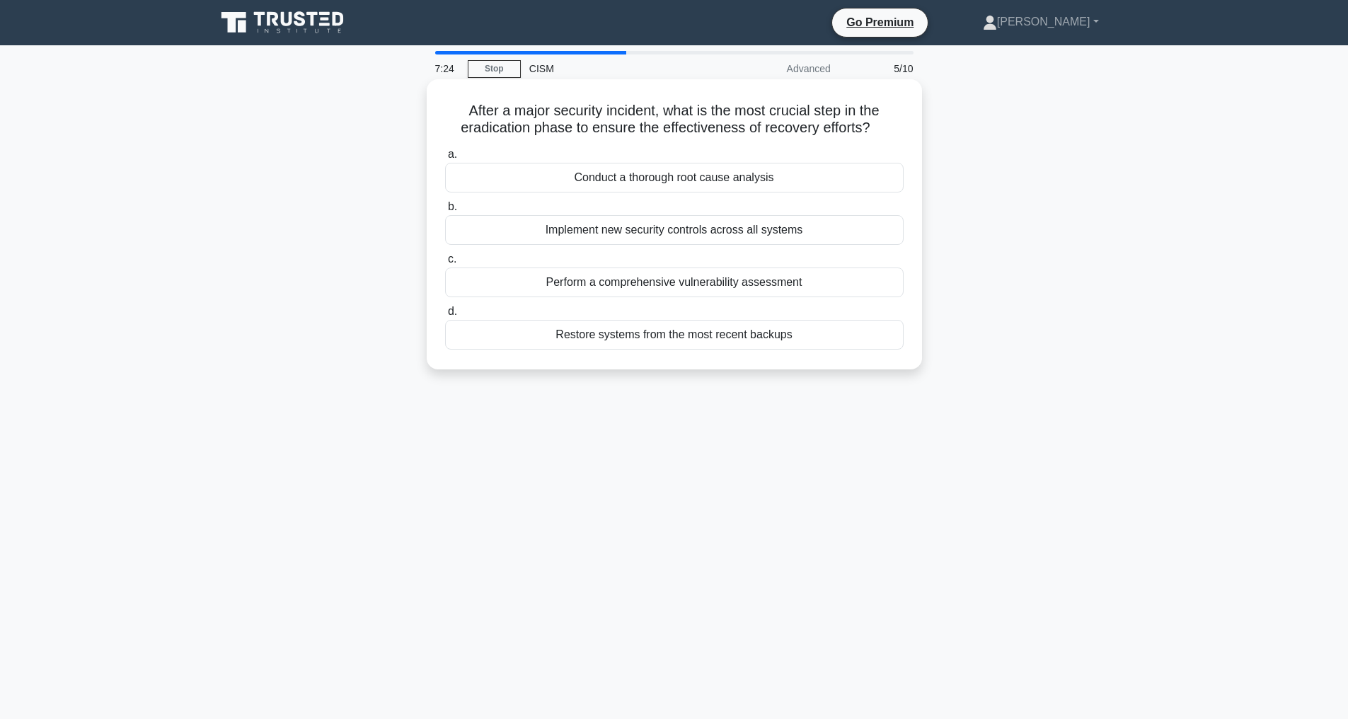
click at [621, 296] on div "Perform a comprehensive vulnerability assessment" at bounding box center [674, 282] width 458 height 30
click at [445, 264] on input "c. Perform a comprehensive vulnerability assessment" at bounding box center [445, 259] width 0 height 9
click at [630, 349] on div "Return on Security Investment (ROSI)" at bounding box center [674, 335] width 458 height 30
click at [445, 316] on input "d. Return on Security Investment (ROSI)" at bounding box center [445, 311] width 0 height 9
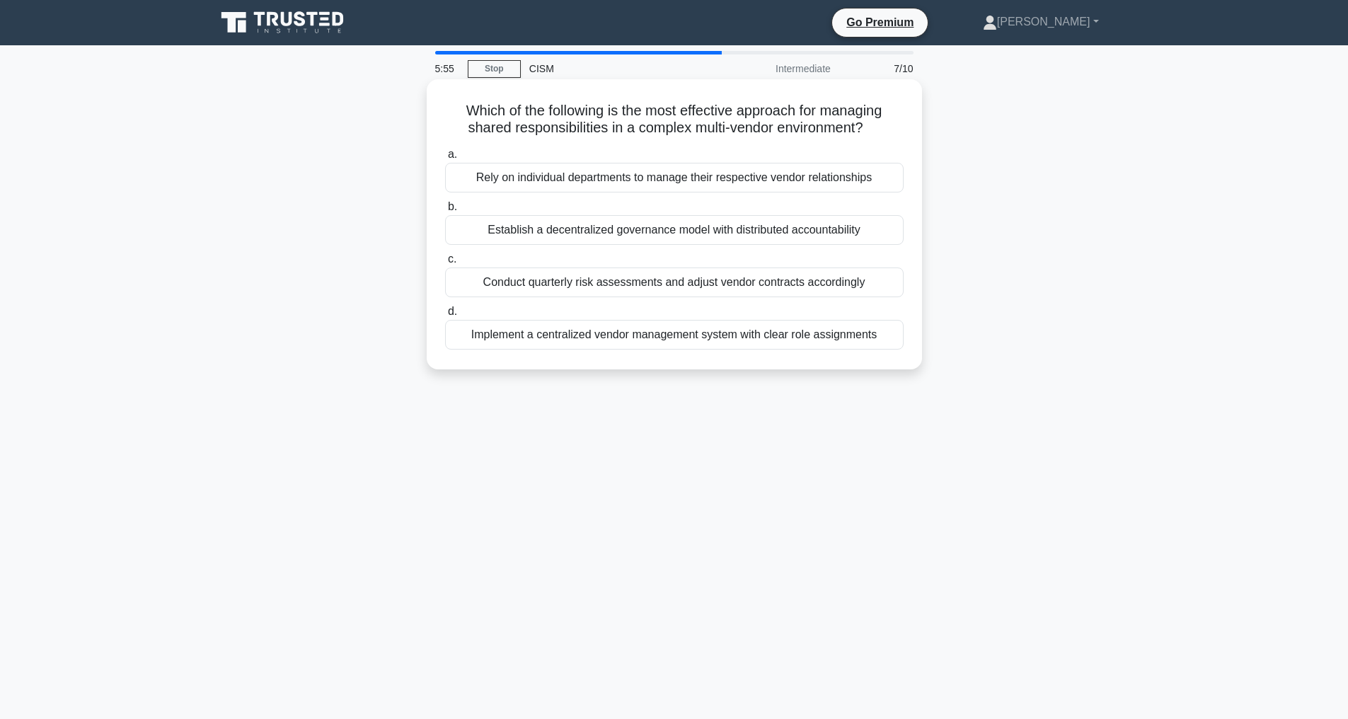
click at [671, 337] on div "Implement a centralized vendor management system with clear role assignments" at bounding box center [674, 335] width 458 height 30
click at [445, 316] on input "d. Implement a centralized vendor management system with clear role assignments" at bounding box center [445, 311] width 0 height 9
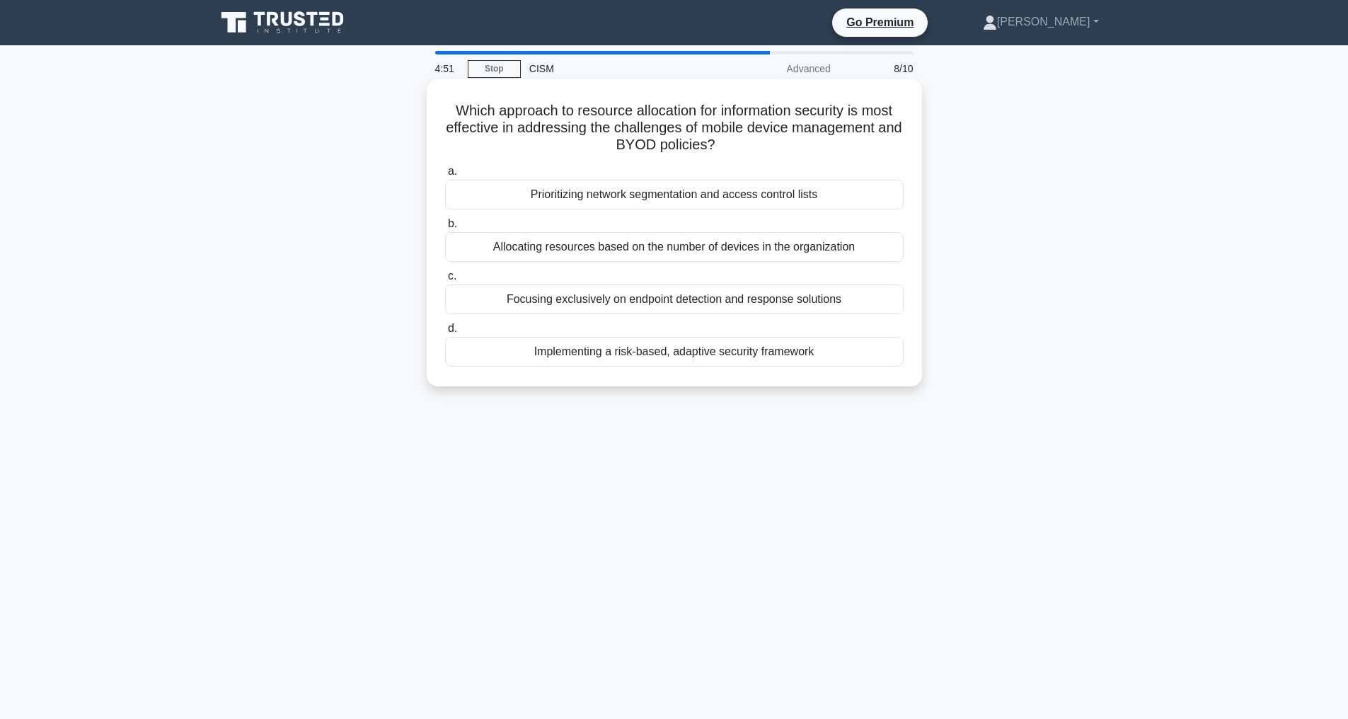
click at [649, 349] on div "Implementing a risk-based, adaptive security framework" at bounding box center [674, 352] width 458 height 30
click at [445, 333] on input "d. Implementing a risk-based, adaptive security framework" at bounding box center [445, 328] width 0 height 9
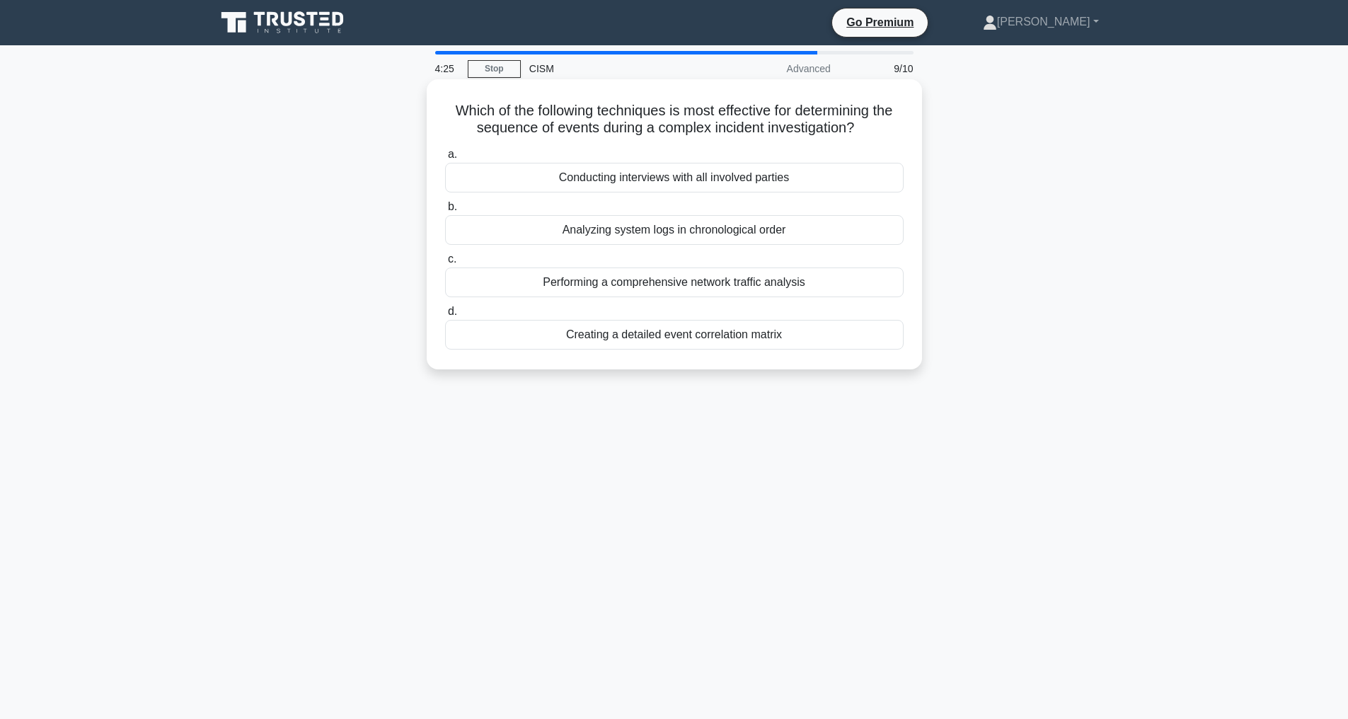
click at [713, 334] on div "Creating a detailed event correlation matrix" at bounding box center [674, 335] width 458 height 30
click at [445, 316] on input "d. Creating a detailed event correlation matrix" at bounding box center [445, 311] width 0 height 9
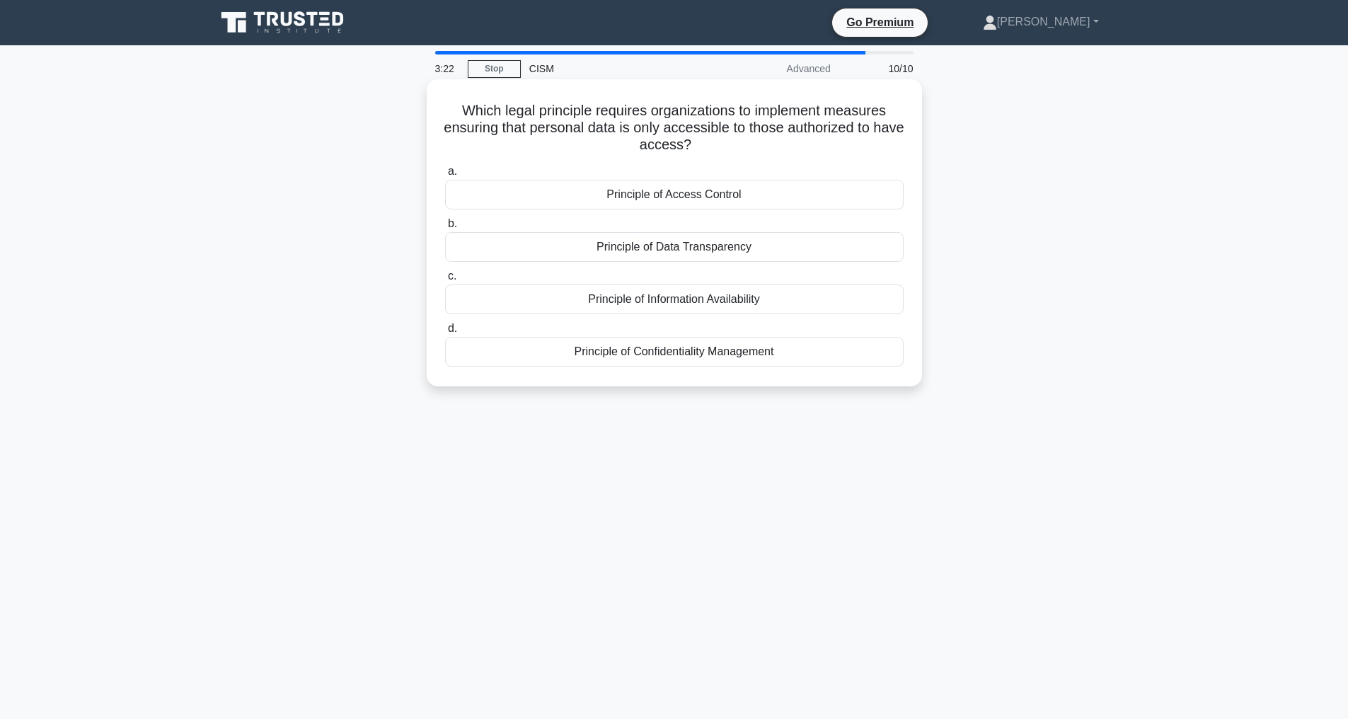
click at [656, 189] on div "Principle of Access Control" at bounding box center [674, 195] width 458 height 30
click at [445, 176] on input "a. Principle of Access Control" at bounding box center [445, 171] width 0 height 9
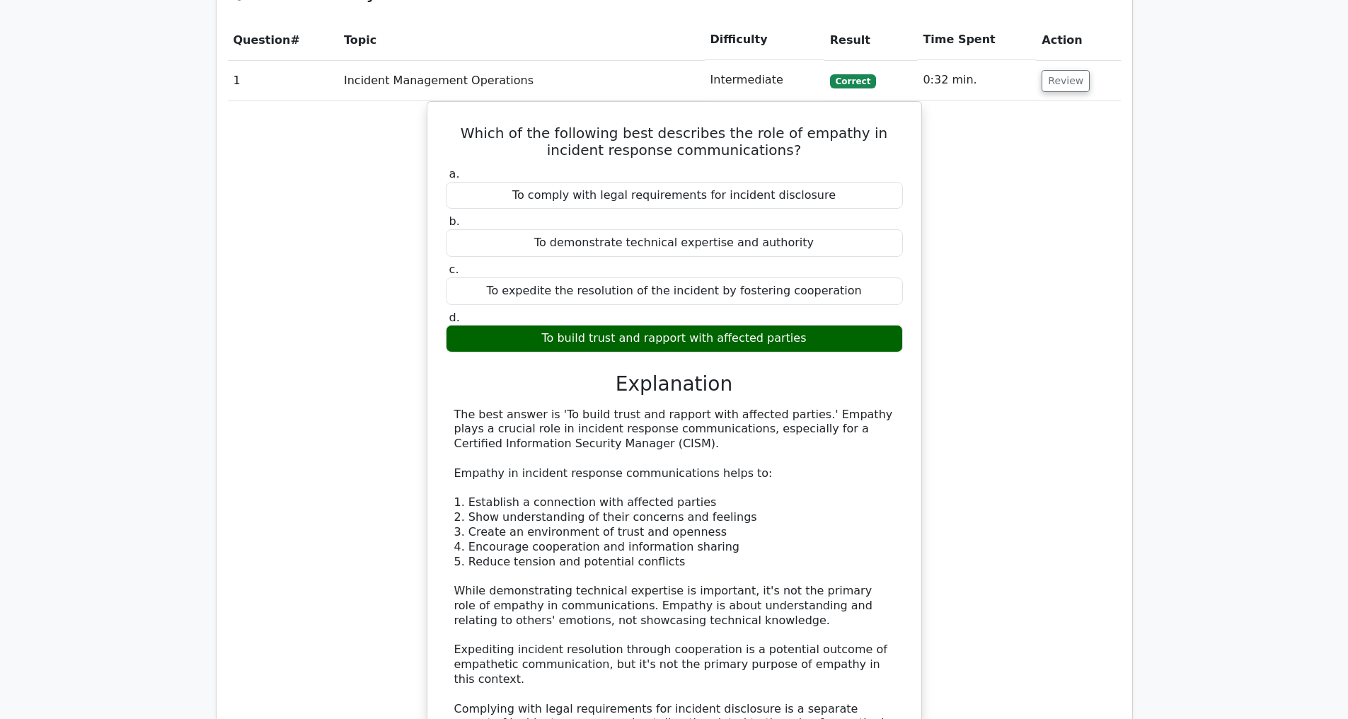
scroll to position [2016, 0]
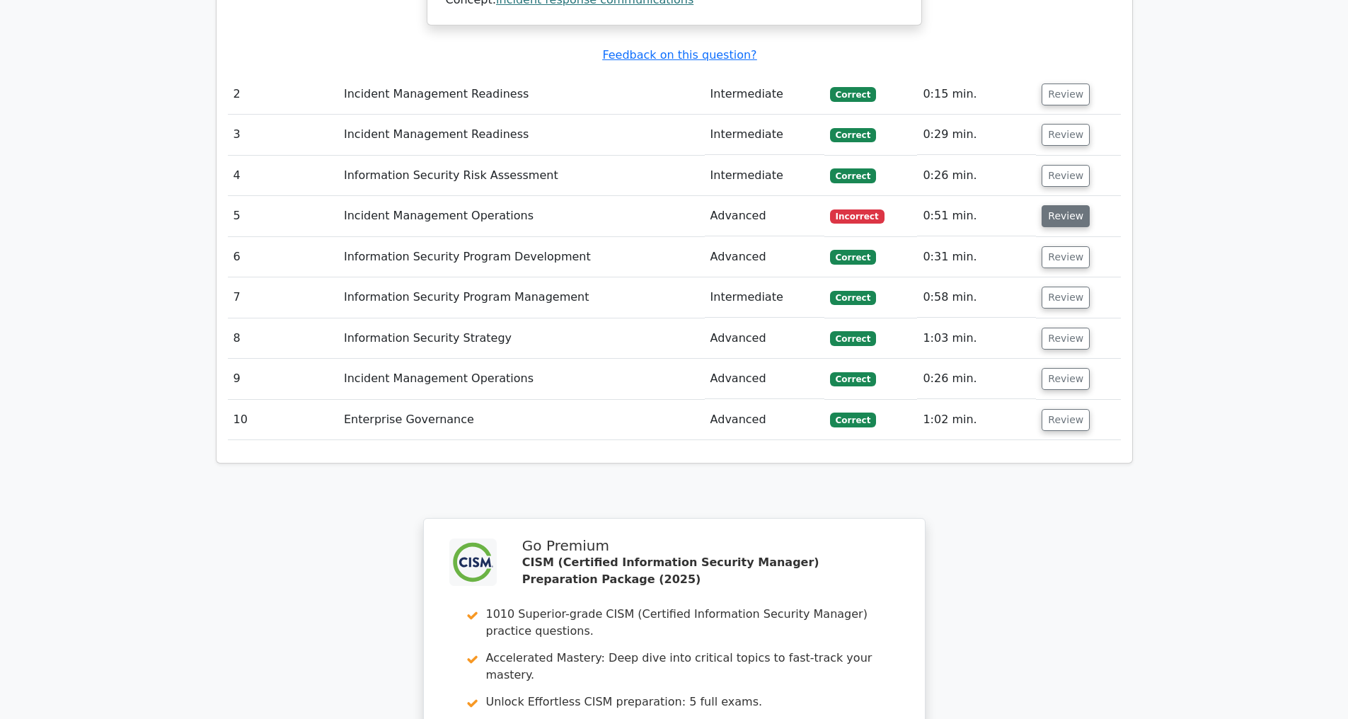
click at [1053, 216] on button "Review" at bounding box center [1065, 216] width 48 height 22
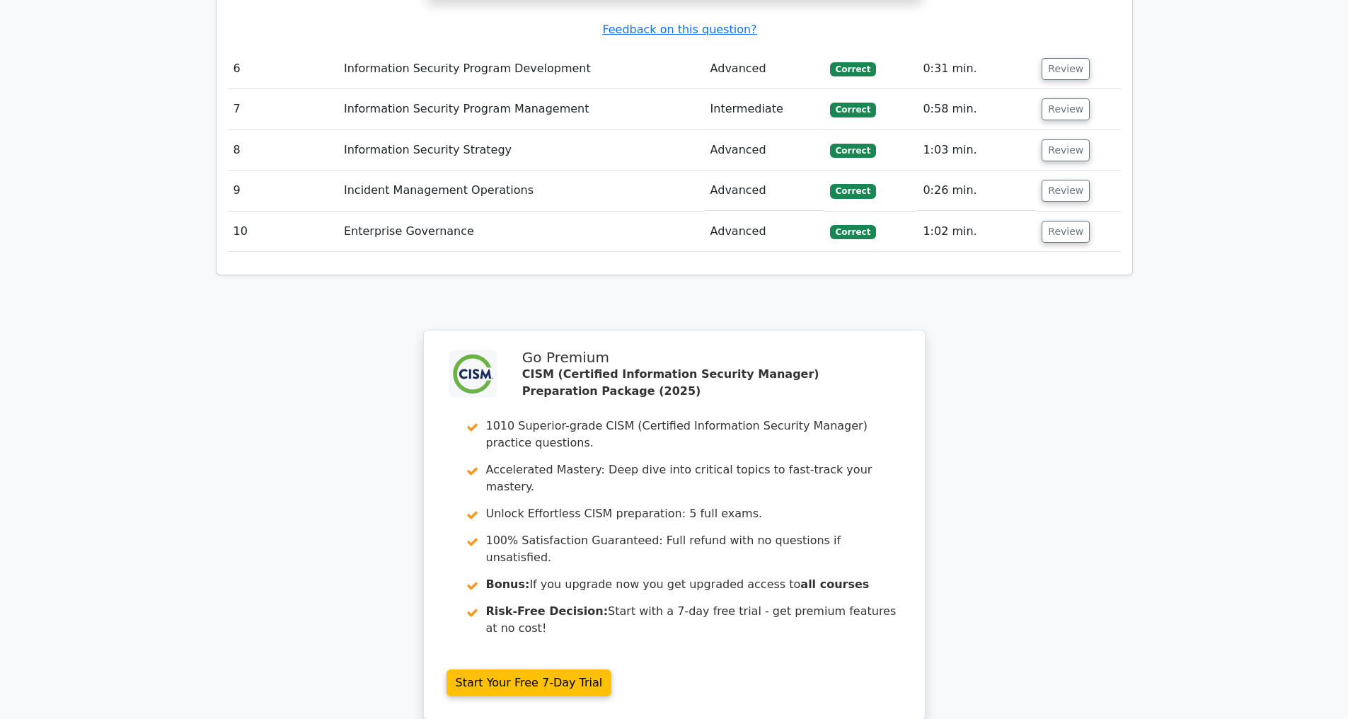
scroll to position [3367, 0]
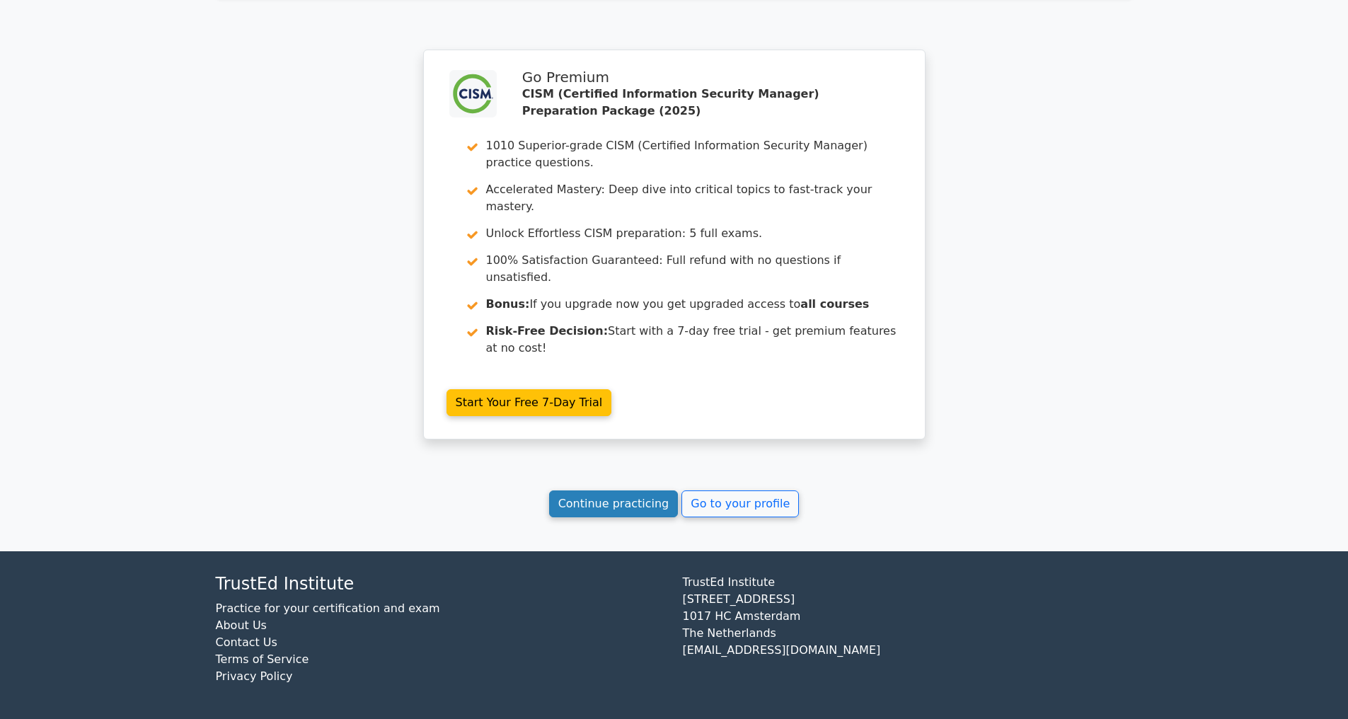
click at [609, 504] on link "Continue practicing" at bounding box center [613, 503] width 129 height 27
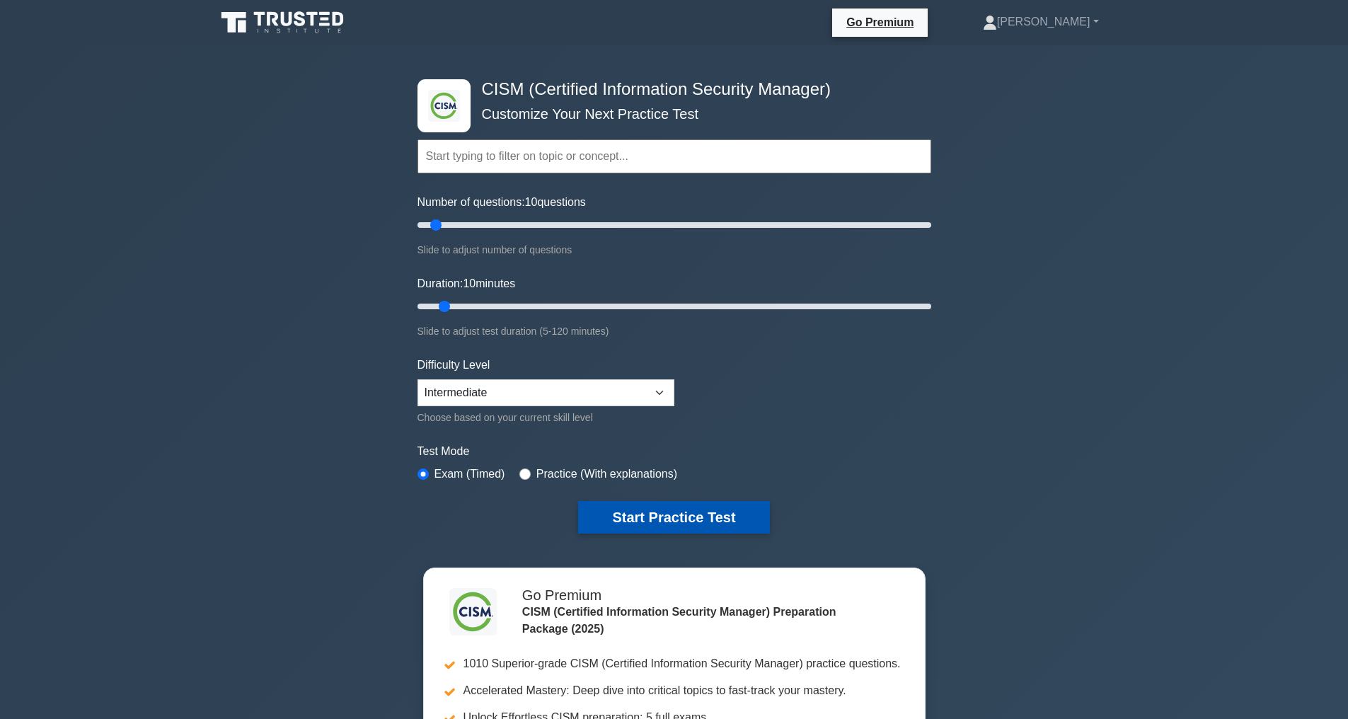
click at [635, 515] on button "Start Practice Test" at bounding box center [673, 517] width 191 height 33
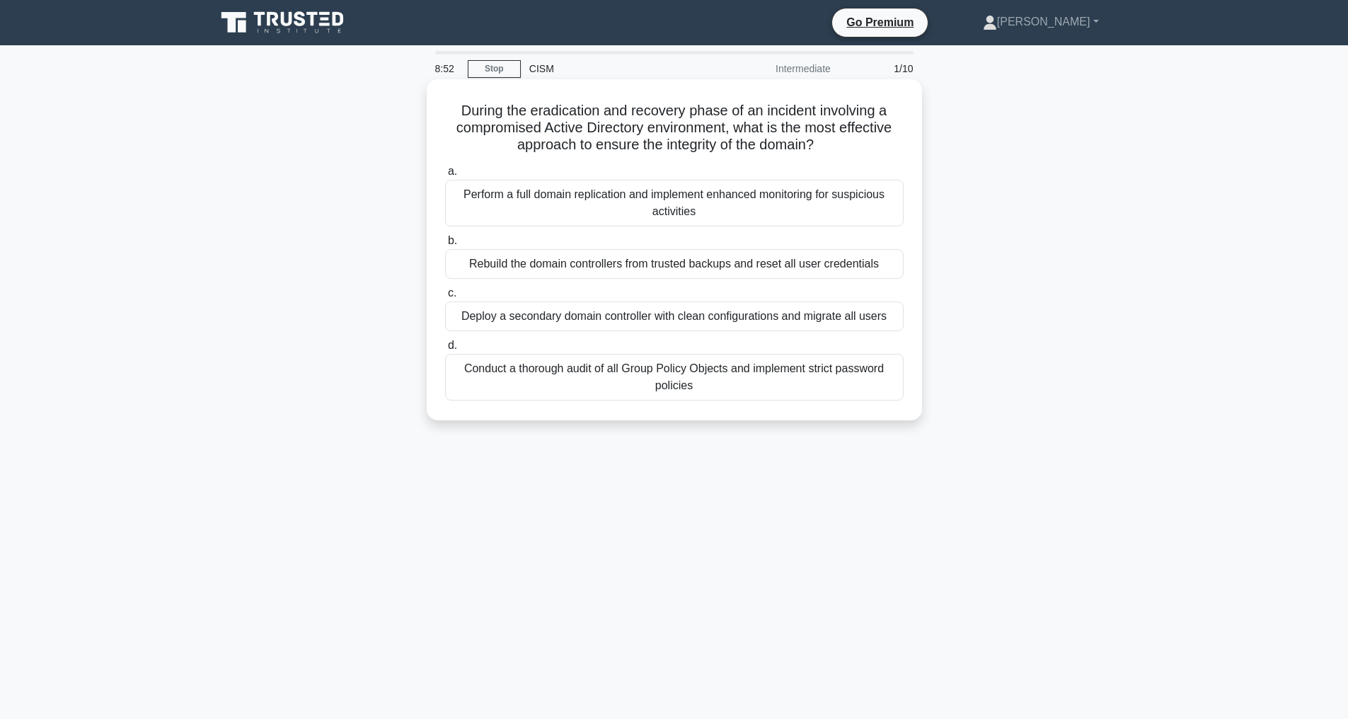
click at [532, 267] on div "Rebuild the domain controllers from trusted backups and reset all user credenti…" at bounding box center [674, 264] width 458 height 30
click at [445, 245] on input "b. Rebuild the domain controllers from trusted backups and reset all user crede…" at bounding box center [445, 240] width 0 height 9
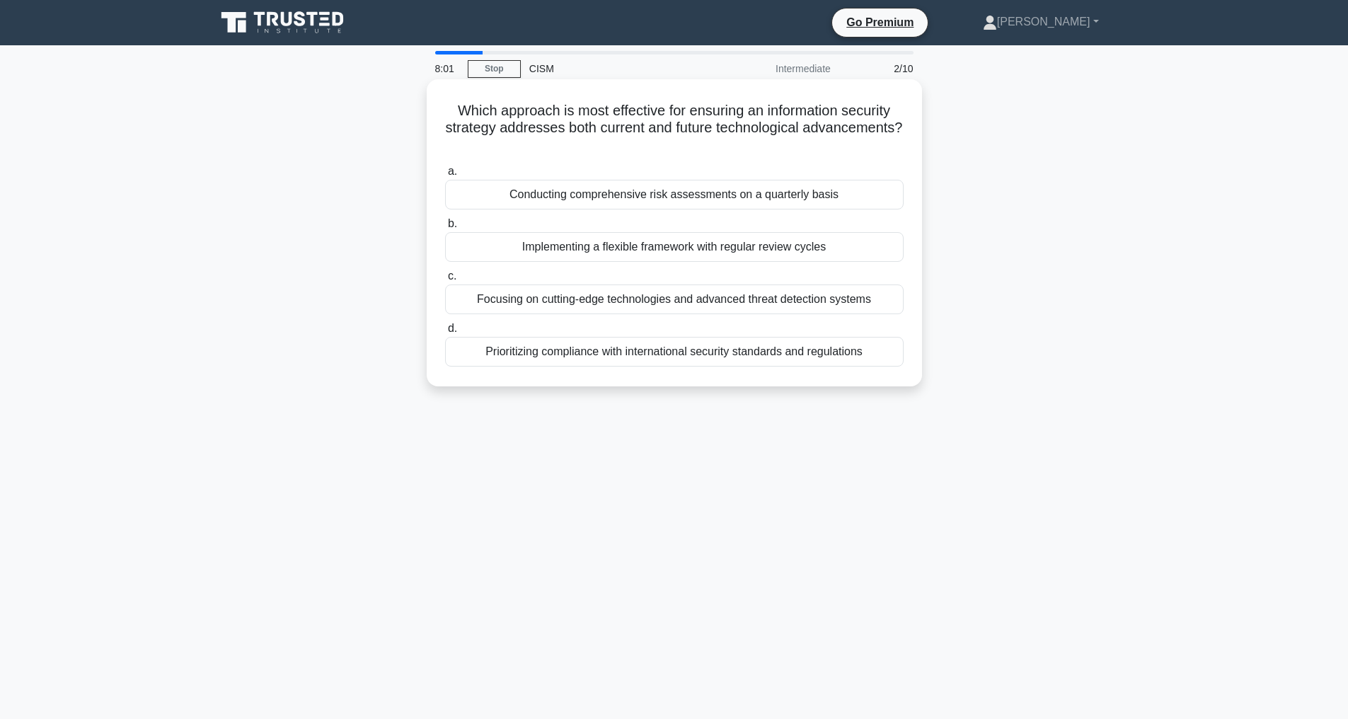
click at [682, 246] on div "Implementing a flexible framework with regular review cycles" at bounding box center [674, 247] width 458 height 30
click at [445, 229] on input "b. Implementing a flexible framework with regular review cycles" at bounding box center [445, 223] width 0 height 9
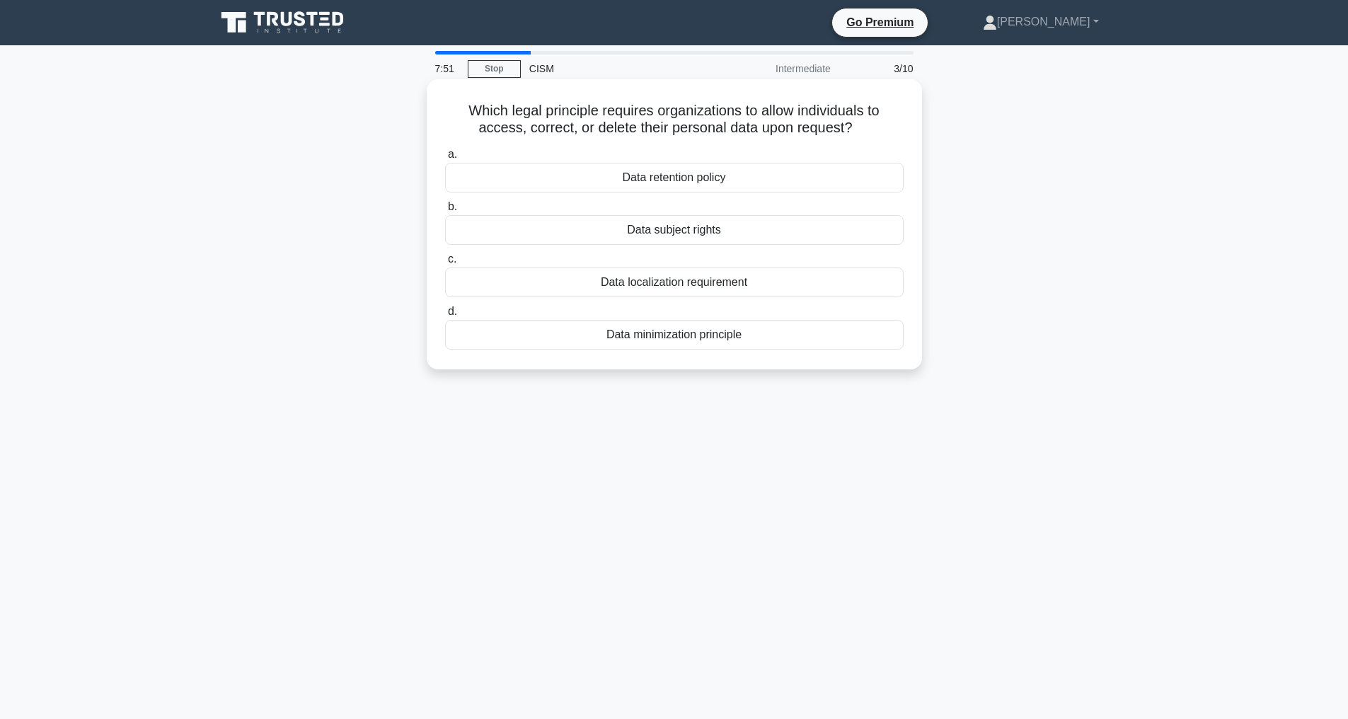
click at [642, 227] on div "Data subject rights" at bounding box center [674, 230] width 458 height 30
click at [445, 212] on input "b. Data subject rights" at bounding box center [445, 206] width 0 height 9
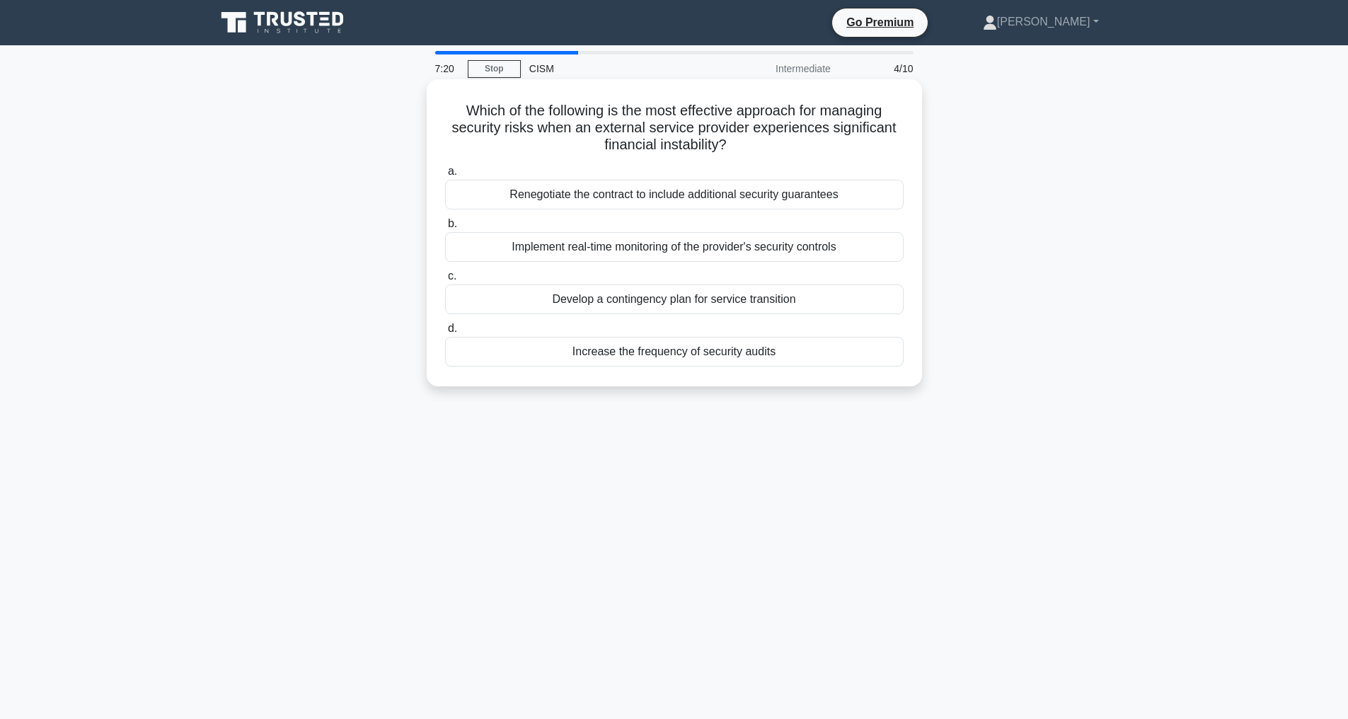
click at [676, 296] on div "Develop a contingency plan for service transition" at bounding box center [674, 299] width 458 height 30
click at [445, 281] on input "c. Develop a contingency plan for service transition" at bounding box center [445, 276] width 0 height 9
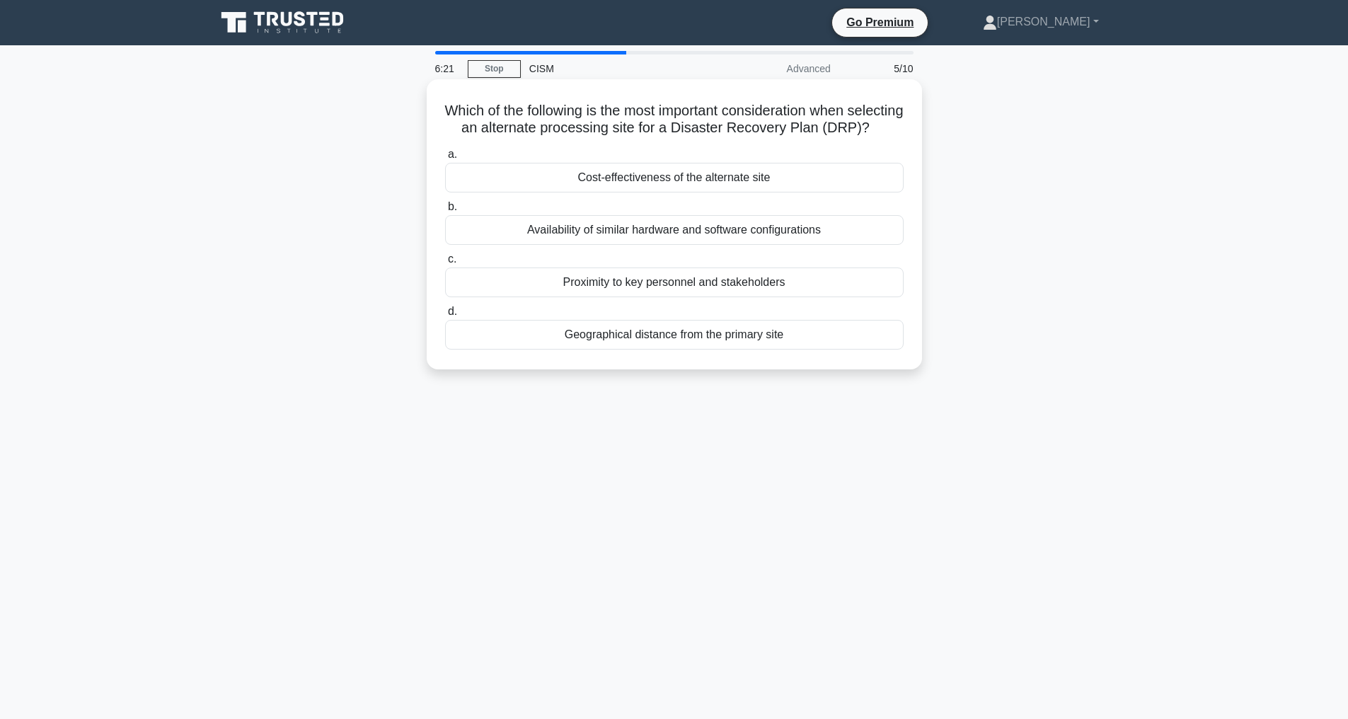
click at [732, 190] on div "Cost-effectiveness of the alternate site" at bounding box center [674, 178] width 458 height 30
click at [445, 159] on input "a. Cost-effectiveness of the alternate site" at bounding box center [445, 154] width 0 height 9
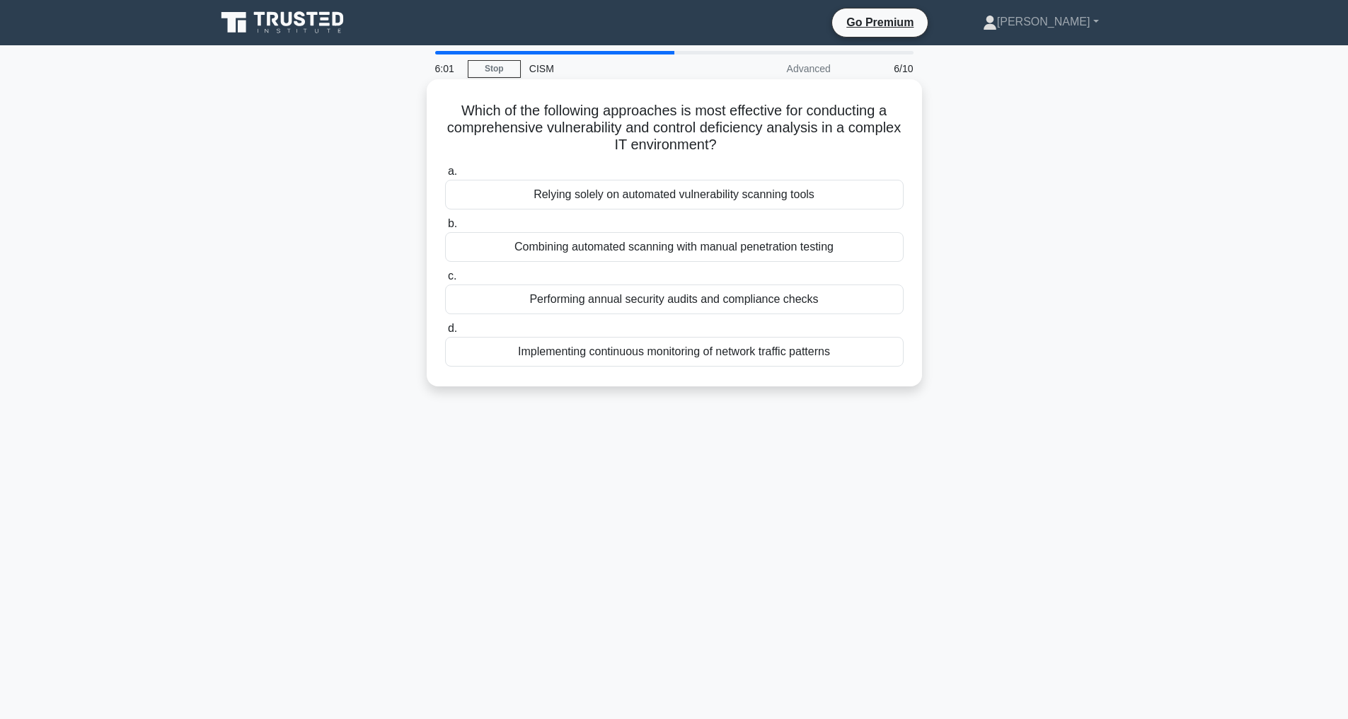
click at [593, 245] on div "Combining automated scanning with manual penetration testing" at bounding box center [674, 247] width 458 height 30
click at [445, 229] on input "b. Combining automated scanning with manual penetration testing" at bounding box center [445, 223] width 0 height 9
click at [651, 248] on div "Security Information and Event Management (SIEM) system" at bounding box center [674, 247] width 458 height 30
click at [445, 229] on input "b. Security Information and Event Management (SIEM) system" at bounding box center [445, 223] width 0 height 9
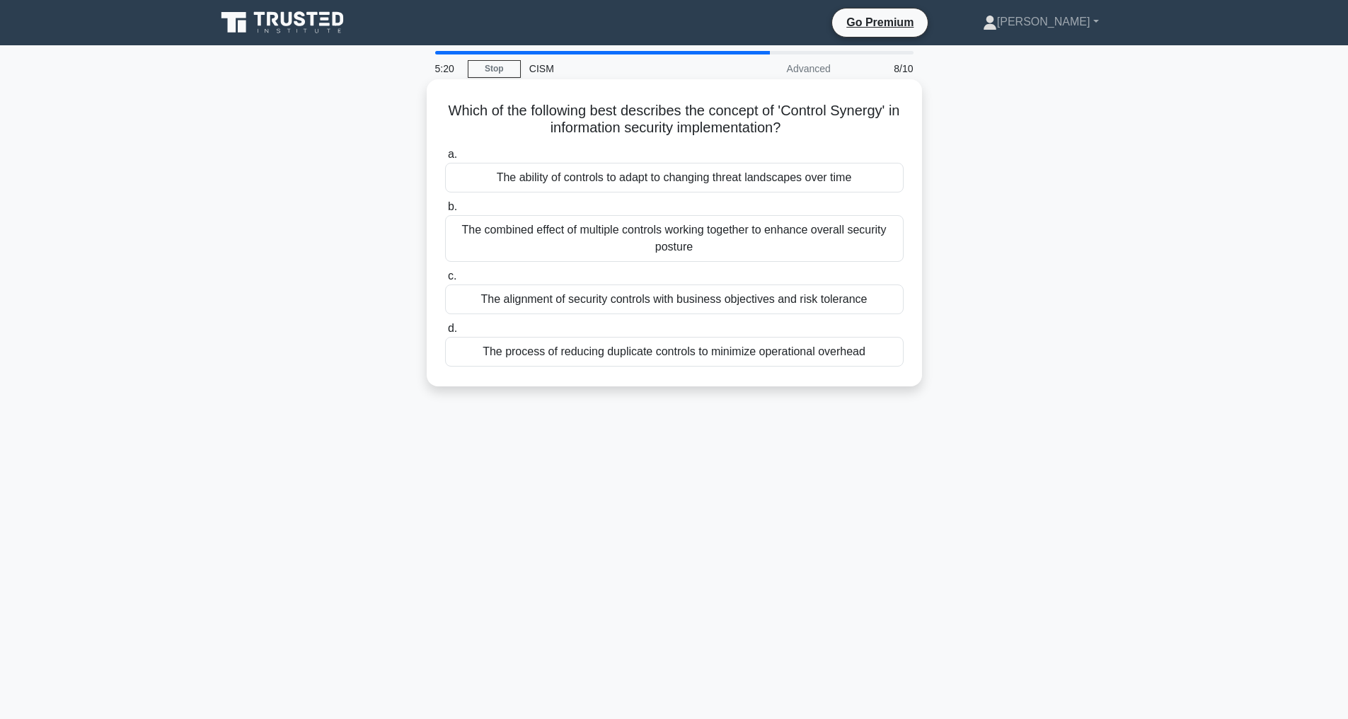
click at [519, 304] on div "The alignment of security controls with business objectives and risk tolerance" at bounding box center [674, 299] width 458 height 30
click at [445, 281] on input "c. The alignment of security controls with business objectives and risk toleran…" at bounding box center [445, 276] width 0 height 9
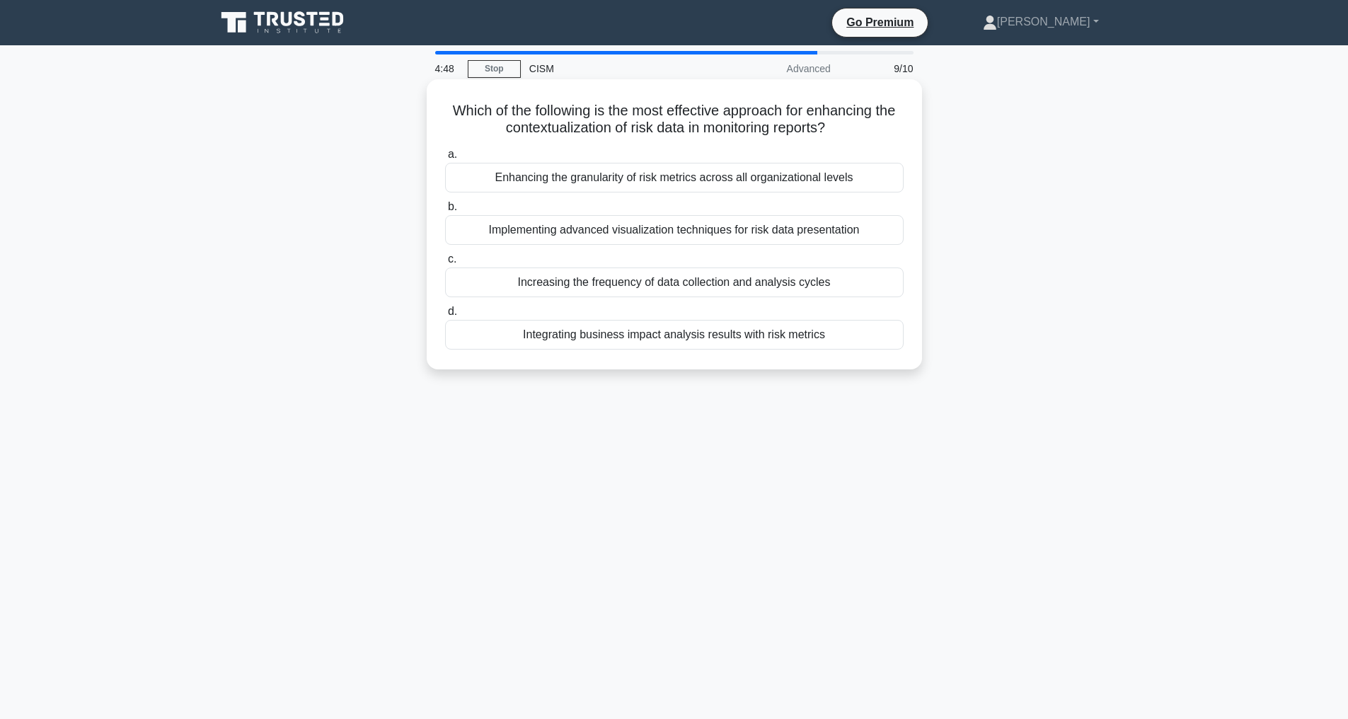
click at [617, 232] on div "Implementing advanced visualization techniques for risk data presentation" at bounding box center [674, 230] width 458 height 30
click at [445, 212] on input "b. Implementing advanced visualization techniques for risk data presentation" at bounding box center [445, 206] width 0 height 9
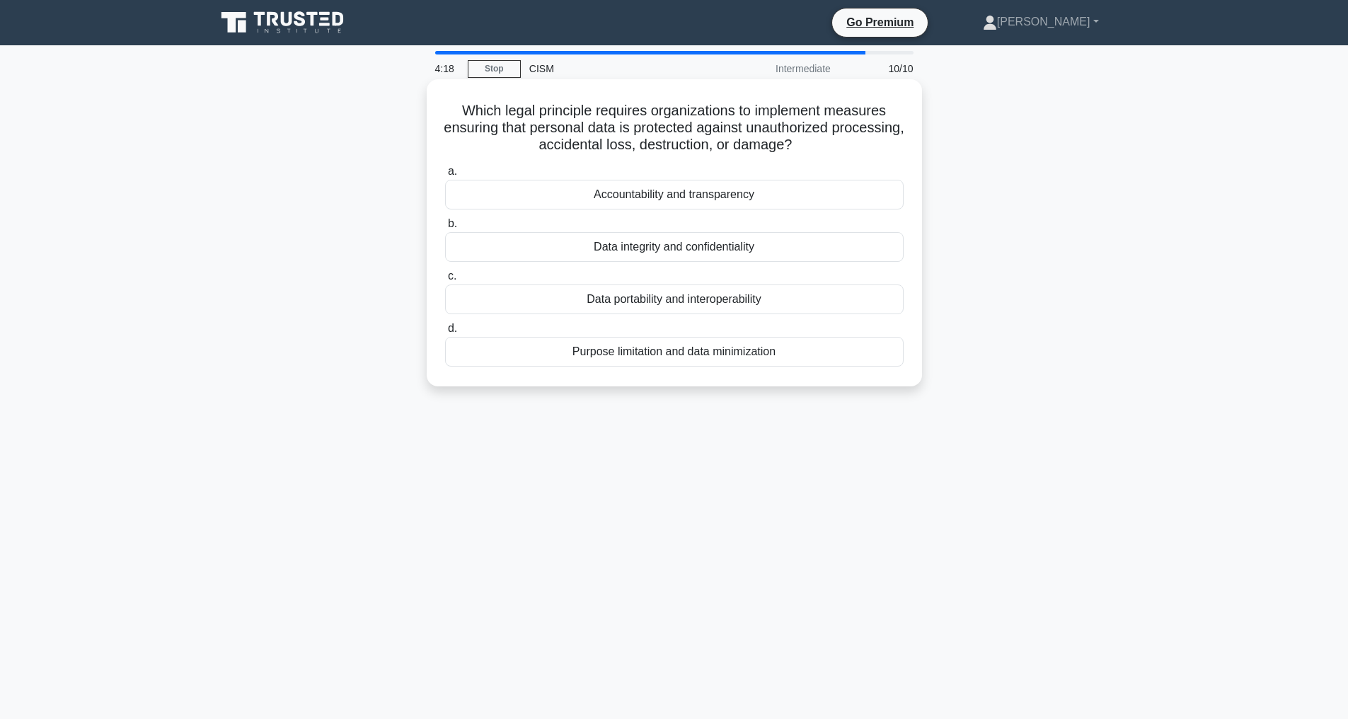
click at [672, 262] on div "Data integrity and confidentiality" at bounding box center [674, 247] width 458 height 30
click at [445, 229] on input "b. Data integrity and confidentiality" at bounding box center [445, 223] width 0 height 9
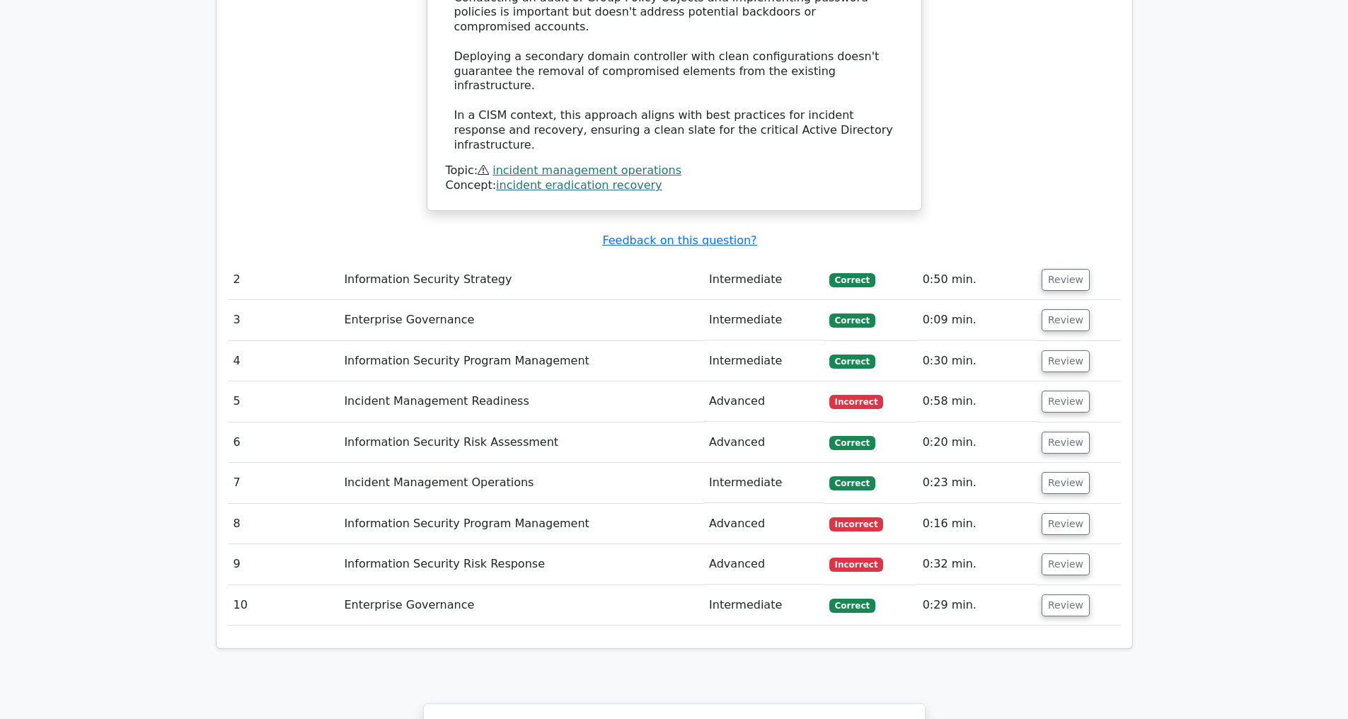
scroll to position [2224, 0]
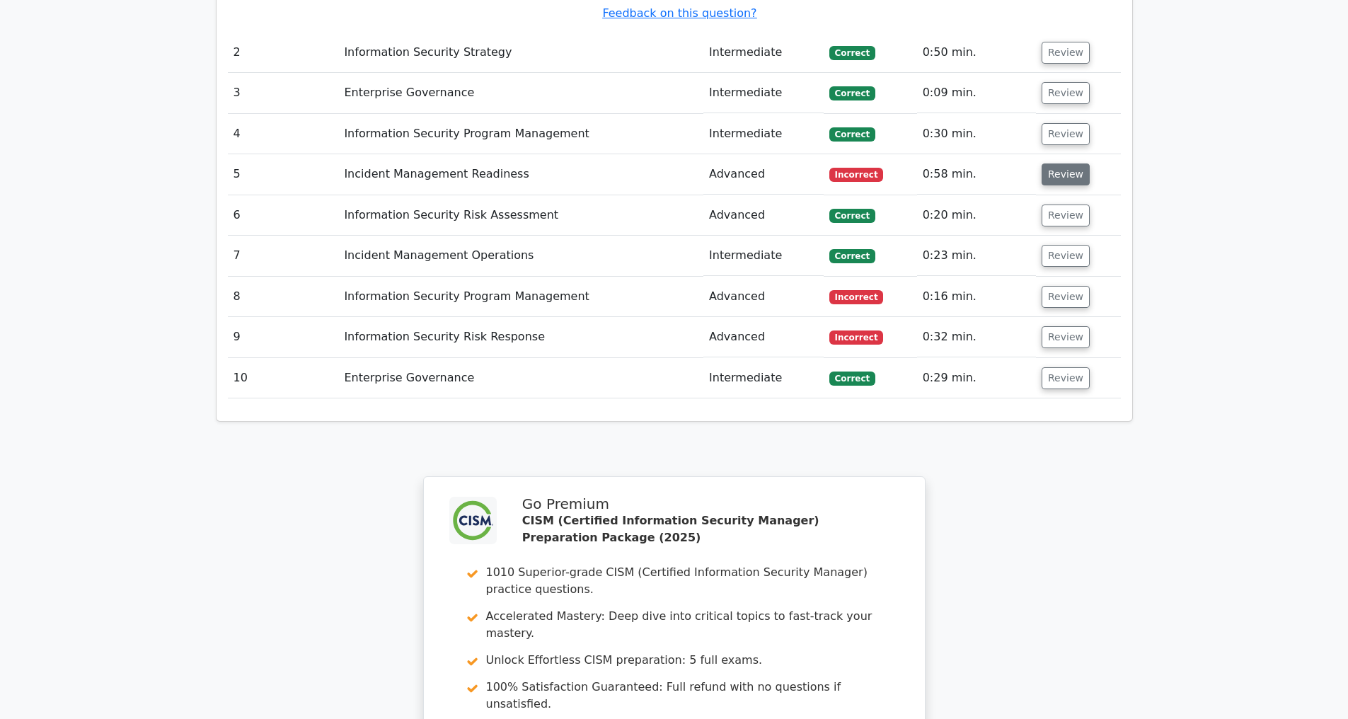
click at [1059, 171] on button "Review" at bounding box center [1065, 174] width 48 height 22
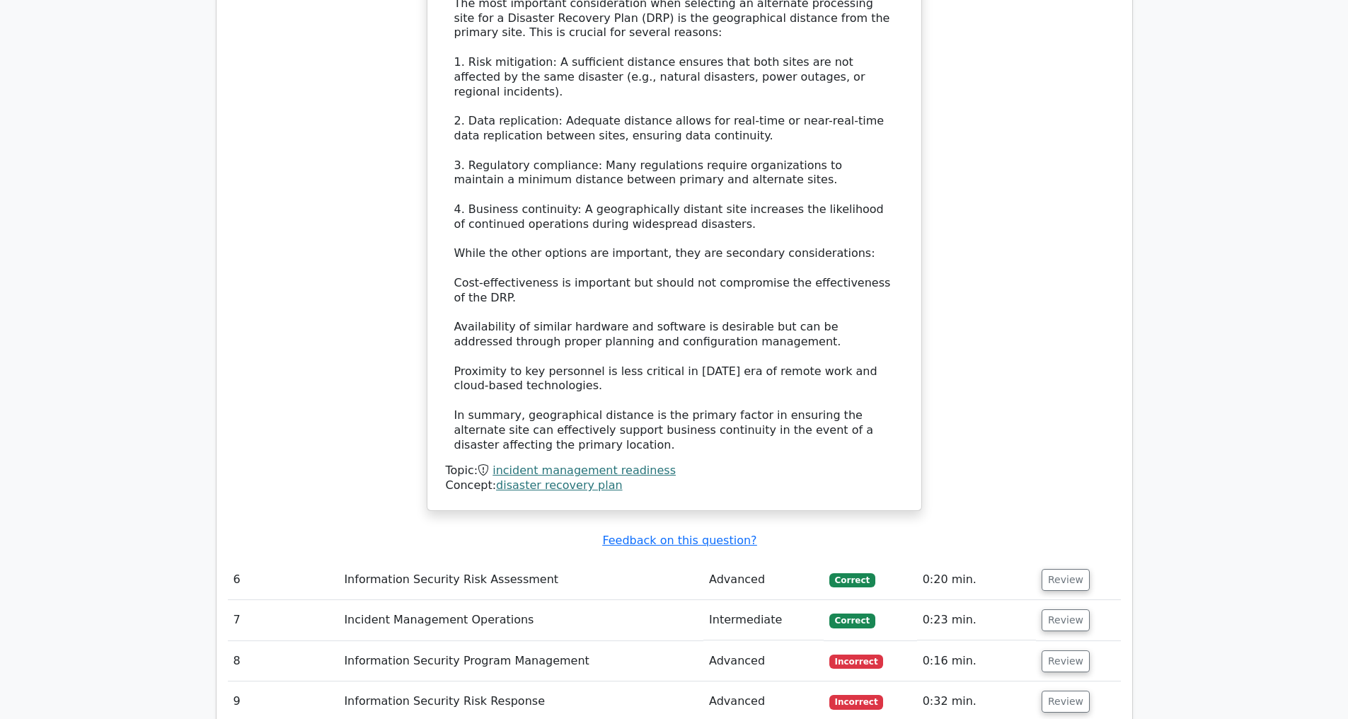
scroll to position [3018, 0]
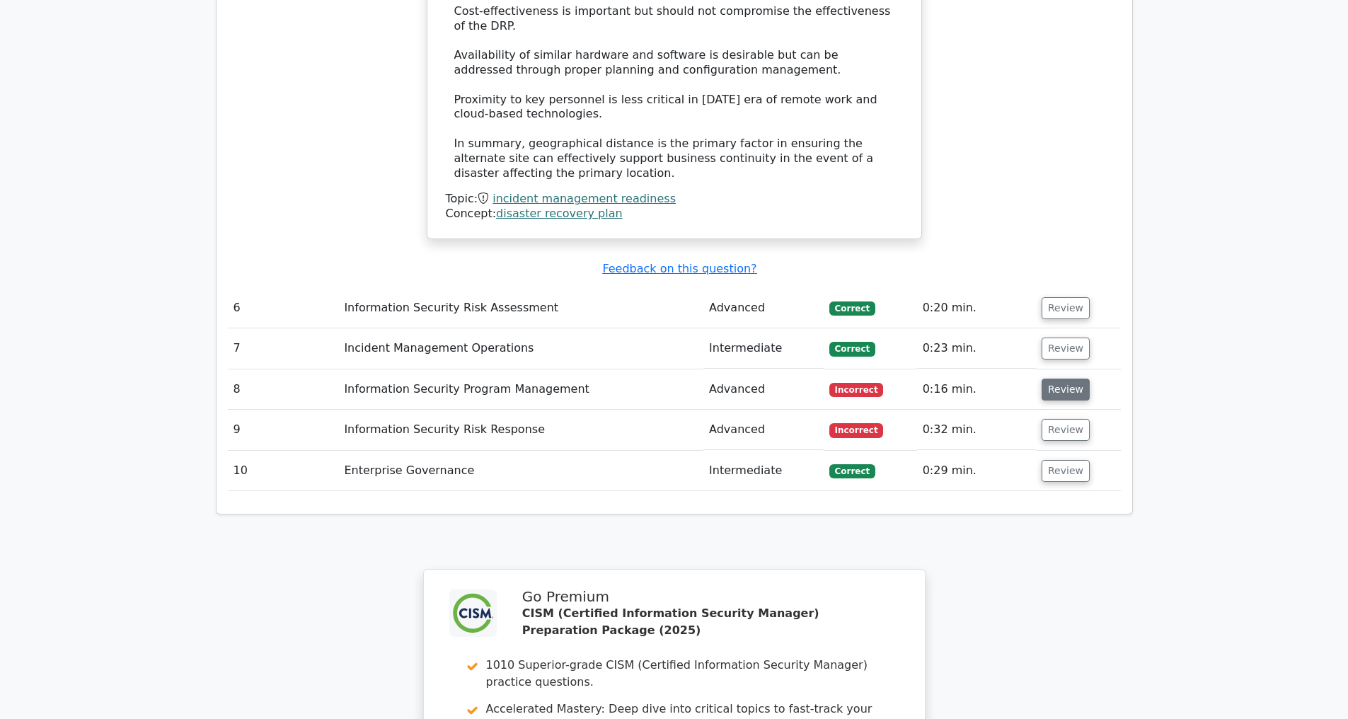
click at [1064, 388] on button "Review" at bounding box center [1065, 390] width 48 height 22
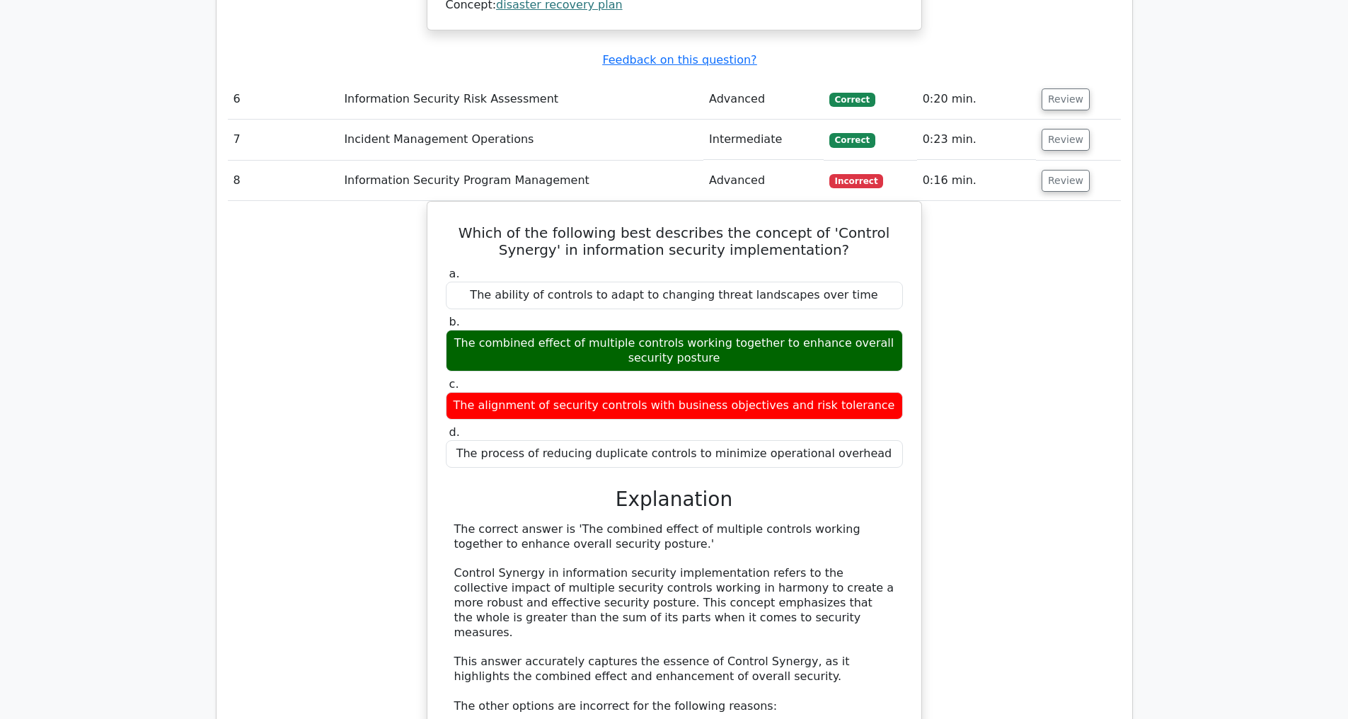
scroll to position [3752, 0]
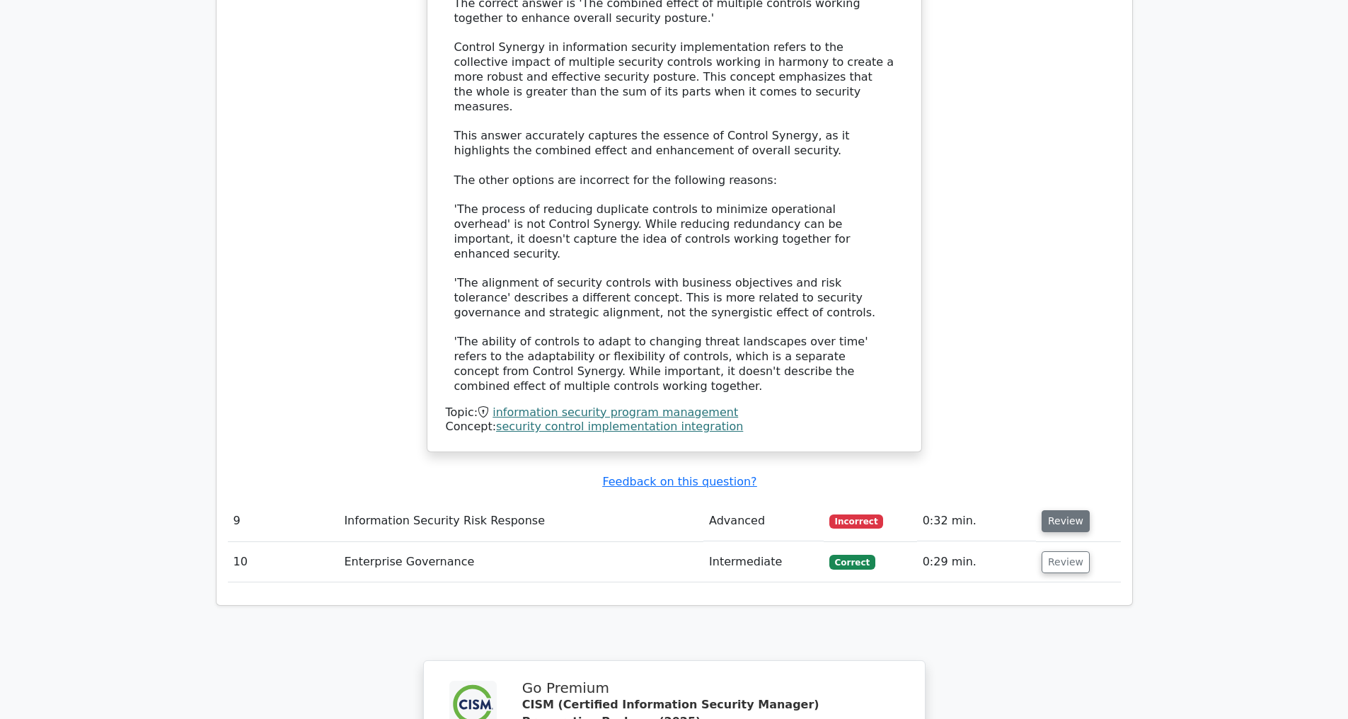
click at [1066, 521] on button "Review" at bounding box center [1065, 521] width 48 height 22
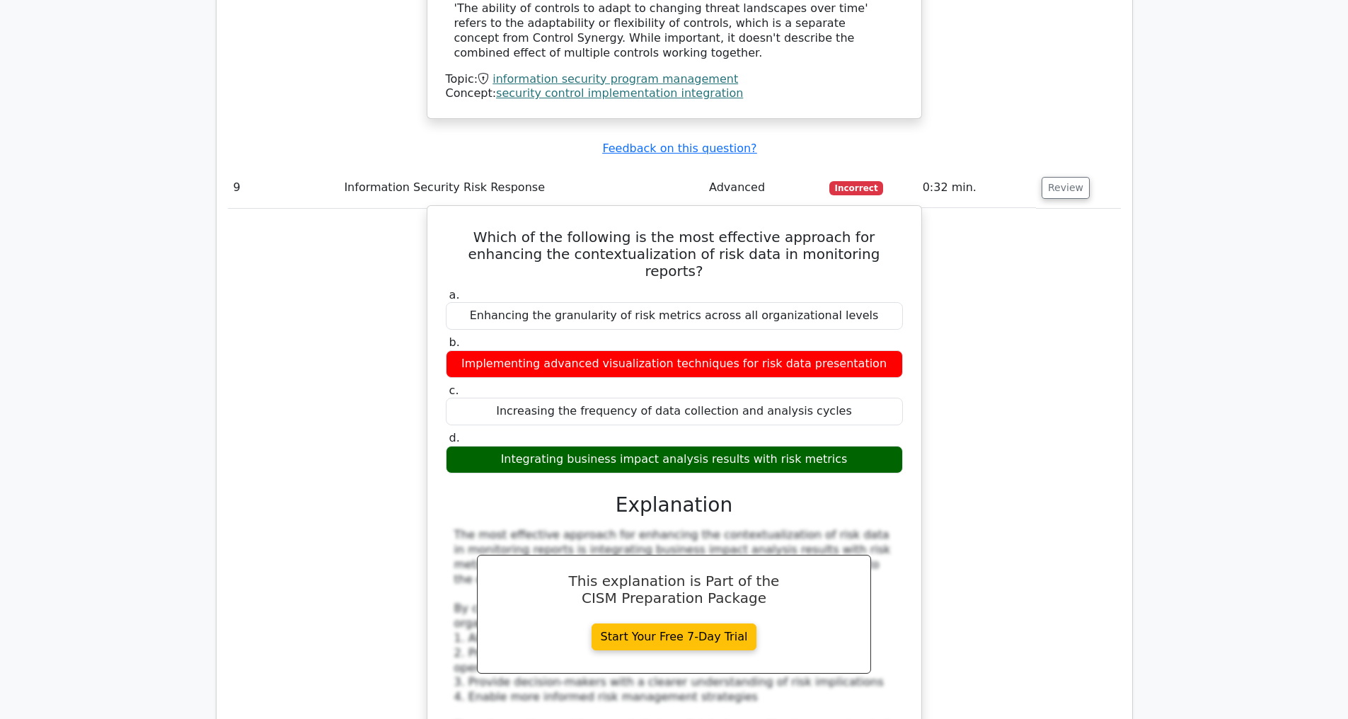
scroll to position [4388, 0]
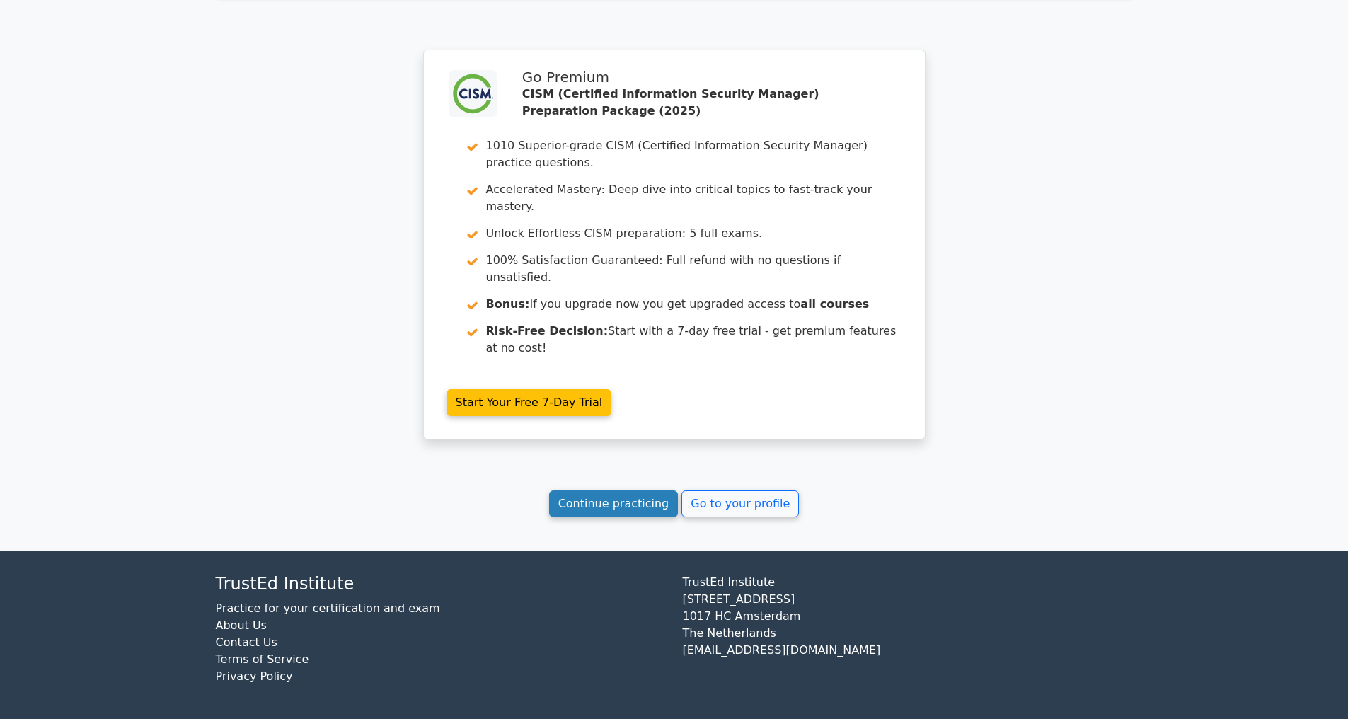
scroll to position [2662, 0]
click at [579, 496] on link "Continue practicing" at bounding box center [613, 503] width 129 height 27
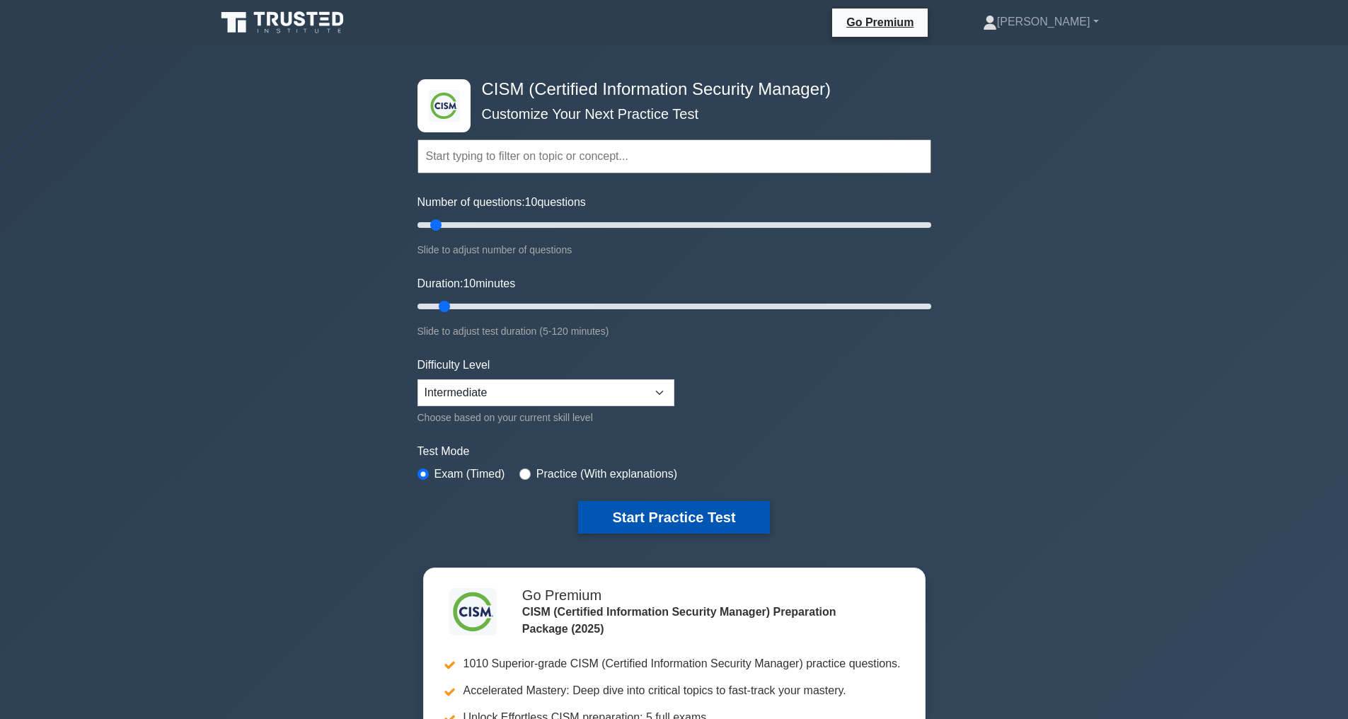
click at [665, 515] on button "Start Practice Test" at bounding box center [673, 517] width 191 height 33
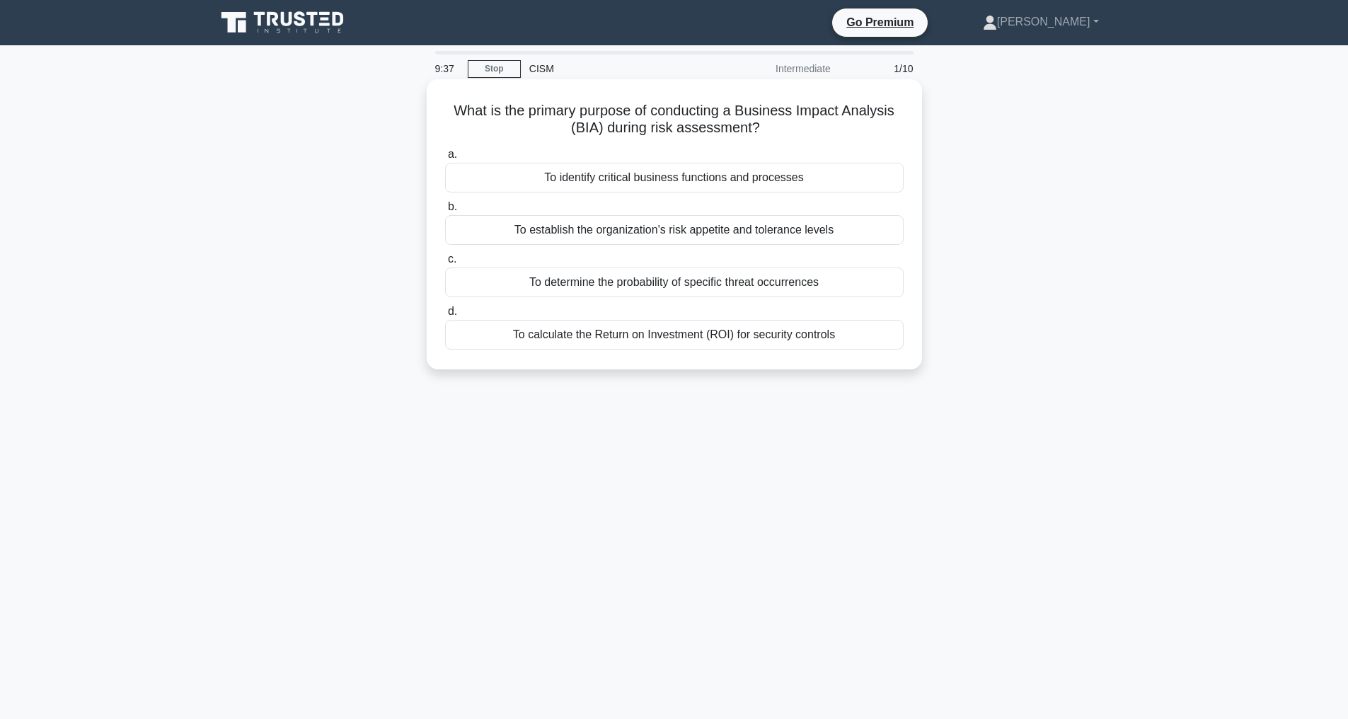
click at [670, 173] on div "To identify critical business functions and processes" at bounding box center [674, 178] width 458 height 30
click at [445, 159] on input "a. To identify critical business functions and processes" at bounding box center [445, 154] width 0 height 9
click at [679, 332] on div "Ensuring changes are properly documented and tested" at bounding box center [674, 335] width 458 height 30
click at [445, 316] on input "d. Ensuring changes are properly documented and tested" at bounding box center [445, 311] width 0 height 9
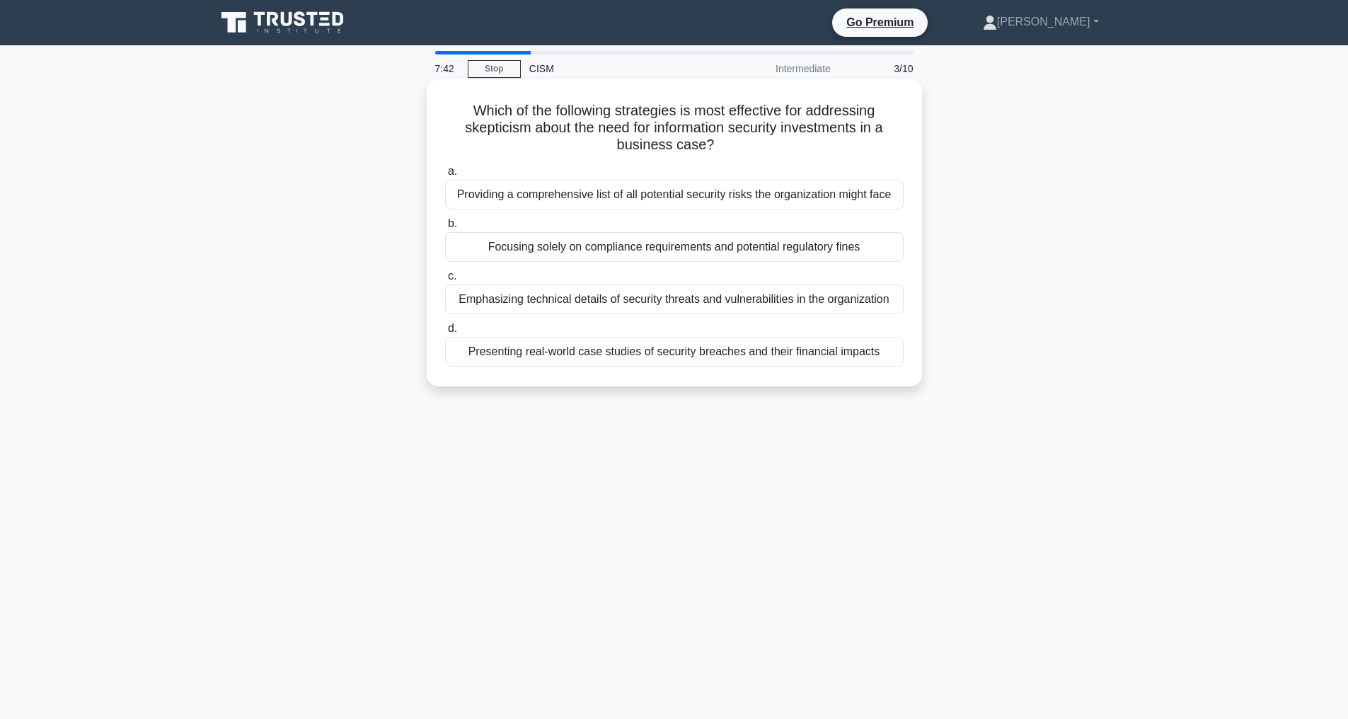
click at [666, 366] on div "Presenting real-world case studies of security breaches and their financial imp…" at bounding box center [674, 352] width 458 height 30
click at [445, 333] on input "d. Presenting real-world case studies of security breaches and their financial …" at bounding box center [445, 328] width 0 height 9
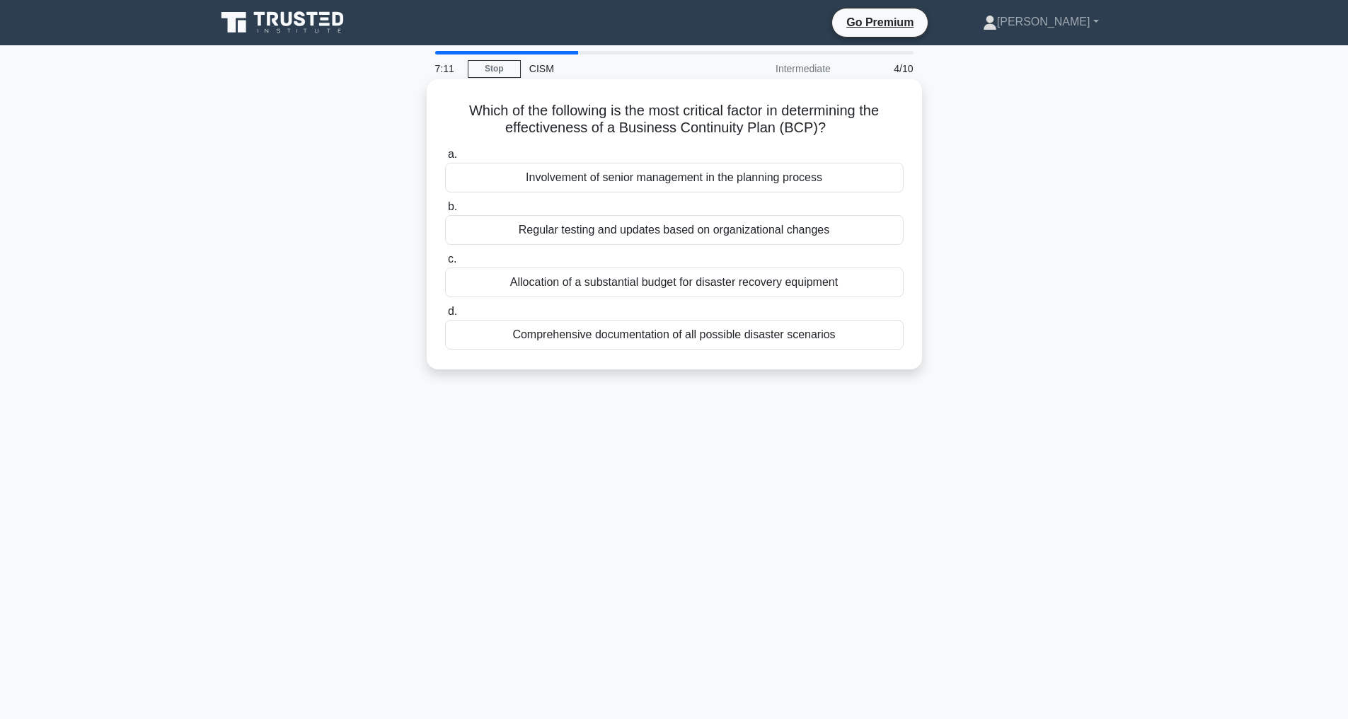
click at [637, 178] on div "Involvement of senior management in the planning process" at bounding box center [674, 178] width 458 height 30
click at [445, 159] on input "a. Involvement of senior management in the planning process" at bounding box center [445, 154] width 0 height 9
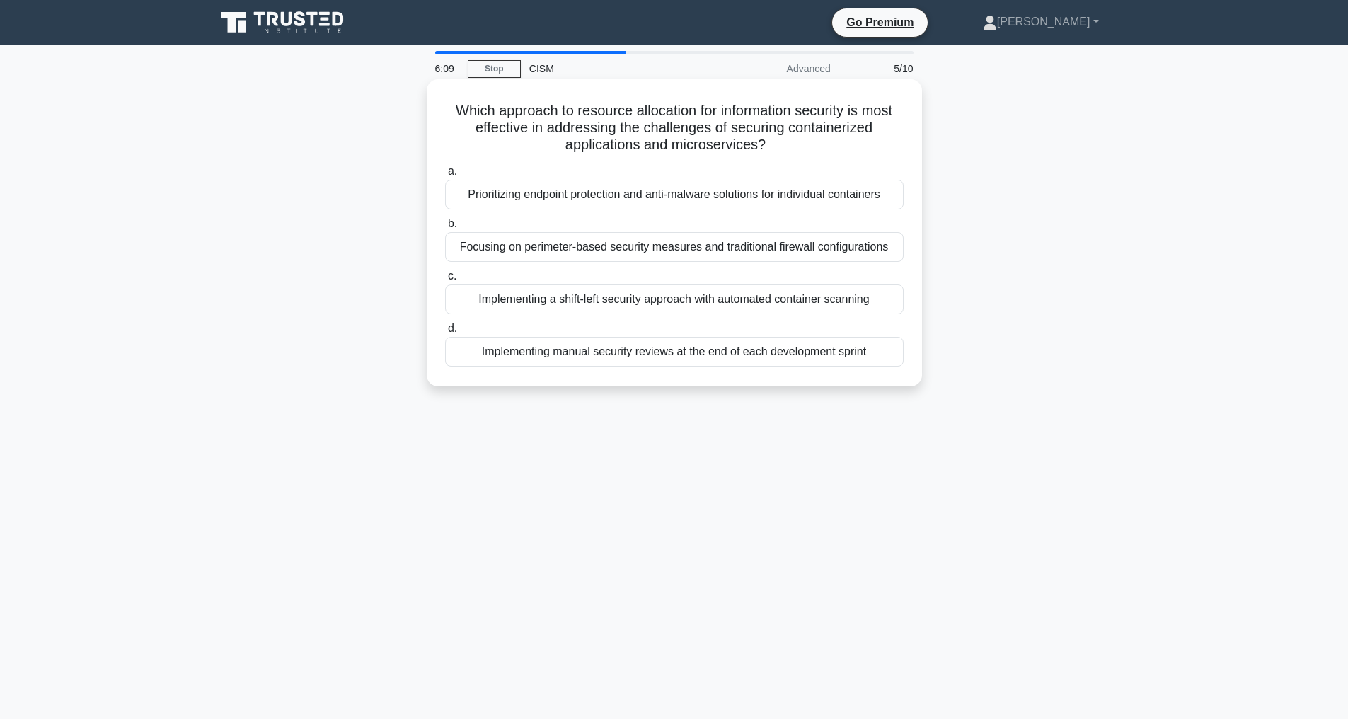
click at [712, 314] on div "Implementing a shift-left security approach with automated container scanning" at bounding box center [674, 299] width 458 height 30
click at [445, 281] on input "c. Implementing a shift-left security approach with automated container scanning" at bounding box center [445, 276] width 0 height 9
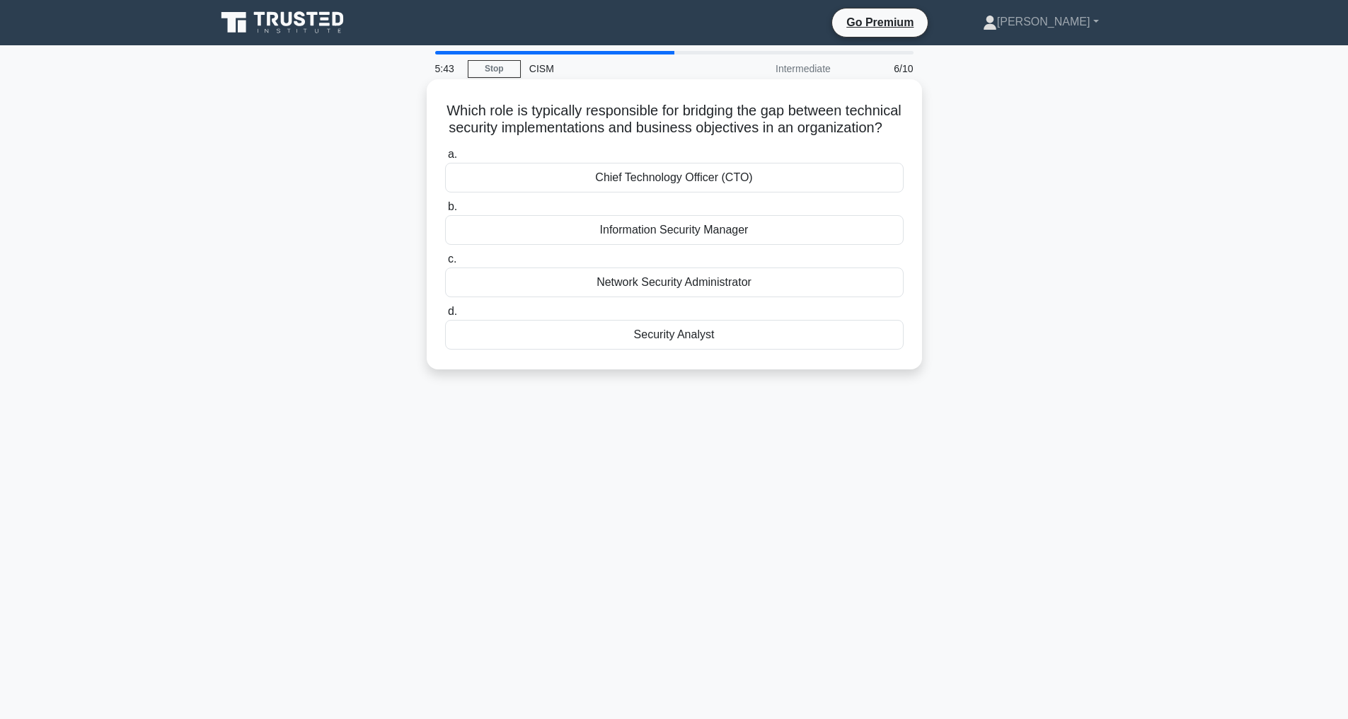
click at [722, 192] on div "Chief Technology Officer (CTO)" at bounding box center [674, 178] width 458 height 30
click at [445, 159] on input "a. Chief Technology Officer (CTO)" at bounding box center [445, 154] width 0 height 9
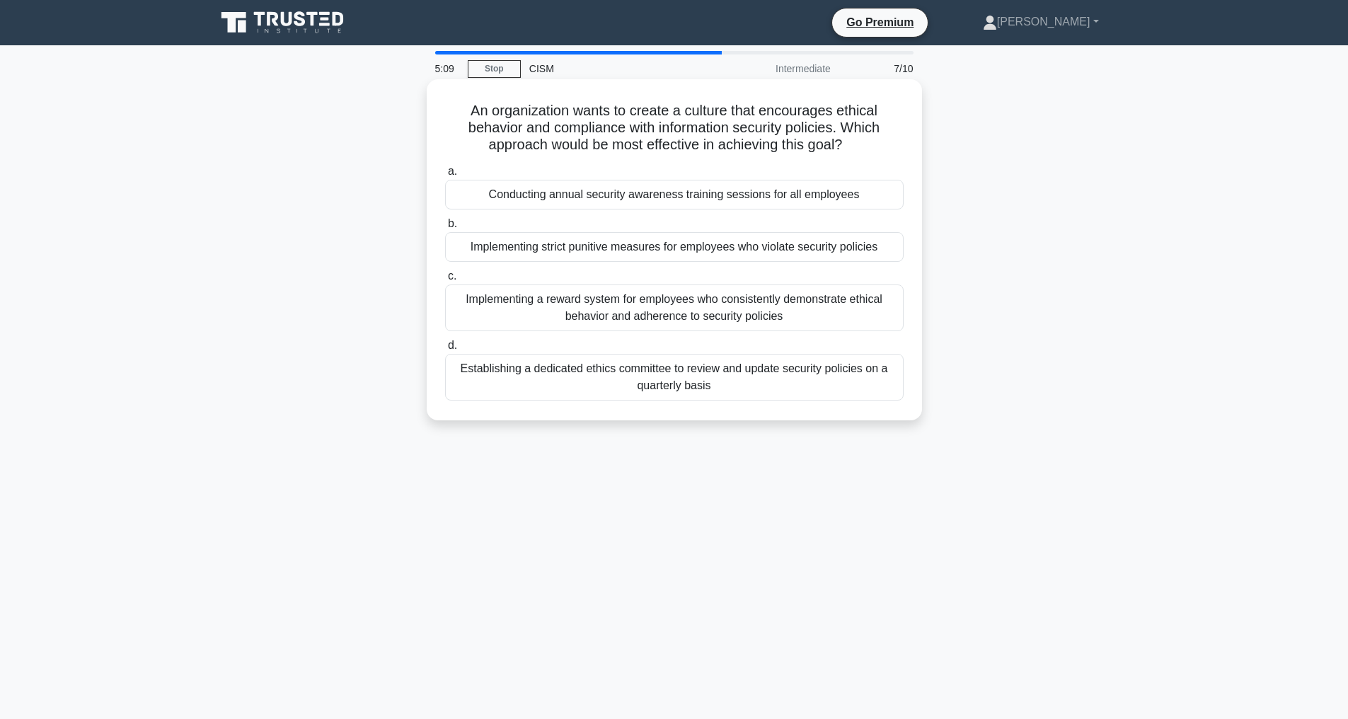
click at [703, 304] on div "Implementing a reward system for employees who consistently demonstrate ethical…" at bounding box center [674, 307] width 458 height 47
click at [445, 281] on input "c. Implementing a reward system for employees who consistently demonstrate ethi…" at bounding box center [445, 276] width 0 height 9
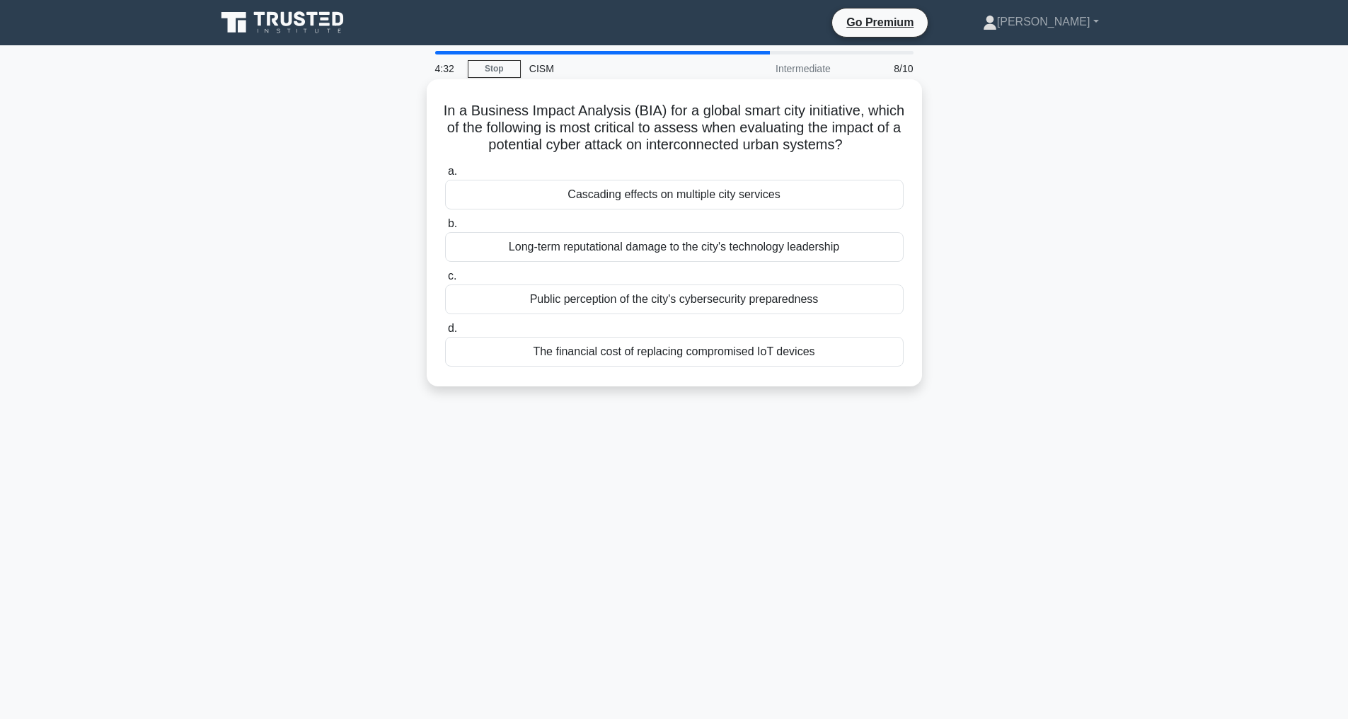
click at [765, 209] on div "Cascading effects on multiple city services" at bounding box center [674, 195] width 458 height 30
click at [445, 176] on input "a. Cascading effects on multiple city services" at bounding box center [445, 171] width 0 height 9
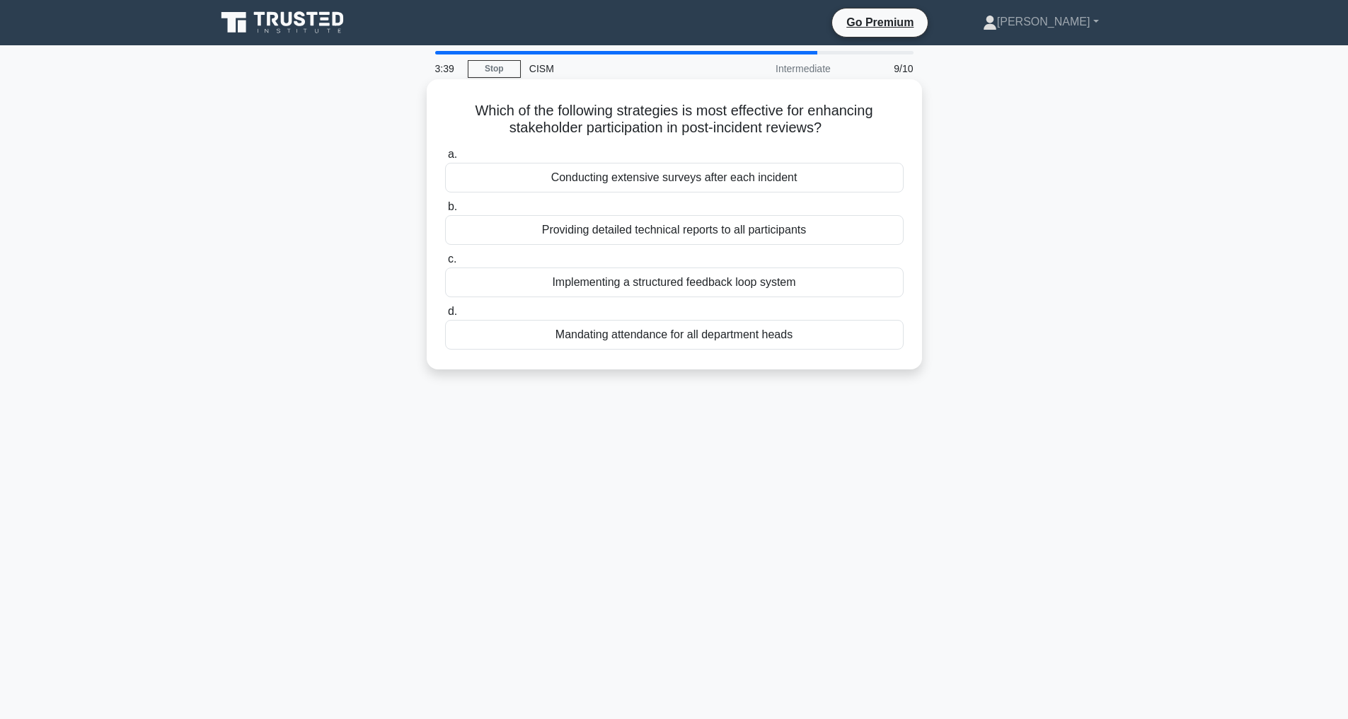
click at [702, 282] on div "Implementing a structured feedback loop system" at bounding box center [674, 282] width 458 height 30
click at [445, 264] on input "c. Implementing a structured feedback loop system" at bounding box center [445, 259] width 0 height 9
click at [740, 348] on div "Employ traffic pattern analysis to identify anomalies" at bounding box center [674, 335] width 458 height 30
click at [445, 316] on input "d. Employ traffic pattern analysis to identify anomalies" at bounding box center [445, 311] width 0 height 9
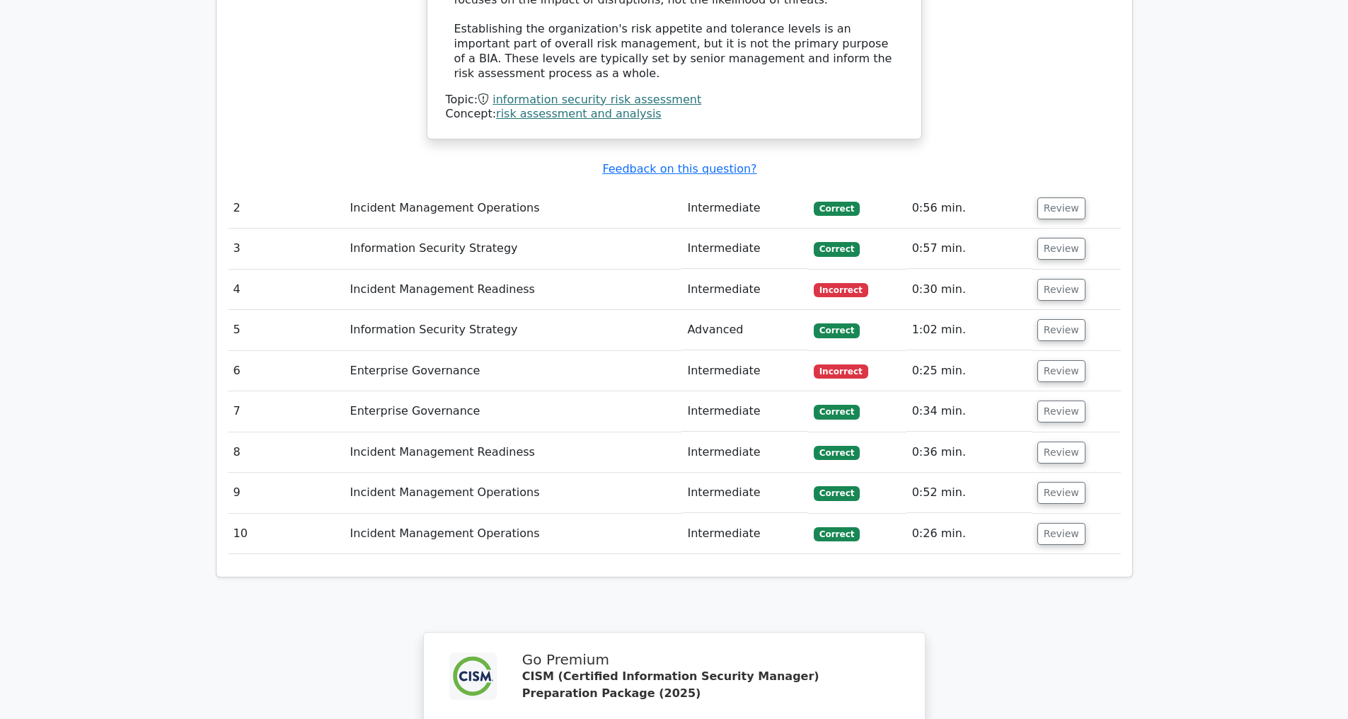
scroll to position [1892, 0]
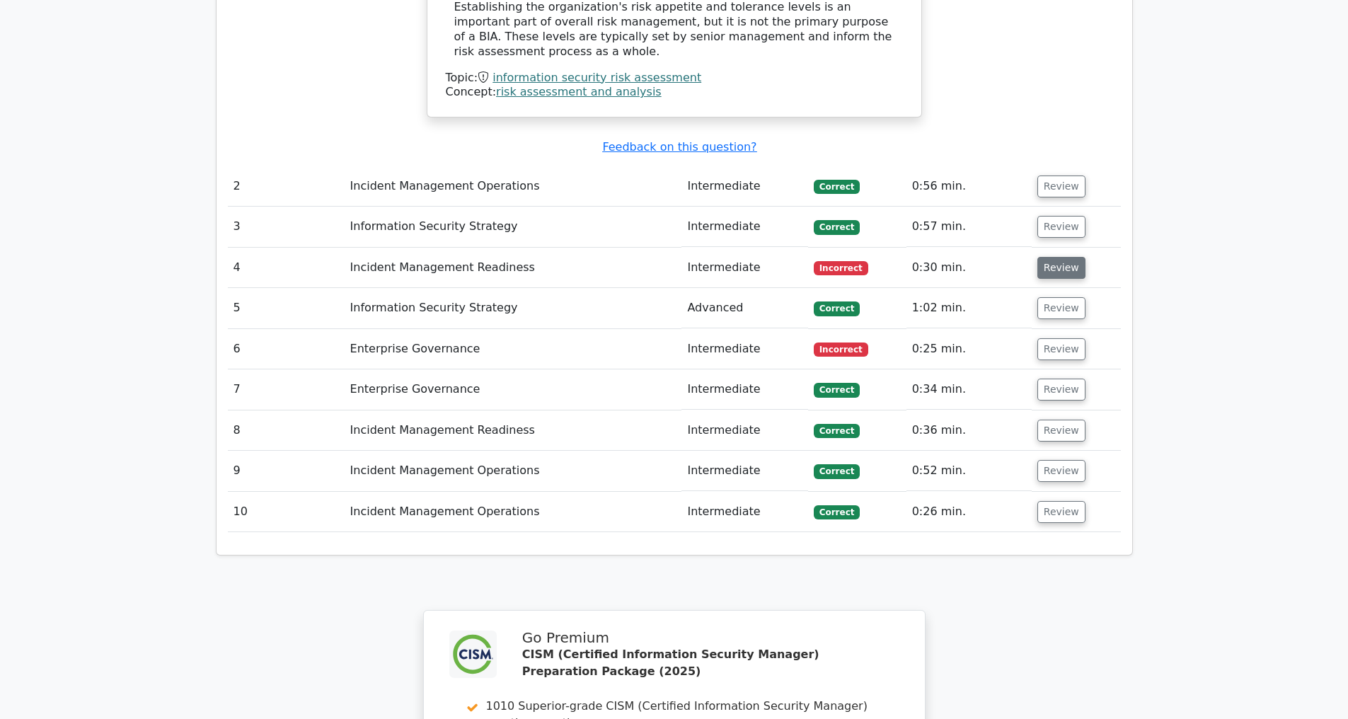
click at [1064, 263] on button "Review" at bounding box center [1061, 268] width 48 height 22
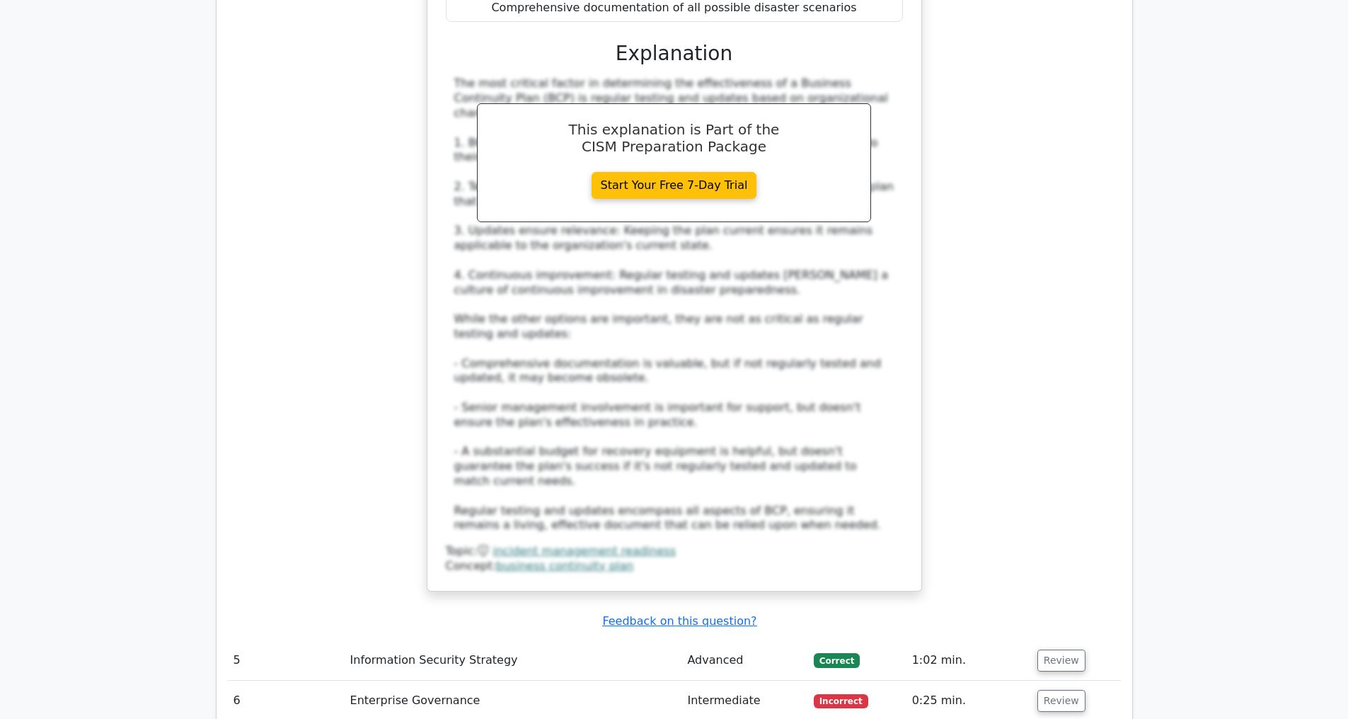
scroll to position [2850, 0]
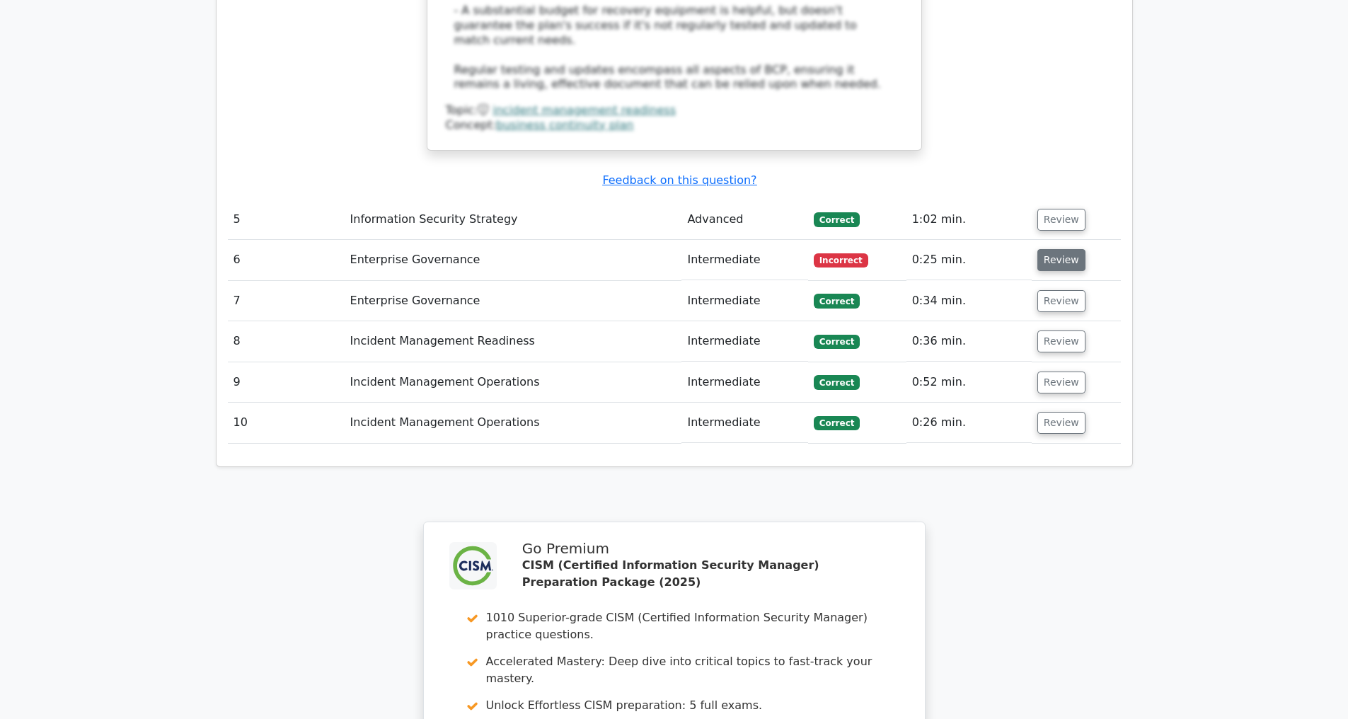
click at [1052, 258] on button "Review" at bounding box center [1061, 260] width 48 height 22
